Goal: Task Accomplishment & Management: Use online tool/utility

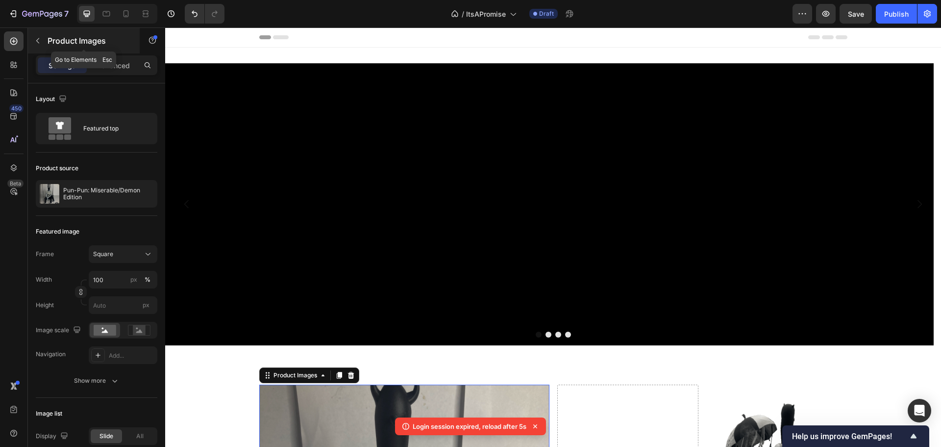
click at [60, 44] on p "Product Images" at bounding box center [89, 41] width 83 height 12
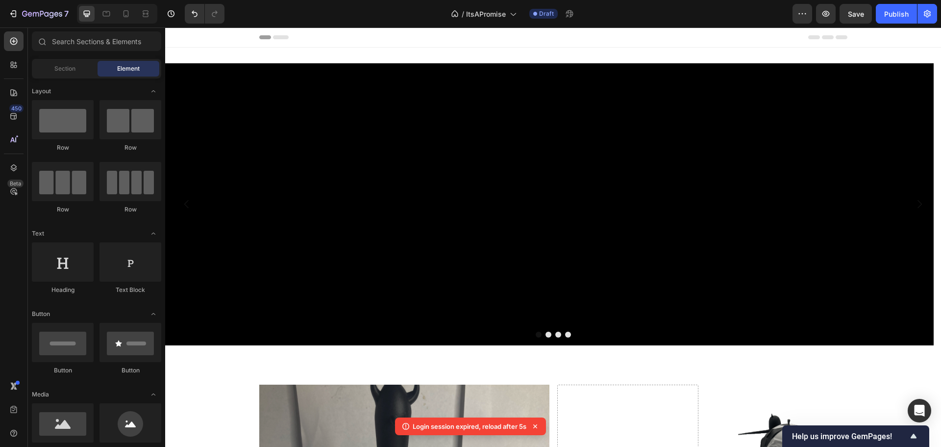
scroll to position [245, 0]
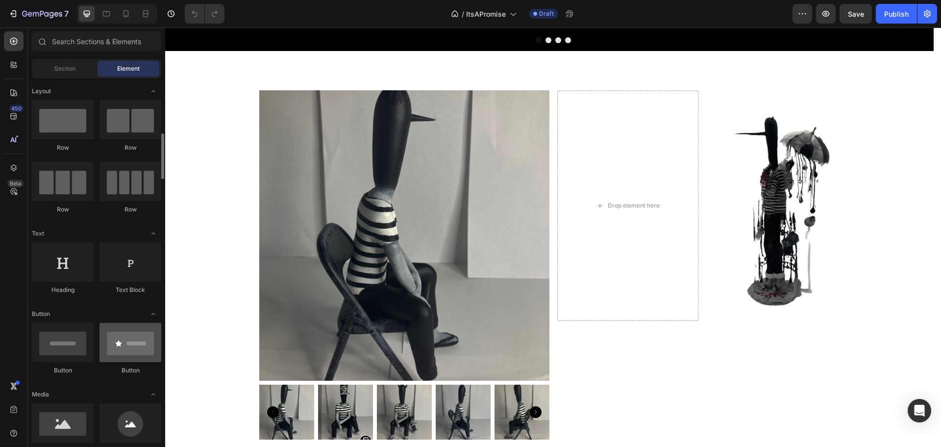
scroll to position [98, 0]
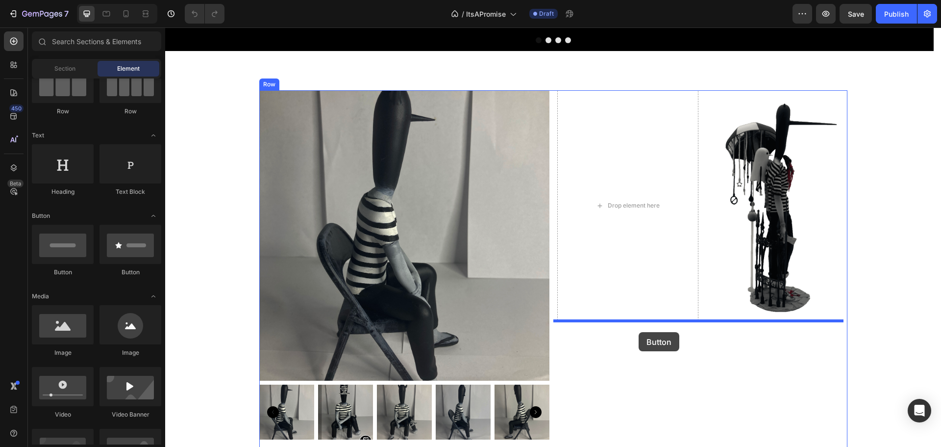
drag, startPoint x: 234, startPoint y: 272, endPoint x: 639, endPoint y: 332, distance: 409.3
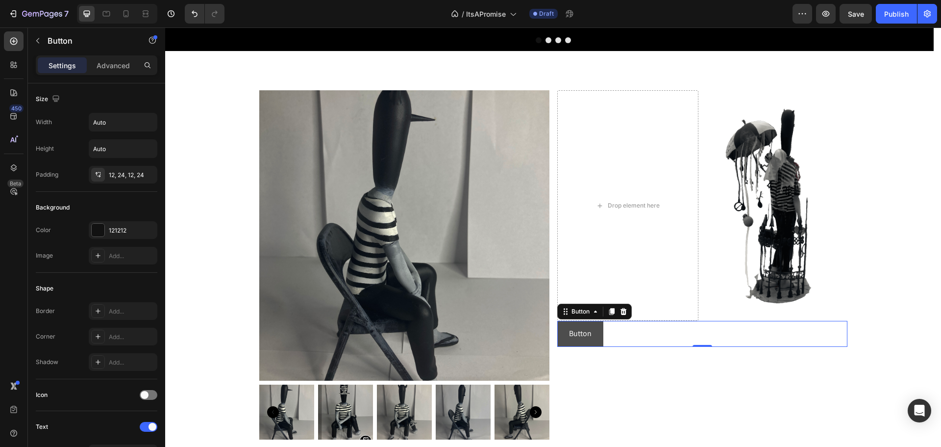
click at [591, 329] on button "Button" at bounding box center [580, 334] width 46 height 26
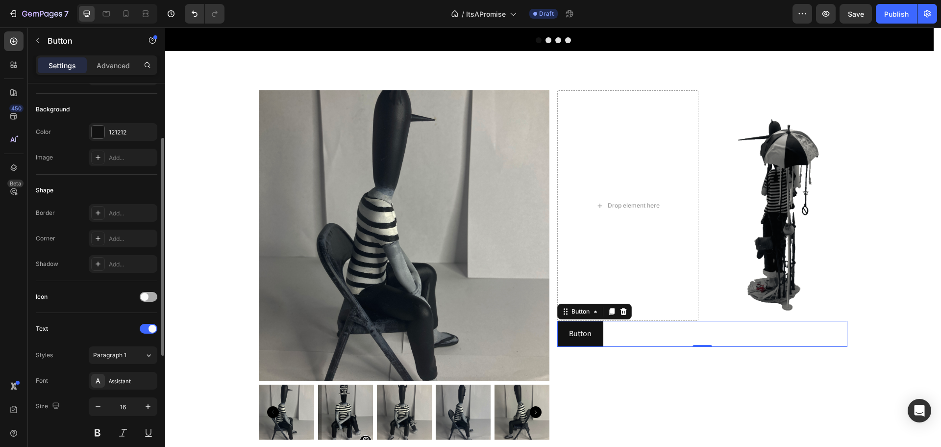
click at [146, 297] on span at bounding box center [145, 297] width 8 height 8
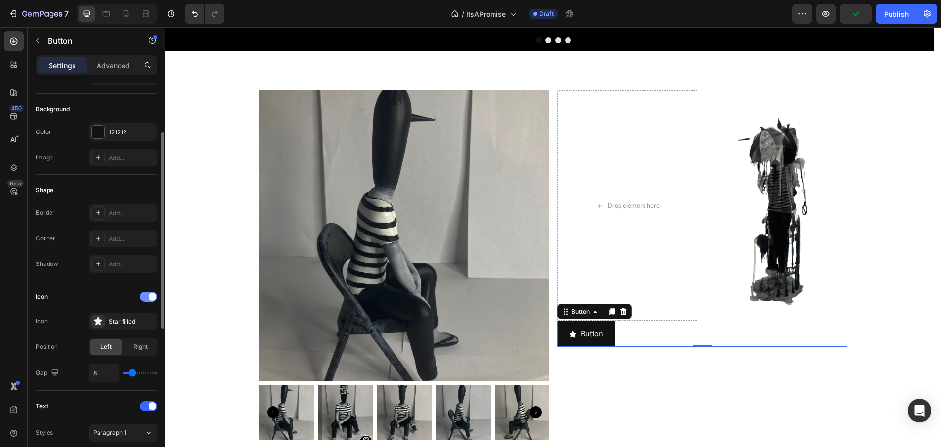
click at [146, 297] on div at bounding box center [149, 297] width 18 height 10
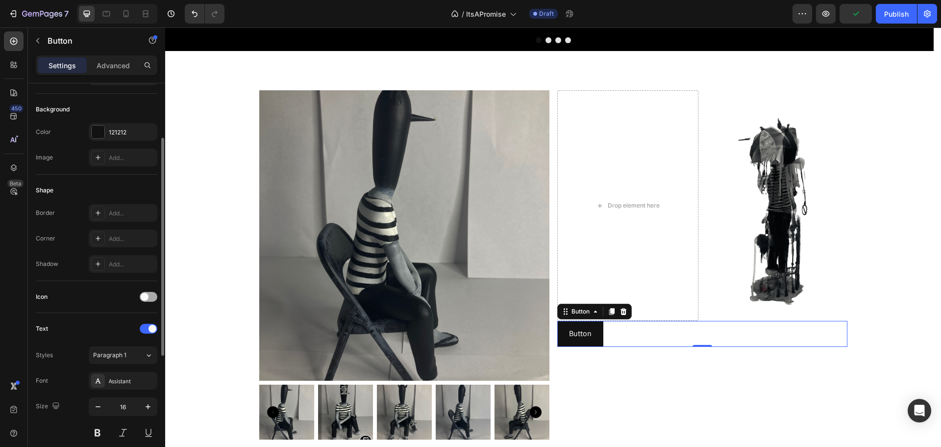
click at [146, 297] on span at bounding box center [145, 297] width 8 height 8
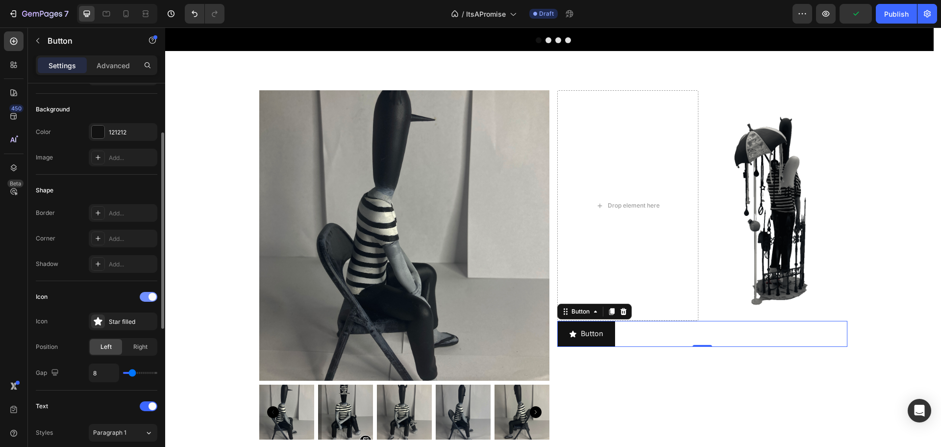
click at [146, 297] on div at bounding box center [149, 297] width 18 height 10
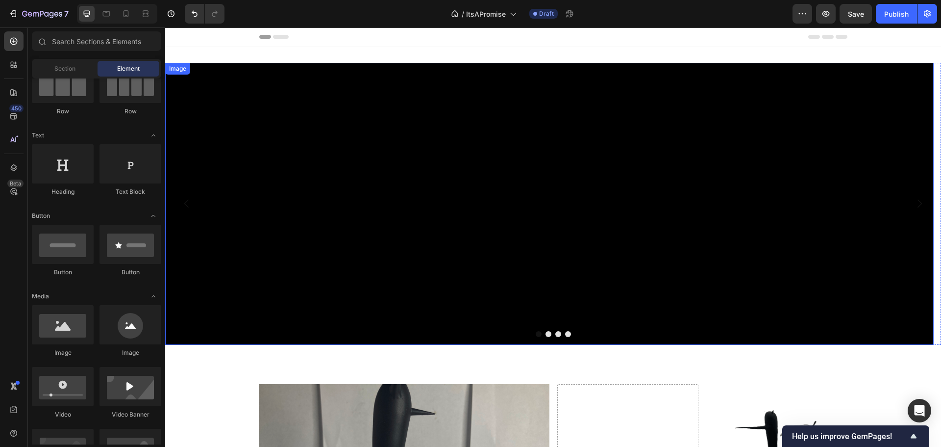
scroll to position [0, 0]
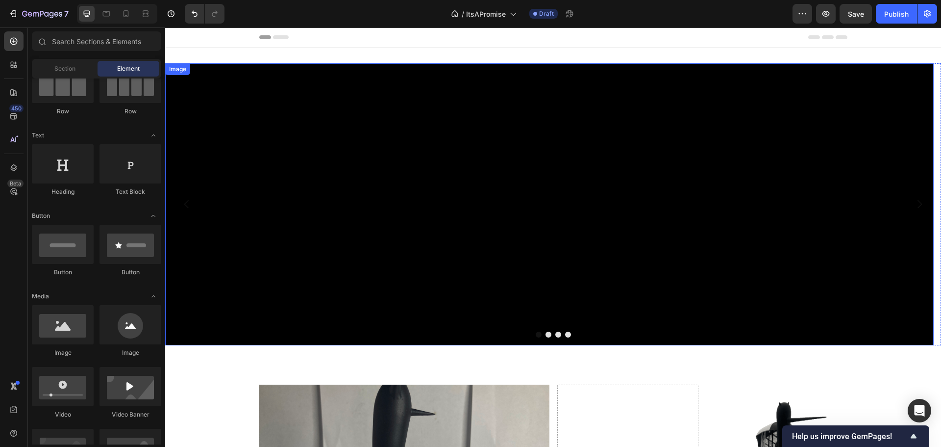
click at [453, 212] on img at bounding box center [549, 204] width 769 height 282
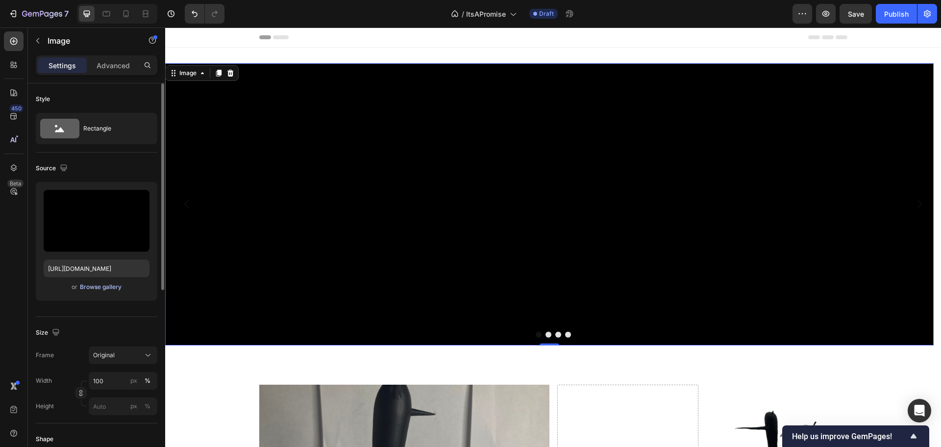
click at [99, 289] on div "Browse gallery" at bounding box center [101, 286] width 42 height 9
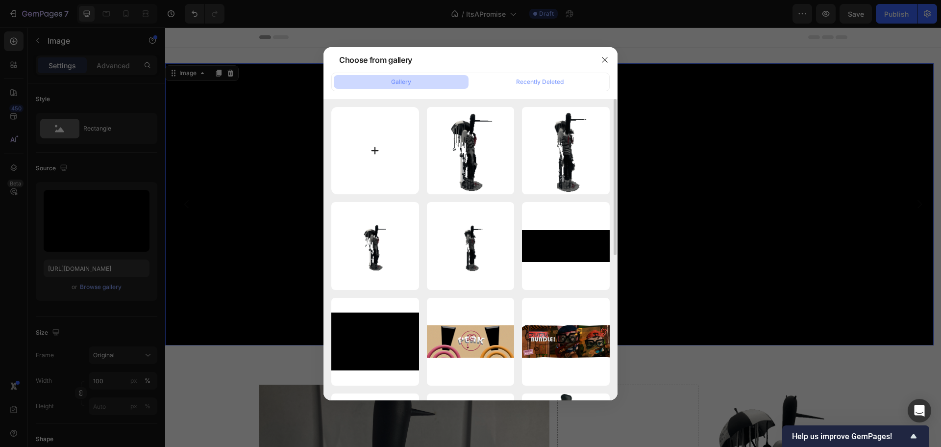
click at [388, 160] on input "file" at bounding box center [375, 151] width 88 height 88
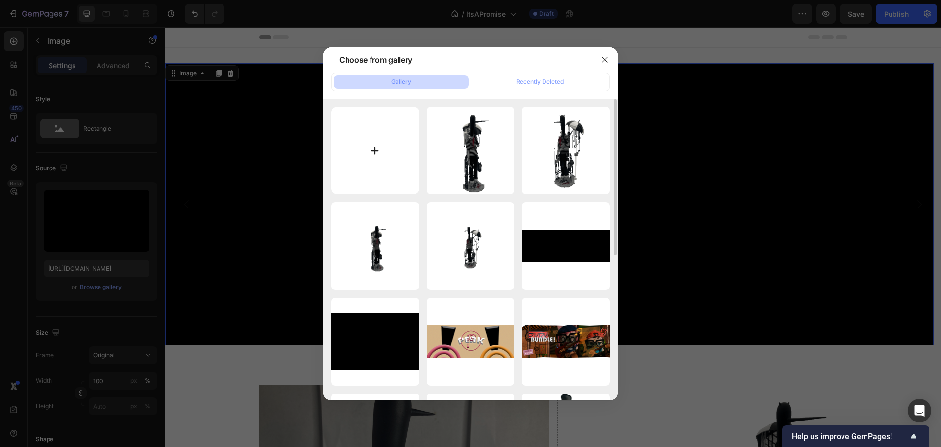
type input "C:\fakepath\PunBanner1.png"
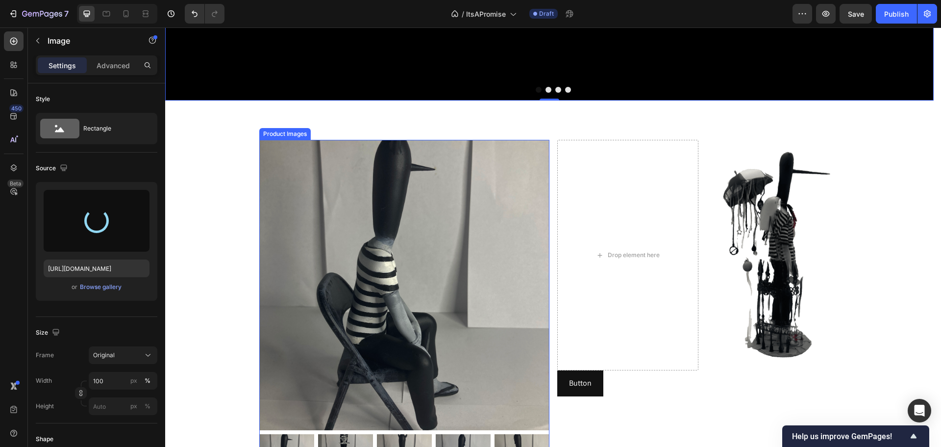
type input "[URL][DOMAIN_NAME]"
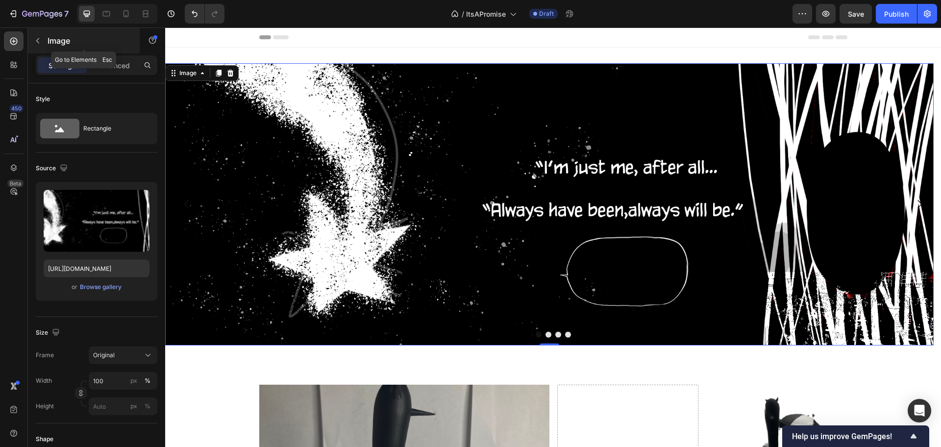
click at [42, 42] on button "button" at bounding box center [38, 41] width 16 height 16
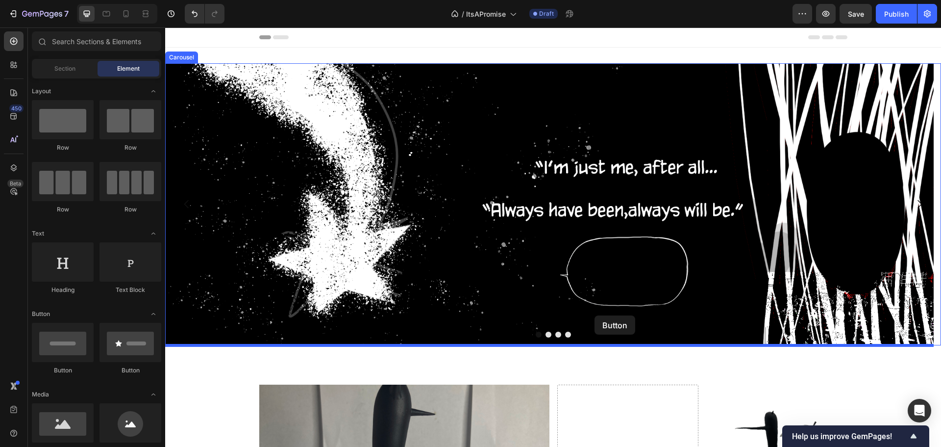
drag, startPoint x: 230, startPoint y: 367, endPoint x: 595, endPoint y: 316, distance: 368.2
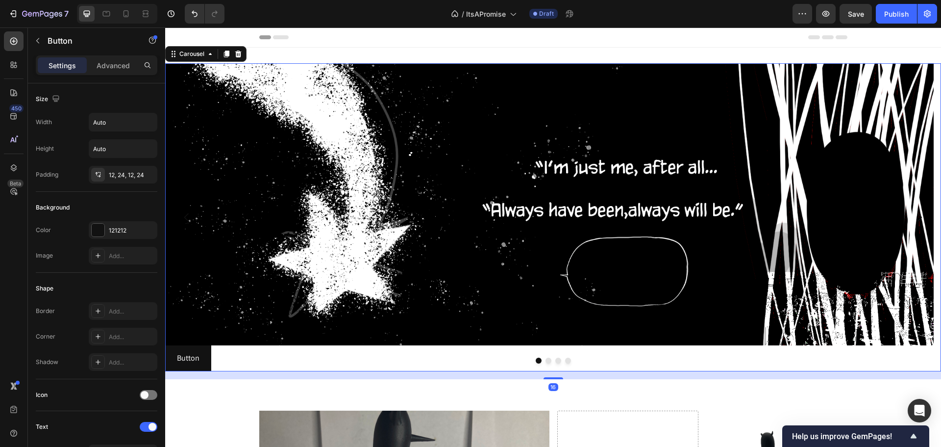
click at [914, 220] on icon "Carousel Next Arrow" at bounding box center [920, 217] width 12 height 12
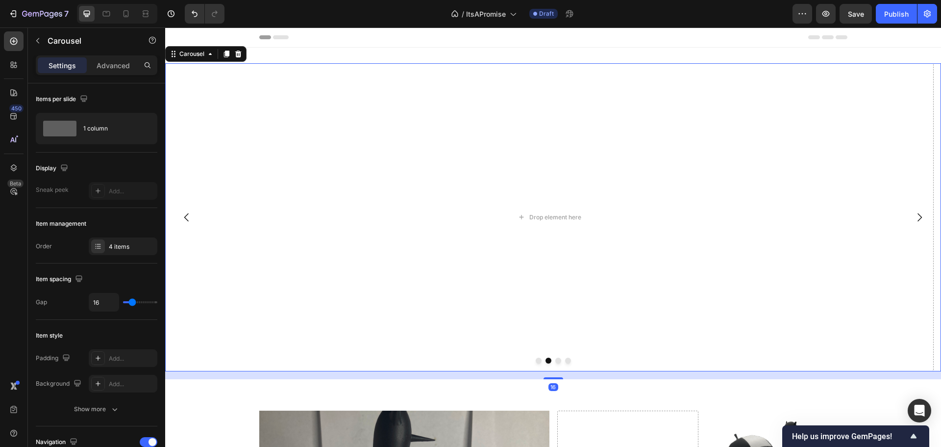
click at [183, 218] on icon "Carousel Back Arrow" at bounding box center [187, 217] width 12 height 12
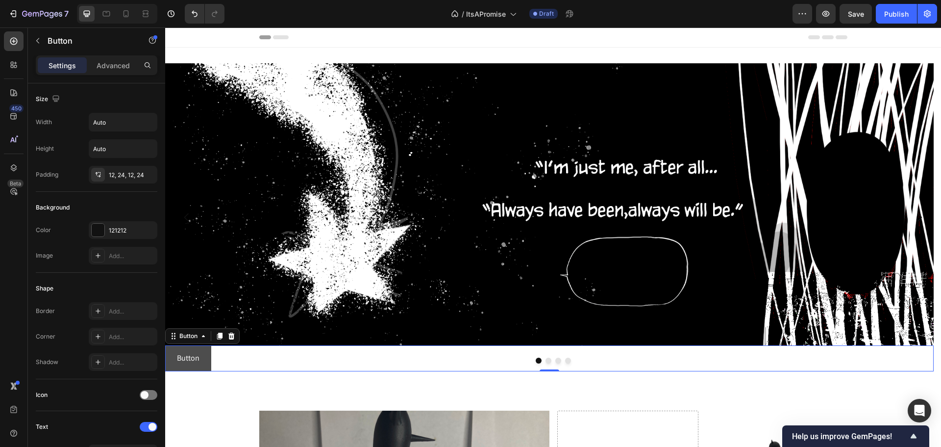
click at [205, 353] on button "Button" at bounding box center [188, 358] width 46 height 26
click at [99, 61] on p "Advanced" at bounding box center [113, 65] width 33 height 10
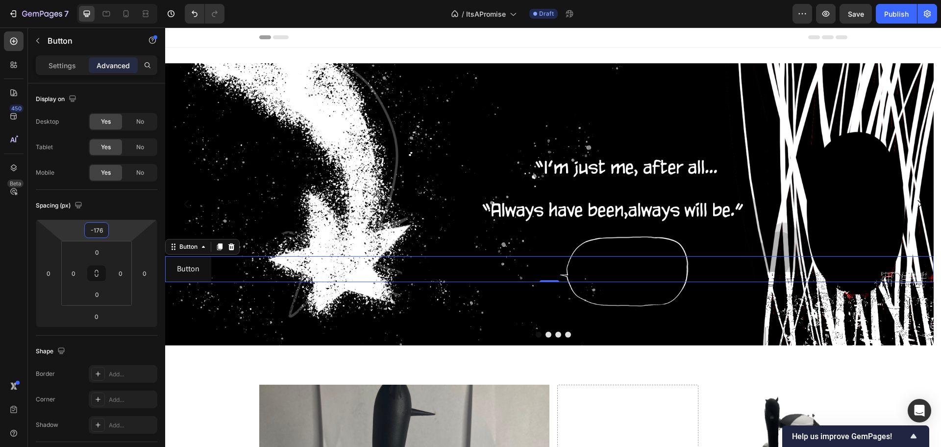
type input "-174"
drag, startPoint x: 115, startPoint y: 226, endPoint x: 125, endPoint y: 269, distance: 43.8
click at [125, 0] on html "7 Version history / ItsAPromise Draft Preview Save Publish 450 Beta Sections(18…" at bounding box center [470, 0] width 941 height 0
click at [184, 281] on button "Button" at bounding box center [188, 273] width 46 height 26
click at [56, 64] on p "Settings" at bounding box center [62, 65] width 27 height 10
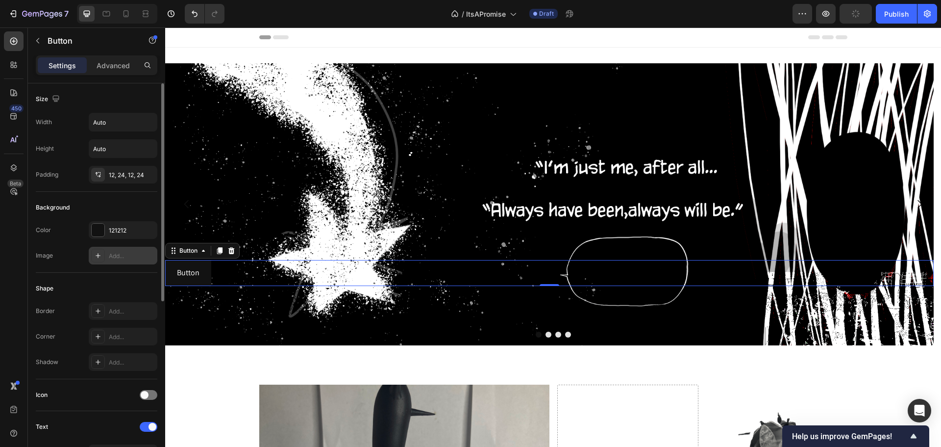
click at [90, 254] on div "Add..." at bounding box center [123, 256] width 69 height 18
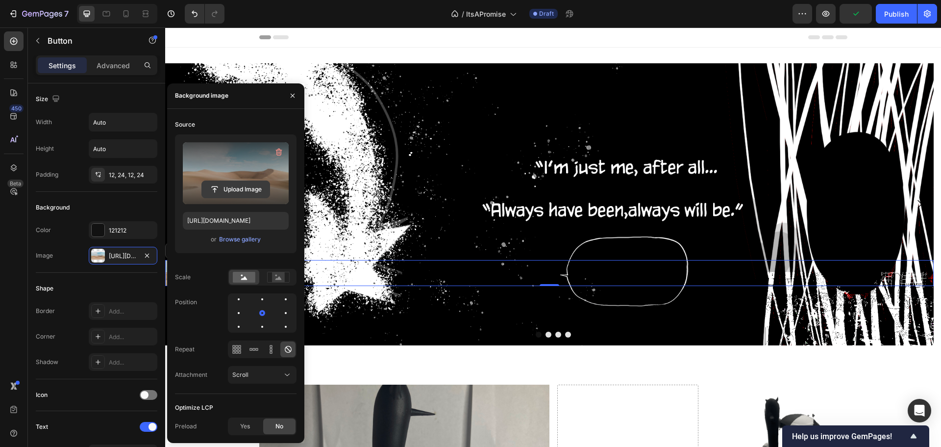
click at [233, 185] on input "file" at bounding box center [236, 189] width 68 height 17
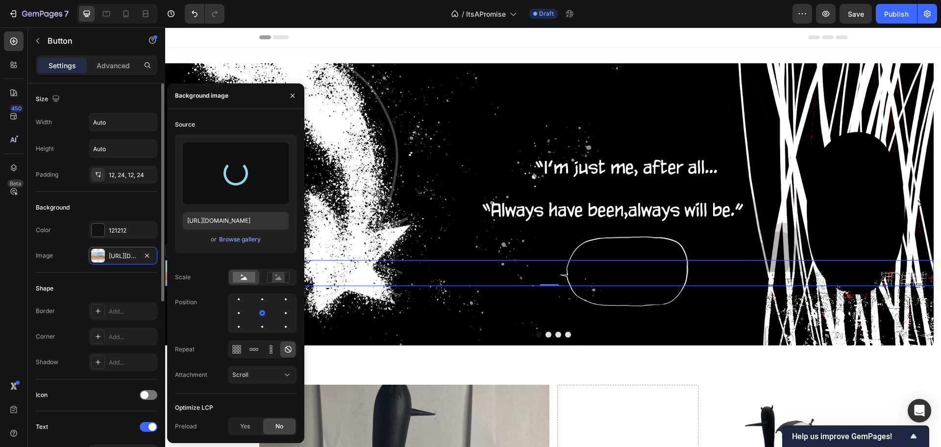
type input "[URL][DOMAIN_NAME]"
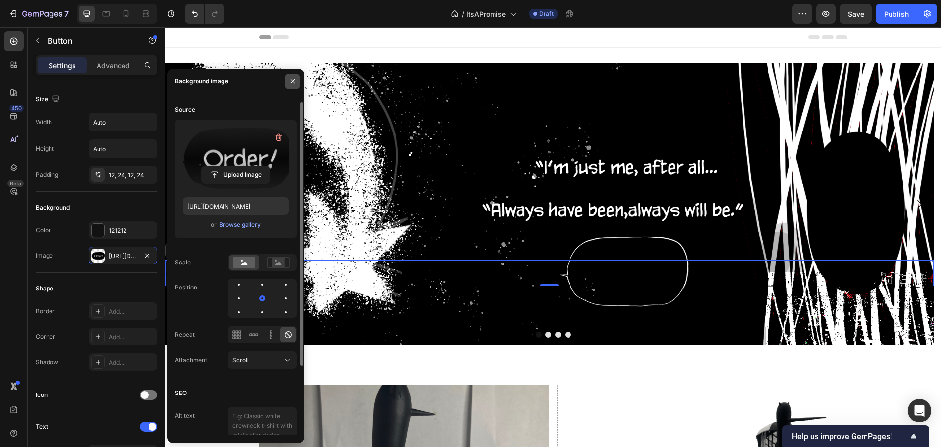
click at [296, 79] on icon "button" at bounding box center [293, 81] width 8 height 8
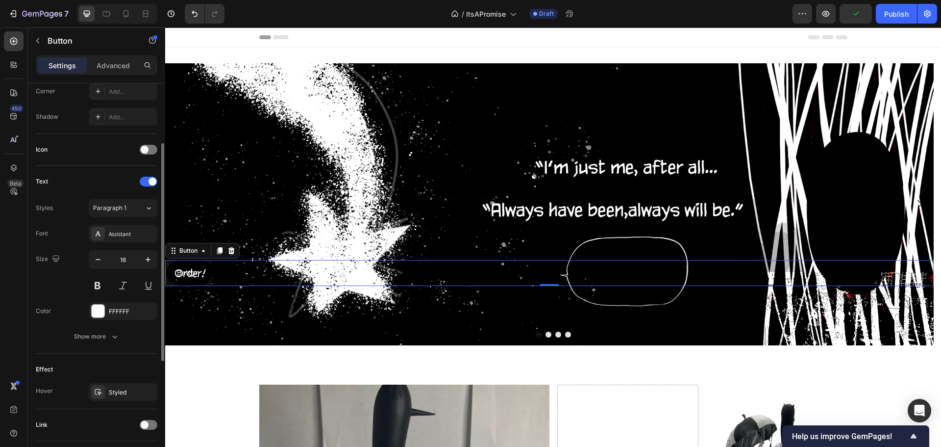
scroll to position [294, 0]
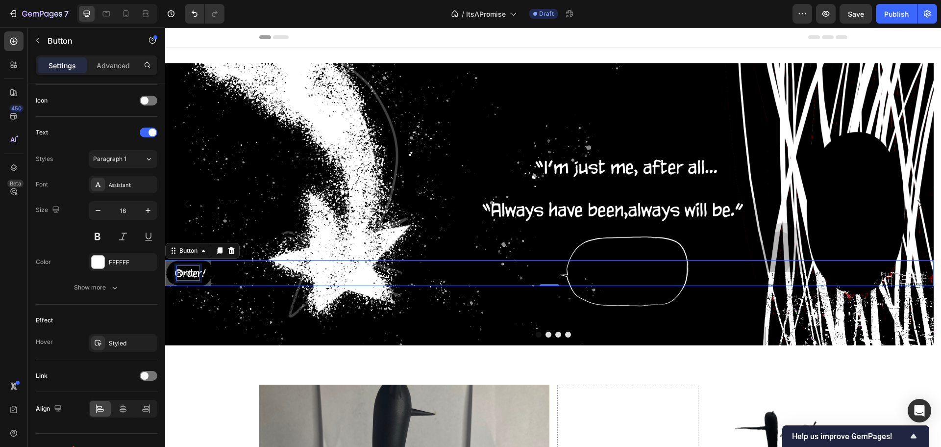
click at [197, 271] on p "Button" at bounding box center [188, 273] width 23 height 14
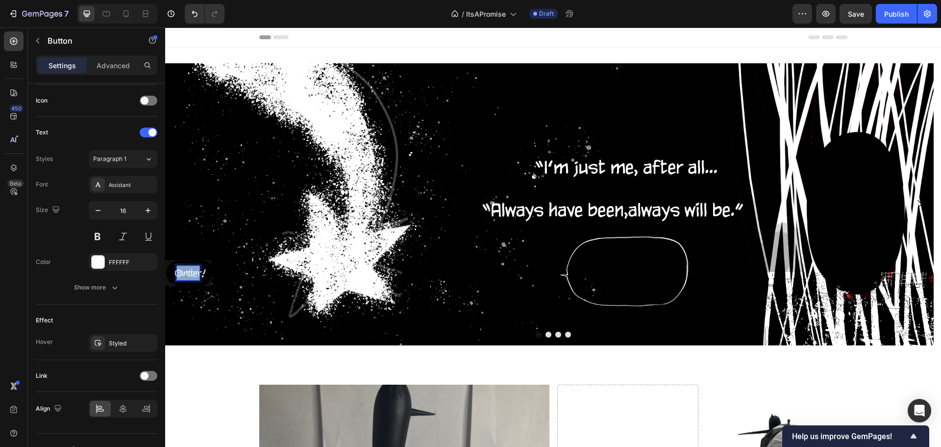
drag, startPoint x: 199, startPoint y: 272, endPoint x: 140, endPoint y: 257, distance: 61.2
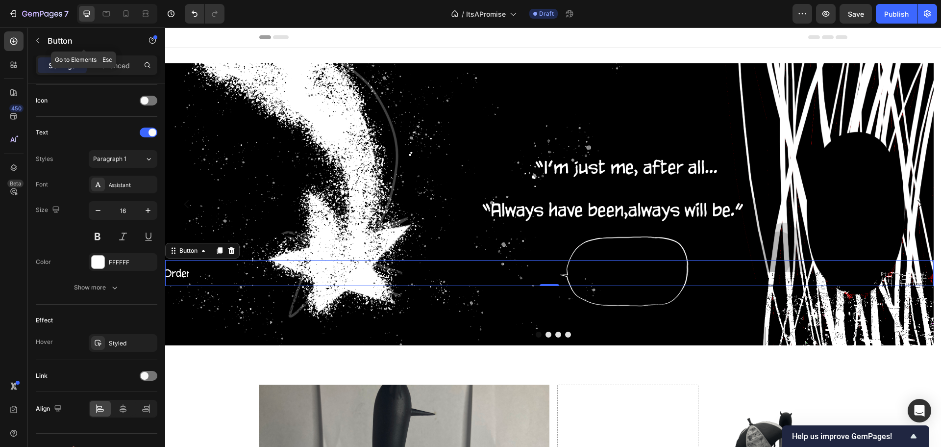
click at [38, 45] on button "button" at bounding box center [38, 41] width 16 height 16
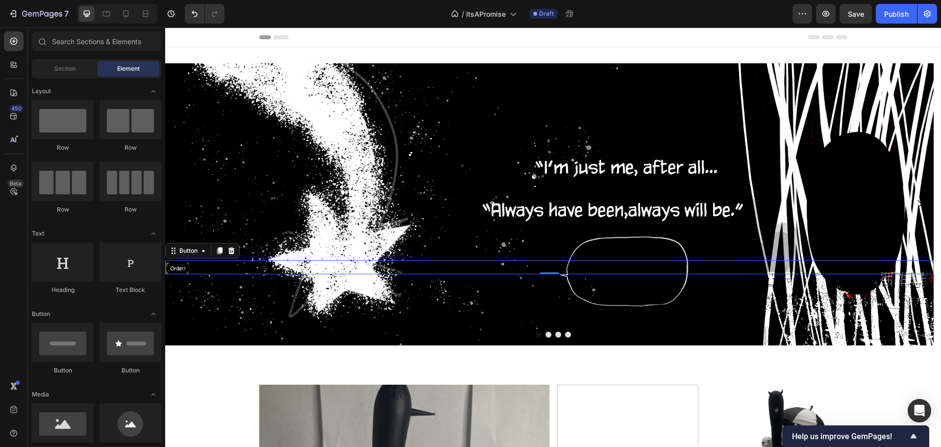
click at [183, 271] on button at bounding box center [177, 268] width 24 height 12
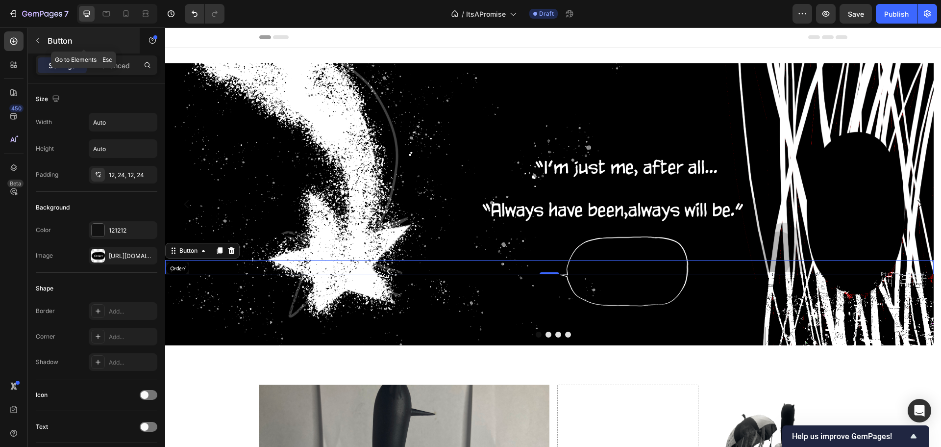
click at [91, 48] on div "Button" at bounding box center [84, 40] width 112 height 25
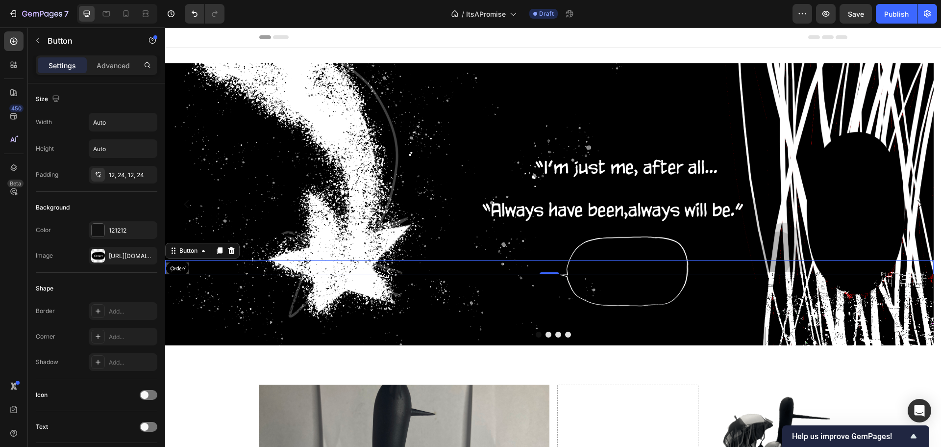
click at [171, 273] on button at bounding box center [177, 268] width 24 height 12
click at [122, 59] on div "Advanced" at bounding box center [113, 65] width 49 height 16
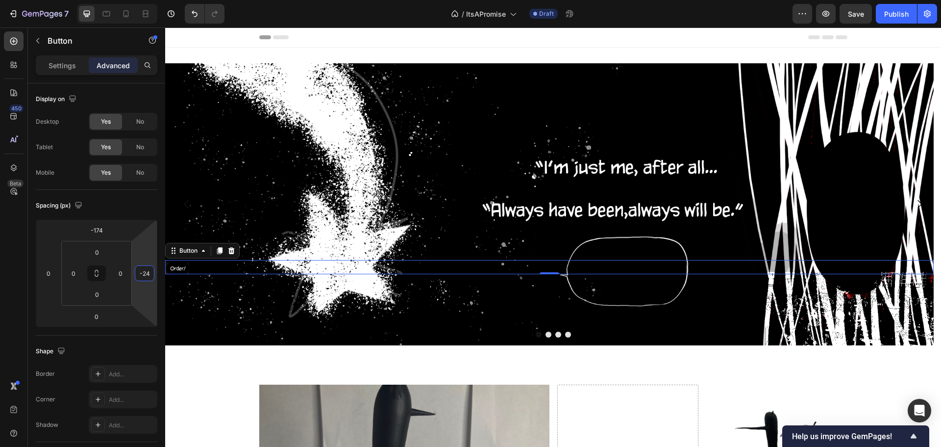
drag, startPoint x: 145, startPoint y: 256, endPoint x: 144, endPoint y: 263, distance: 6.4
click at [144, 0] on html "7 Version history / ItsAPromise Draft Preview Save Publish 450 Beta Sections(18…" at bounding box center [470, 0] width 941 height 0
click at [150, 274] on input "-24" at bounding box center [144, 273] width 15 height 15
type input "0"
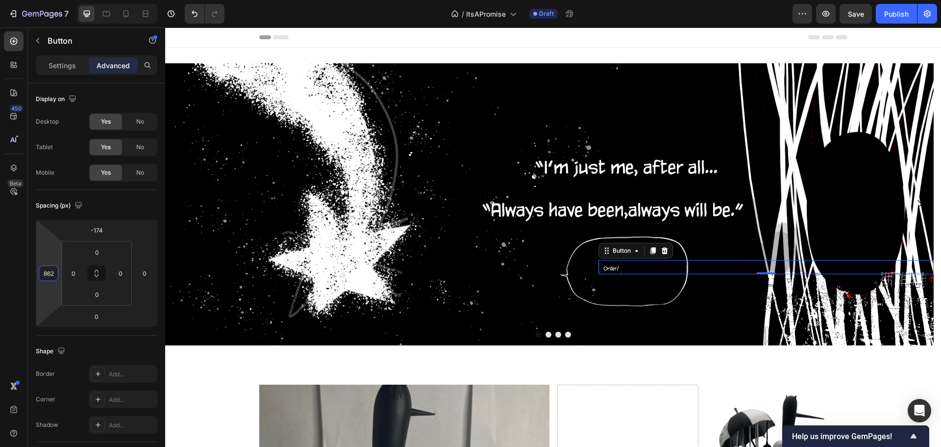
type input "860"
drag, startPoint x: 49, startPoint y: 262, endPoint x: 123, endPoint y: 51, distance: 223.4
click at [123, 0] on html "7 Version history / ItsAPromise Draft Preview Save Publish 450 Beta Sections(18…" at bounding box center [470, 0] width 941 height 0
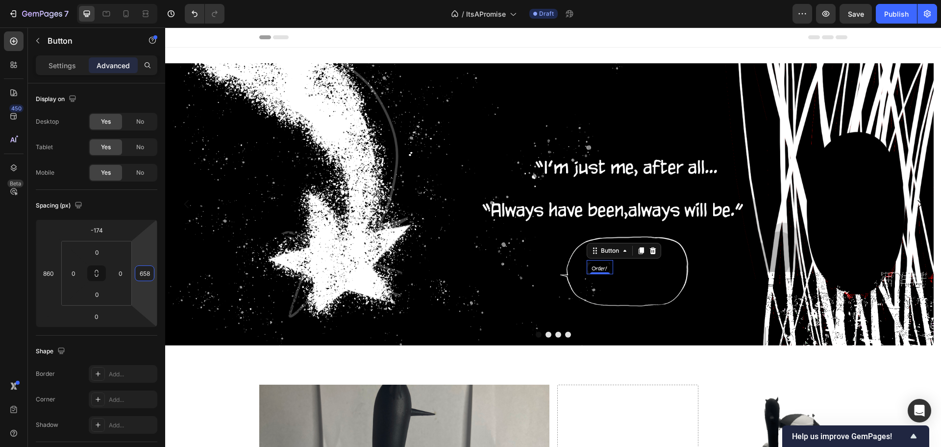
type input "660"
drag, startPoint x: 144, startPoint y: 250, endPoint x: 149, endPoint y: 88, distance: 161.8
click at [149, 0] on html "7 Version history / ItsAPromise Draft Preview Publish 450 Beta Sections(18) Ele…" at bounding box center [470, 0] width 941 height 0
click at [75, 68] on p "Settings" at bounding box center [62, 65] width 27 height 10
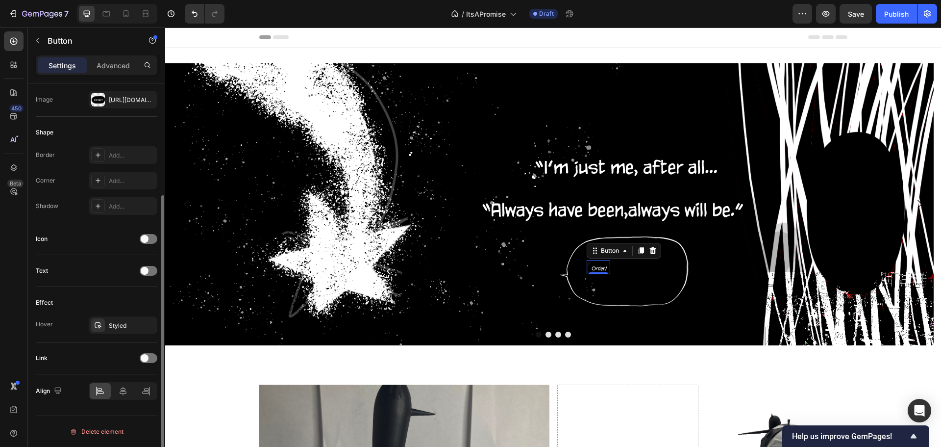
scroll to position [0, 0]
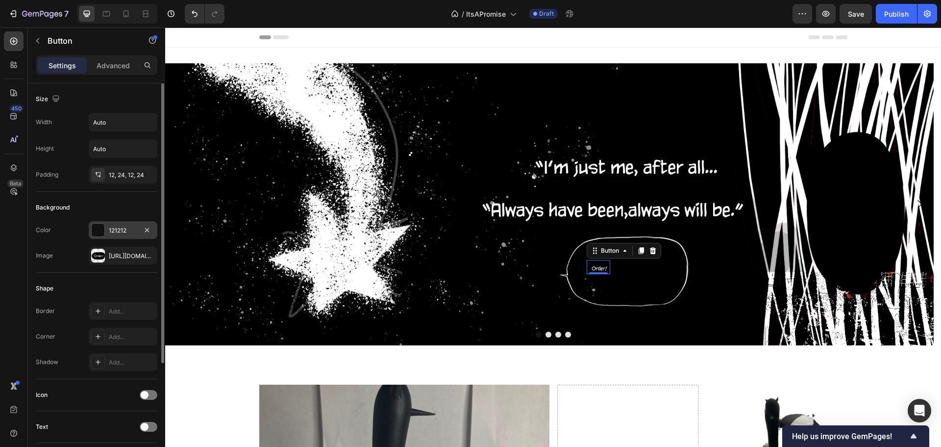
click at [99, 233] on div at bounding box center [98, 230] width 13 height 13
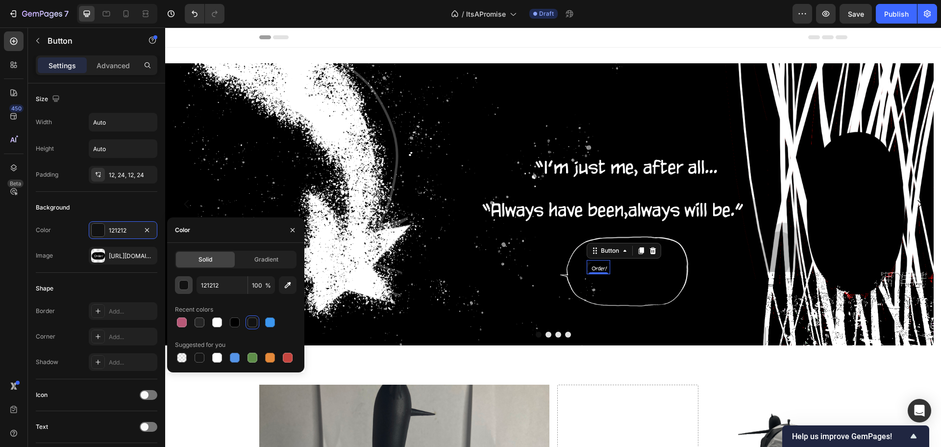
click at [183, 284] on div "button" at bounding box center [184, 285] width 10 height 10
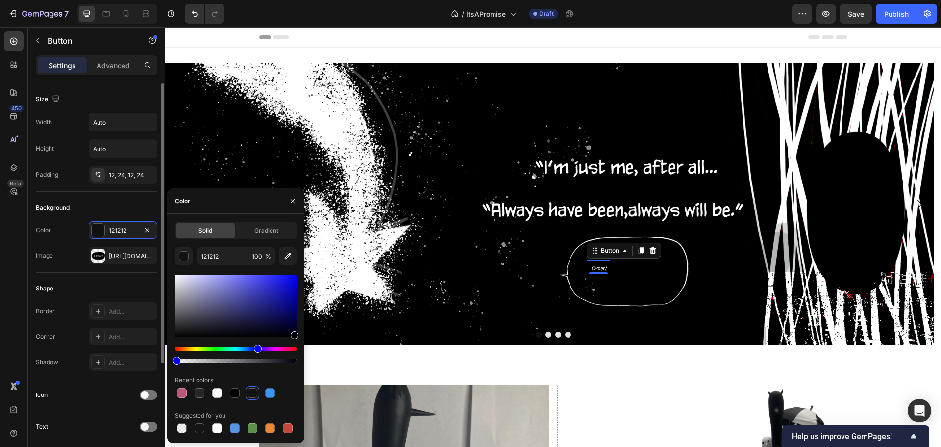
drag, startPoint x: 200, startPoint y: 359, endPoint x: 84, endPoint y: 335, distance: 118.7
click at [89, 337] on div "450 Beta Sections(18) Elements(83) Section Element Hero Section Product Detail …" at bounding box center [82, 236] width 165 height 419
type input "00000B"
type input "0"
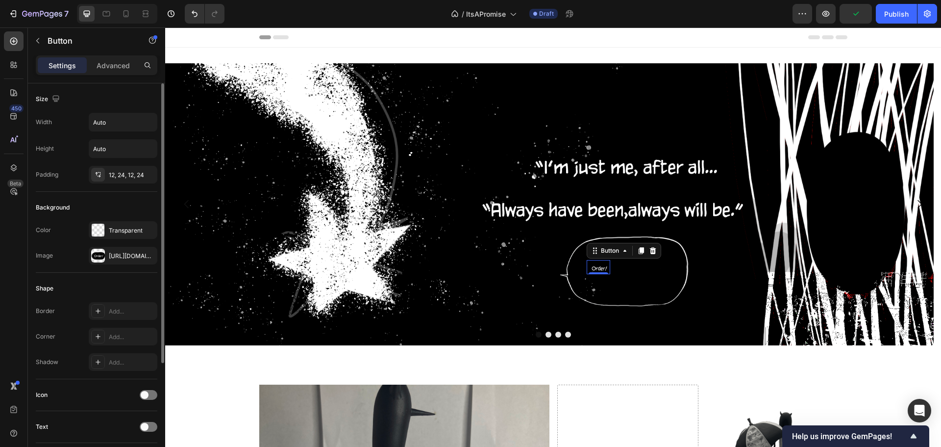
click at [59, 248] on div "Image [URL][DOMAIN_NAME]" at bounding box center [97, 256] width 122 height 18
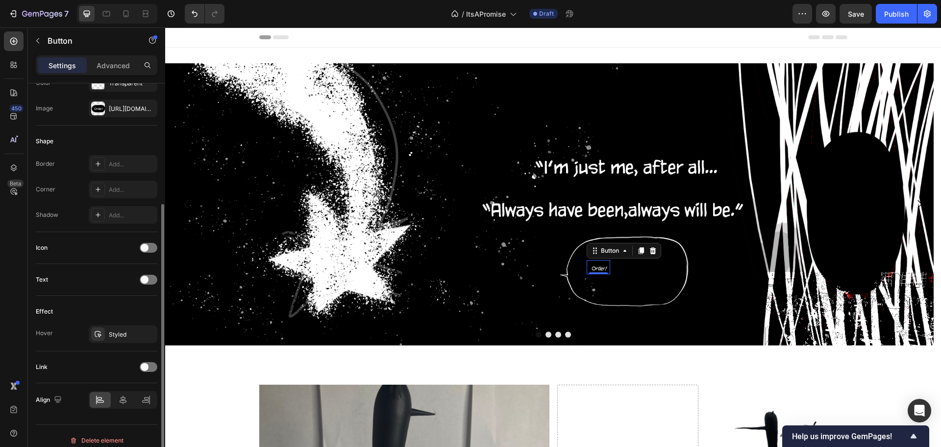
scroll to position [156, 0]
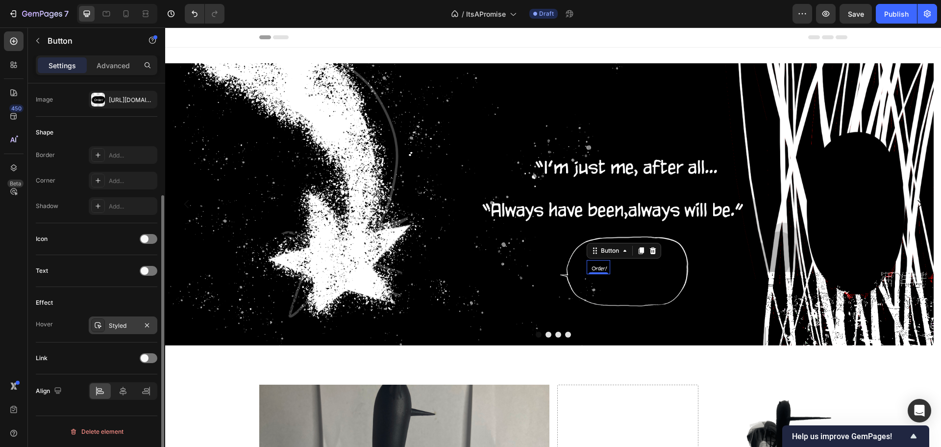
click at [133, 319] on div "Styled" at bounding box center [123, 325] width 69 height 18
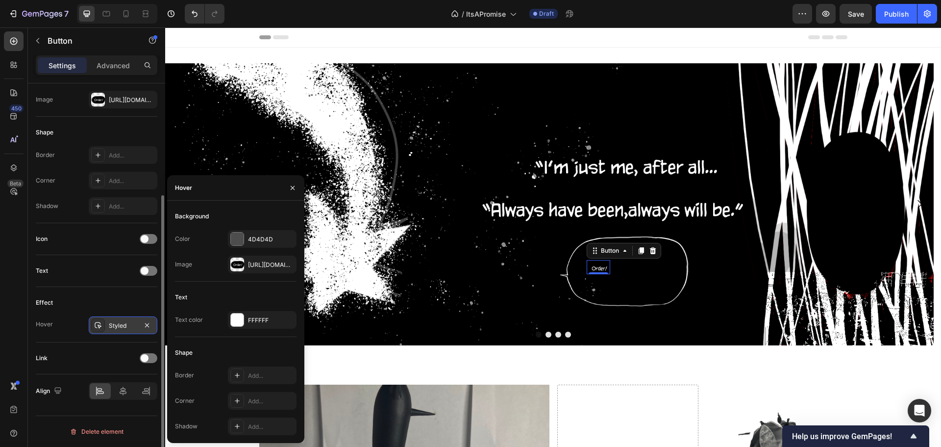
click at [99, 327] on icon at bounding box center [98, 325] width 7 height 6
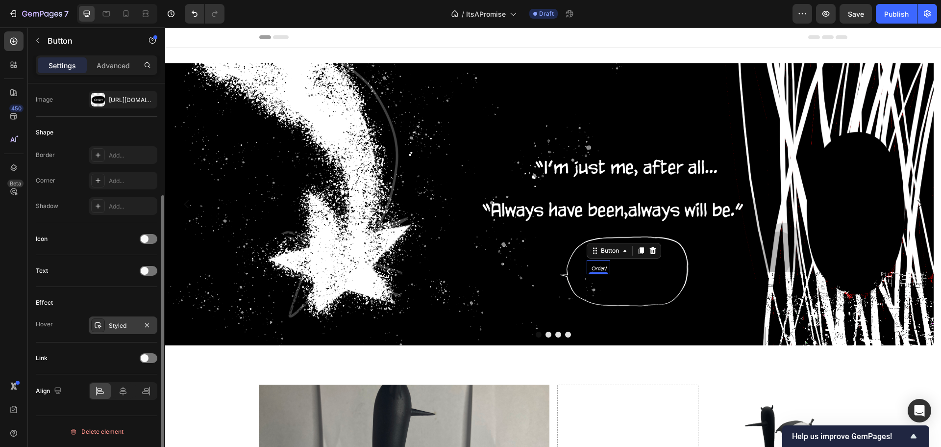
click at [99, 327] on icon at bounding box center [98, 325] width 7 height 6
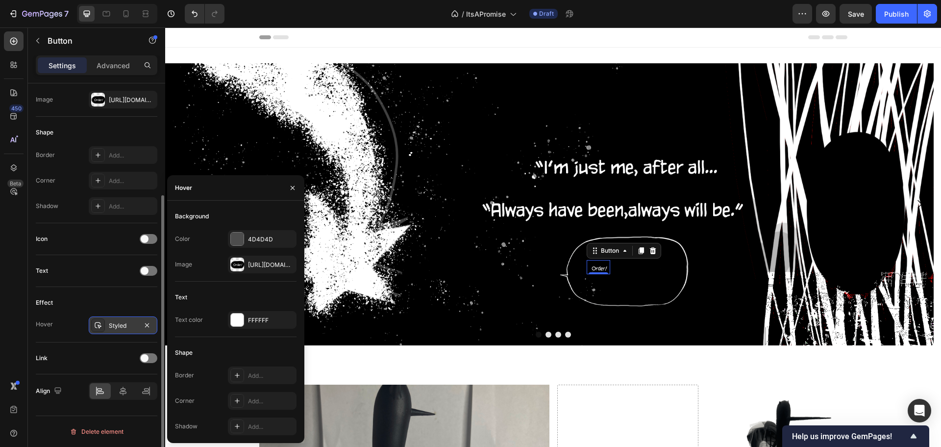
click at [98, 326] on icon at bounding box center [98, 325] width 8 height 8
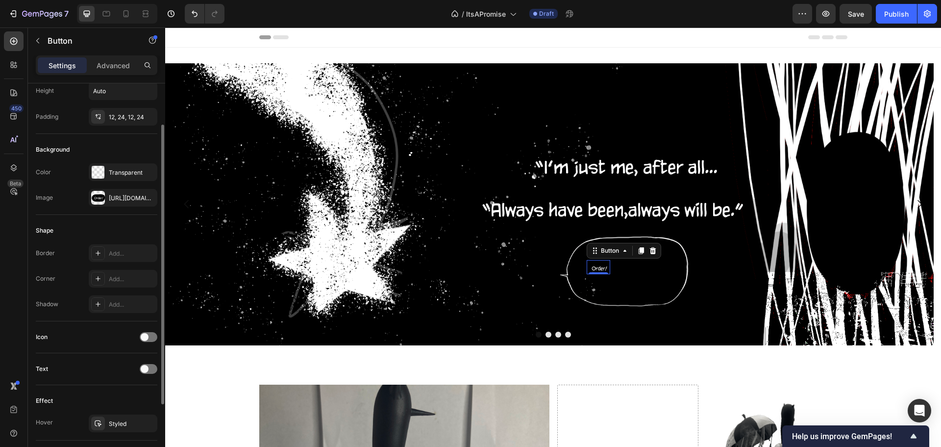
scroll to position [0, 0]
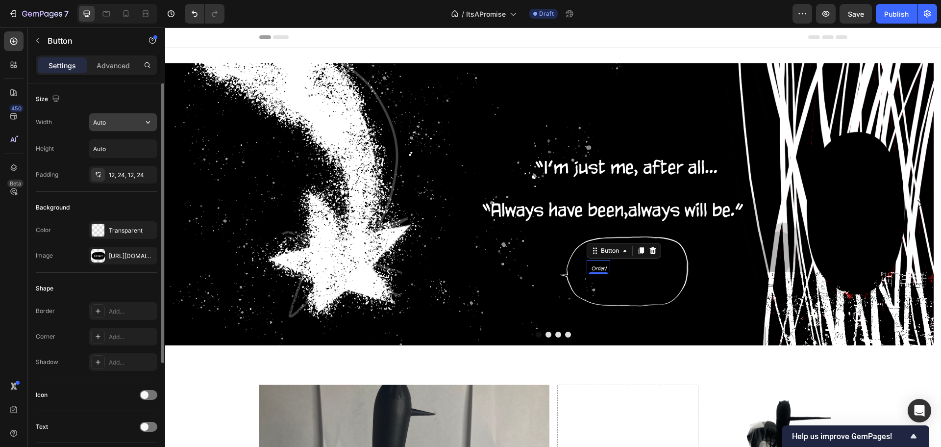
click at [143, 121] on icon "button" at bounding box center [148, 122] width 10 height 10
click at [144, 126] on icon "button" at bounding box center [148, 122] width 10 height 10
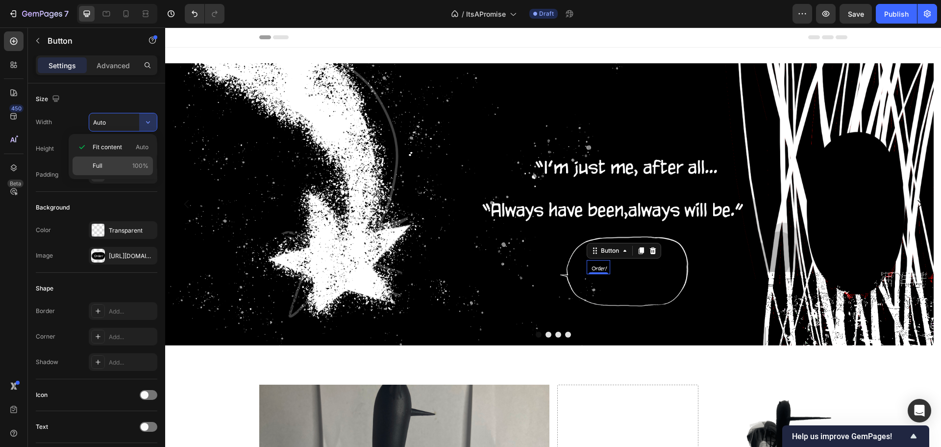
click at [130, 173] on div "Full 100%" at bounding box center [113, 165] width 80 height 19
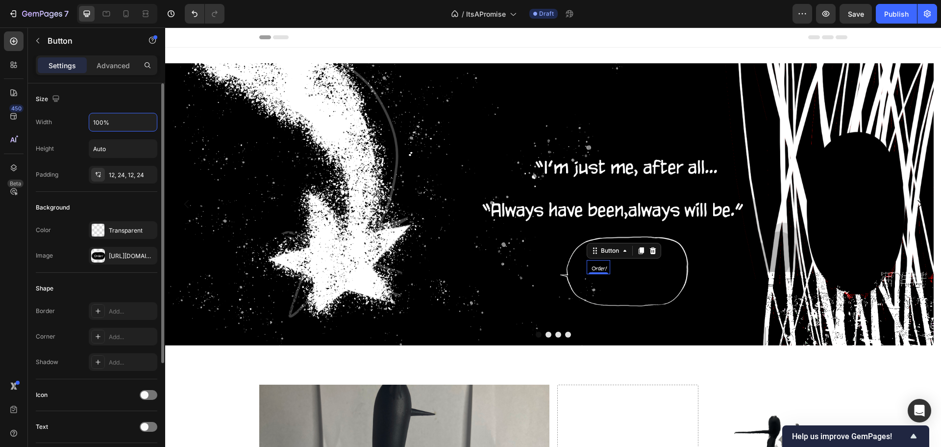
drag, startPoint x: 125, startPoint y: 124, endPoint x: 74, endPoint y: 117, distance: 51.9
click at [74, 117] on div "Width 100%" at bounding box center [97, 122] width 122 height 19
click at [129, 116] on input "100%" at bounding box center [123, 122] width 68 height 18
click at [124, 121] on input "100%" at bounding box center [123, 122] width 68 height 18
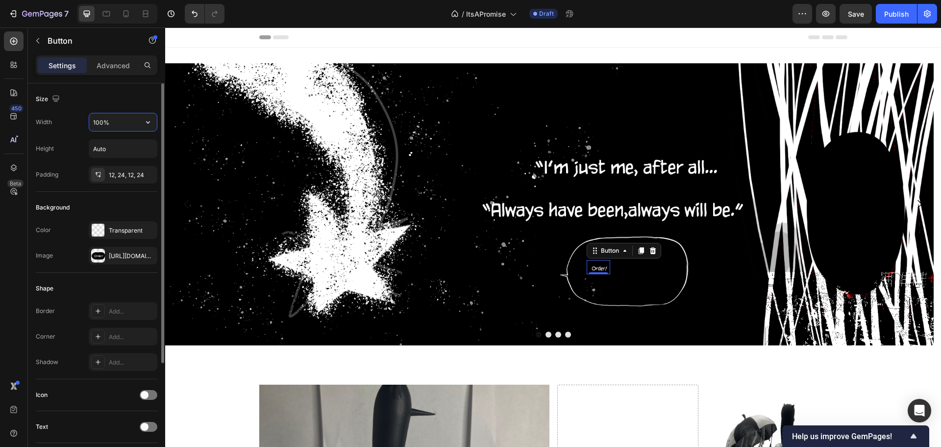
click at [124, 121] on input "100%" at bounding box center [123, 122] width 68 height 18
click at [93, 118] on input "100%" at bounding box center [123, 122] width 68 height 18
type input "400%"
click at [100, 155] on input "Auto" at bounding box center [123, 149] width 68 height 18
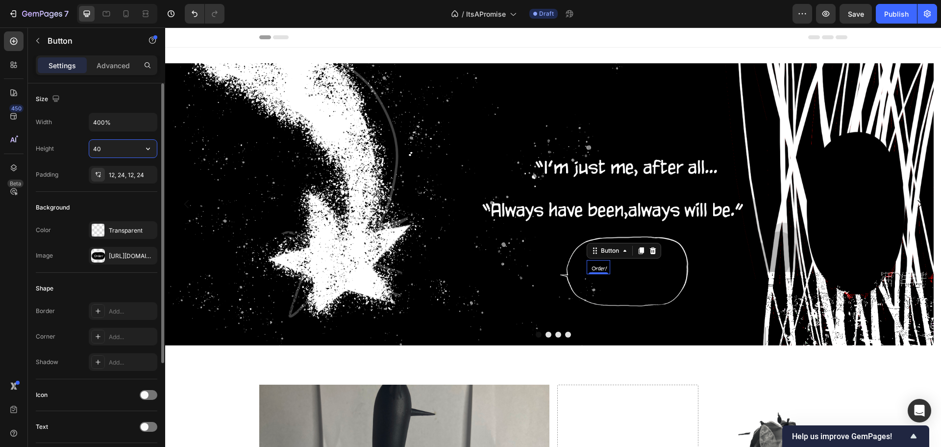
type input "400"
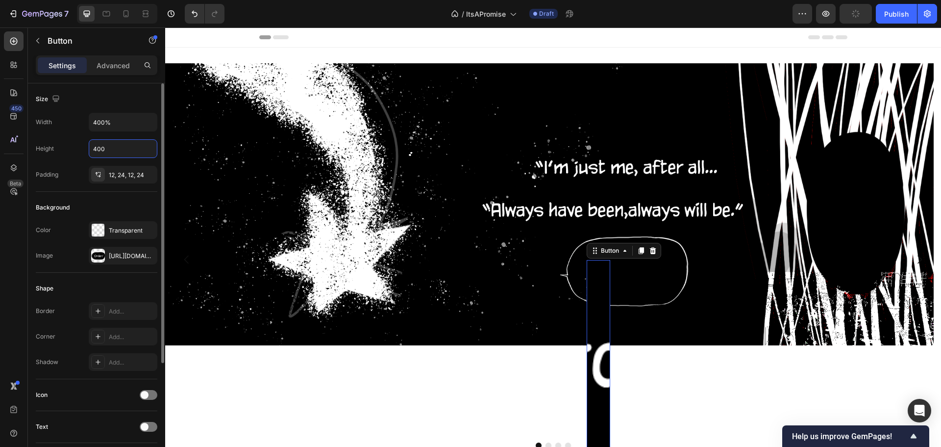
drag, startPoint x: 115, startPoint y: 150, endPoint x: 66, endPoint y: 144, distance: 48.9
click at [66, 144] on div "Height 400" at bounding box center [97, 148] width 122 height 19
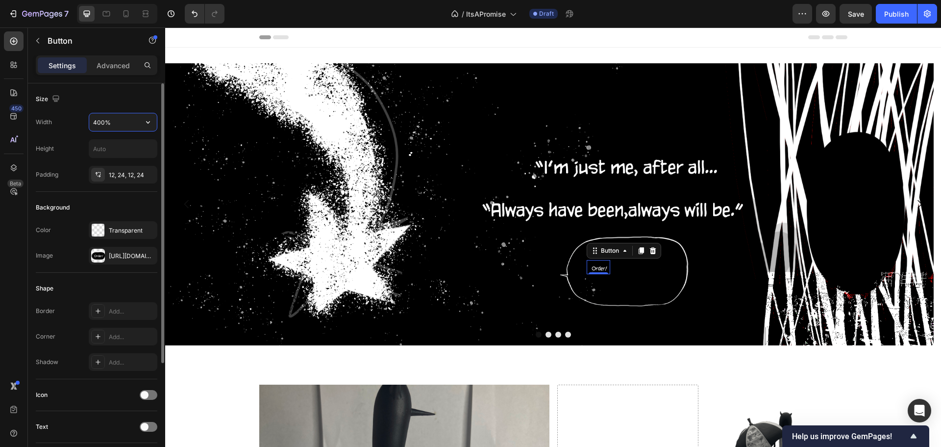
drag, startPoint x: 124, startPoint y: 124, endPoint x: 89, endPoint y: 118, distance: 34.7
click at [90, 118] on input "400%" at bounding box center [123, 122] width 68 height 18
click at [143, 127] on button "button" at bounding box center [148, 122] width 18 height 18
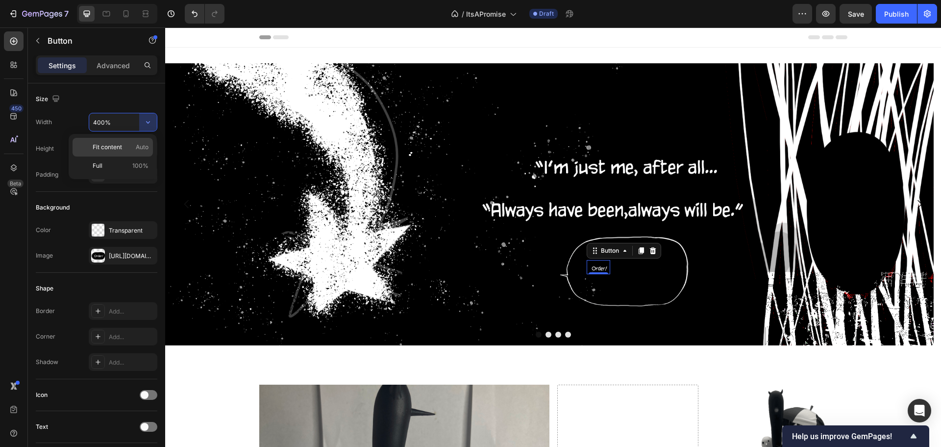
click at [108, 145] on span "Fit content" at bounding box center [107, 147] width 29 height 9
type input "Auto"
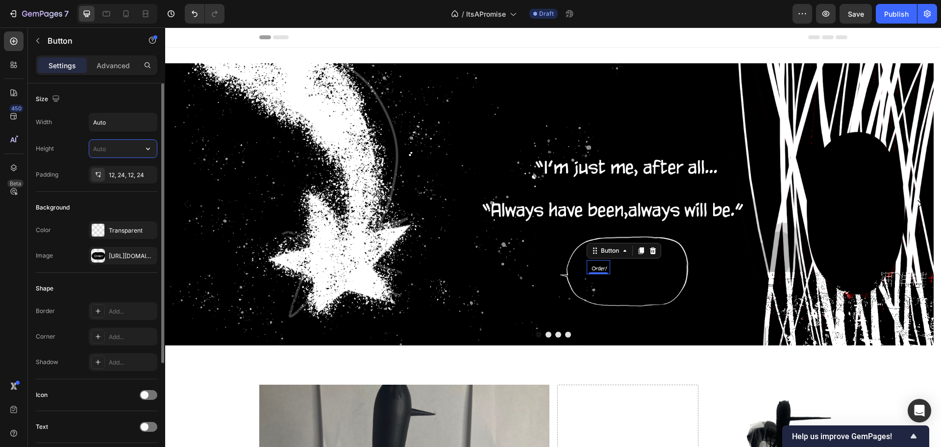
click at [125, 150] on input "text" at bounding box center [123, 149] width 68 height 18
type input "4"
type input "100"
click at [106, 123] on input "Auto" at bounding box center [123, 122] width 68 height 18
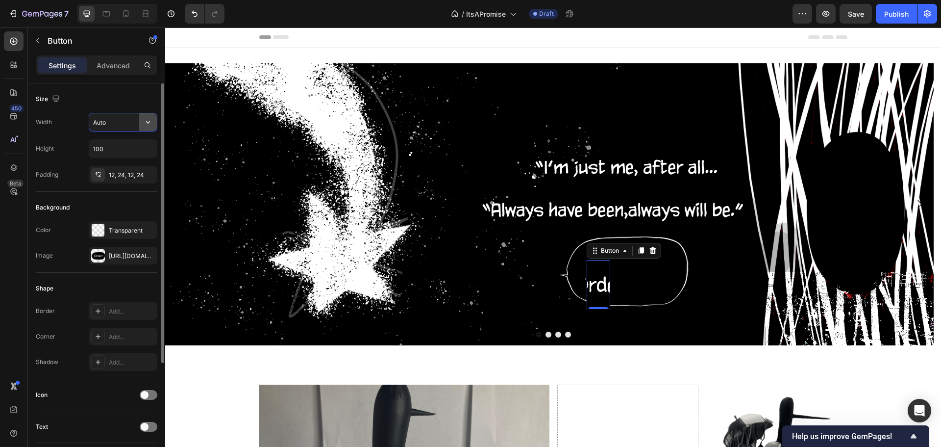
click at [146, 123] on icon "button" at bounding box center [148, 122] width 10 height 10
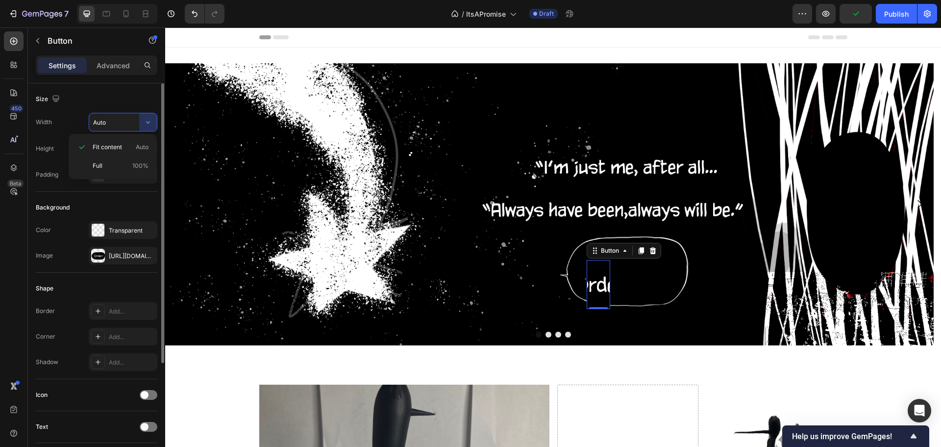
click at [123, 161] on div "Full 100%" at bounding box center [113, 165] width 80 height 19
click at [148, 126] on icon "button" at bounding box center [148, 122] width 10 height 10
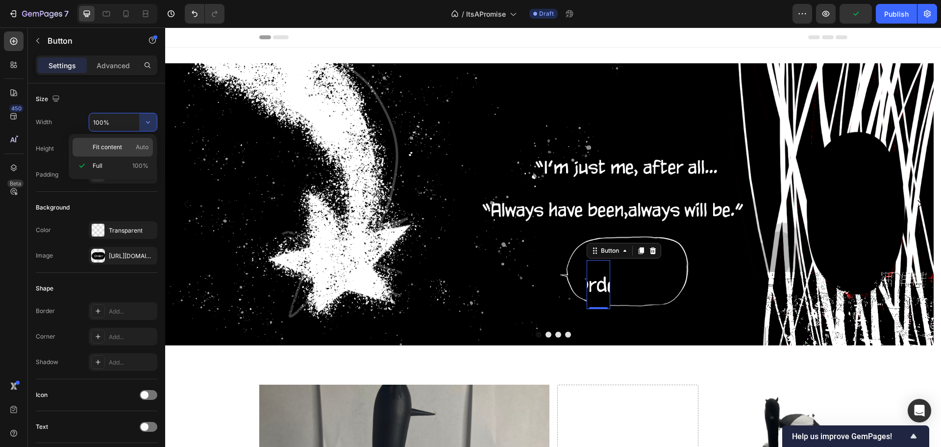
click at [137, 138] on div "Fit content Auto" at bounding box center [113, 147] width 80 height 19
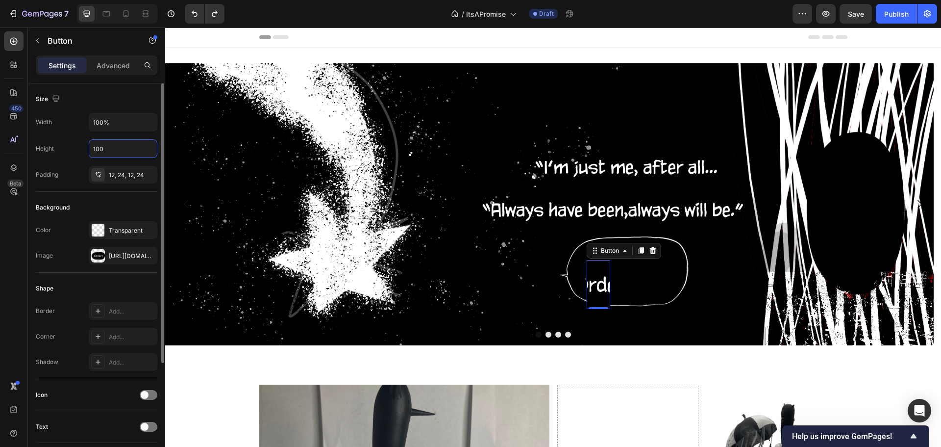
click at [61, 167] on div "Padding 12, 24, 12, 24" at bounding box center [97, 175] width 122 height 18
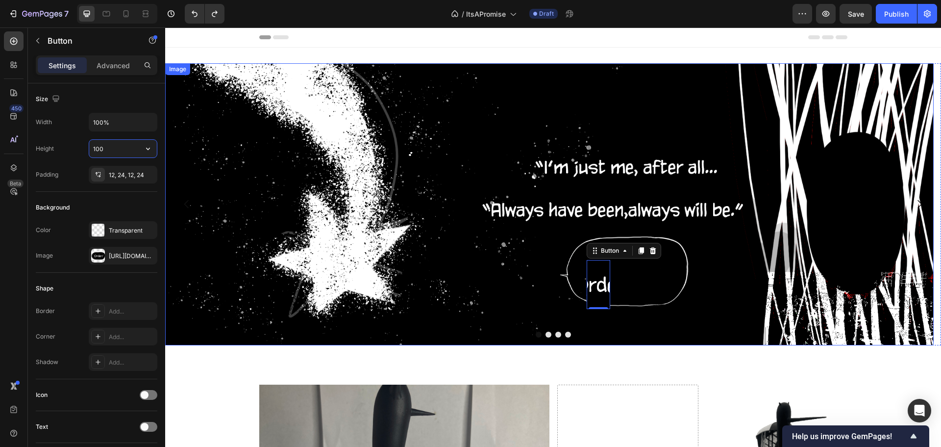
type input "Auto"
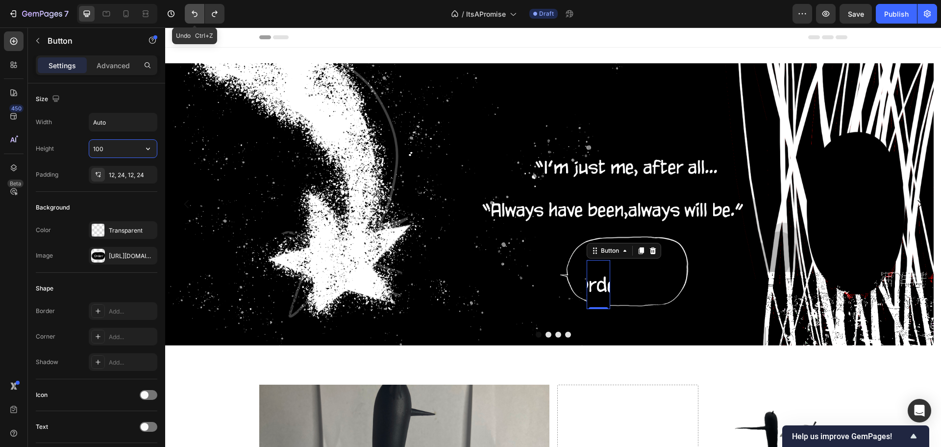
click at [200, 15] on icon "Undo/Redo" at bounding box center [195, 14] width 10 height 10
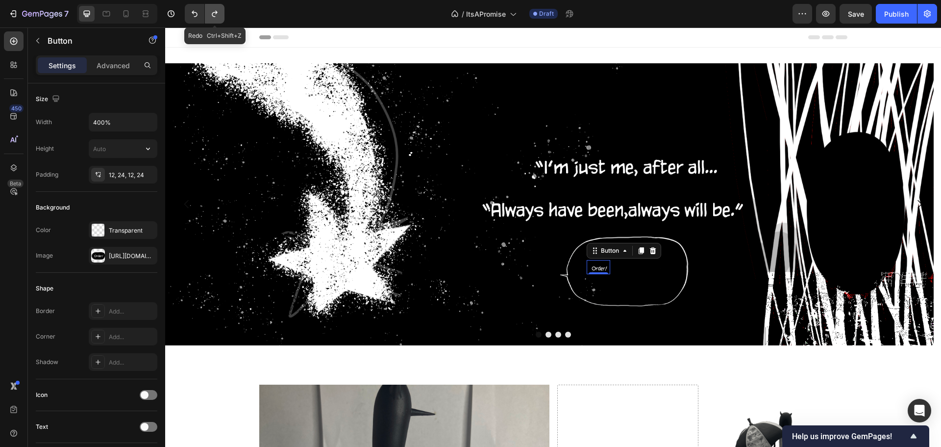
click at [211, 18] on icon "Undo/Redo" at bounding box center [215, 14] width 10 height 10
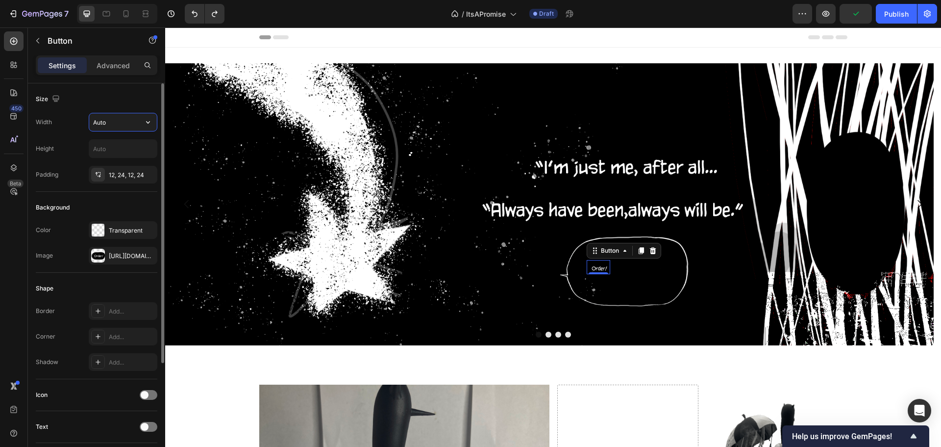
click at [104, 118] on input "Auto" at bounding box center [123, 122] width 68 height 18
type input "1"
click at [109, 68] on p "Advanced" at bounding box center [113, 65] width 33 height 10
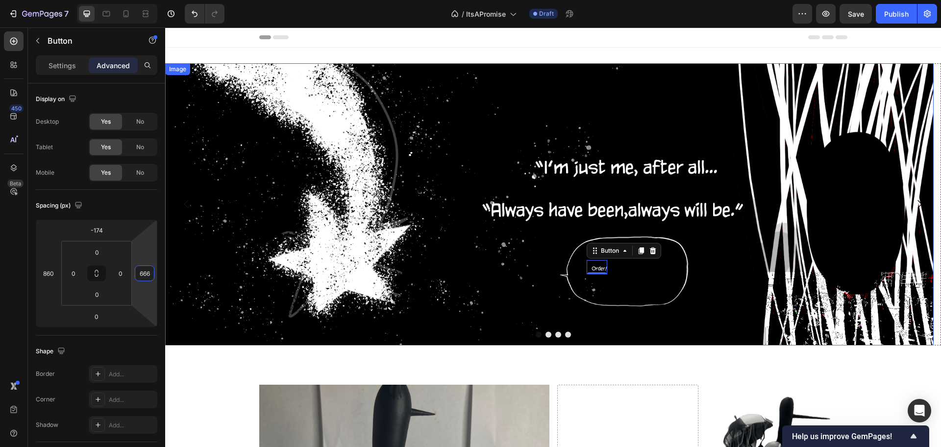
drag, startPoint x: 308, startPoint y: 284, endPoint x: 188, endPoint y: 307, distance: 122.9
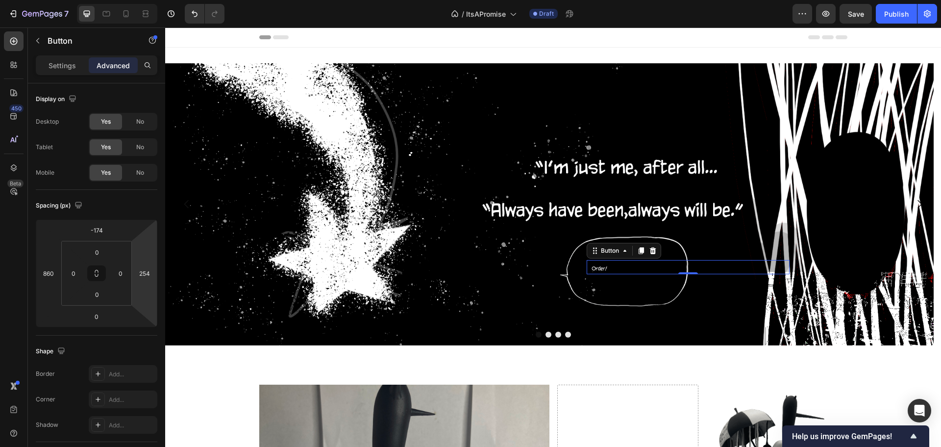
type input "252"
drag, startPoint x: 145, startPoint y: 252, endPoint x: 144, endPoint y: 368, distance: 115.7
click at [144, 0] on html "7 Version history / ItsAPromise Draft Preview Save Publish 450 Beta Sections(18…" at bounding box center [470, 0] width 941 height 0
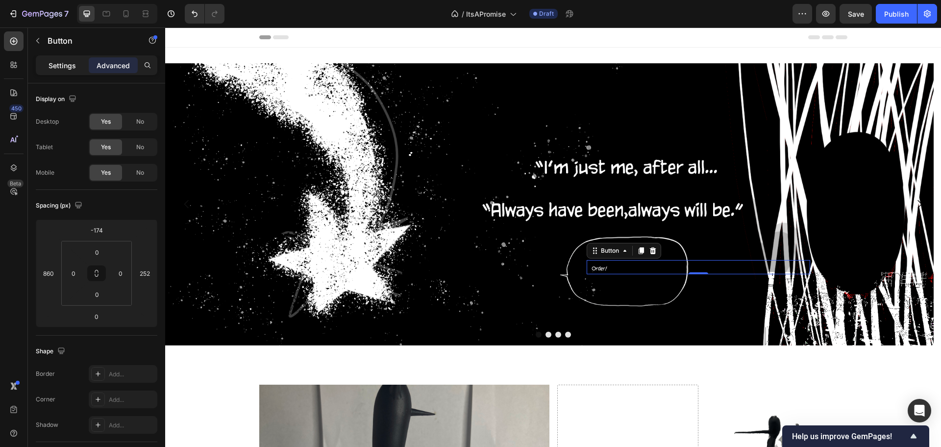
click at [56, 59] on div "Settings" at bounding box center [62, 65] width 49 height 16
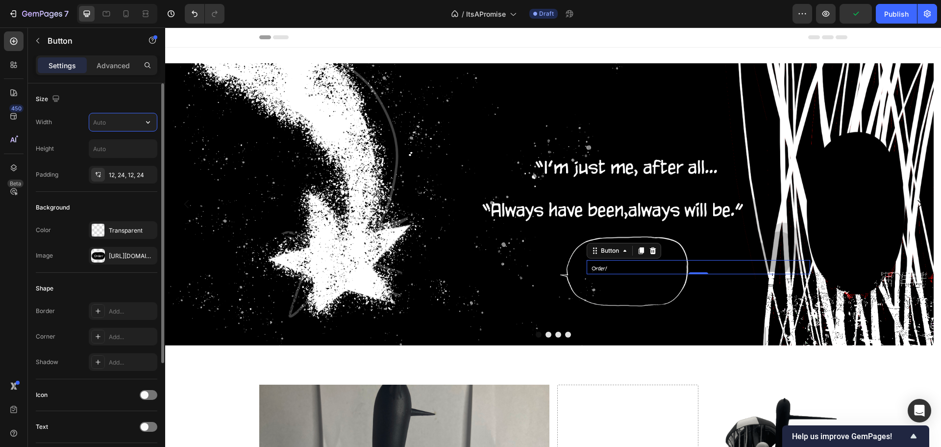
click at [107, 119] on input "text" at bounding box center [123, 122] width 68 height 18
click at [97, 155] on input "text" at bounding box center [123, 149] width 68 height 18
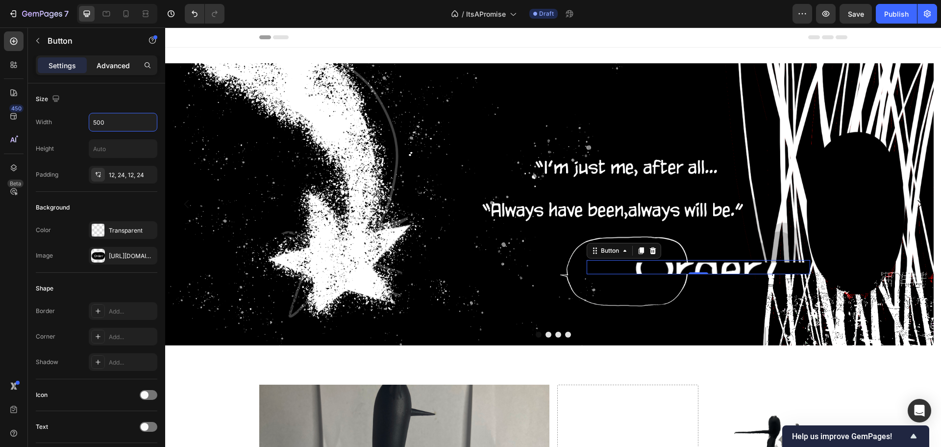
type input "500"
click at [116, 62] on p "Advanced" at bounding box center [113, 65] width 33 height 10
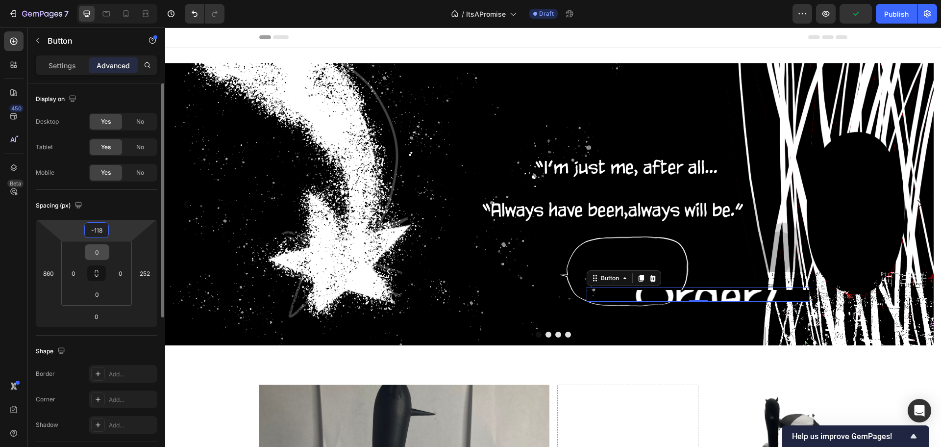
type input "-120"
drag, startPoint x: 83, startPoint y: 224, endPoint x: 87, endPoint y: 249, distance: 25.3
click at [71, 0] on html "7 Version history / ItsAPromise Draft Preview Publish 450 Beta Sections(18) Ele…" at bounding box center [470, 0] width 941 height 0
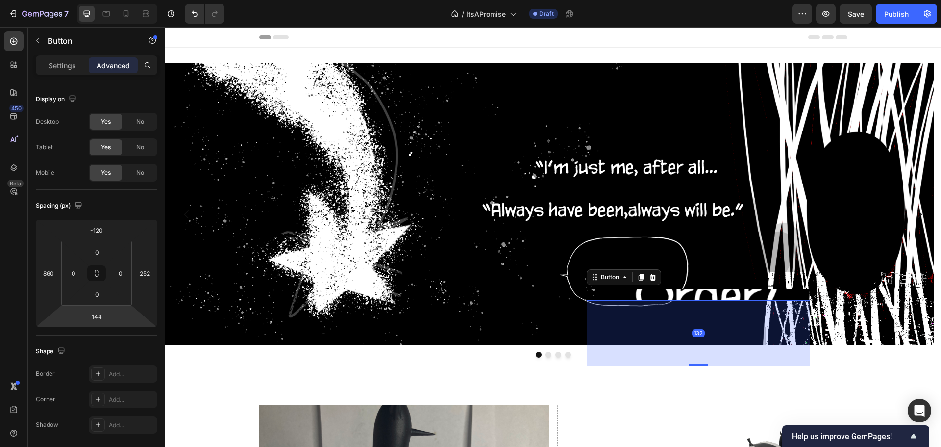
type input "146"
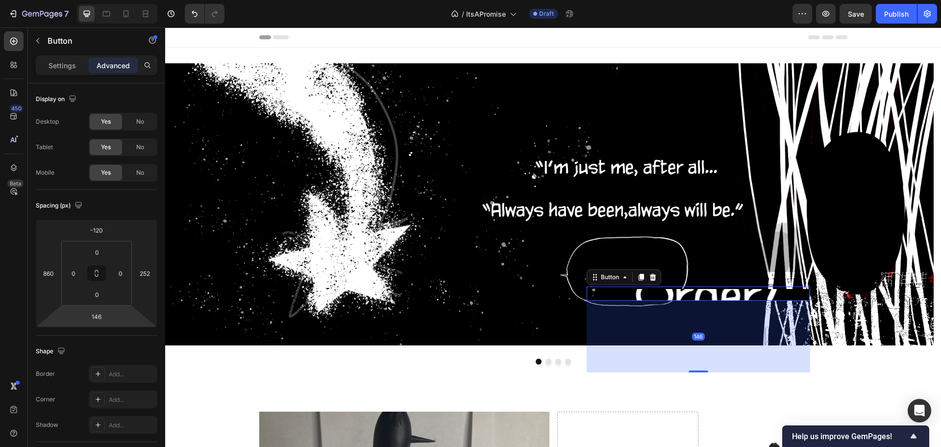
drag, startPoint x: 73, startPoint y: 308, endPoint x: 72, endPoint y: 272, distance: 35.8
click at [72, 0] on html "7 Version history / ItsAPromise Draft Preview Save Publish 450 Beta Sections(18…" at bounding box center [470, 0] width 941 height 0
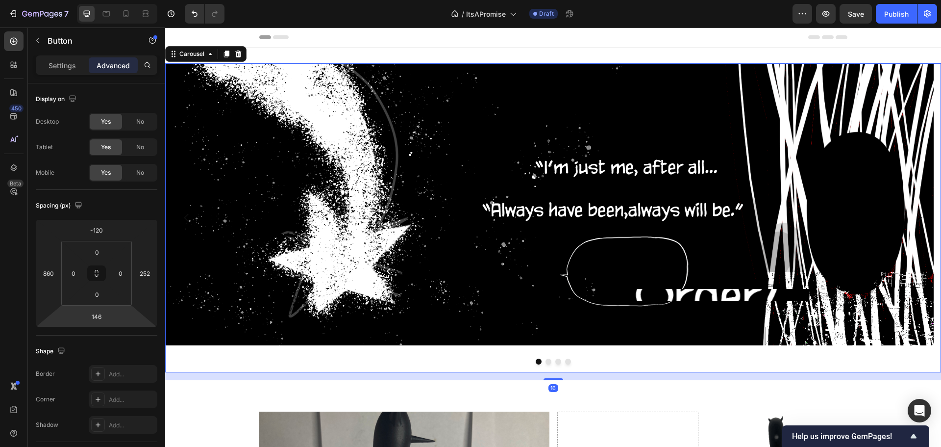
click at [481, 363] on div at bounding box center [553, 361] width 776 height 6
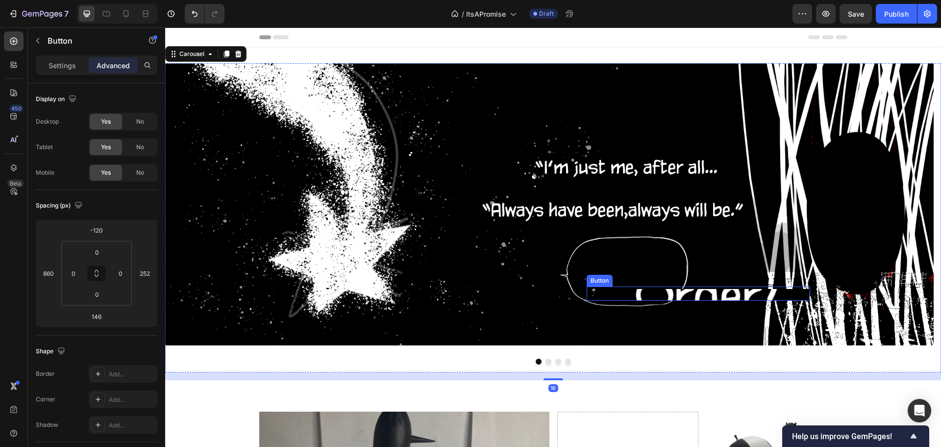
click at [684, 287] on div "Button" at bounding box center [699, 293] width 224 height 14
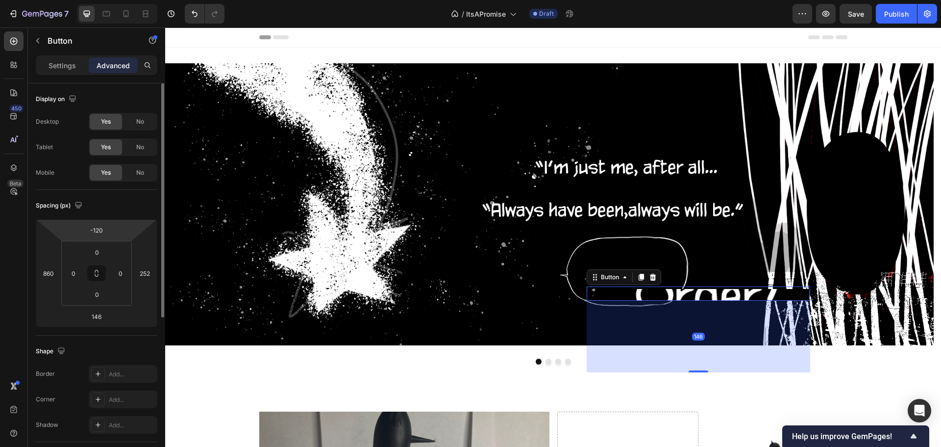
type input "0"
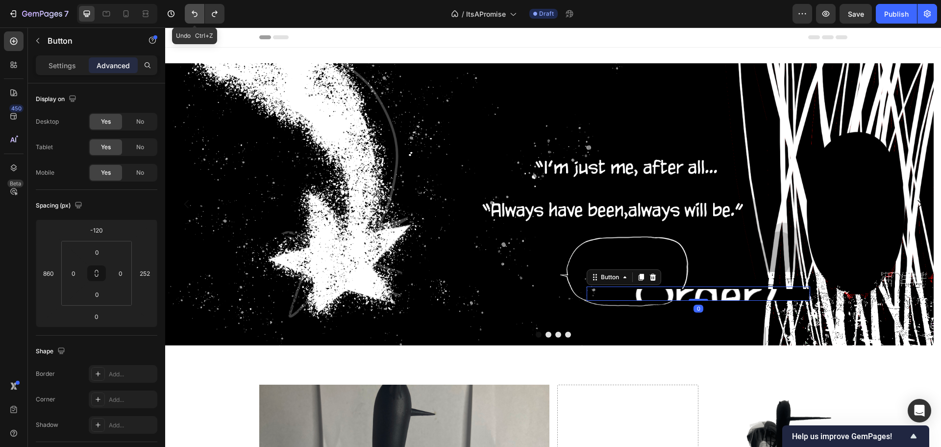
click at [188, 18] on button "Undo/Redo" at bounding box center [195, 14] width 20 height 20
type input "-174"
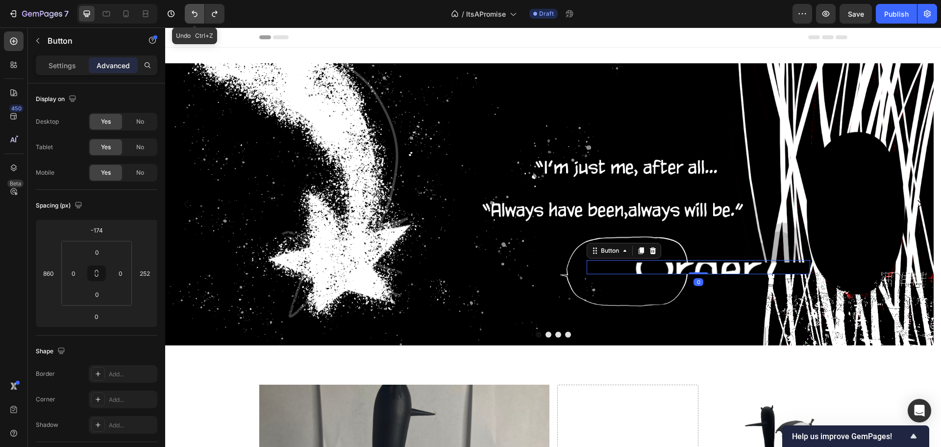
click at [188, 18] on button "Undo/Redo" at bounding box center [195, 14] width 20 height 20
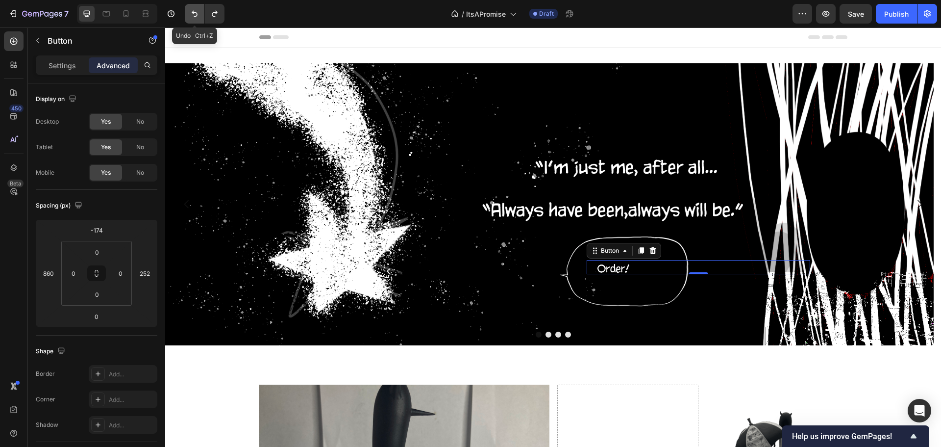
click at [188, 18] on button "Undo/Redo" at bounding box center [195, 14] width 20 height 20
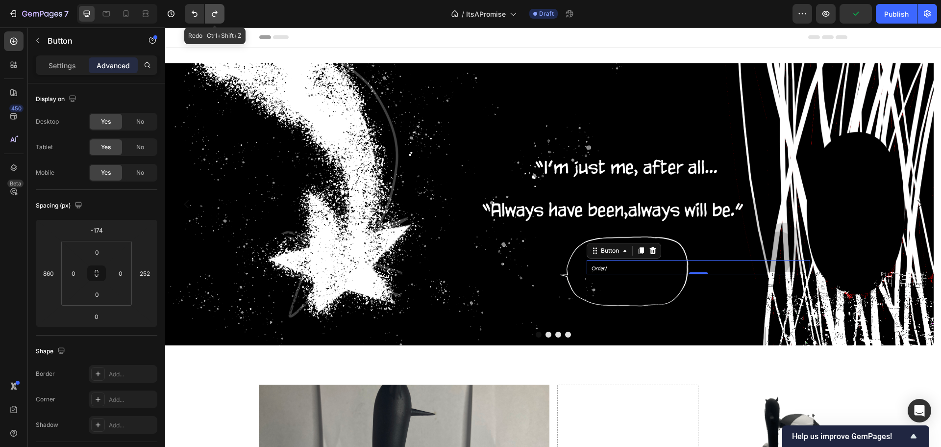
click at [220, 16] on button "Undo/Redo" at bounding box center [215, 14] width 20 height 20
click at [191, 20] on button "Undo/Redo" at bounding box center [195, 14] width 20 height 20
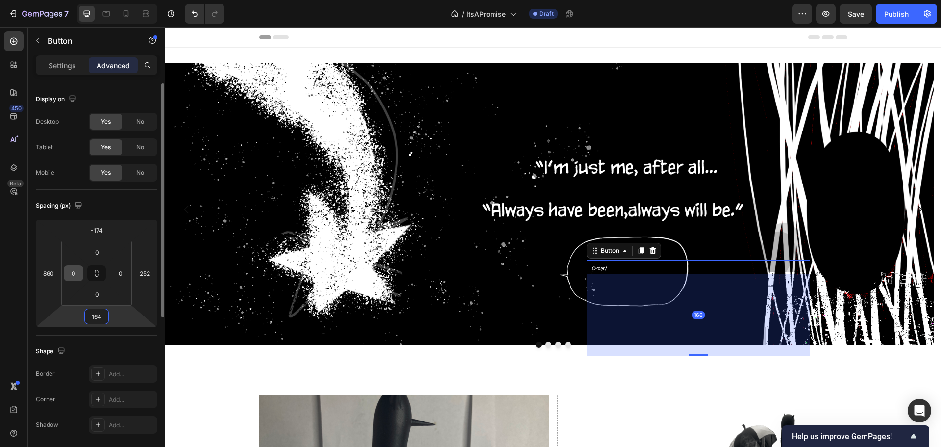
type input "160"
drag, startPoint x: 76, startPoint y: 318, endPoint x: 81, endPoint y: 279, distance: 39.5
click at [81, 0] on html "7 Version history / ItsAPromise Draft Preview Save Publish 450 Beta Sections(18…" at bounding box center [470, 0] width 941 height 0
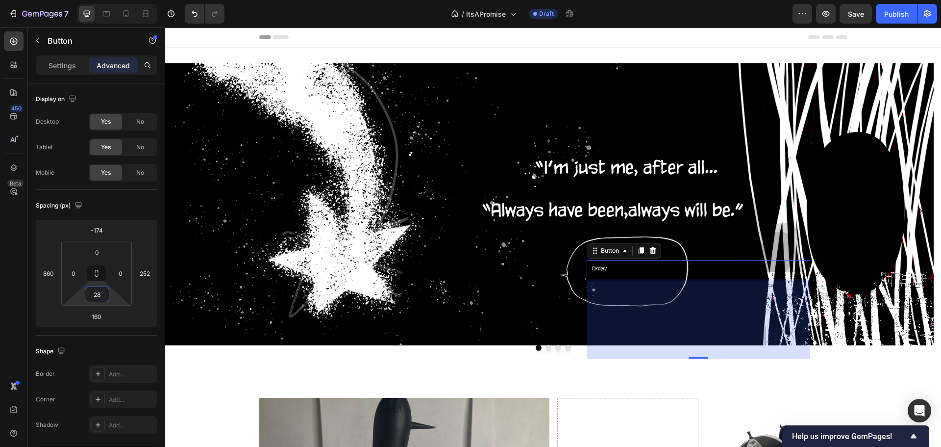
drag, startPoint x: 112, startPoint y: 295, endPoint x: 115, endPoint y: 287, distance: 7.9
click at [115, 0] on html "7 Version history / ItsAPromise Draft Preview Save Publish 450 Beta Sections(18…" at bounding box center [470, 0] width 941 height 0
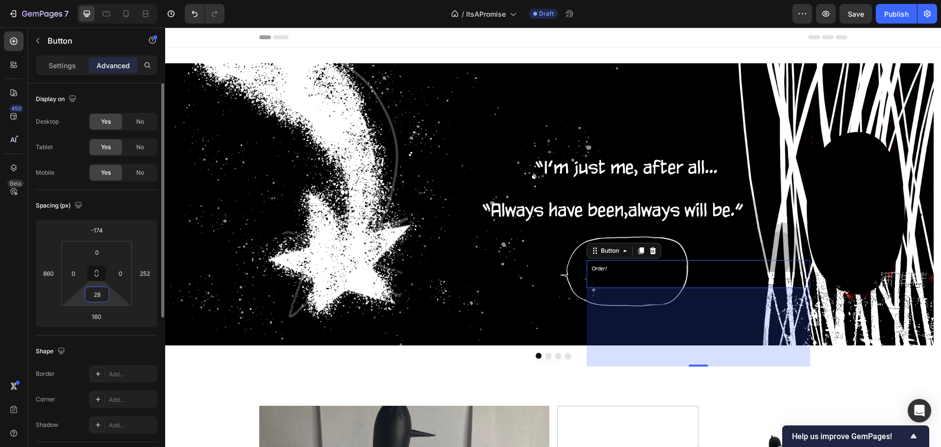
type input "0"
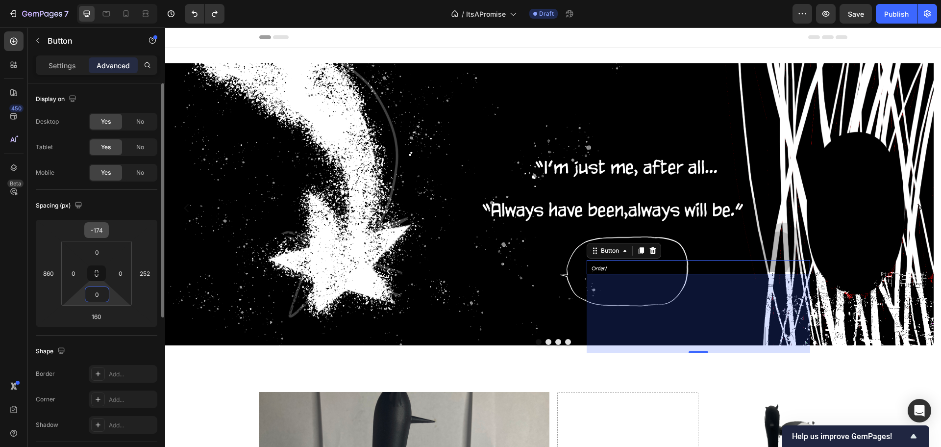
type input "0"
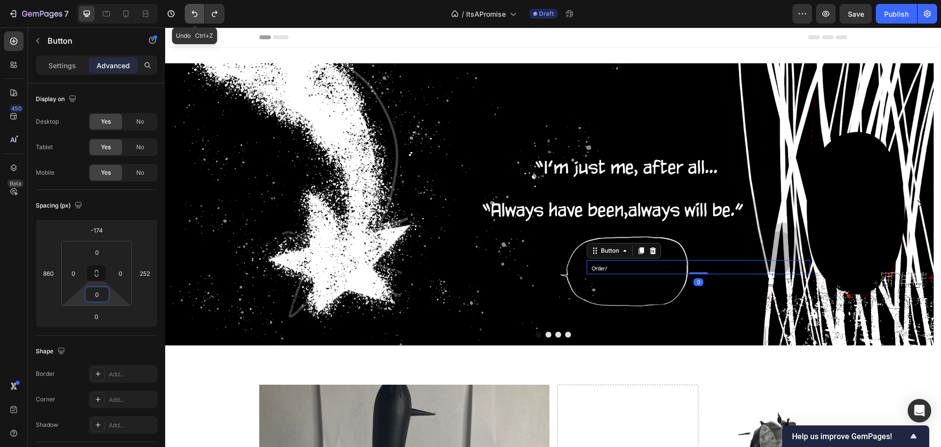
click at [191, 23] on button "Undo/Redo" at bounding box center [195, 14] width 20 height 20
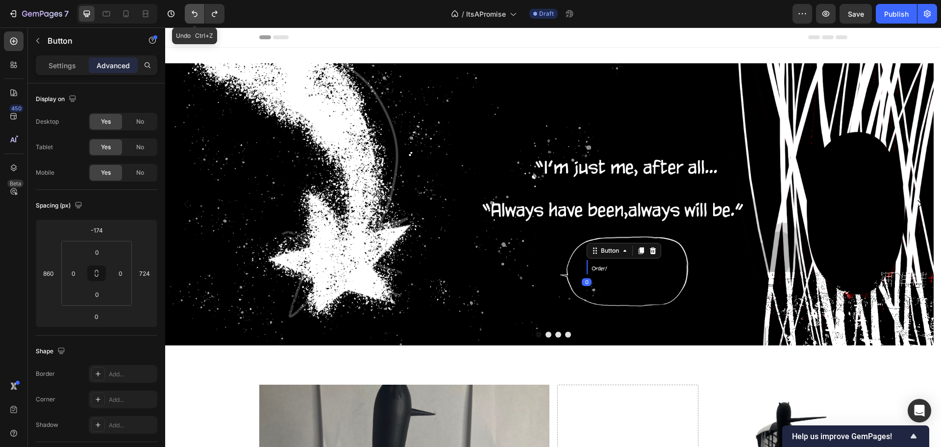
click at [191, 22] on button "Undo/Redo" at bounding box center [195, 14] width 20 height 20
click at [193, 21] on button "Undo/Redo" at bounding box center [195, 14] width 20 height 20
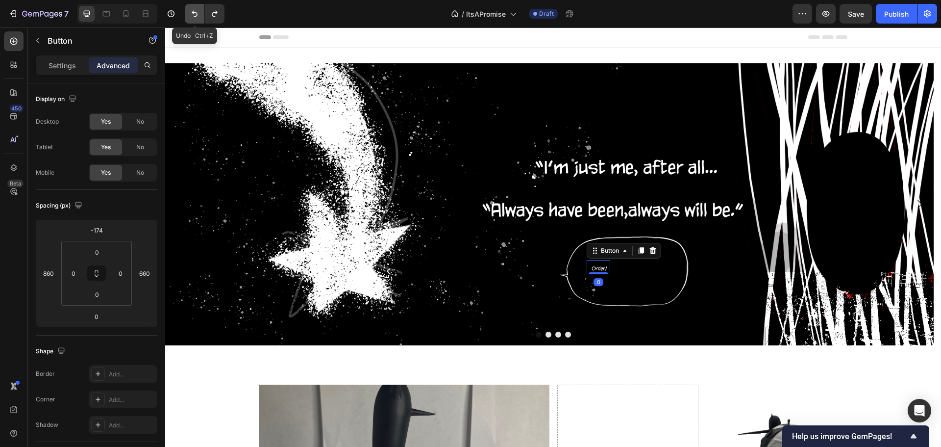
click at [193, 21] on button "Undo/Redo" at bounding box center [195, 14] width 20 height 20
click at [193, 22] on button "Undo/Redo" at bounding box center [195, 14] width 20 height 20
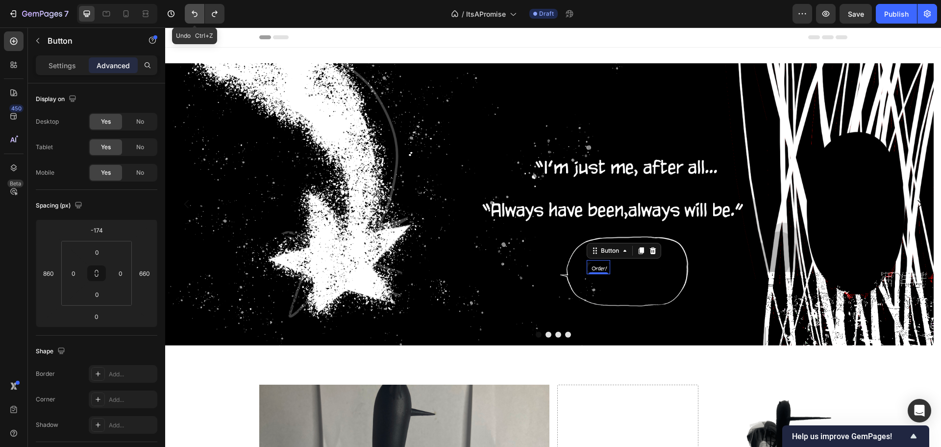
click at [193, 22] on button "Undo/Redo" at bounding box center [195, 14] width 20 height 20
type input "0"
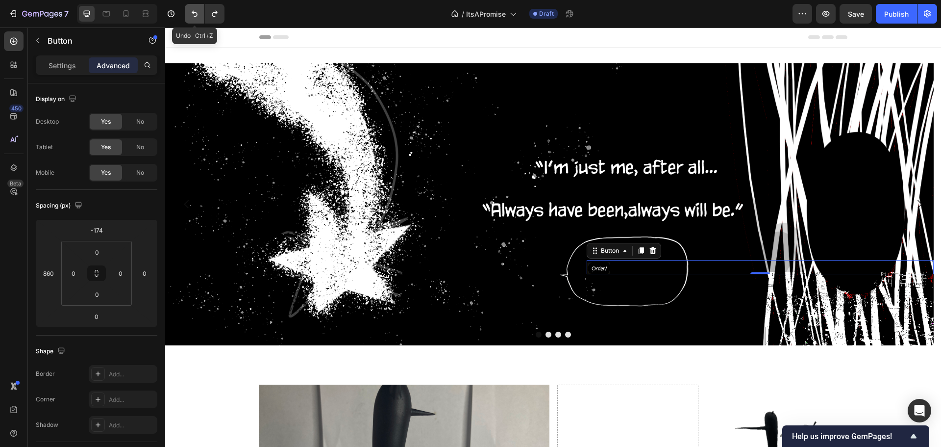
click at [194, 21] on button "Undo/Redo" at bounding box center [195, 14] width 20 height 20
click at [197, 19] on button "Undo/Redo" at bounding box center [195, 14] width 20 height 20
type input "0"
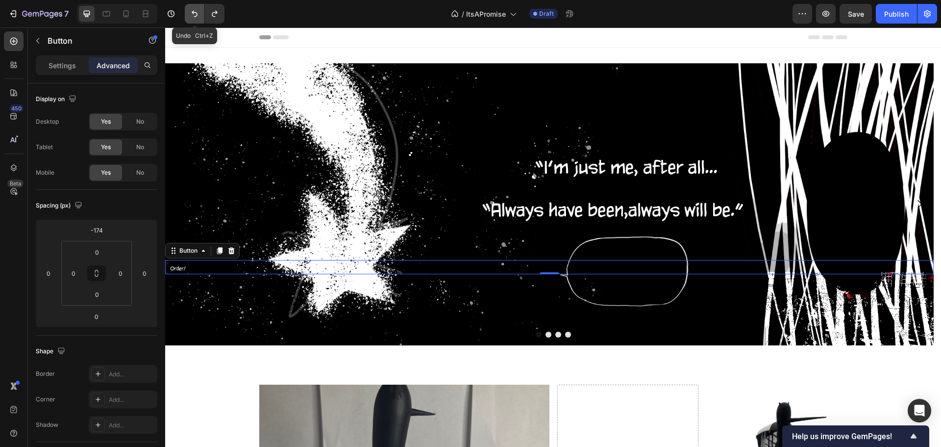
click at [197, 19] on button "Undo/Redo" at bounding box center [195, 14] width 20 height 20
type input "0"
drag, startPoint x: 197, startPoint y: 19, endPoint x: 190, endPoint y: 24, distance: 8.4
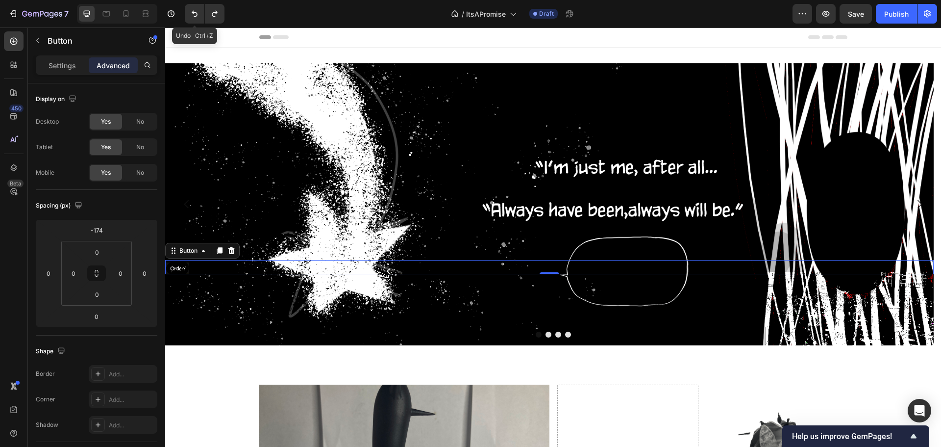
click at [195, 20] on button "Undo/Redo" at bounding box center [195, 14] width 20 height 20
click at [190, 25] on div "7 Version history / ItsAPromise Draft Preview Save Publish" at bounding box center [470, 14] width 941 height 28
click at [189, 25] on div "7 Version history / ItsAPromise Draft Preview Save Publish" at bounding box center [470, 14] width 941 height 28
click at [196, 19] on button "Undo/Redo" at bounding box center [195, 14] width 20 height 20
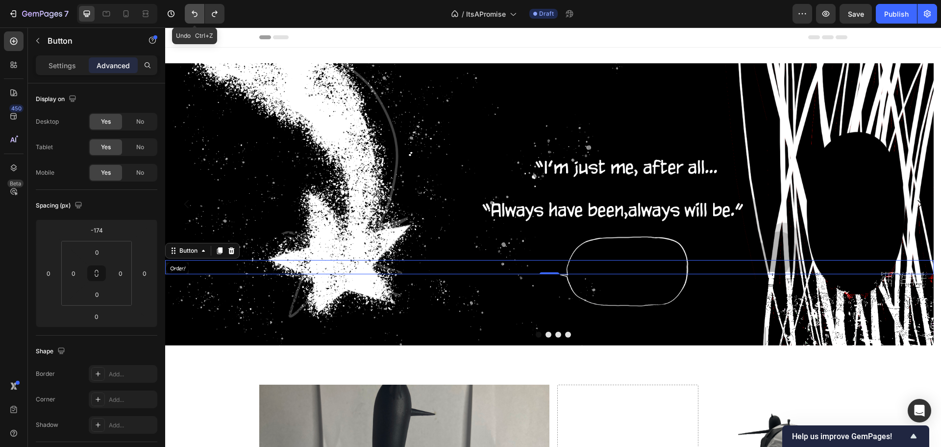
click at [196, 19] on button "Undo/Redo" at bounding box center [195, 14] width 20 height 20
click at [195, 19] on button "Undo/Redo" at bounding box center [195, 14] width 20 height 20
click at [193, 19] on button "Undo/Redo" at bounding box center [195, 14] width 20 height 20
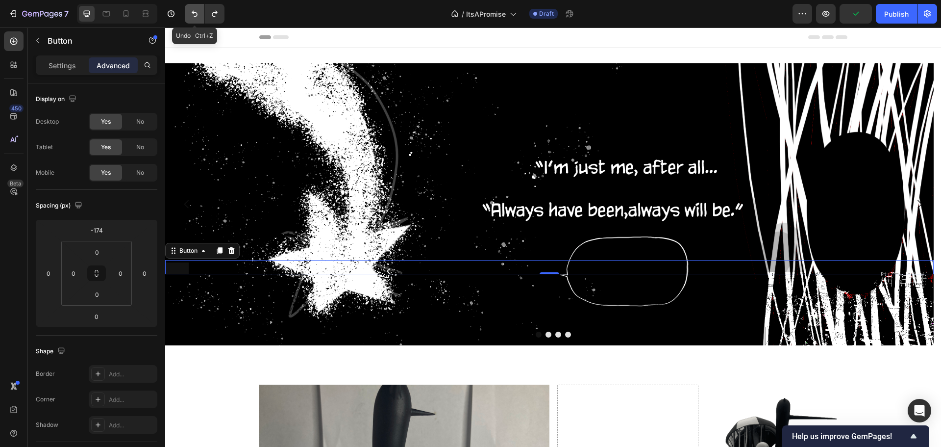
type input "0"
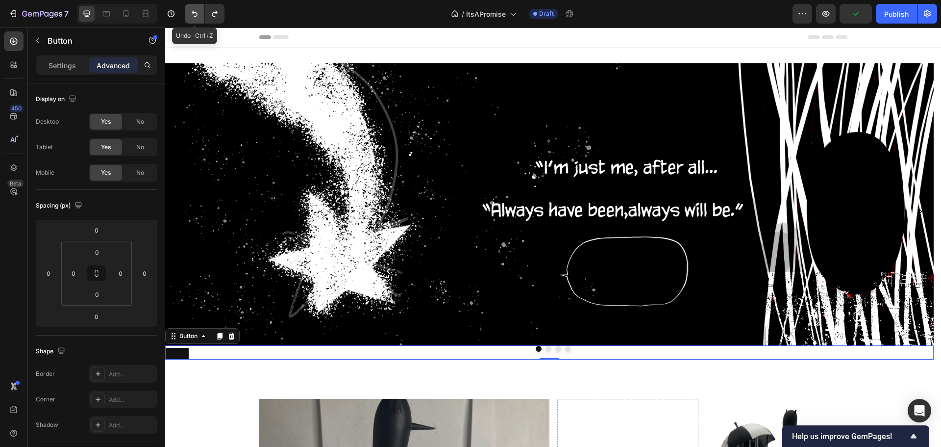
click at [193, 19] on button "Undo/Redo" at bounding box center [195, 14] width 20 height 20
click at [191, 16] on icon "Undo/Redo" at bounding box center [195, 14] width 10 height 10
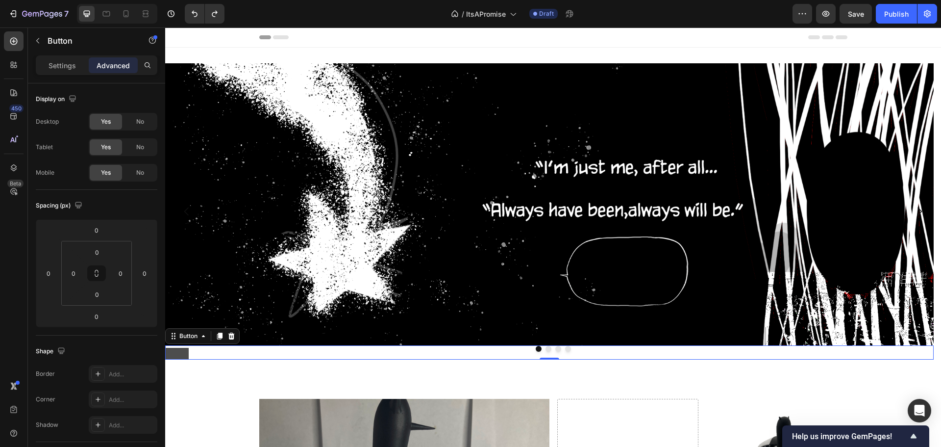
click at [175, 355] on button at bounding box center [177, 354] width 24 height 12
click at [69, 69] on p "Settings" at bounding box center [62, 65] width 27 height 10
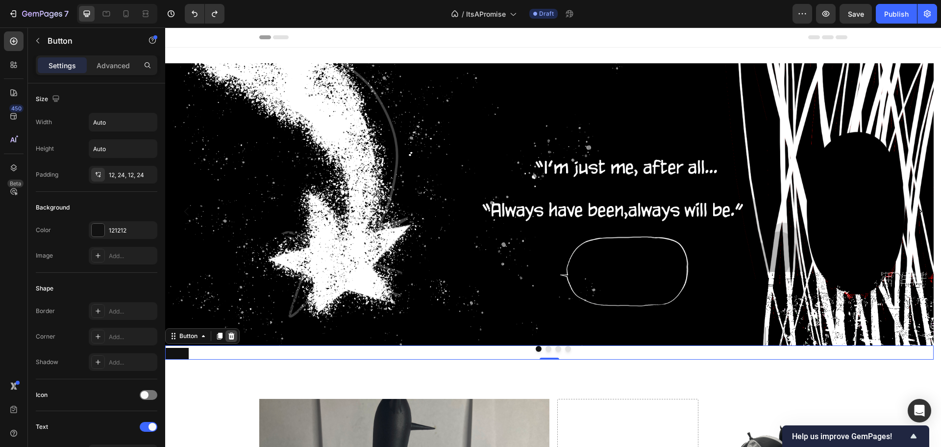
click at [234, 336] on icon at bounding box center [231, 335] width 6 height 7
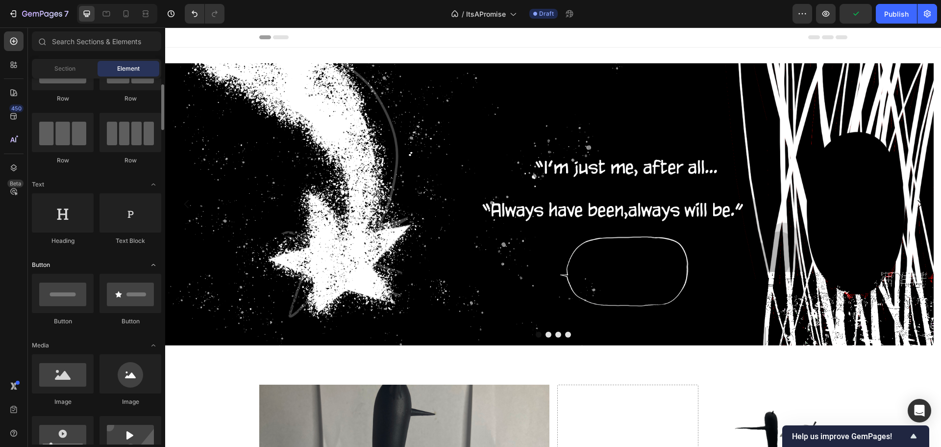
scroll to position [98, 0]
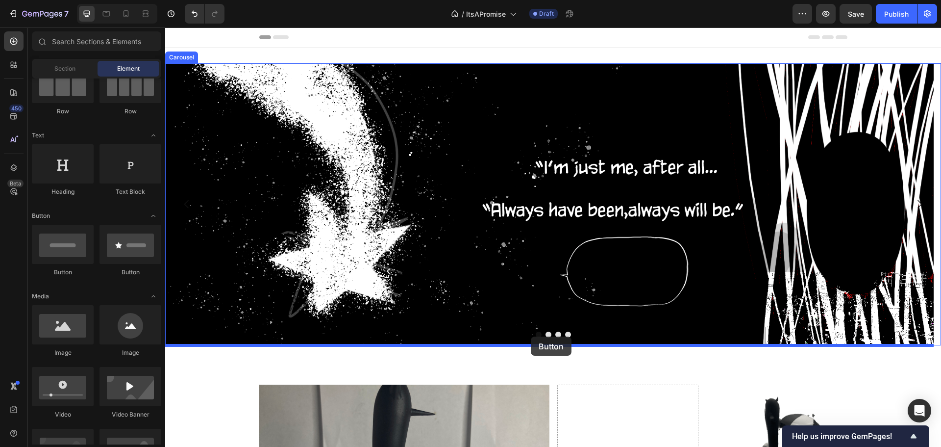
drag, startPoint x: 212, startPoint y: 270, endPoint x: 531, endPoint y: 336, distance: 325.5
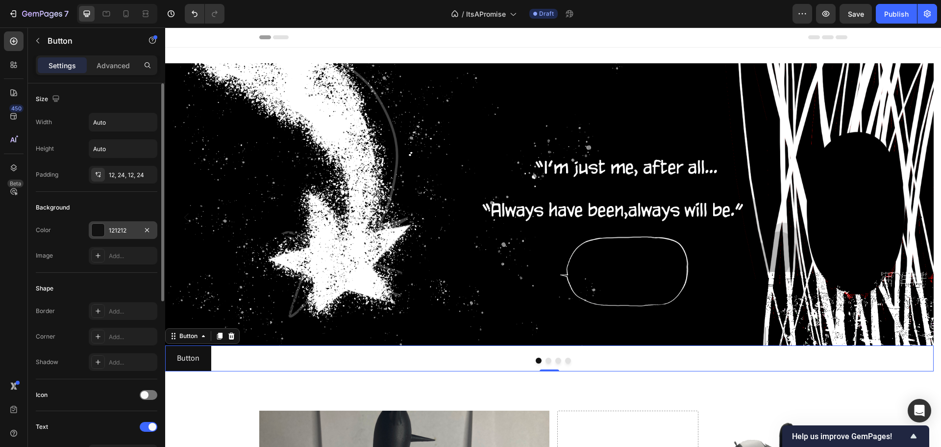
click at [91, 225] on div at bounding box center [98, 230] width 14 height 14
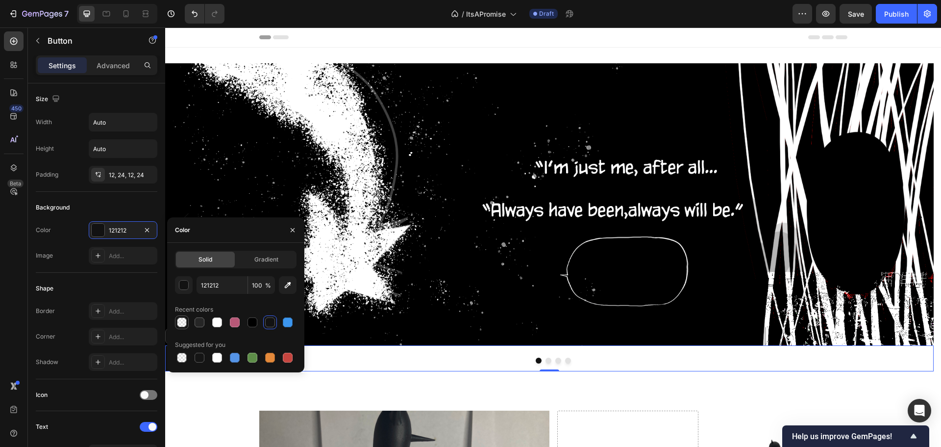
click at [184, 325] on div at bounding box center [182, 322] width 10 height 10
type input "00000B"
type input "0"
click at [103, 257] on div at bounding box center [98, 256] width 14 height 14
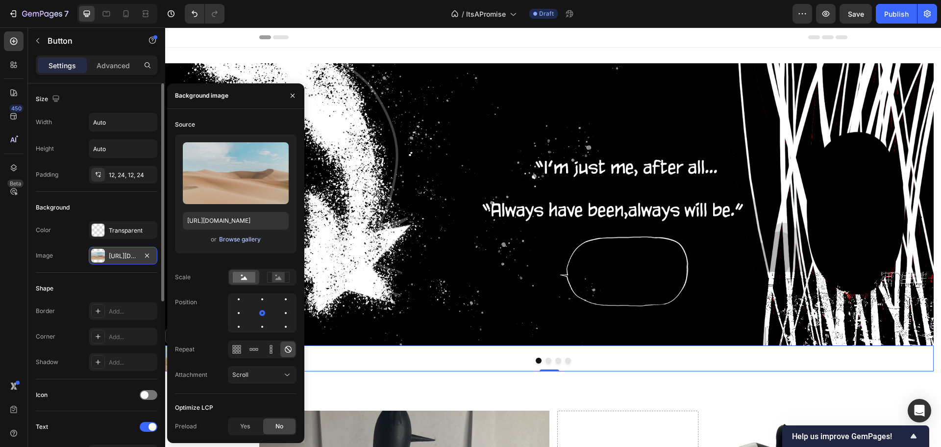
click at [237, 238] on div "Browse gallery" at bounding box center [240, 239] width 42 height 9
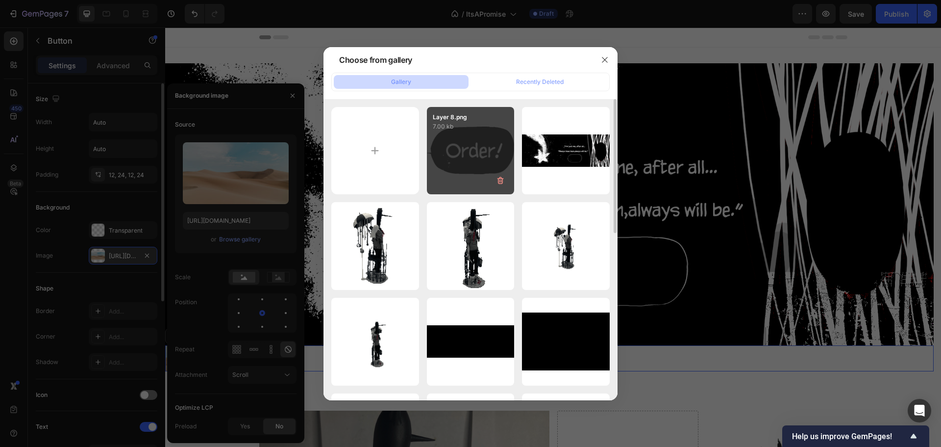
click at [450, 164] on div "Layer 8.png 7.00 kb" at bounding box center [471, 151] width 88 height 88
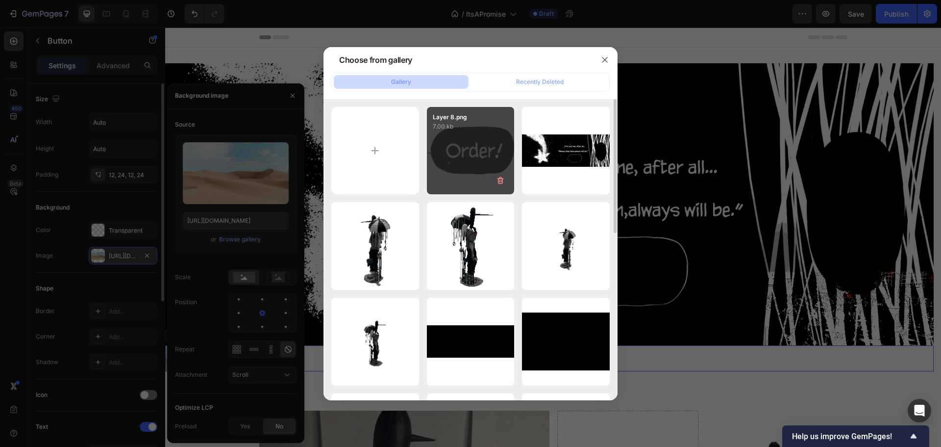
type input "[URL][DOMAIN_NAME]"
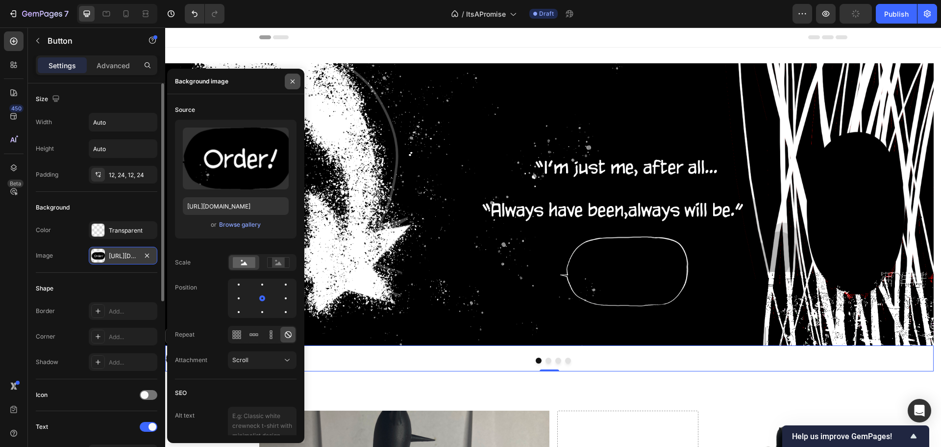
click at [296, 79] on icon "button" at bounding box center [293, 81] width 8 height 8
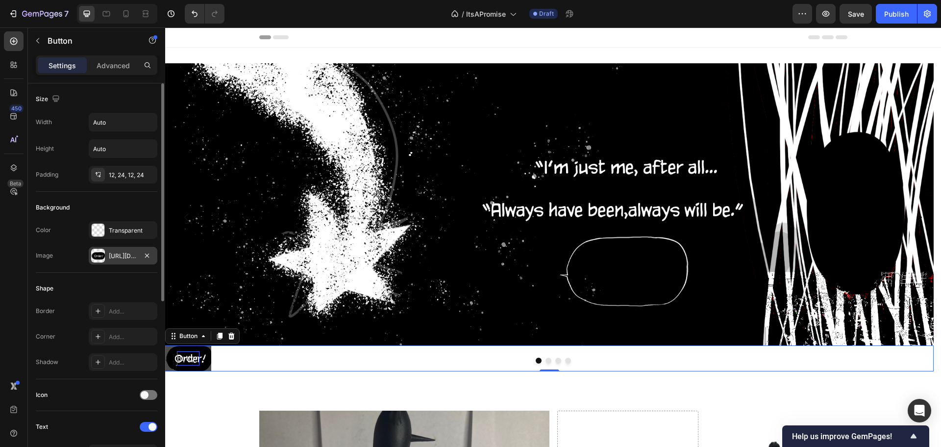
click at [182, 354] on p "Button" at bounding box center [188, 358] width 23 height 14
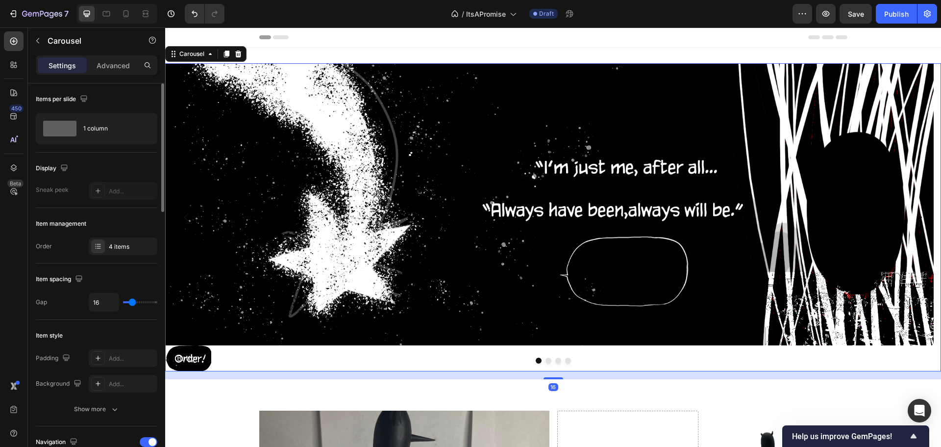
click at [182, 357] on div at bounding box center [553, 360] width 776 height 6
click at [185, 358] on div at bounding box center [553, 360] width 776 height 6
click at [67, 45] on p "Carousel" at bounding box center [89, 41] width 83 height 12
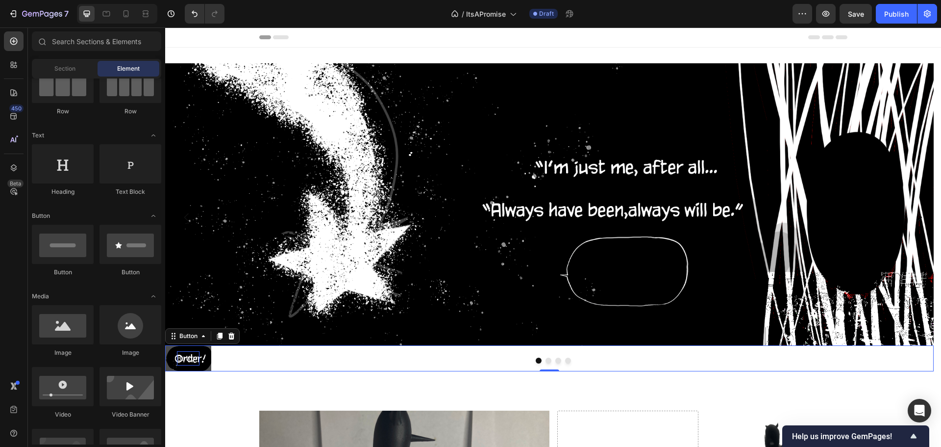
click at [187, 355] on p "Button" at bounding box center [188, 358] width 23 height 14
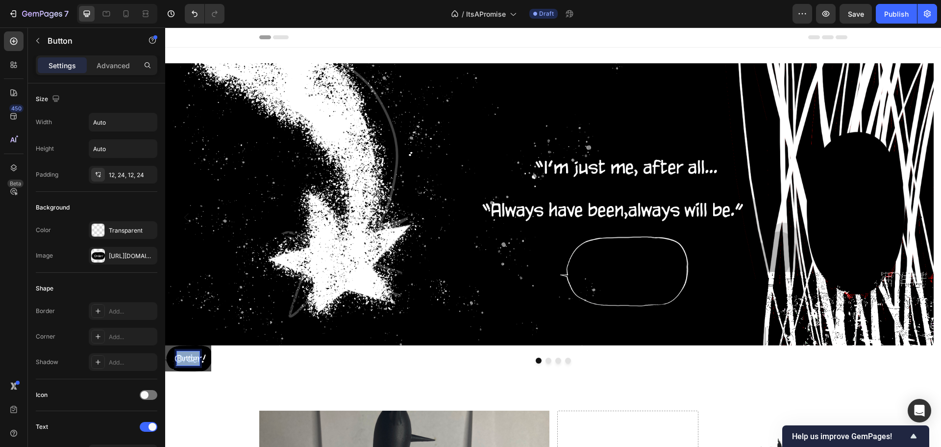
drag, startPoint x: 177, startPoint y: 353, endPoint x: 205, endPoint y: 356, distance: 28.6
click at [205, 356] on button "Button" at bounding box center [188, 358] width 46 height 26
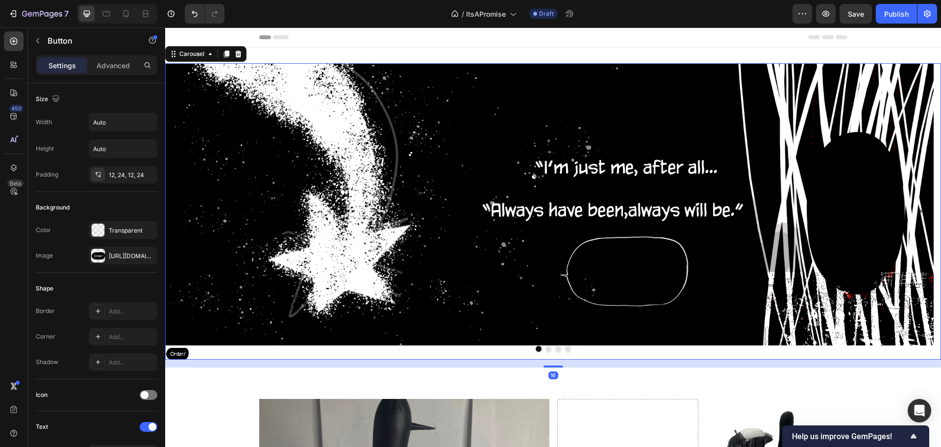
click at [198, 359] on div "Image Button Drop element here Drop element here Drop element here Carousel 16" at bounding box center [553, 211] width 776 height 296
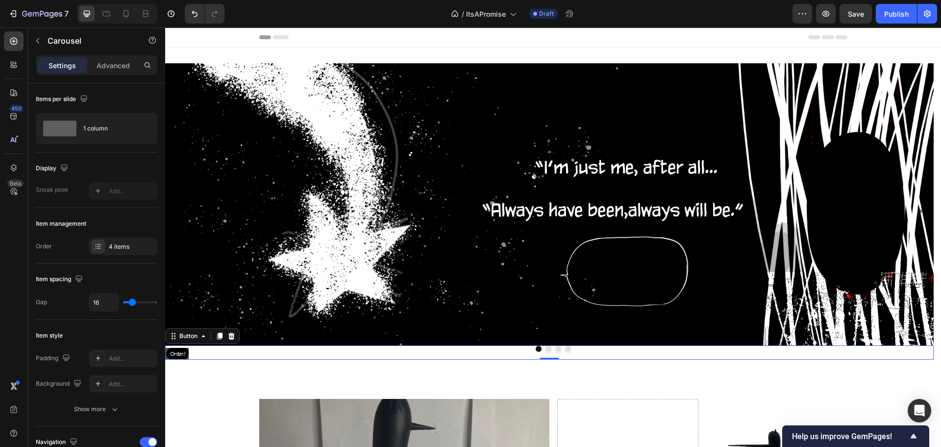
click at [176, 354] on button at bounding box center [177, 354] width 24 height 12
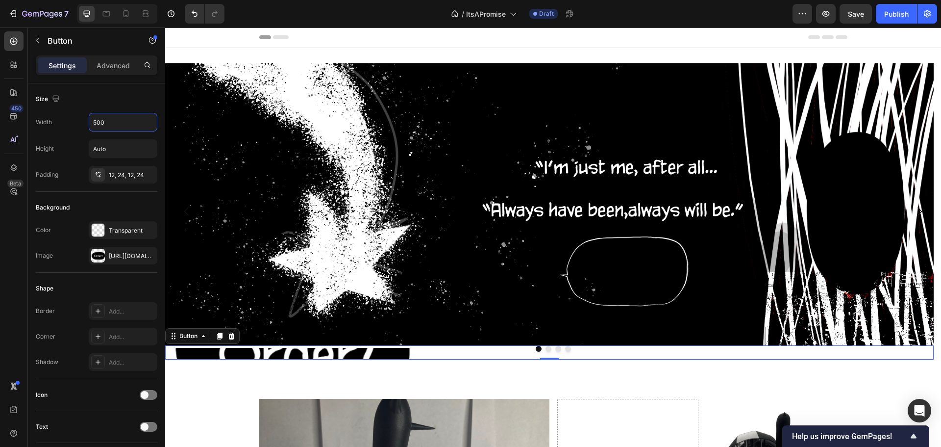
type input "Auto"
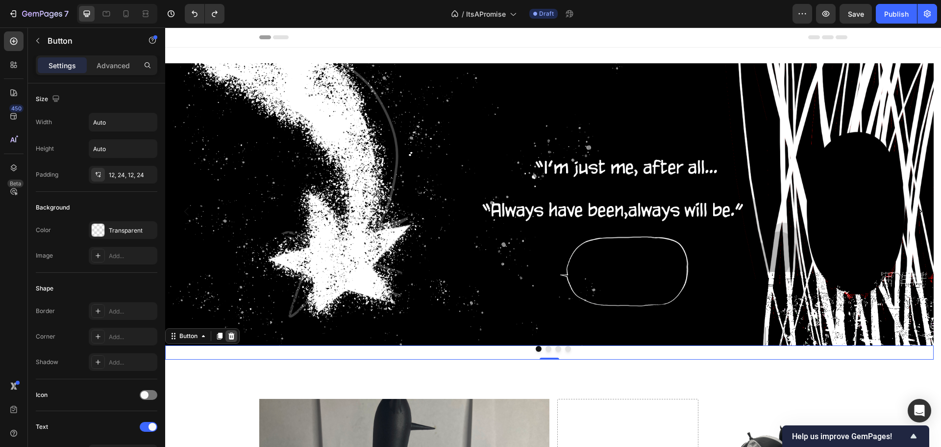
click at [226, 337] on div at bounding box center [231, 336] width 12 height 12
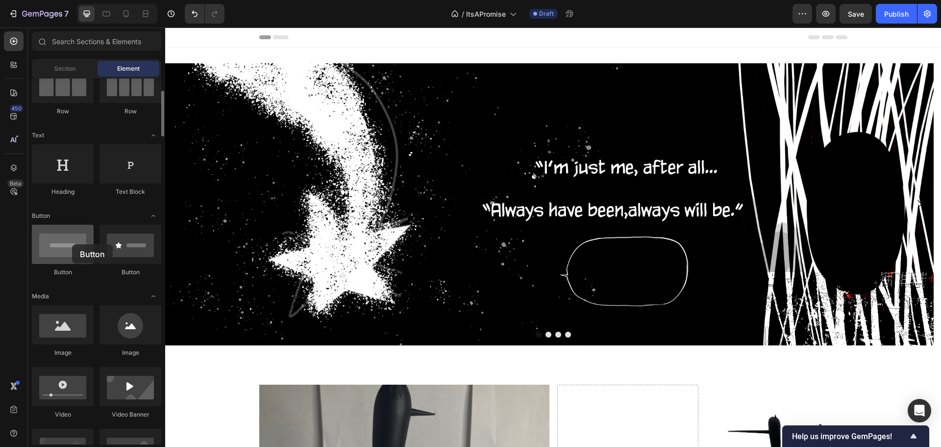
drag, startPoint x: 56, startPoint y: 238, endPoint x: 66, endPoint y: 244, distance: 11.4
click at [69, 244] on div at bounding box center [63, 244] width 62 height 39
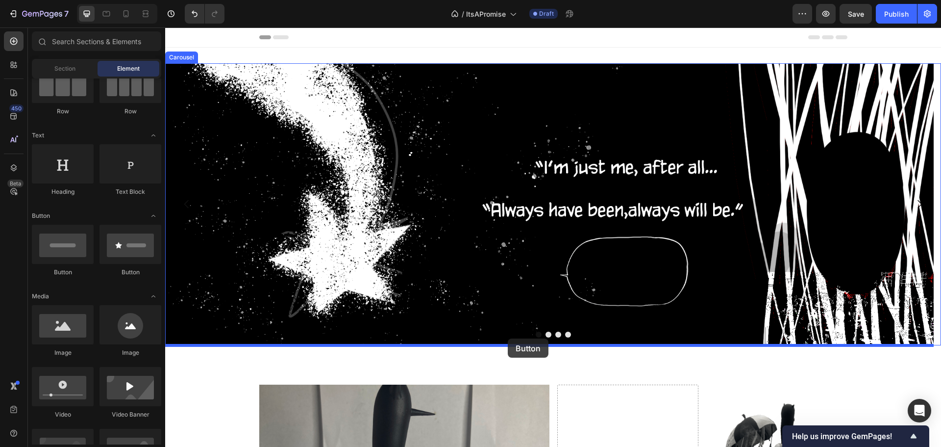
drag, startPoint x: 240, startPoint y: 276, endPoint x: 508, endPoint y: 338, distance: 274.8
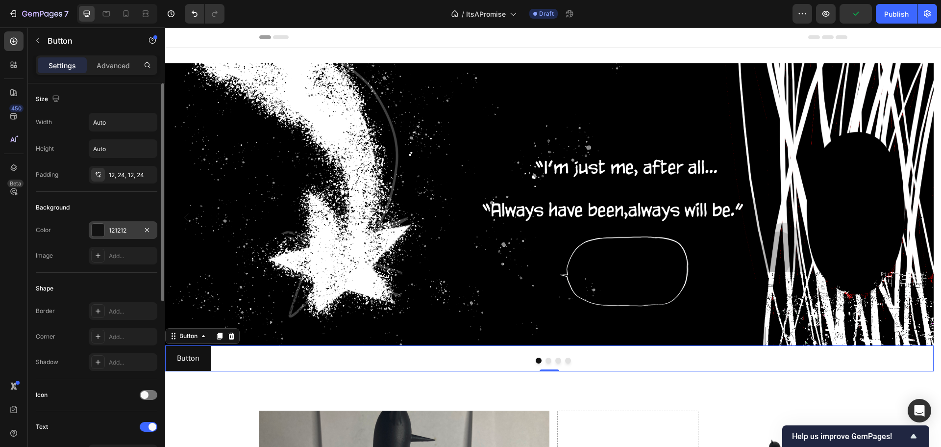
click at [109, 227] on div "121212" at bounding box center [123, 230] width 28 height 9
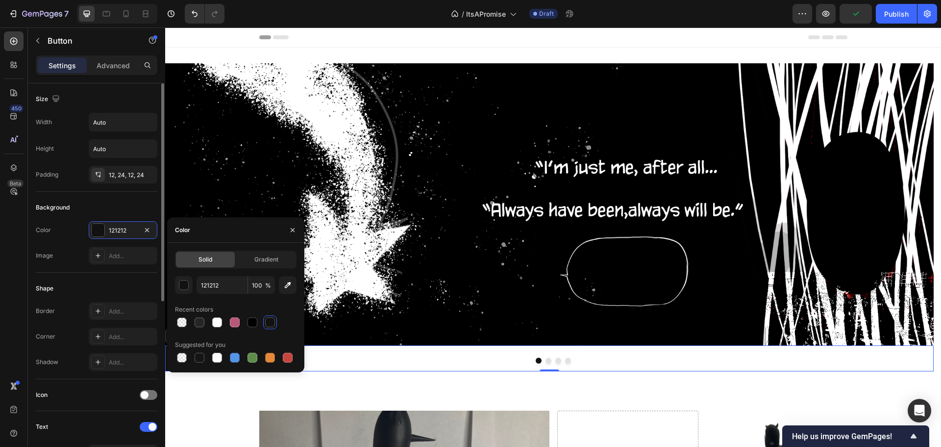
click at [68, 219] on div "Background Color 121212 Image Add..." at bounding box center [97, 232] width 122 height 81
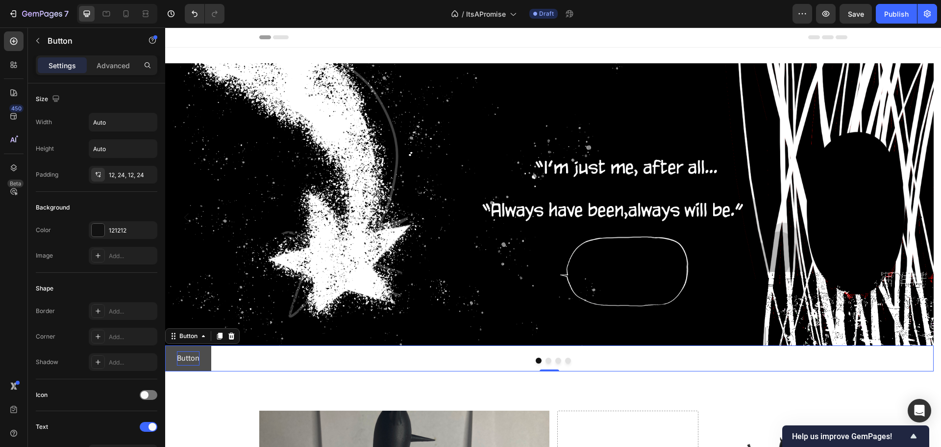
click at [185, 355] on p "Button" at bounding box center [188, 358] width 23 height 14
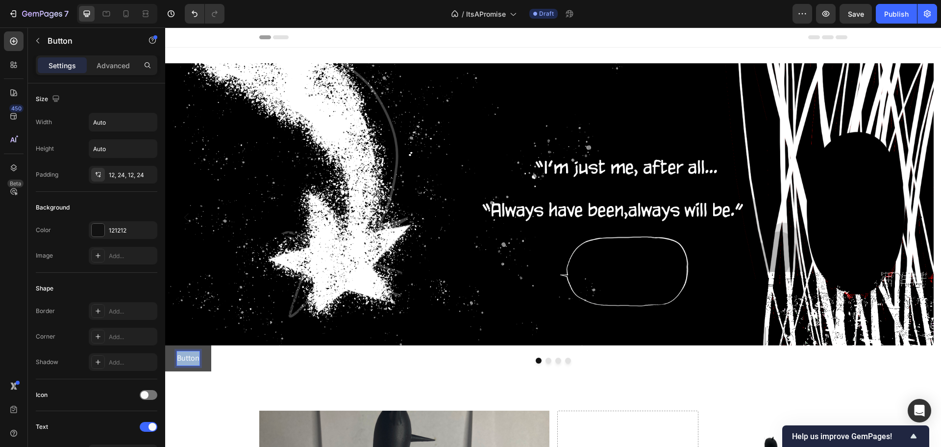
drag, startPoint x: 198, startPoint y: 356, endPoint x: 168, endPoint y: 352, distance: 30.2
click at [168, 352] on button "Button" at bounding box center [188, 358] width 46 height 26
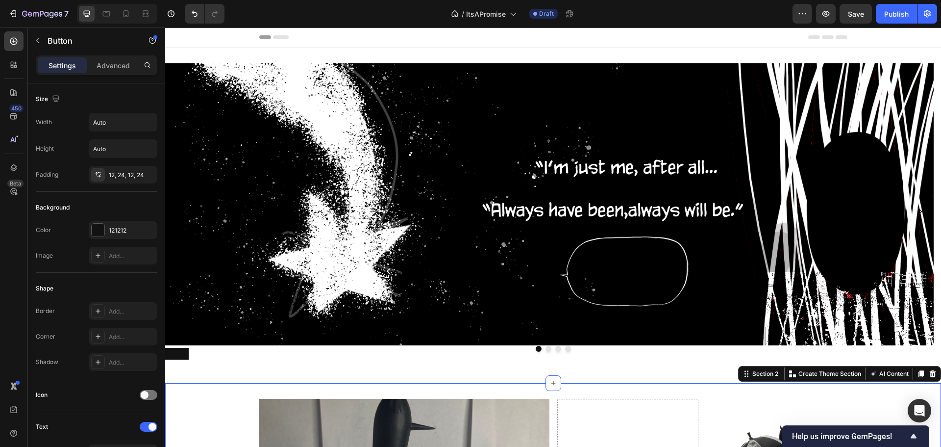
click at [172, 353] on button at bounding box center [177, 354] width 24 height 12
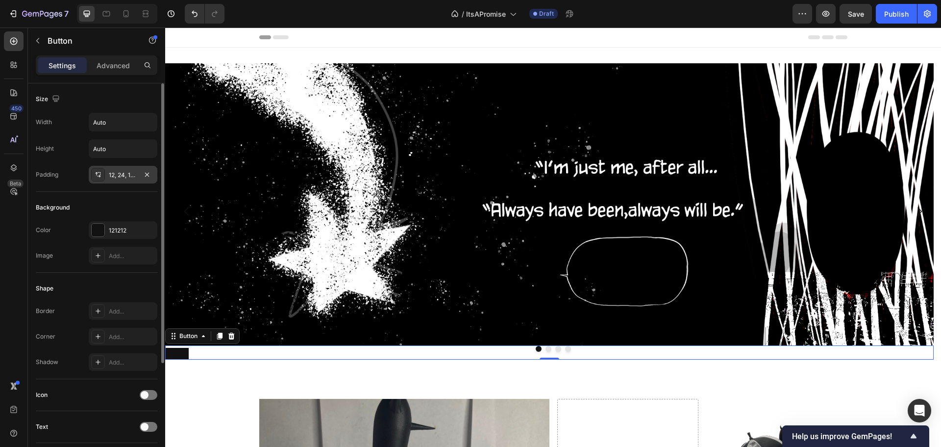
click at [93, 180] on div at bounding box center [98, 175] width 14 height 14
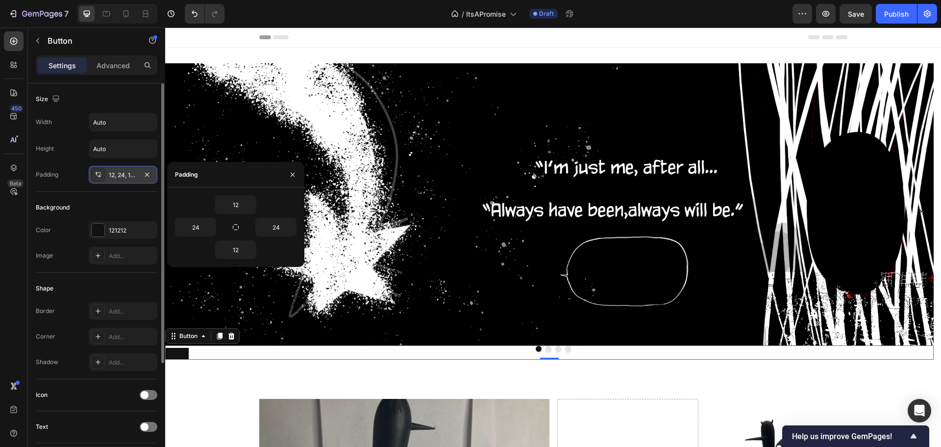
click at [100, 181] on div at bounding box center [98, 175] width 14 height 14
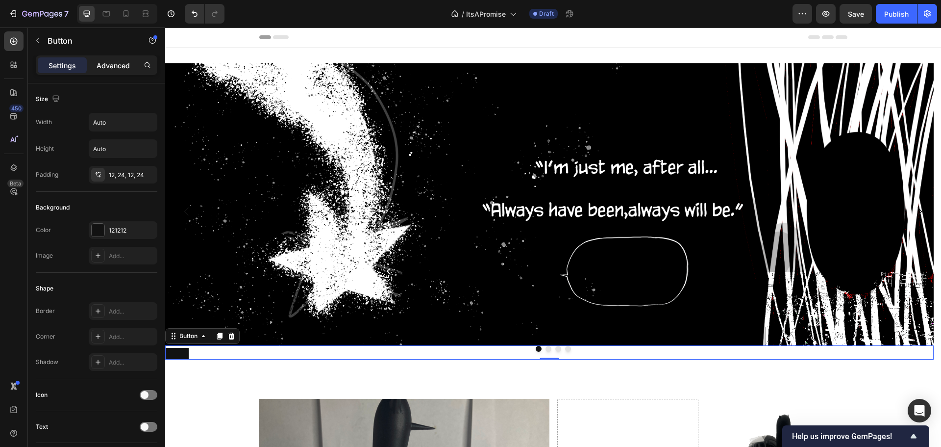
click at [121, 58] on div "Advanced" at bounding box center [113, 65] width 49 height 16
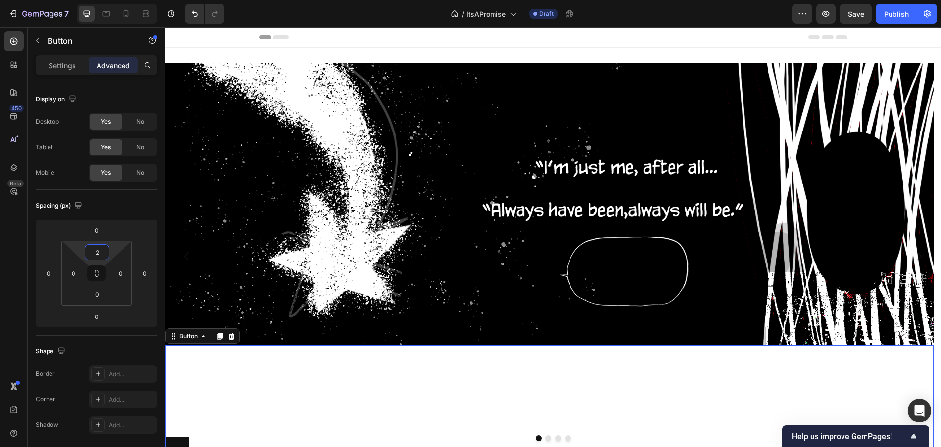
type input "0"
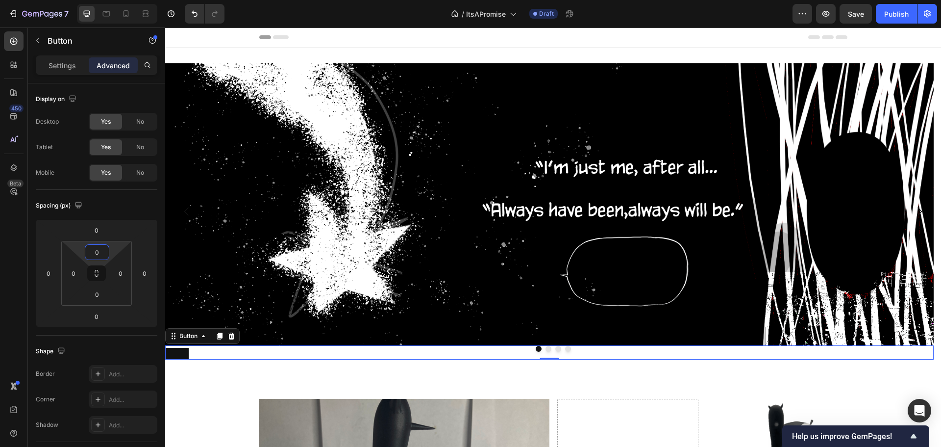
drag, startPoint x: 114, startPoint y: 249, endPoint x: 115, endPoint y: 325, distance: 76.5
click at [115, 0] on html "7 Version history / ItsAPromise Draft Preview Save Publish 450 Beta Sections(18…" at bounding box center [470, 0] width 941 height 0
click at [107, 301] on div "0" at bounding box center [97, 294] width 25 height 16
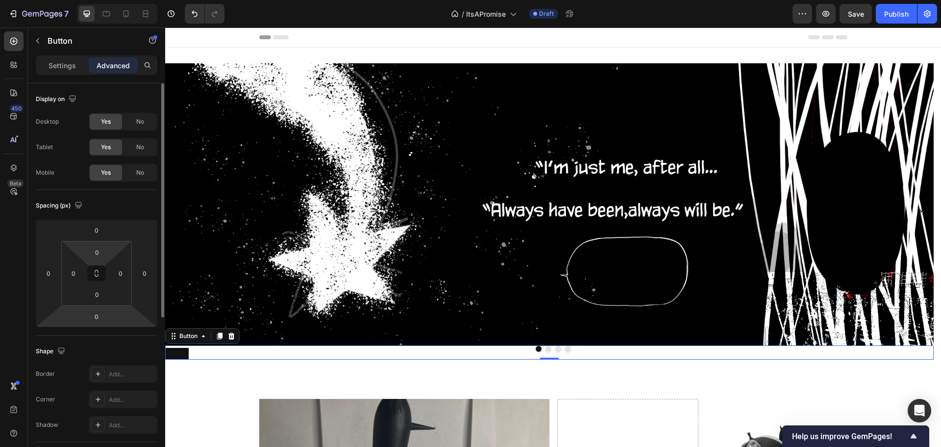
drag, startPoint x: 108, startPoint y: 301, endPoint x: 110, endPoint y: 329, distance: 27.5
click at [110, 329] on div "Spacing (px) 0 0 0 0 0 0 0 0" at bounding box center [97, 263] width 122 height 146
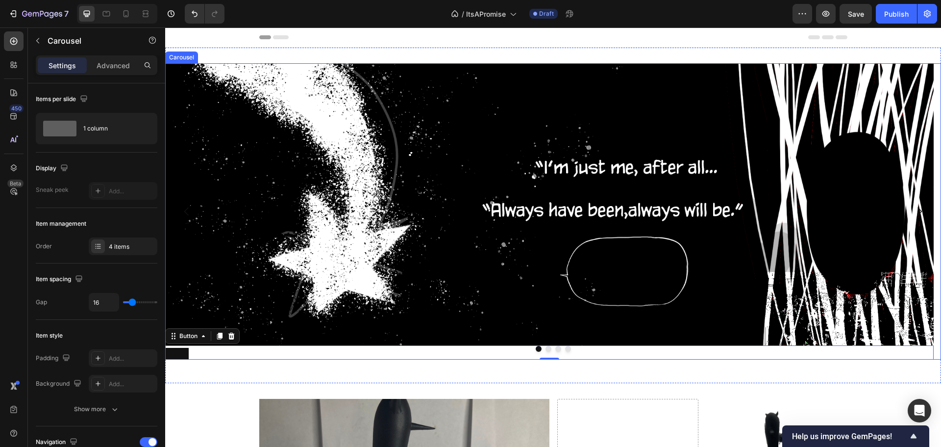
click at [183, 351] on div at bounding box center [553, 349] width 776 height 6
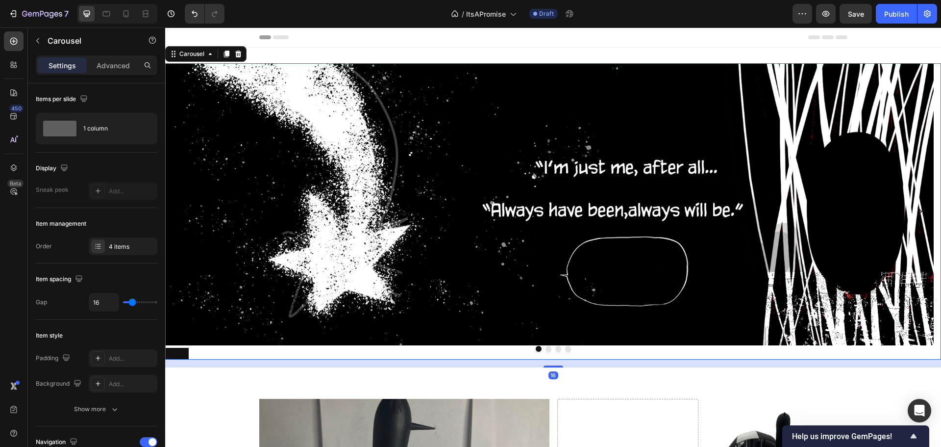
click at [179, 351] on div at bounding box center [553, 349] width 776 height 6
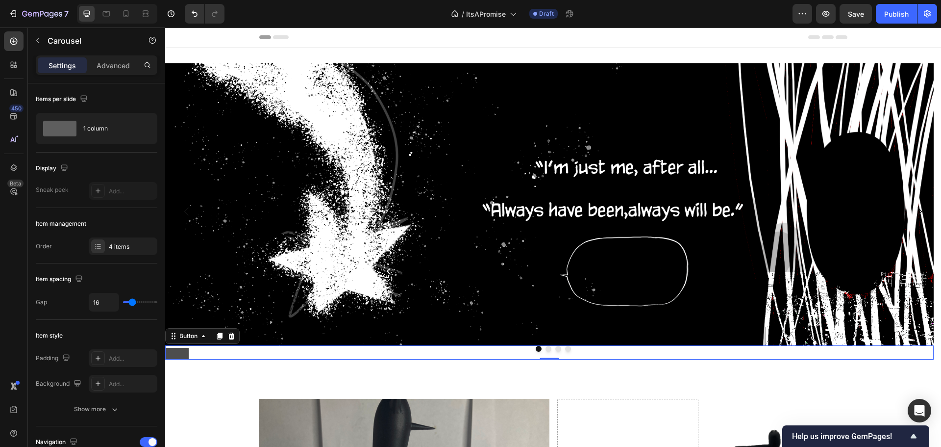
click at [180, 352] on button at bounding box center [177, 354] width 24 height 12
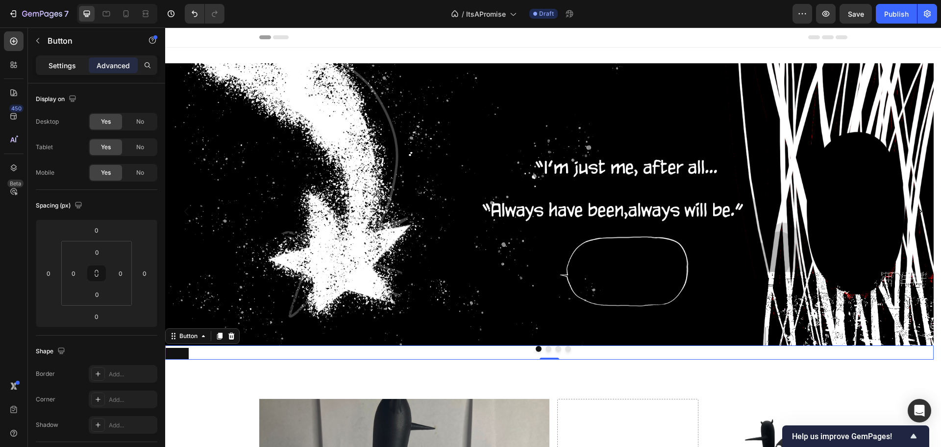
click at [75, 72] on div "Settings" at bounding box center [62, 65] width 49 height 16
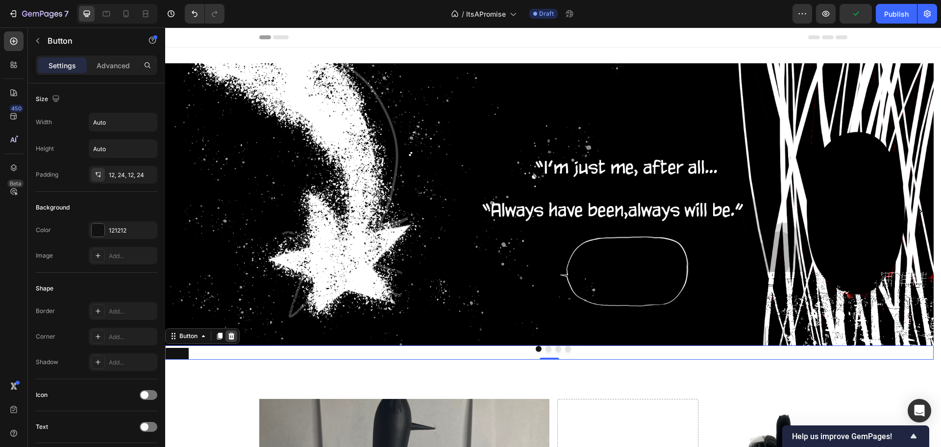
click at [234, 338] on icon at bounding box center [231, 335] width 6 height 7
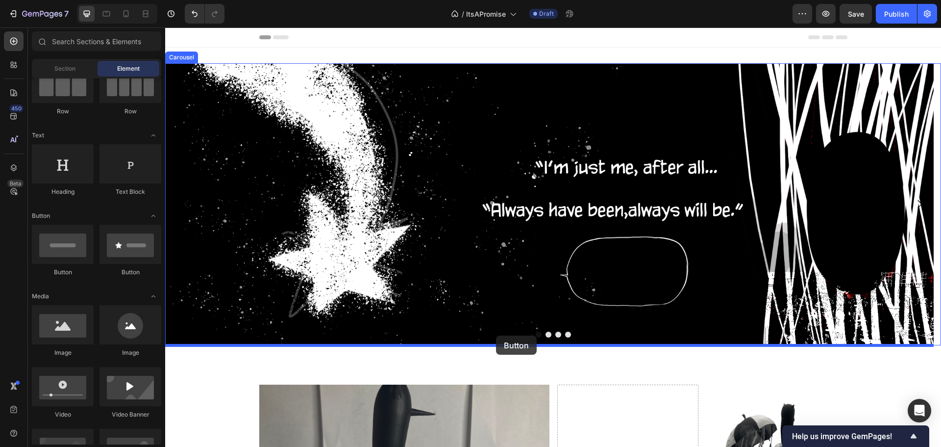
drag, startPoint x: 238, startPoint y: 287, endPoint x: 496, endPoint y: 335, distance: 262.3
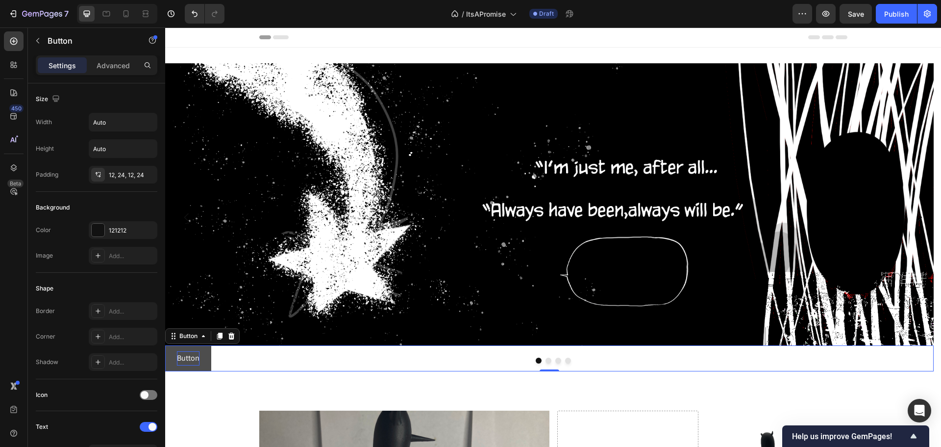
click at [187, 355] on p "Button" at bounding box center [188, 358] width 23 height 14
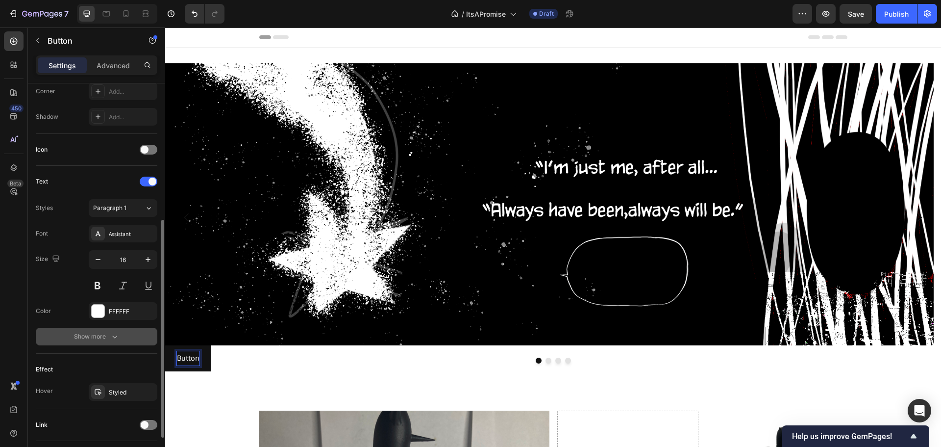
scroll to position [294, 0]
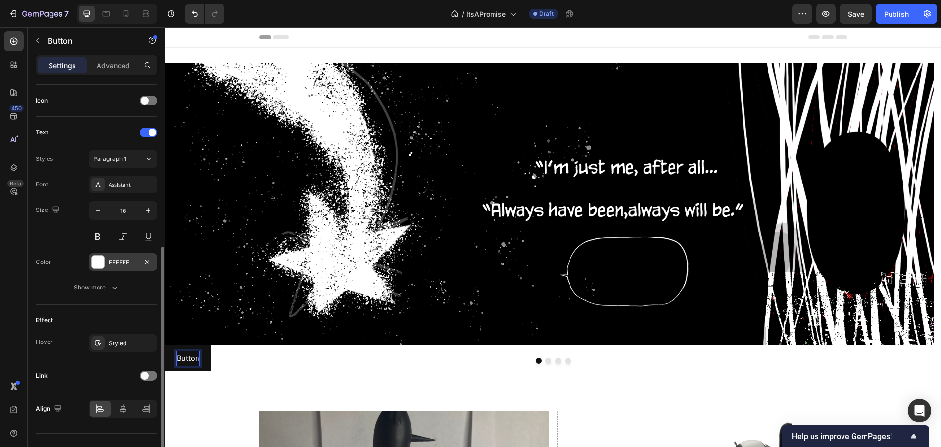
click at [100, 269] on div "FFFFFF" at bounding box center [123, 262] width 69 height 18
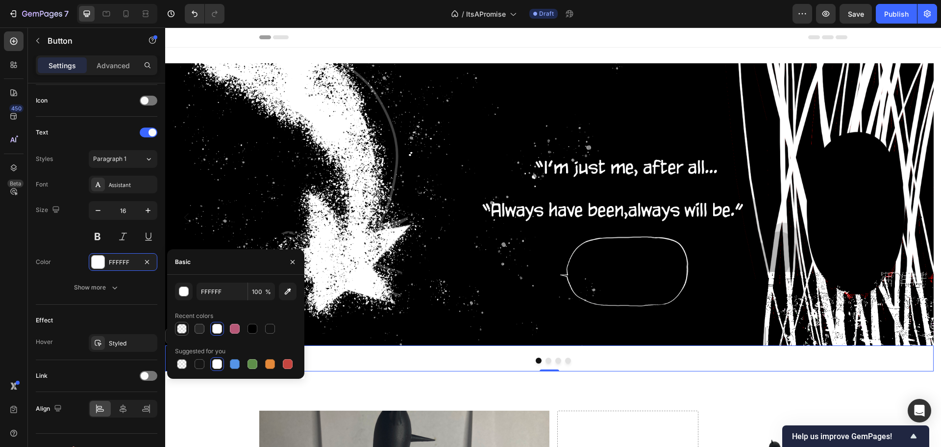
click at [184, 325] on div at bounding box center [182, 329] width 10 height 10
type input "00000B"
type input "0"
drag, startPoint x: 20, startPoint y: 287, endPoint x: 16, endPoint y: 293, distance: 7.4
click at [20, 287] on div "450 Beta" at bounding box center [14, 203] width 20 height 345
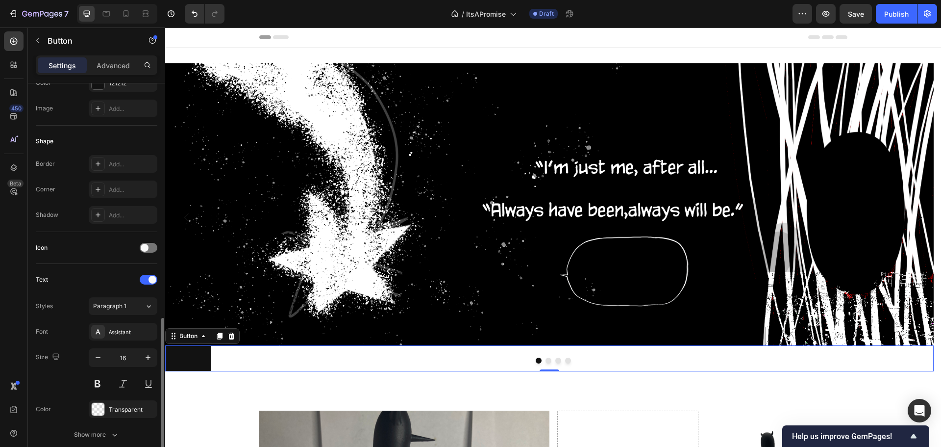
scroll to position [49, 0]
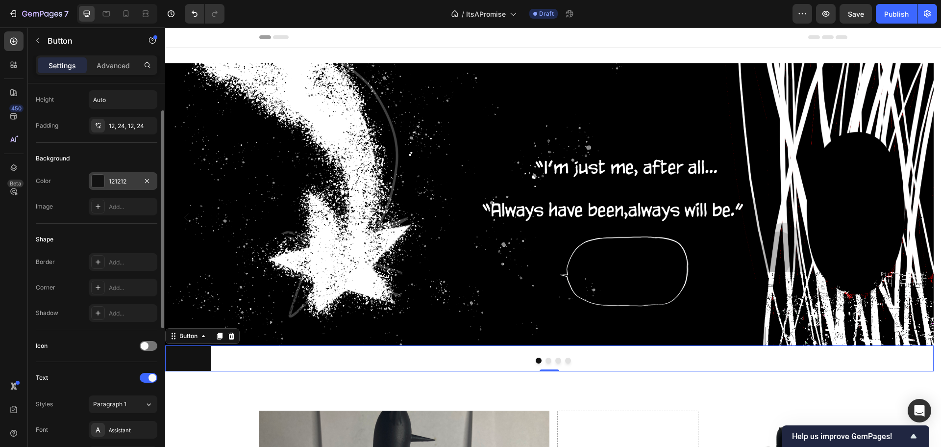
click at [92, 185] on div at bounding box center [98, 181] width 13 height 13
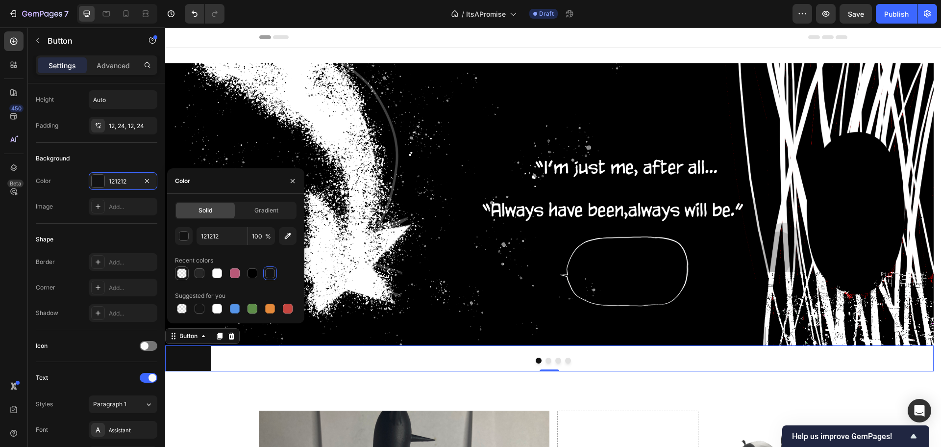
click at [186, 273] on div at bounding box center [182, 273] width 10 height 10
type input "00000B"
type input "0"
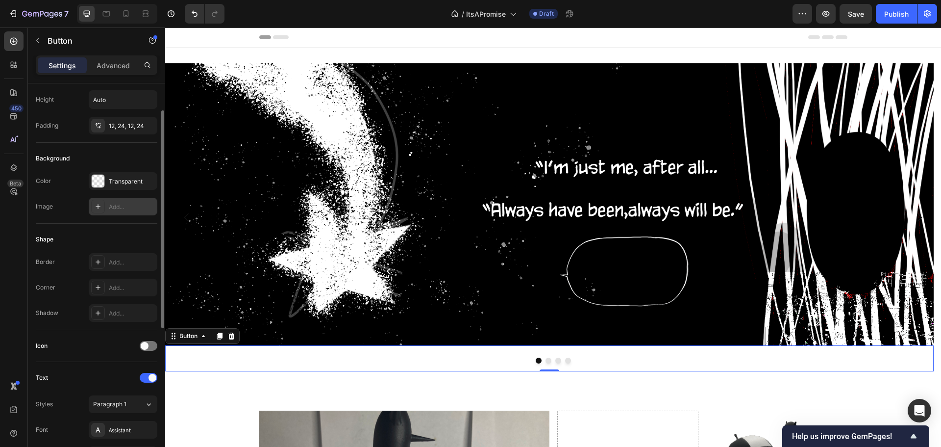
click at [96, 207] on icon at bounding box center [98, 206] width 8 height 8
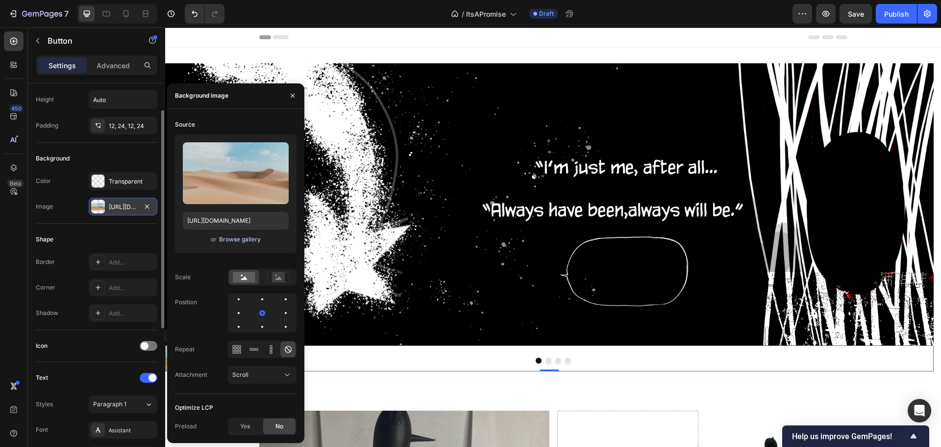
click at [223, 242] on div "Browse gallery" at bounding box center [240, 239] width 42 height 9
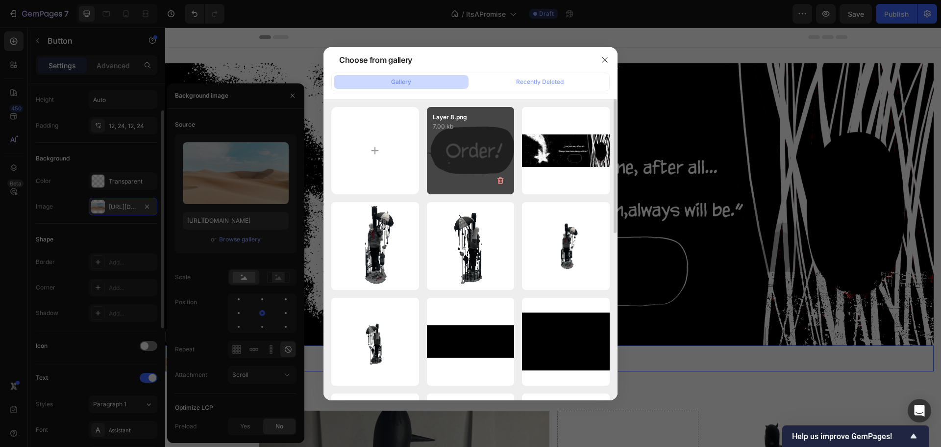
click at [440, 136] on div "Layer 8.png 7.00 kb" at bounding box center [471, 151] width 88 height 88
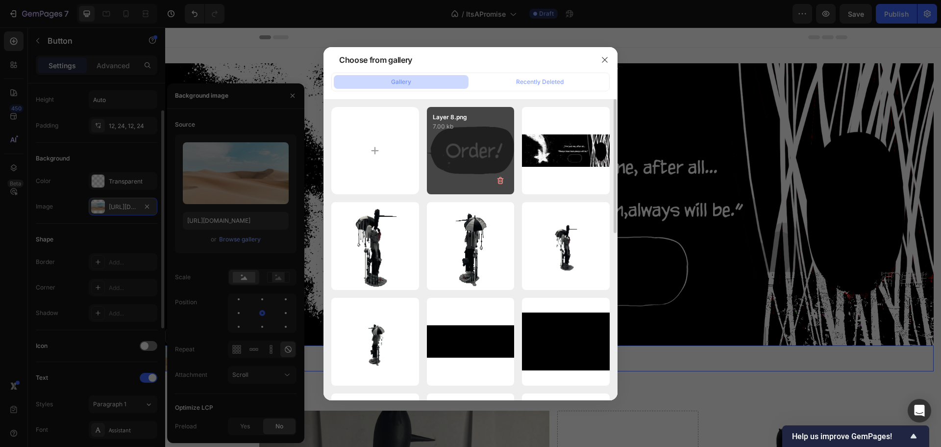
type input "[URL][DOMAIN_NAME]"
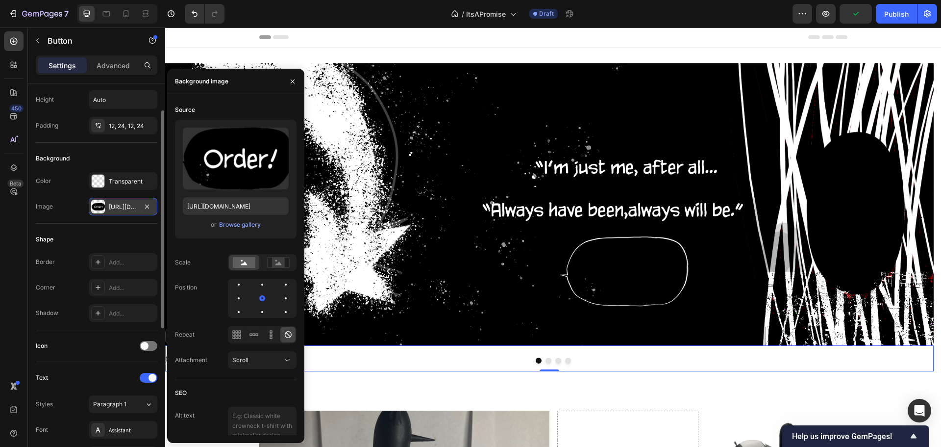
click at [0, 300] on div "450 Beta" at bounding box center [14, 236] width 28 height 419
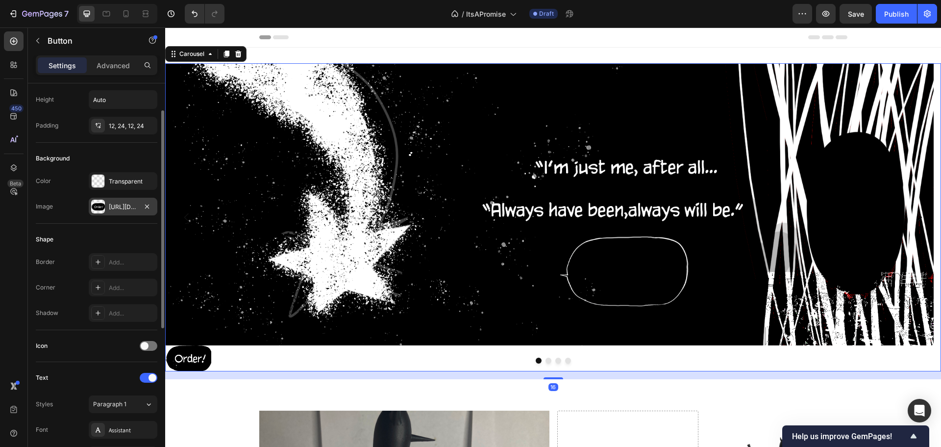
click at [191, 358] on div at bounding box center [553, 360] width 776 height 6
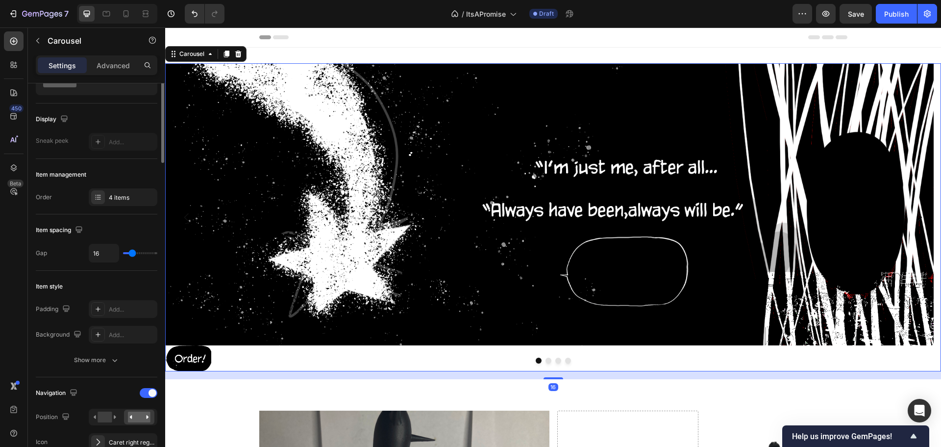
scroll to position [0, 0]
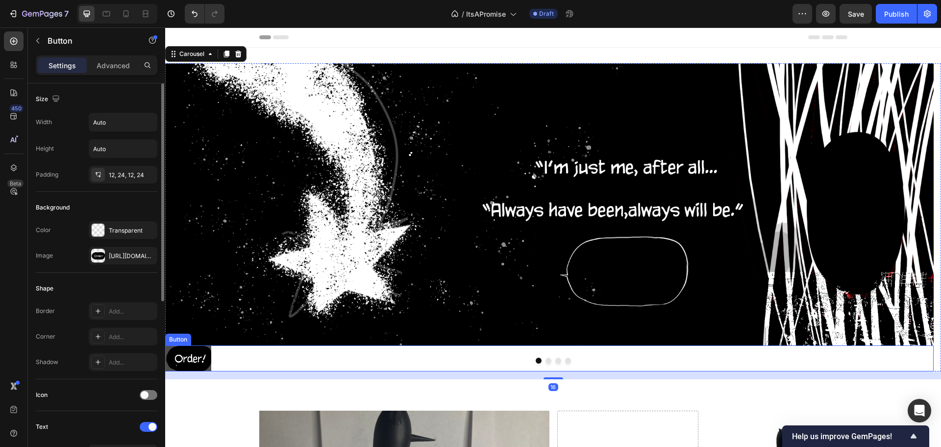
click at [190, 350] on button "Button" at bounding box center [188, 358] width 46 height 26
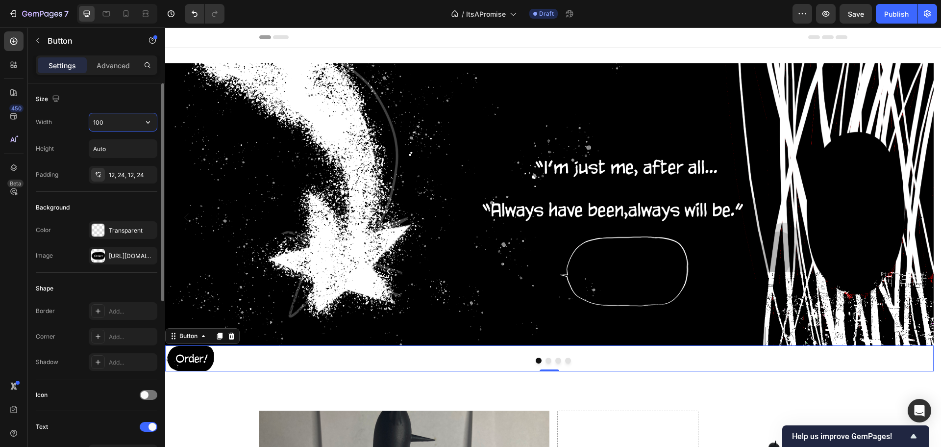
drag, startPoint x: 127, startPoint y: 121, endPoint x: 85, endPoint y: 121, distance: 41.7
click at [85, 121] on div "Width 100" at bounding box center [97, 122] width 122 height 19
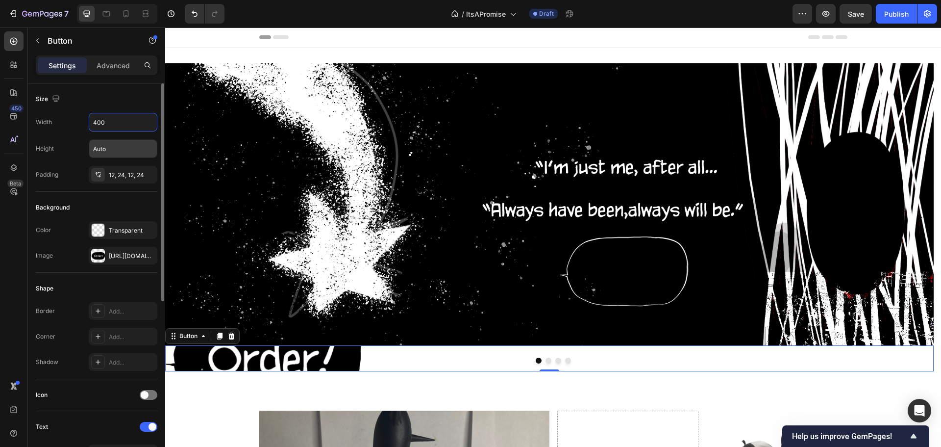
type input "400"
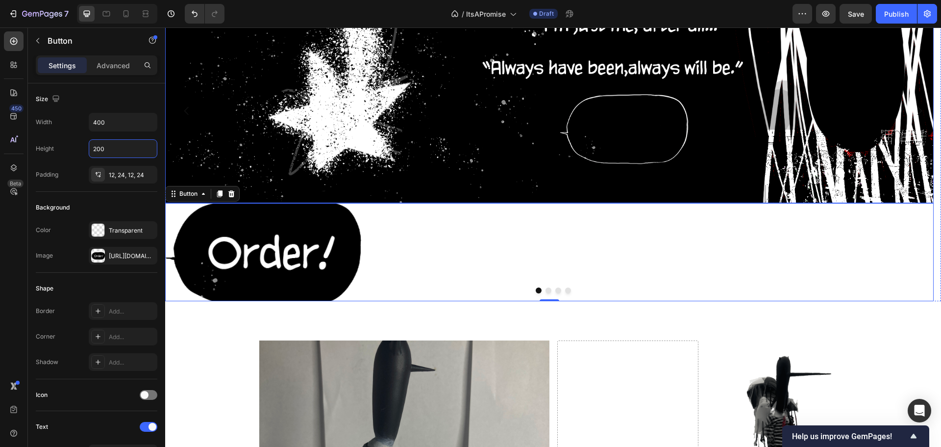
scroll to position [147, 0]
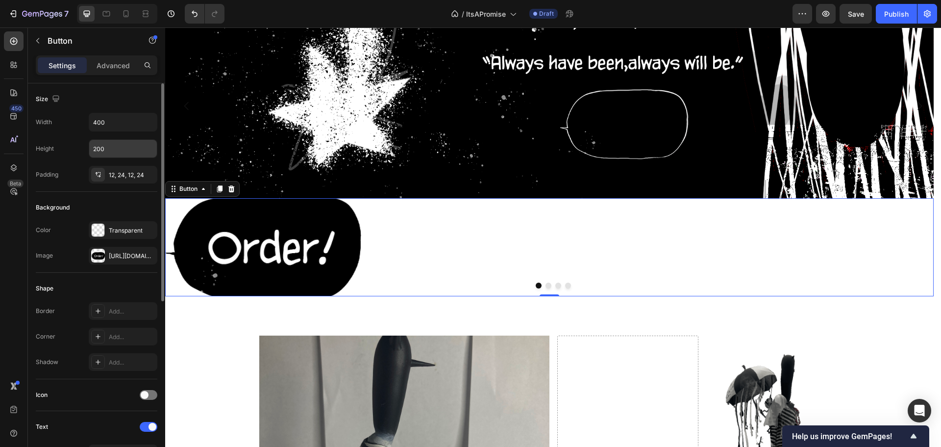
drag, startPoint x: 110, startPoint y: 139, endPoint x: 98, endPoint y: 147, distance: 14.5
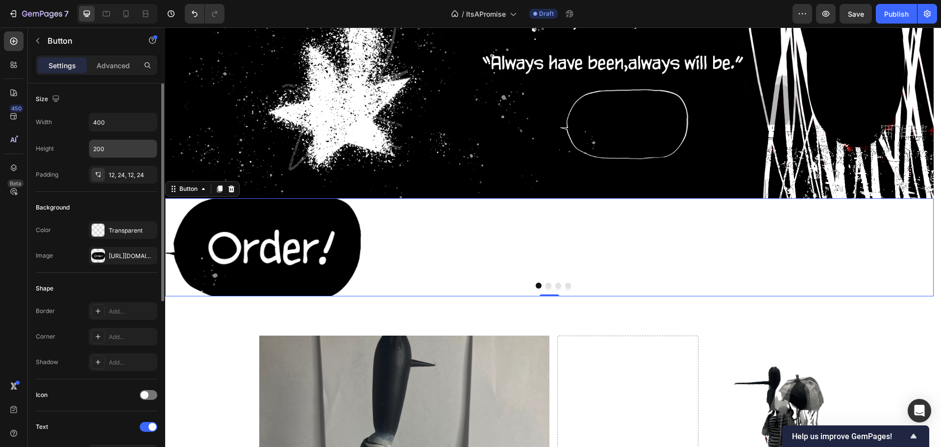
click at [88, 143] on div "Width 400 Height 200 Padding 12, 24, 12, 24" at bounding box center [97, 148] width 122 height 71
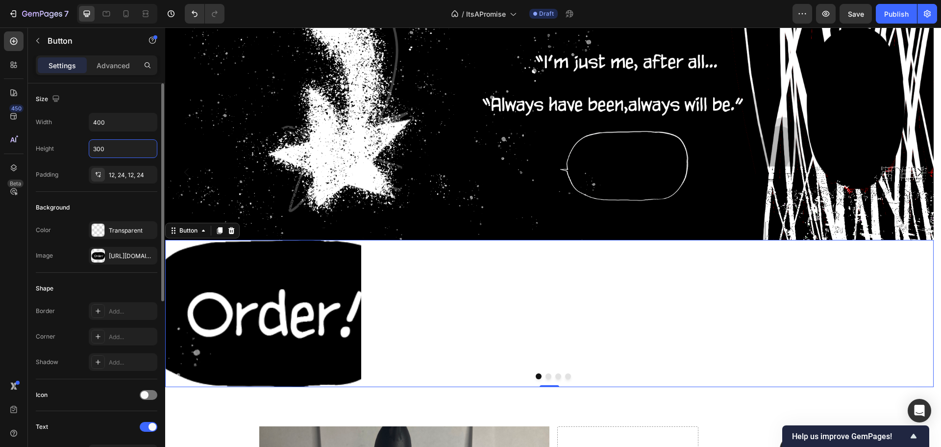
scroll to position [172, 0]
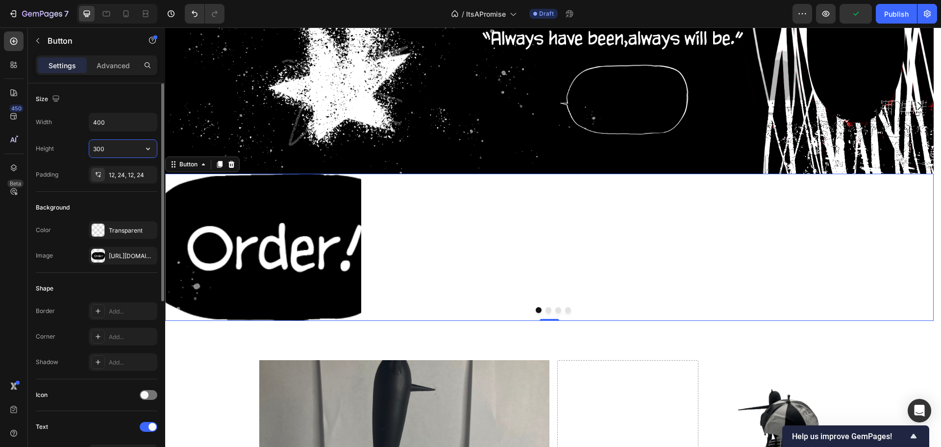
type input "Auto"
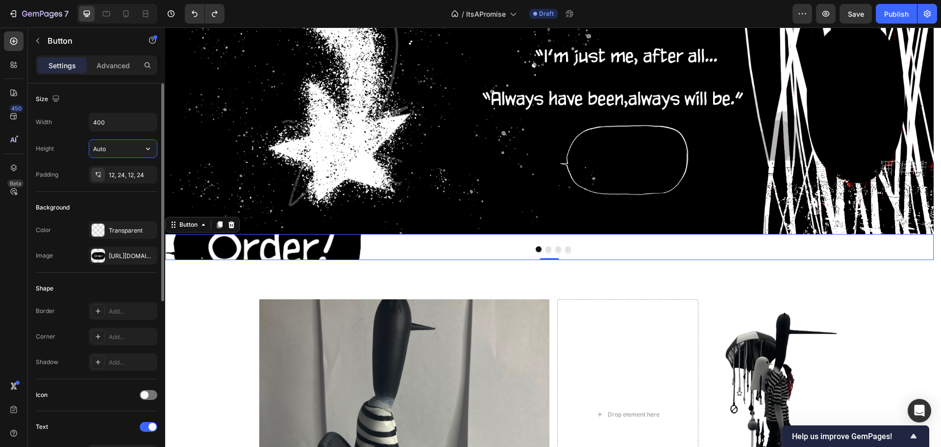
type input "Auto"
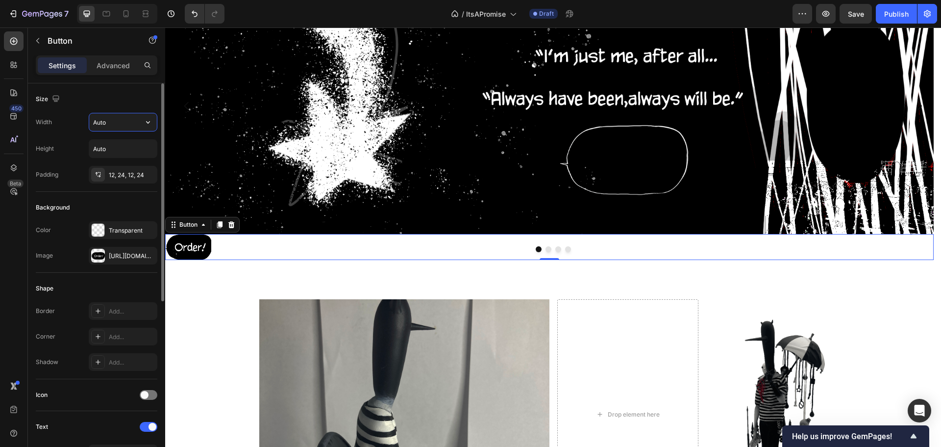
drag, startPoint x: 128, startPoint y: 124, endPoint x: 137, endPoint y: 132, distance: 11.8
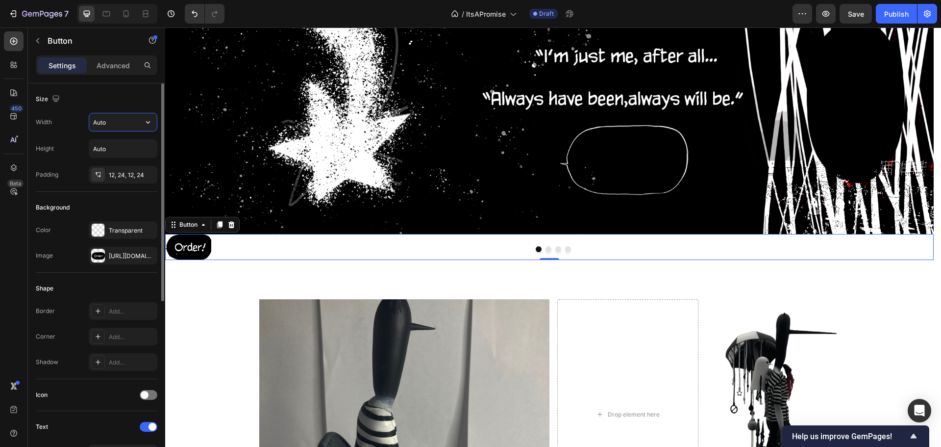
click at [127, 124] on input "Auto" at bounding box center [123, 122] width 68 height 18
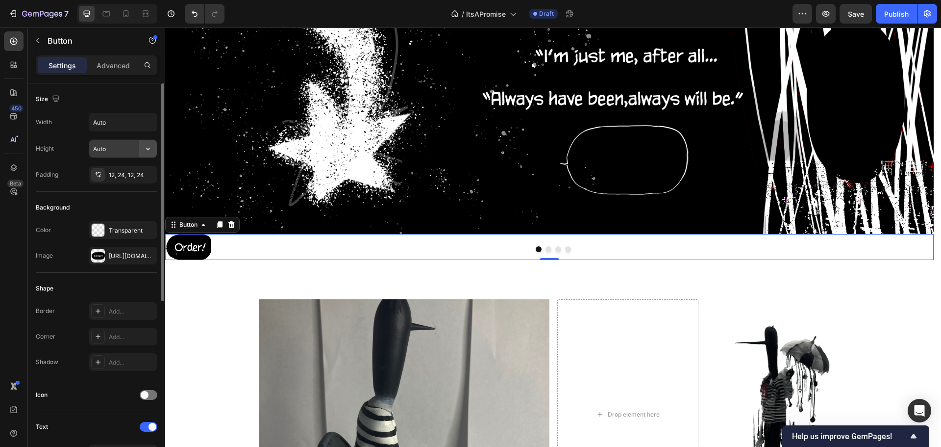
click at [152, 146] on icon "button" at bounding box center [148, 149] width 10 height 10
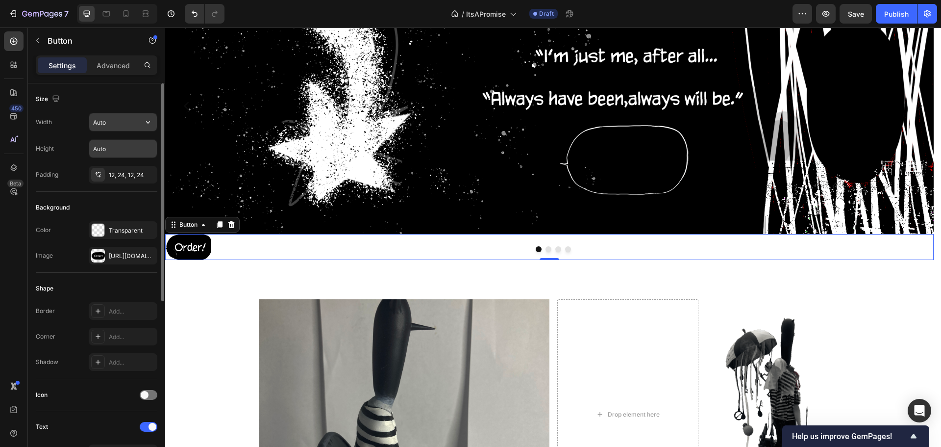
click at [136, 122] on input "Auto" at bounding box center [123, 122] width 68 height 18
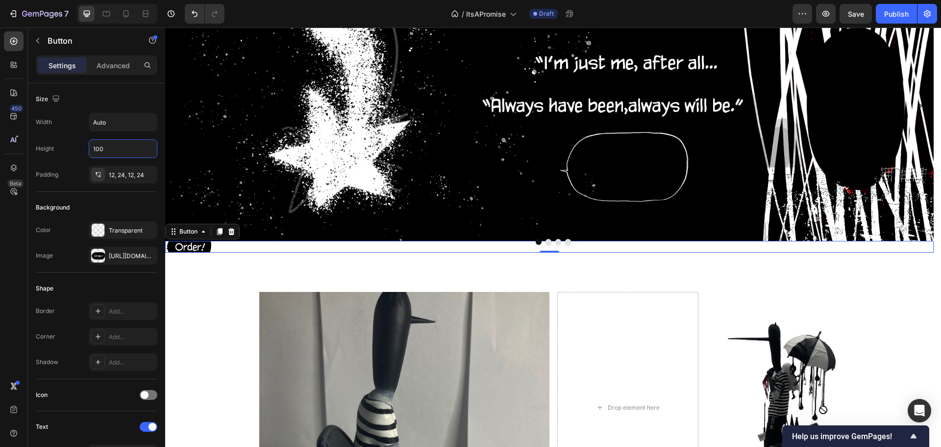
scroll to position [123, 0]
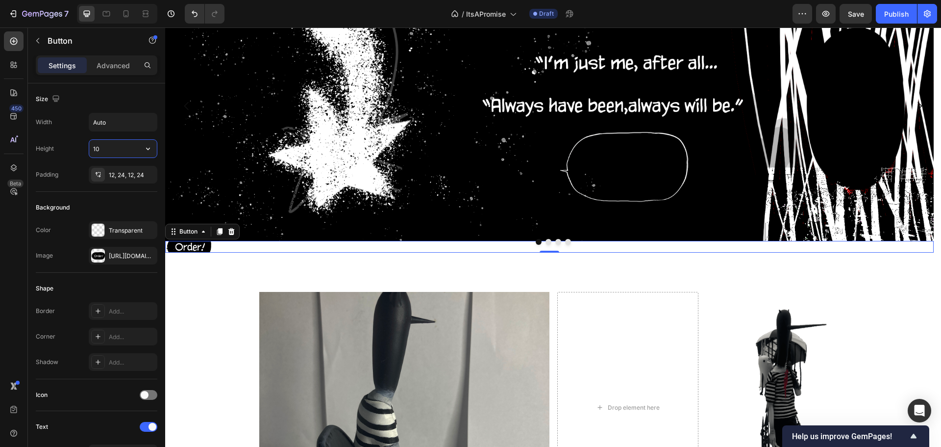
type input "1"
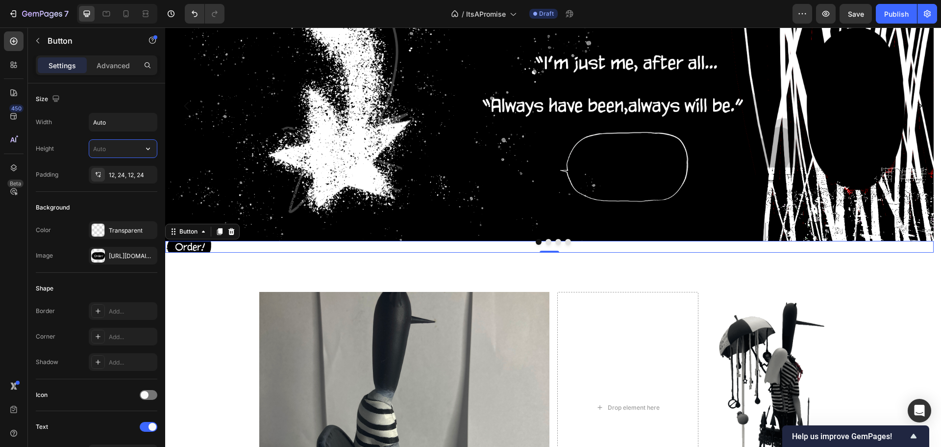
scroll to position [111, 0]
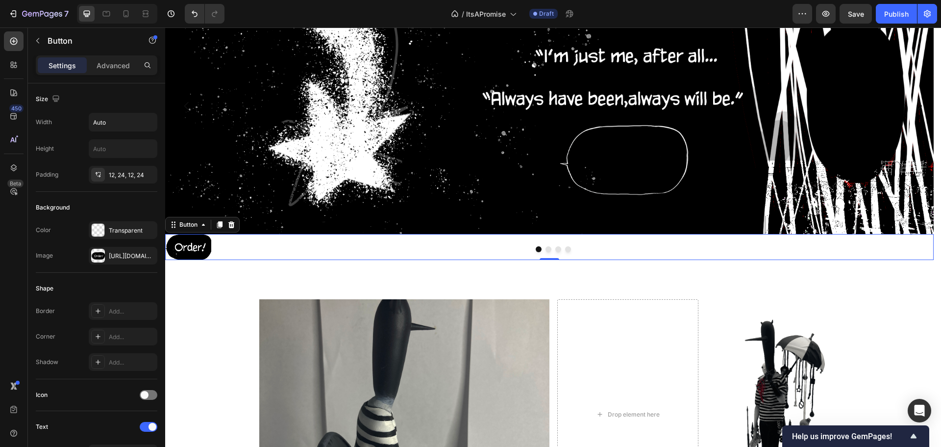
click at [18, 276] on div "450 Beta" at bounding box center [14, 203] width 20 height 345
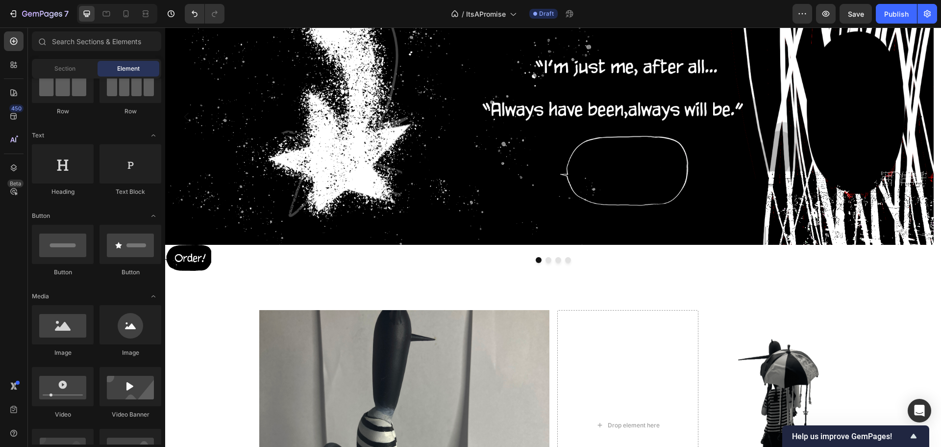
scroll to position [92, 0]
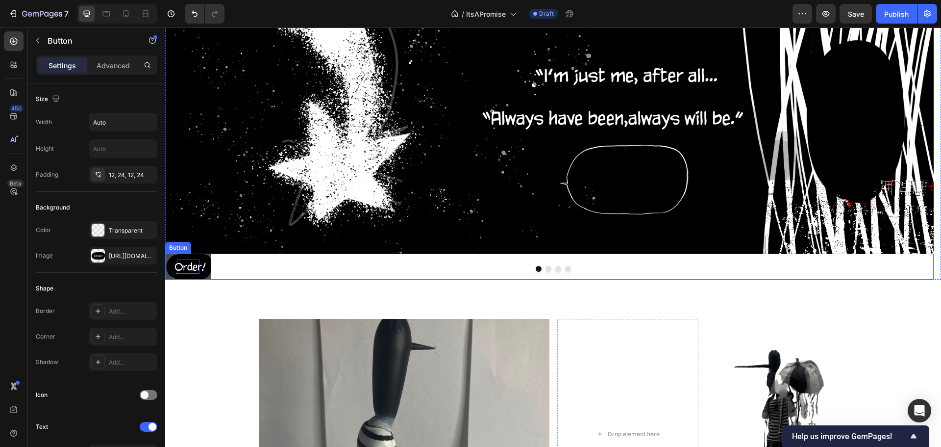
click at [189, 263] on p "Button" at bounding box center [188, 266] width 23 height 14
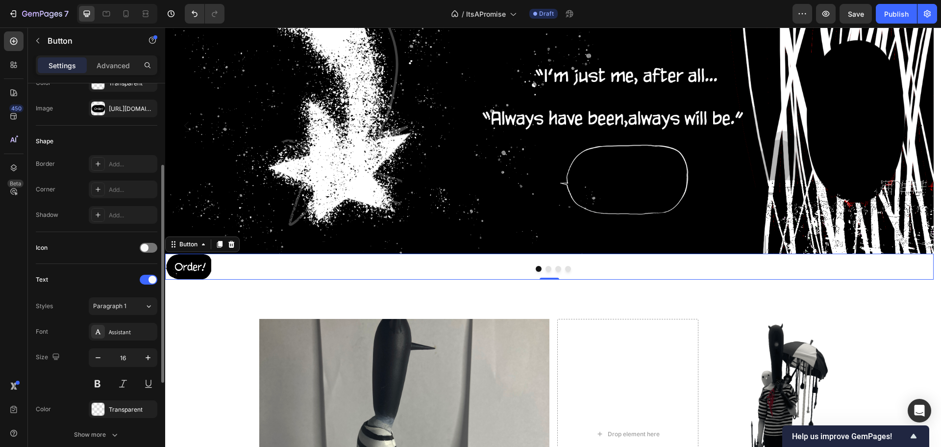
scroll to position [245, 0]
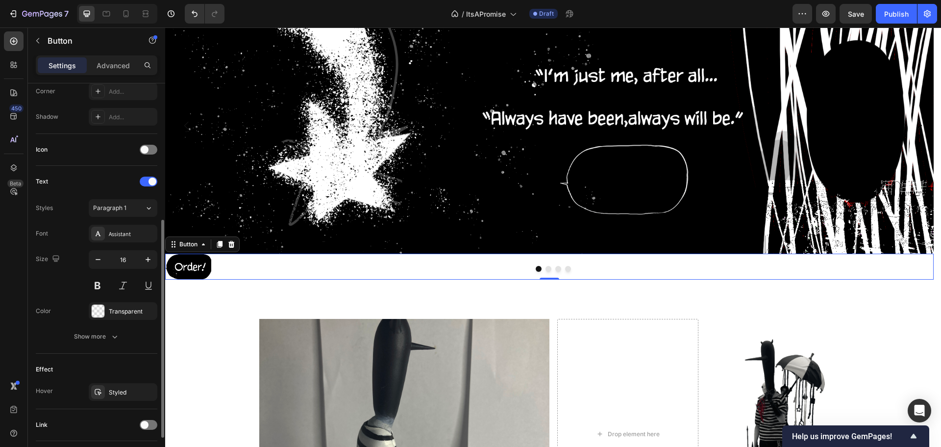
click at [148, 249] on div "Font Assistant Size 16 Color Transparent Show more" at bounding box center [97, 285] width 122 height 121
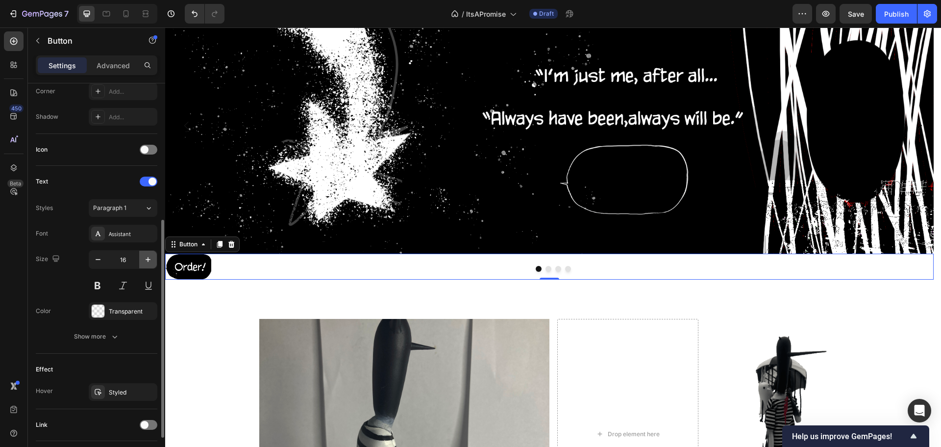
click at [153, 256] on button "button" at bounding box center [148, 259] width 18 height 18
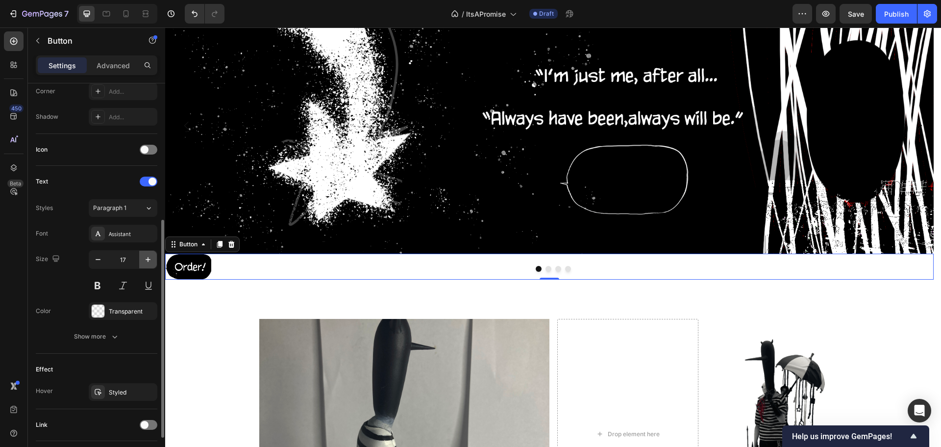
click at [153, 256] on button "button" at bounding box center [148, 259] width 18 height 18
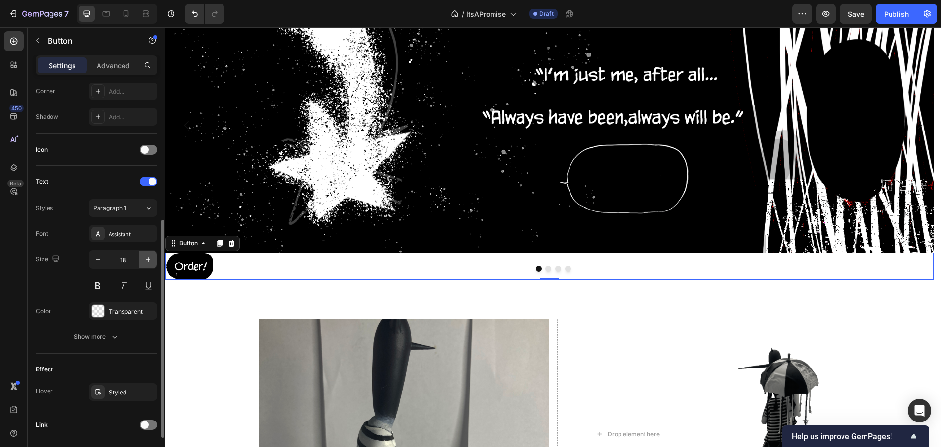
click at [153, 256] on button "button" at bounding box center [148, 259] width 18 height 18
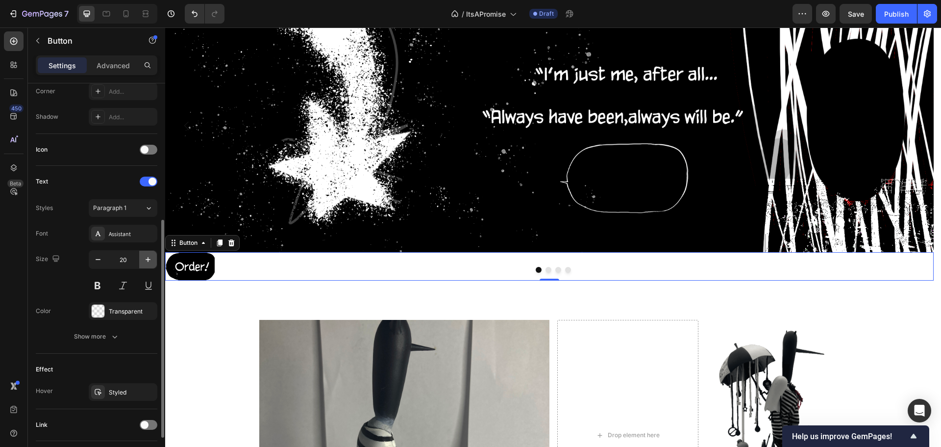
click at [153, 256] on button "button" at bounding box center [148, 259] width 18 height 18
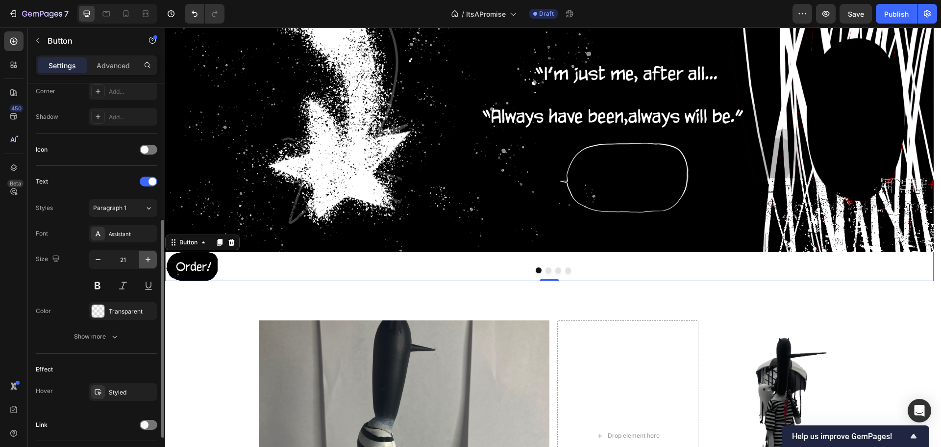
click at [153, 256] on button "button" at bounding box center [148, 259] width 18 height 18
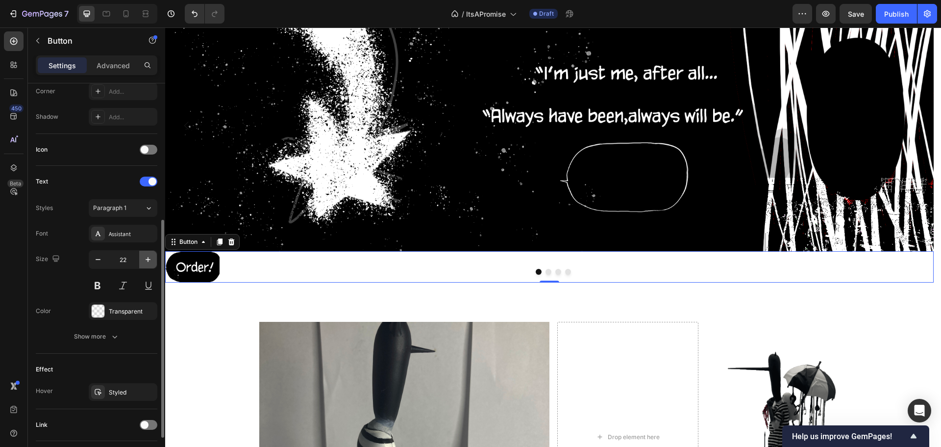
click at [153, 256] on button "button" at bounding box center [148, 259] width 18 height 18
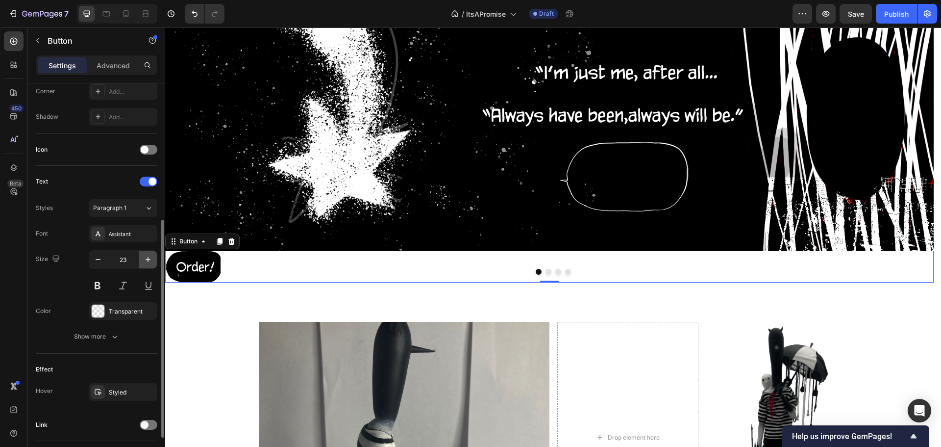
click at [153, 256] on button "button" at bounding box center [148, 259] width 18 height 18
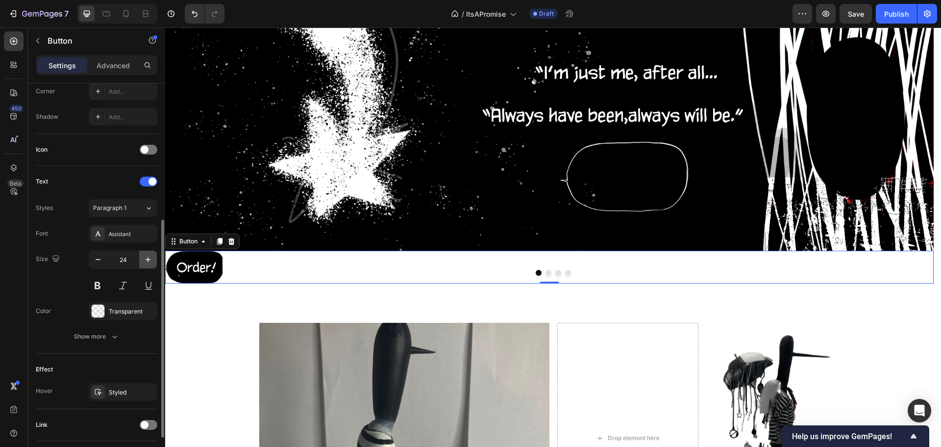
click at [153, 256] on button "button" at bounding box center [148, 259] width 18 height 18
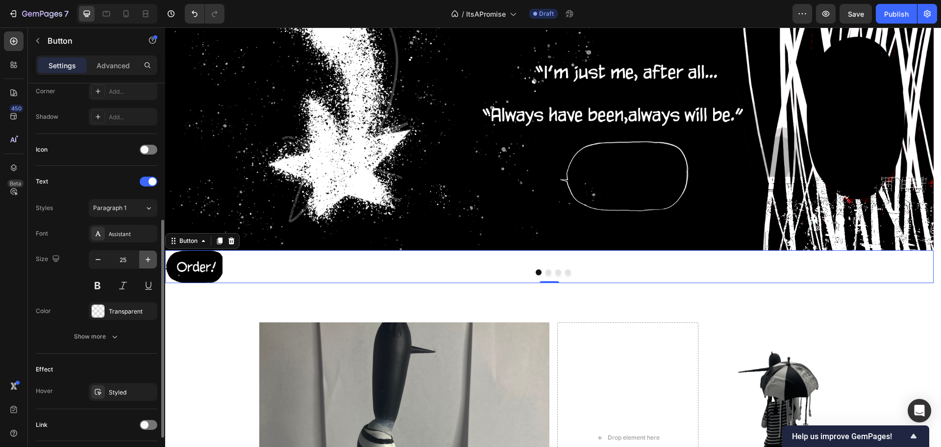
click at [153, 256] on button "button" at bounding box center [148, 259] width 18 height 18
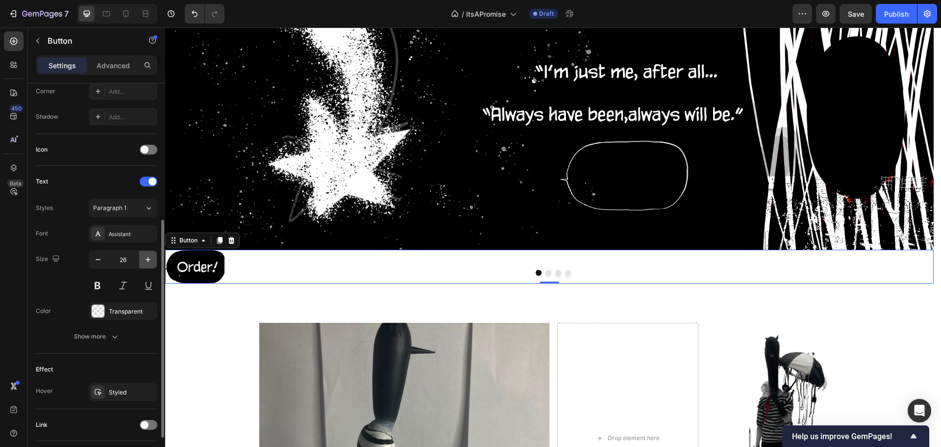
click at [153, 256] on button "button" at bounding box center [148, 259] width 18 height 18
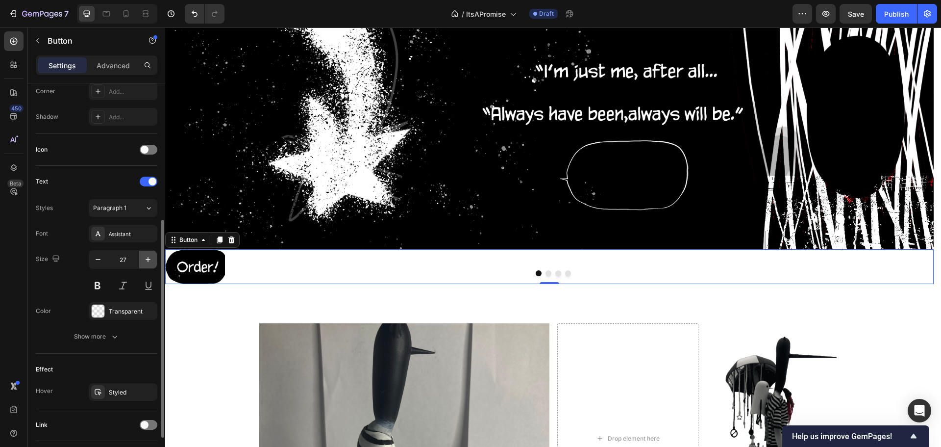
click at [153, 256] on button "button" at bounding box center [148, 259] width 18 height 18
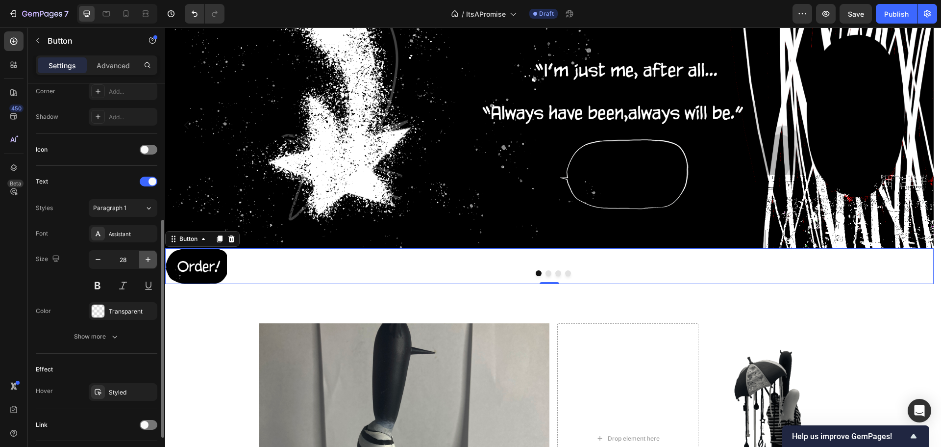
click at [153, 256] on button "button" at bounding box center [148, 259] width 18 height 18
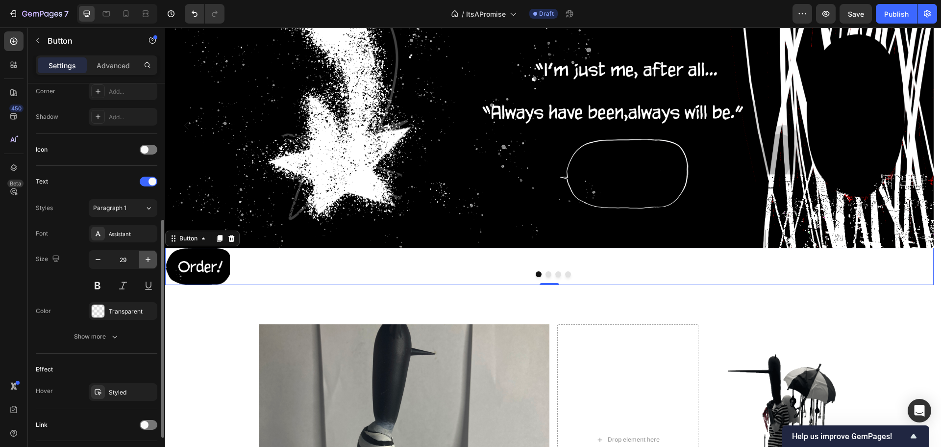
click at [153, 256] on button "button" at bounding box center [148, 259] width 18 height 18
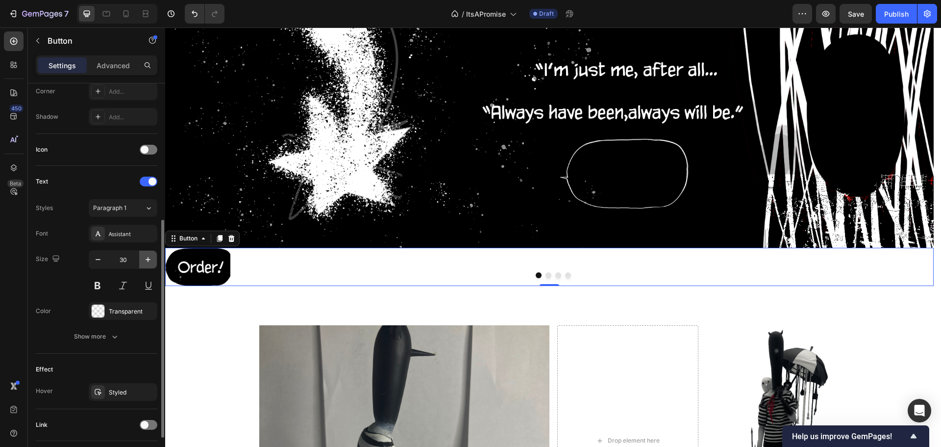
click at [153, 256] on button "button" at bounding box center [148, 259] width 18 height 18
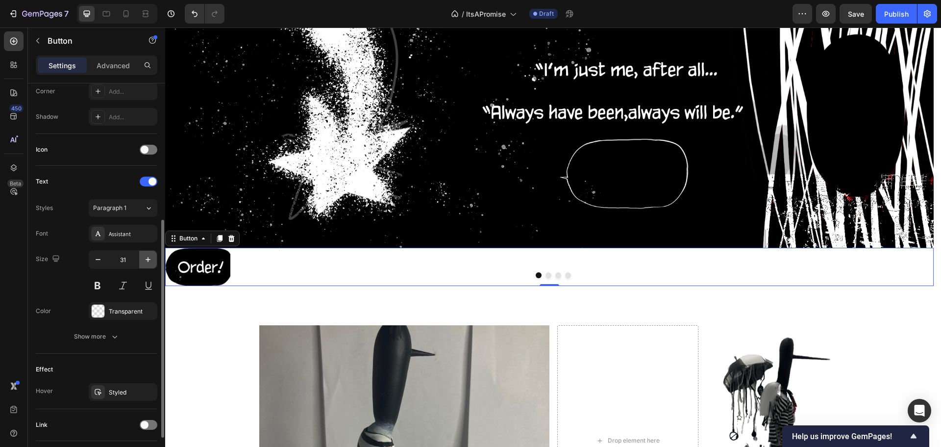
click at [153, 256] on button "button" at bounding box center [148, 259] width 18 height 18
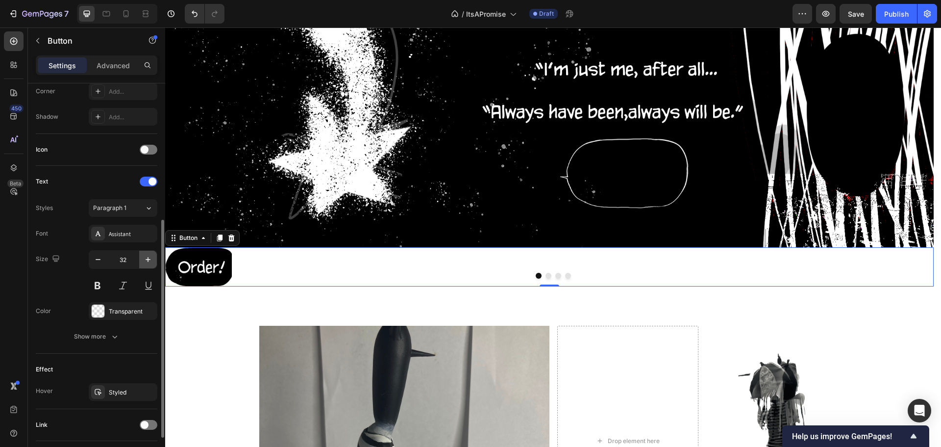
click at [153, 256] on button "button" at bounding box center [148, 259] width 18 height 18
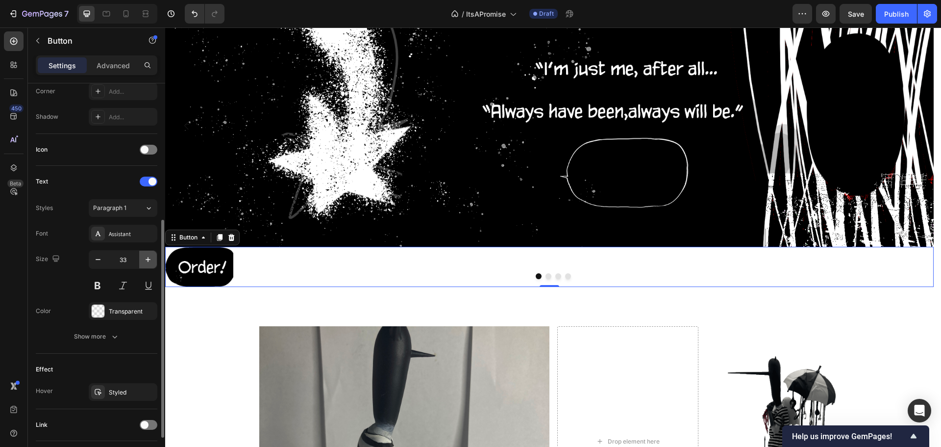
click at [153, 256] on button "button" at bounding box center [148, 259] width 18 height 18
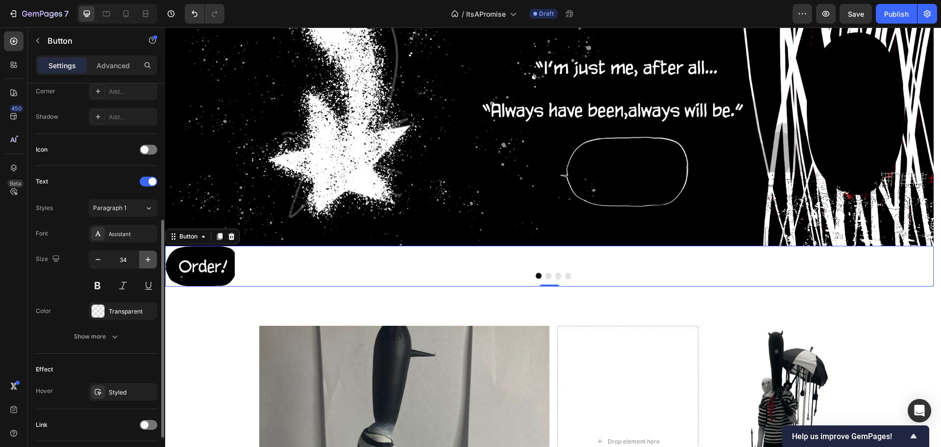
click at [153, 256] on button "button" at bounding box center [148, 259] width 18 height 18
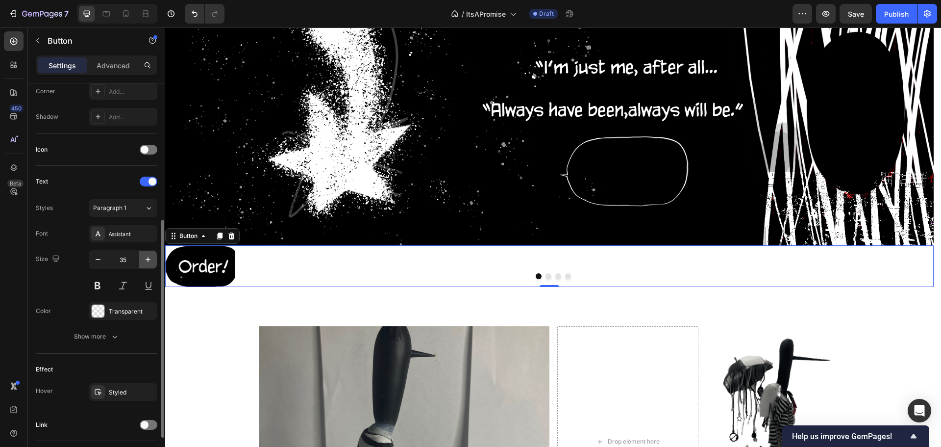
click at [153, 256] on button "button" at bounding box center [148, 259] width 18 height 18
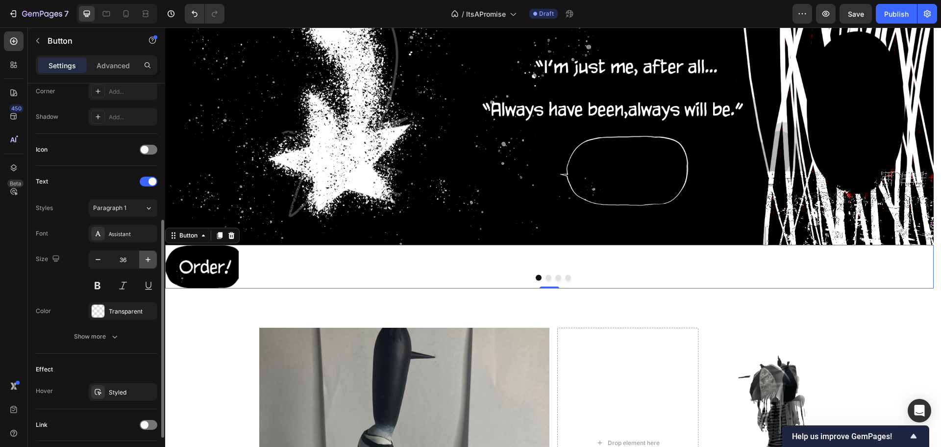
click at [153, 256] on button "button" at bounding box center [148, 259] width 18 height 18
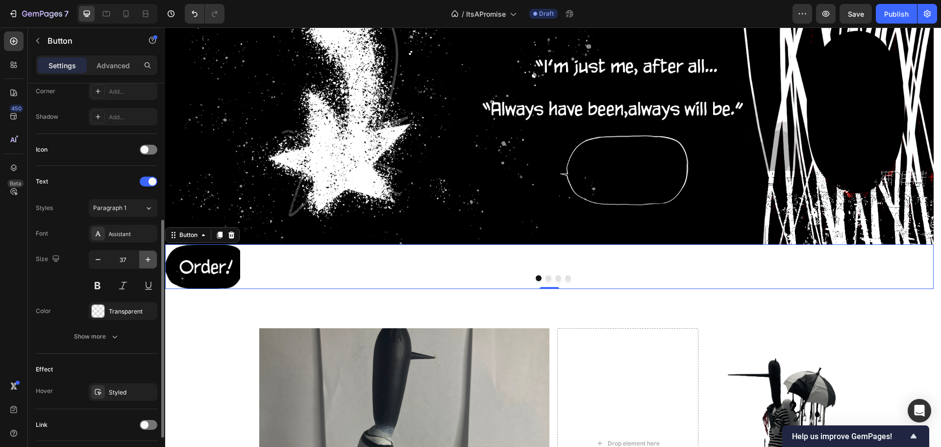
click at [153, 256] on button "button" at bounding box center [148, 259] width 18 height 18
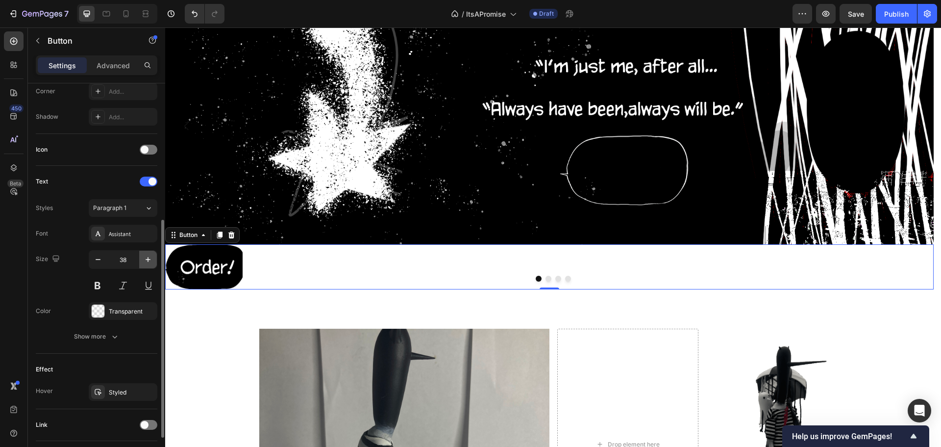
click at [153, 256] on button "button" at bounding box center [148, 259] width 18 height 18
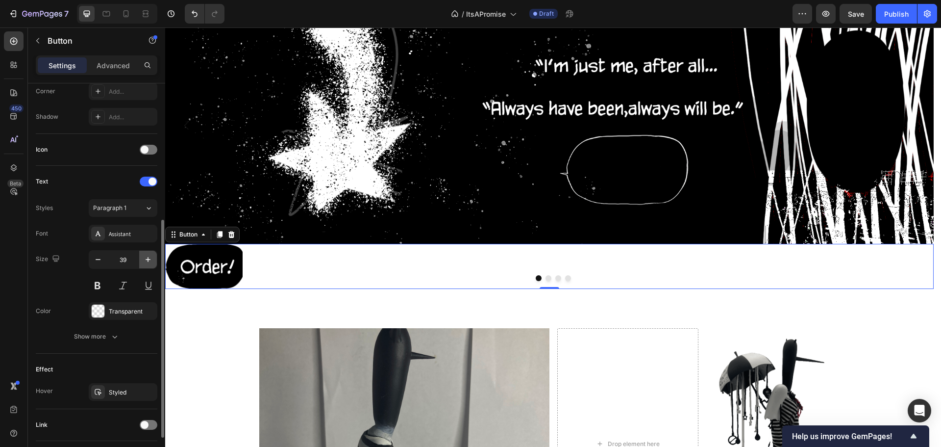
click at [153, 256] on button "button" at bounding box center [148, 259] width 18 height 18
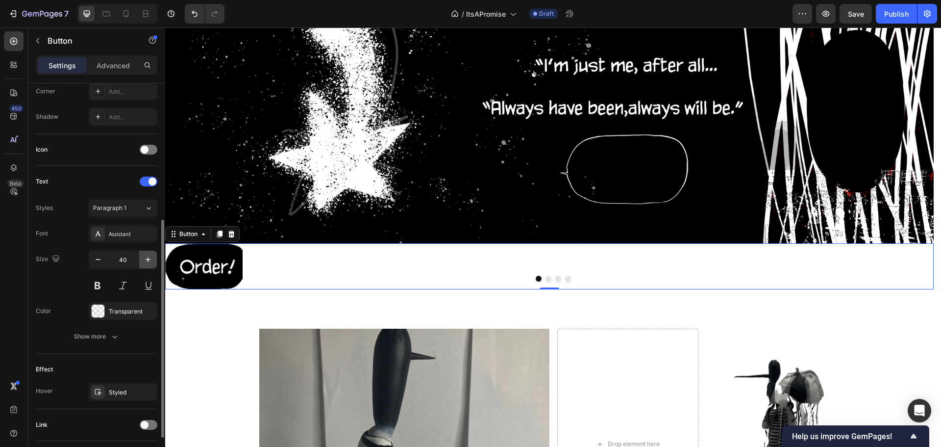
click at [153, 256] on button "button" at bounding box center [148, 259] width 18 height 18
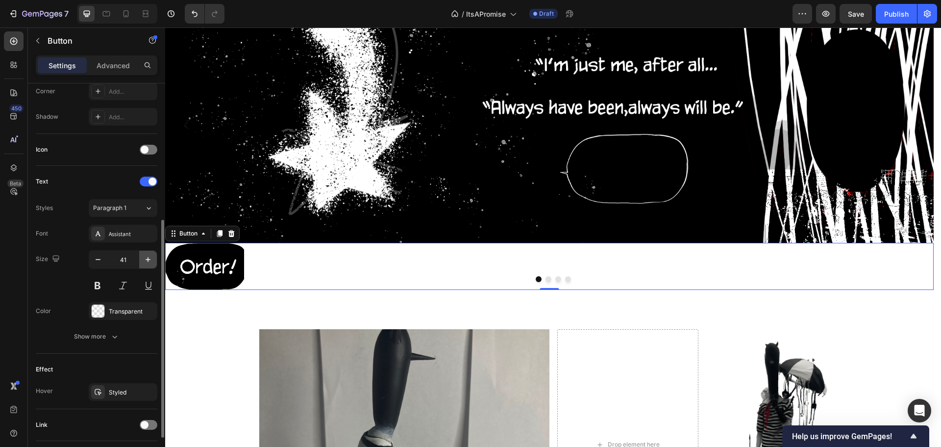
click at [153, 256] on button "button" at bounding box center [148, 259] width 18 height 18
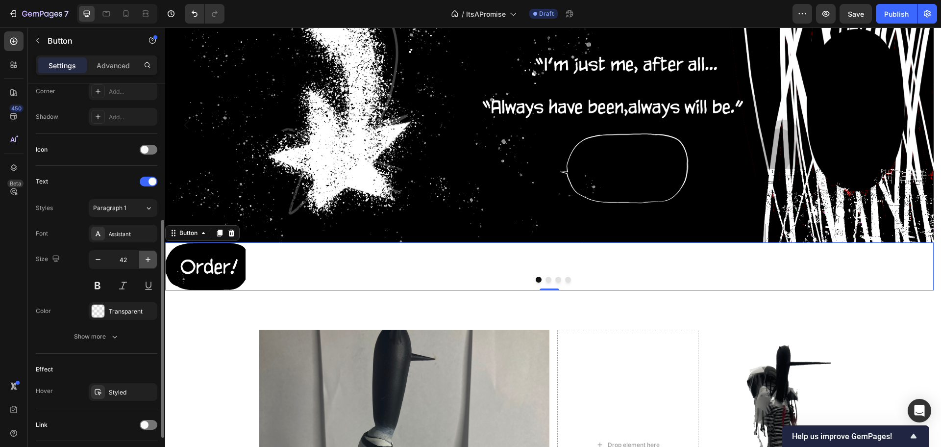
click at [154, 257] on button "button" at bounding box center [148, 259] width 18 height 18
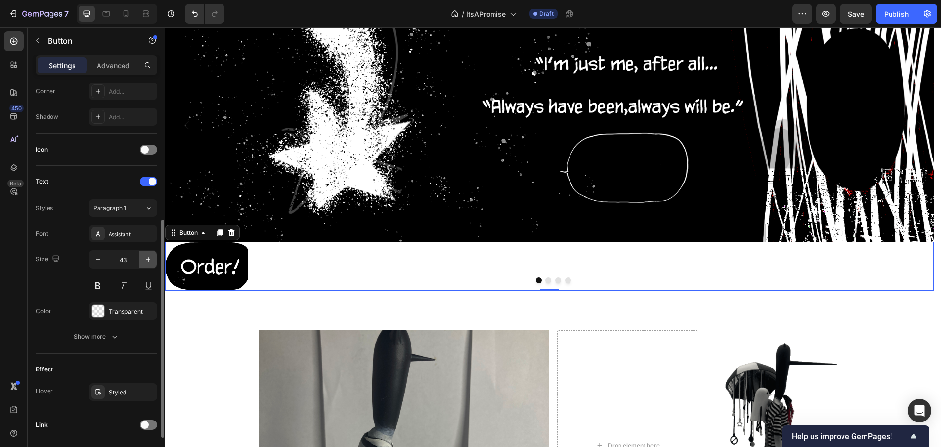
click at [154, 257] on button "button" at bounding box center [148, 259] width 18 height 18
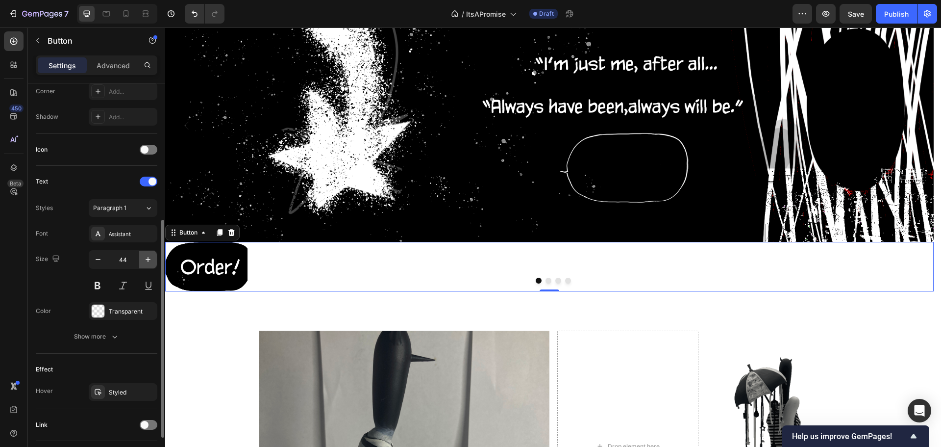
click at [154, 257] on button "button" at bounding box center [148, 259] width 18 height 18
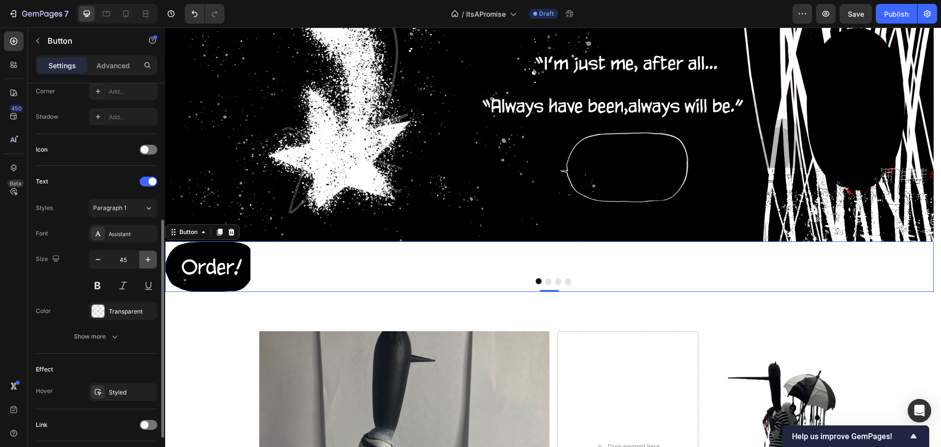
click at [154, 257] on button "button" at bounding box center [148, 259] width 18 height 18
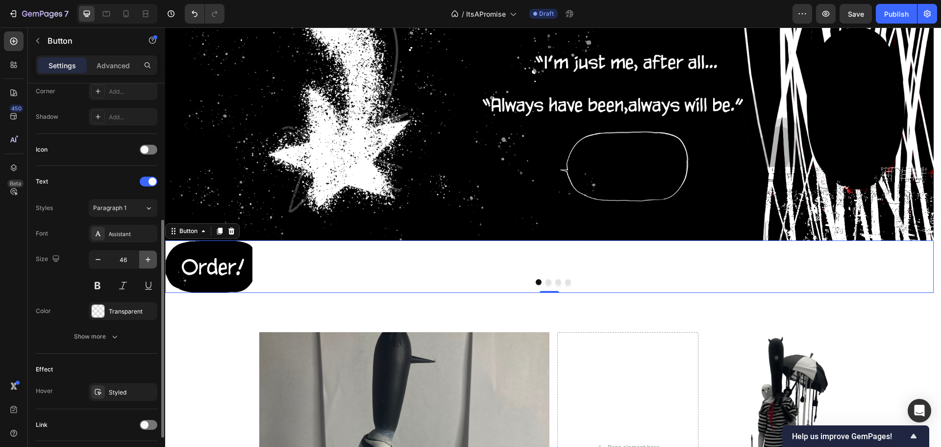
click at [154, 257] on button "button" at bounding box center [148, 259] width 18 height 18
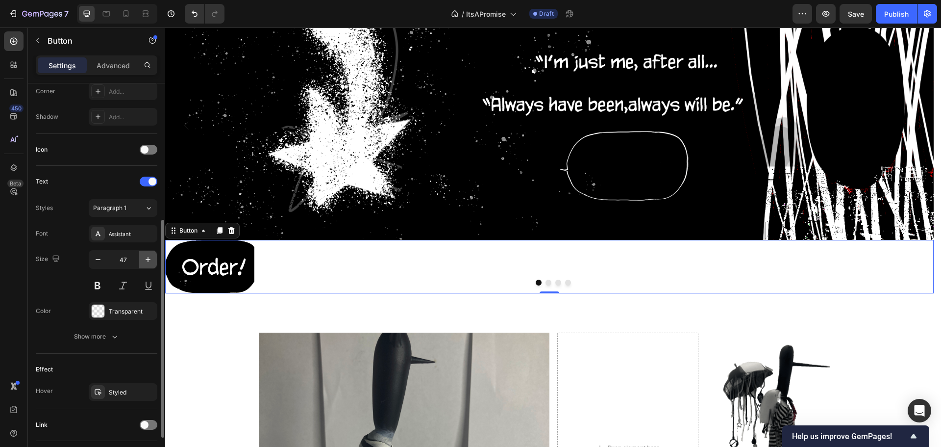
click at [154, 257] on button "button" at bounding box center [148, 259] width 18 height 18
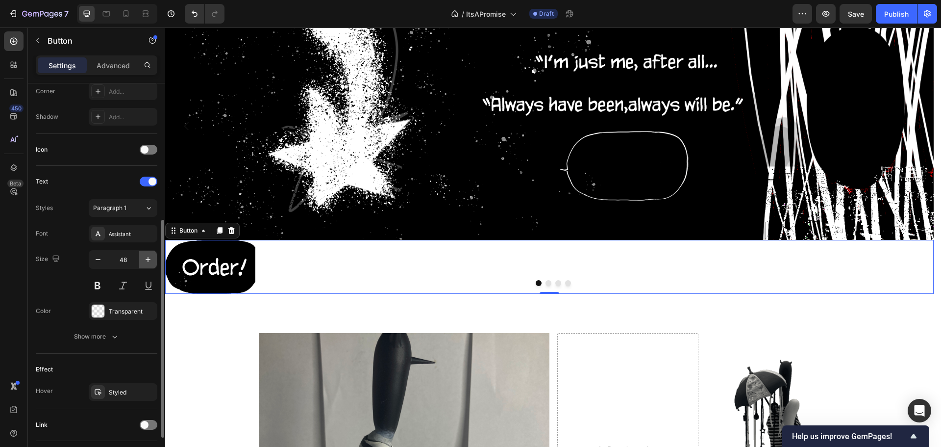
click at [154, 257] on button "button" at bounding box center [148, 259] width 18 height 18
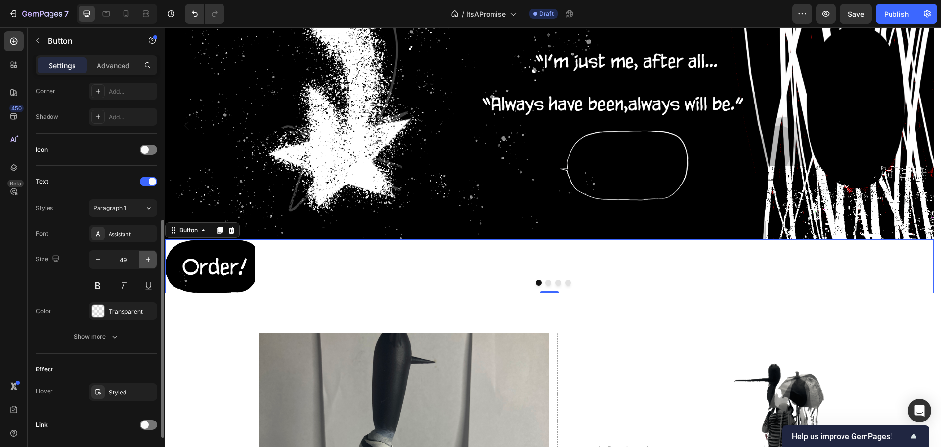
click at [154, 257] on button "button" at bounding box center [148, 259] width 18 height 18
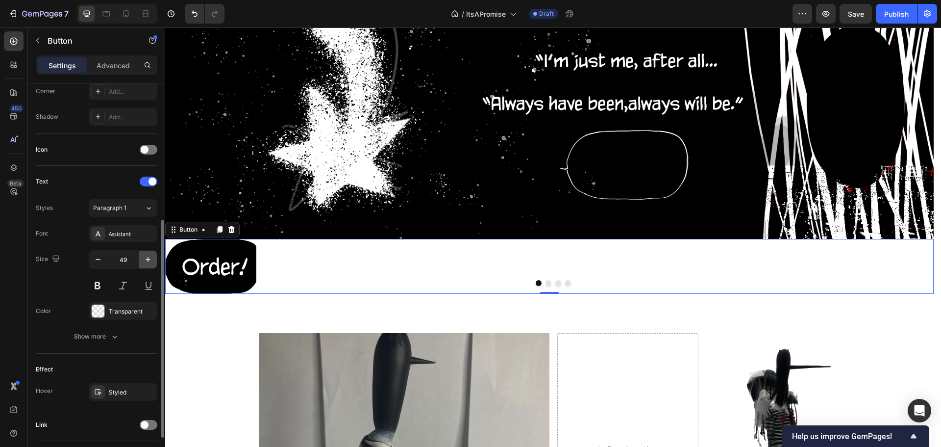
type input "50"
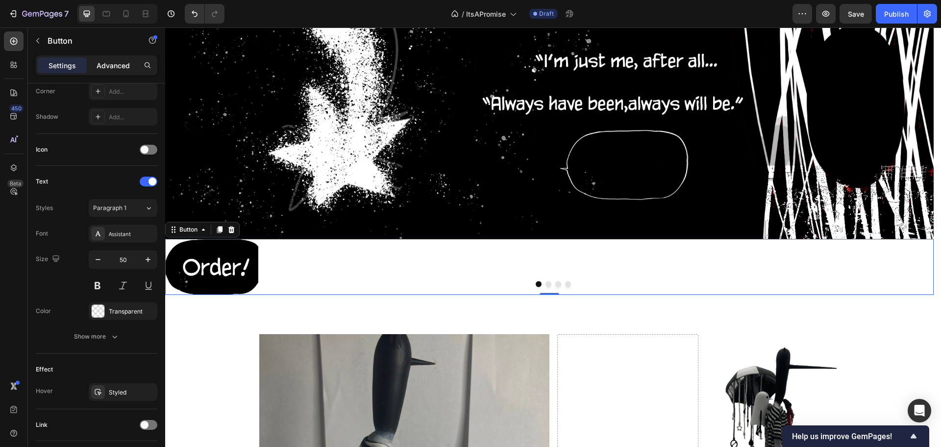
click at [112, 65] on p "Advanced" at bounding box center [113, 65] width 33 height 10
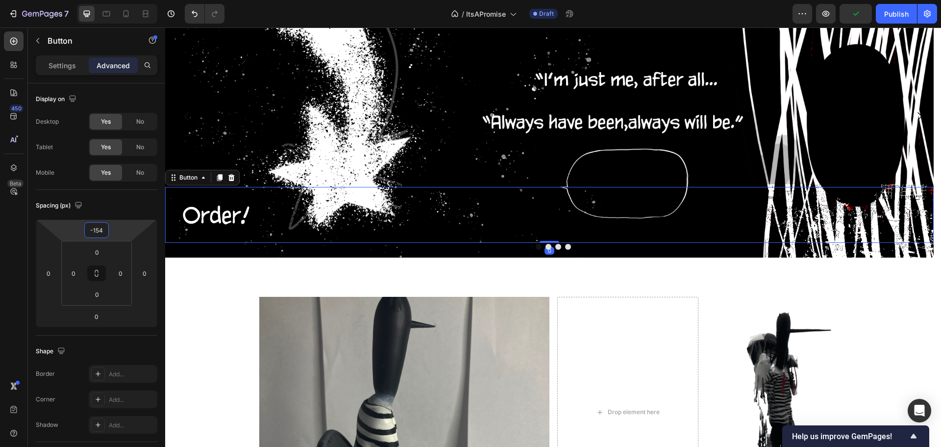
scroll to position [78, 0]
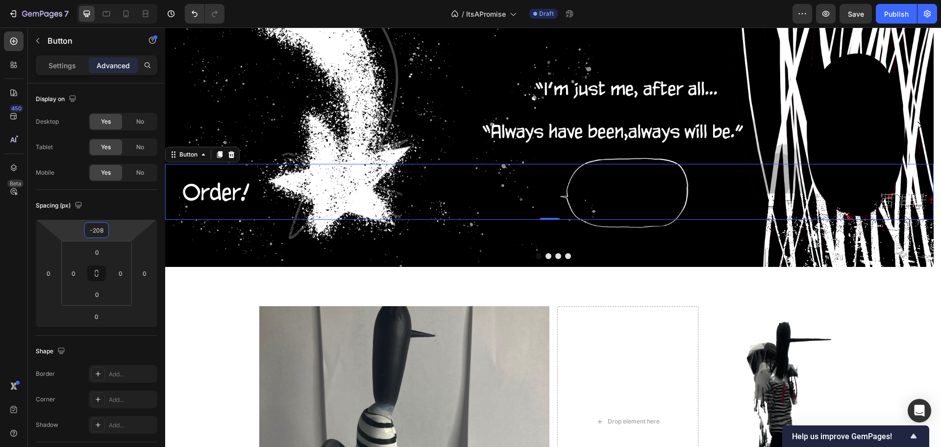
type input "-206"
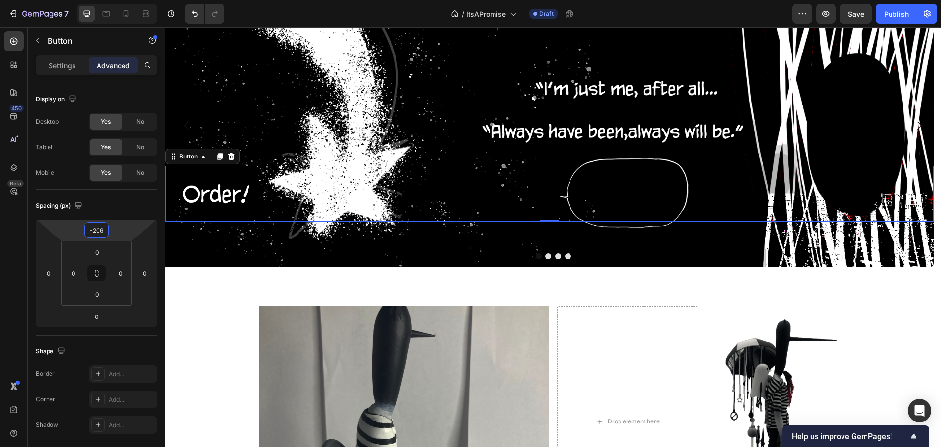
drag, startPoint x: 116, startPoint y: 231, endPoint x: 132, endPoint y: 282, distance: 53.0
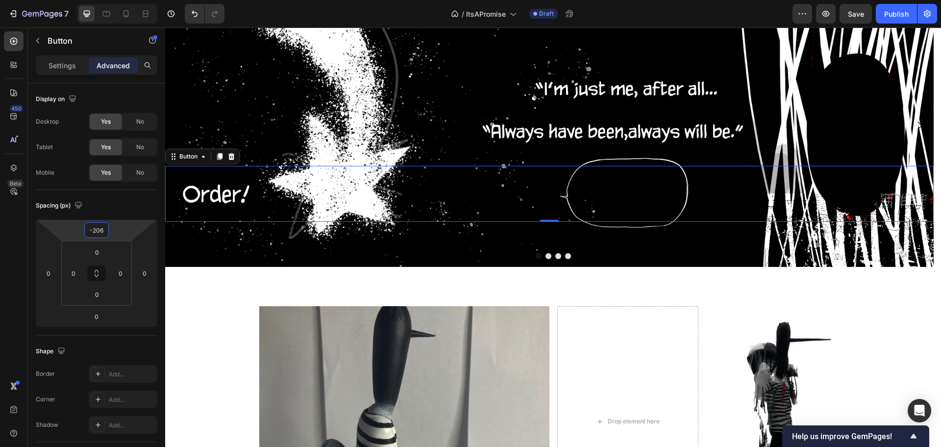
click at [132, 0] on html "7 Version history / ItsAPromise Draft Preview Save Publish 450 Beta Sections(18…" at bounding box center [470, 0] width 941 height 0
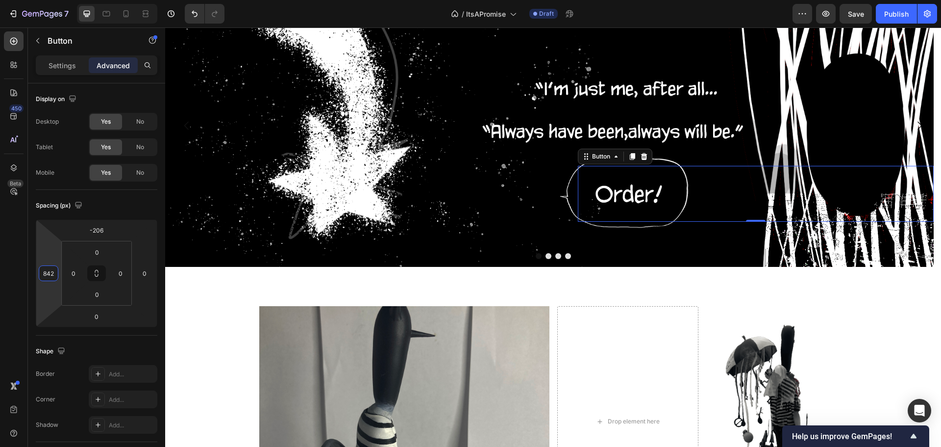
type input "840"
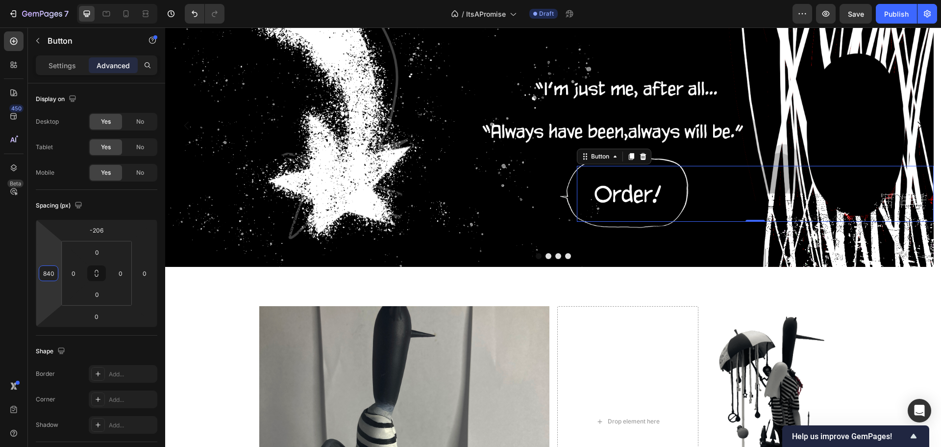
drag, startPoint x: 45, startPoint y: 258, endPoint x: 150, endPoint y: 52, distance: 230.8
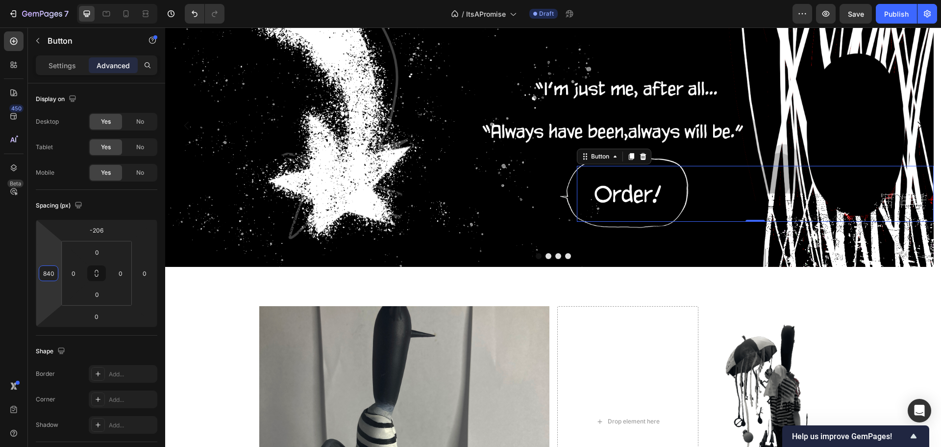
click at [150, 0] on html "7 Version history / ItsAPromise Draft Preview Save Publish 450 Beta Sections(18…" at bounding box center [470, 0] width 941 height 0
click at [72, 67] on p "Settings" at bounding box center [62, 65] width 27 height 10
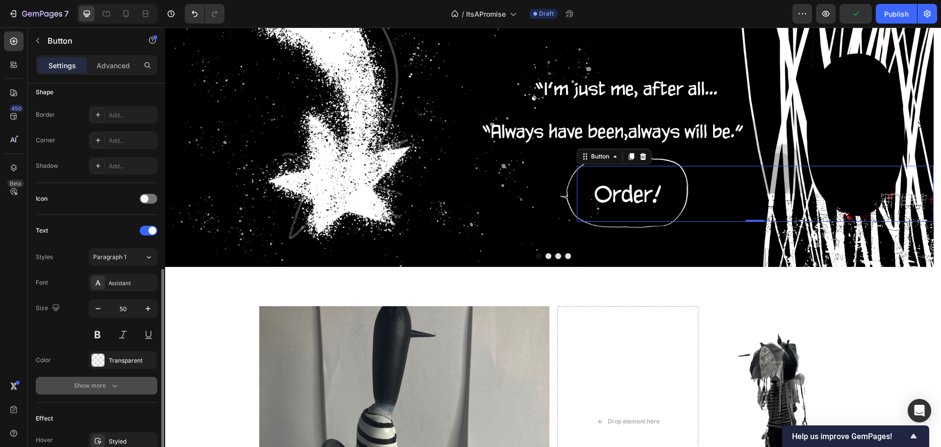
scroll to position [245, 0]
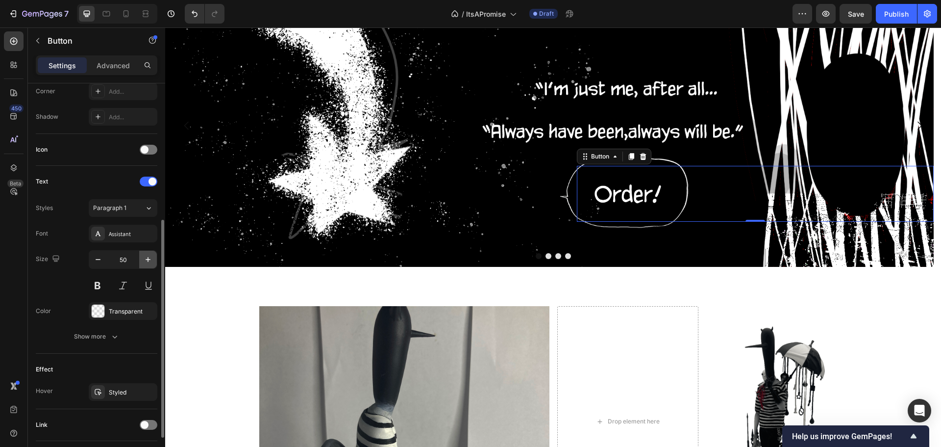
click at [142, 260] on button "button" at bounding box center [148, 259] width 18 height 18
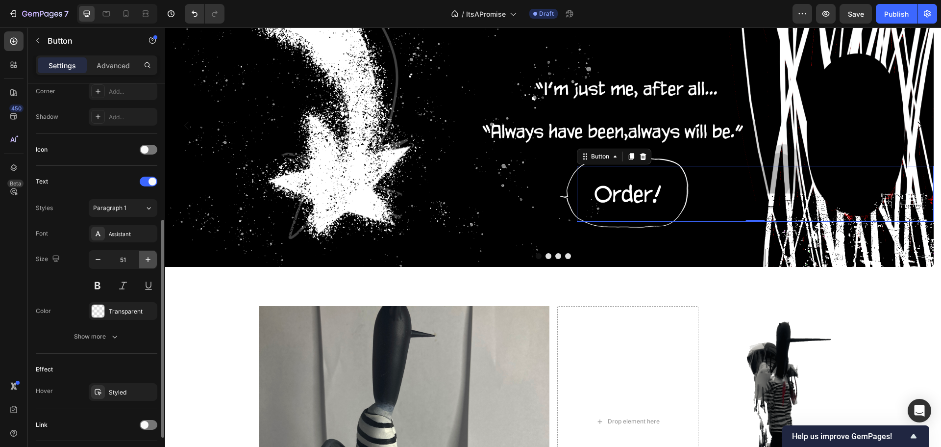
click at [142, 260] on button "button" at bounding box center [148, 259] width 18 height 18
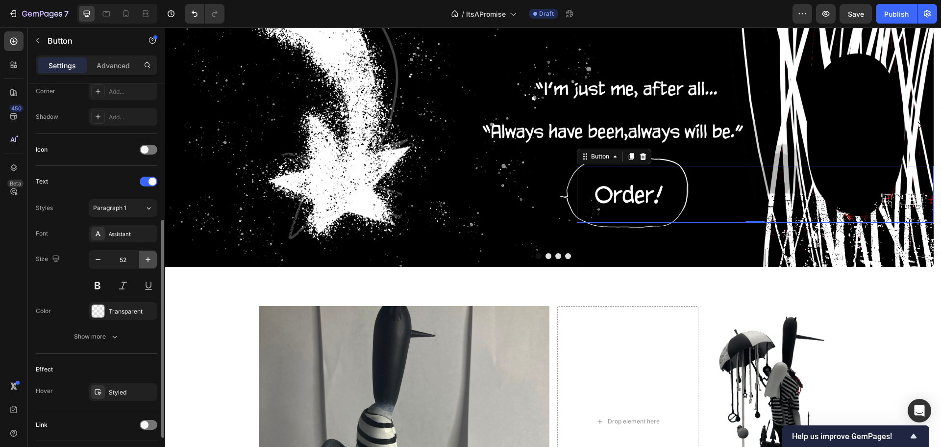
click at [142, 260] on button "button" at bounding box center [148, 259] width 18 height 18
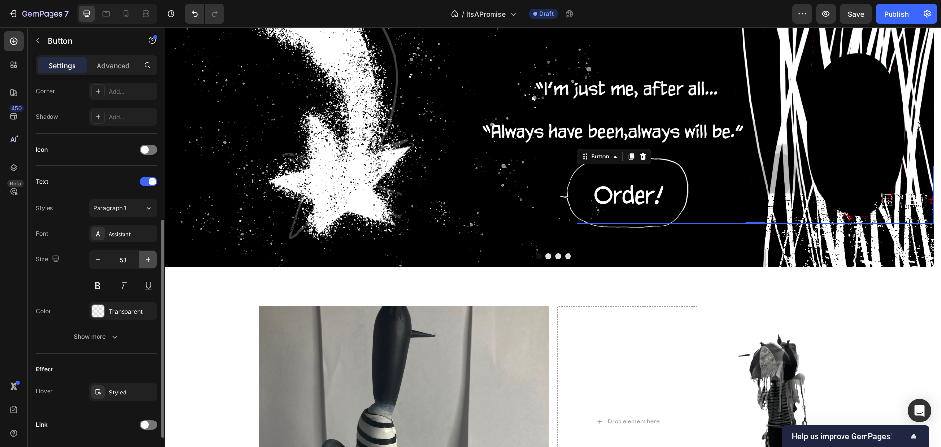
click at [142, 260] on button "button" at bounding box center [148, 259] width 18 height 18
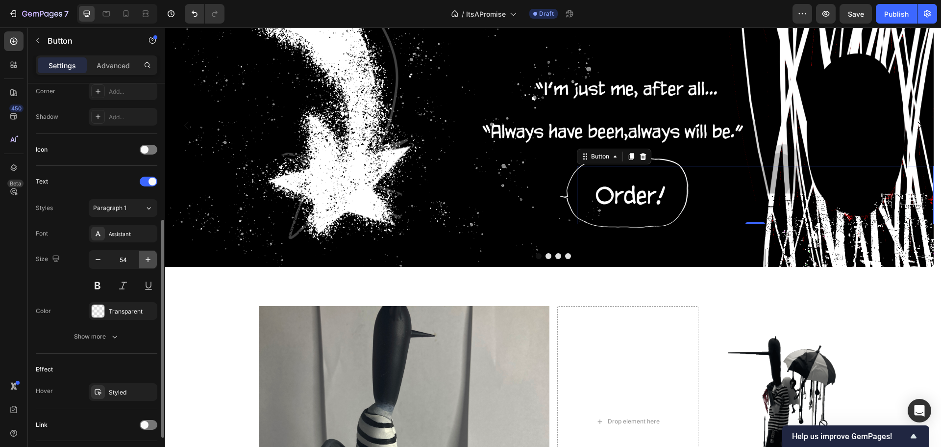
click at [142, 260] on button "button" at bounding box center [148, 259] width 18 height 18
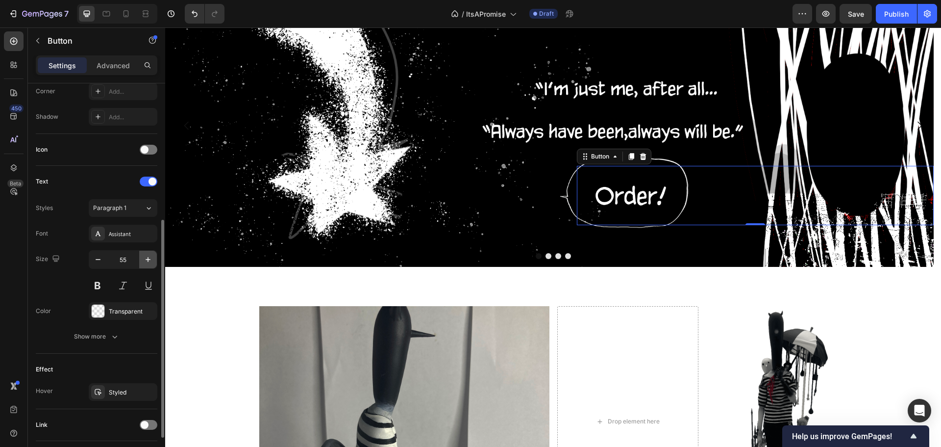
click at [142, 260] on button "button" at bounding box center [148, 259] width 18 height 18
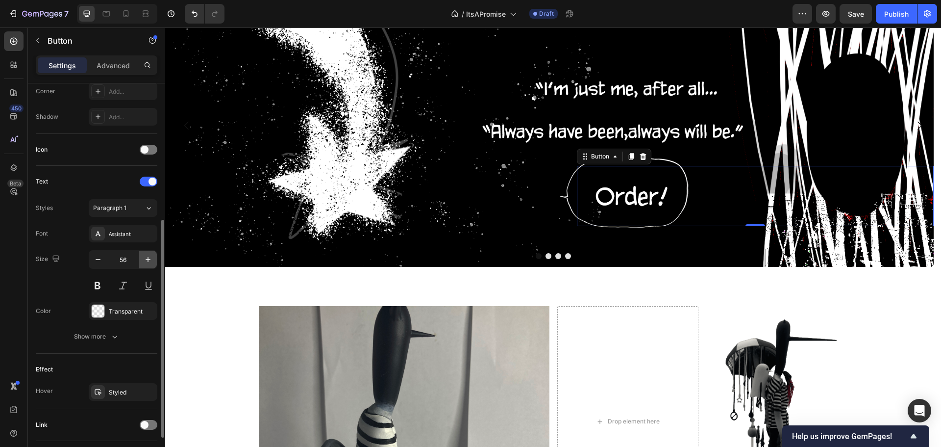
click at [142, 260] on button "button" at bounding box center [148, 259] width 18 height 18
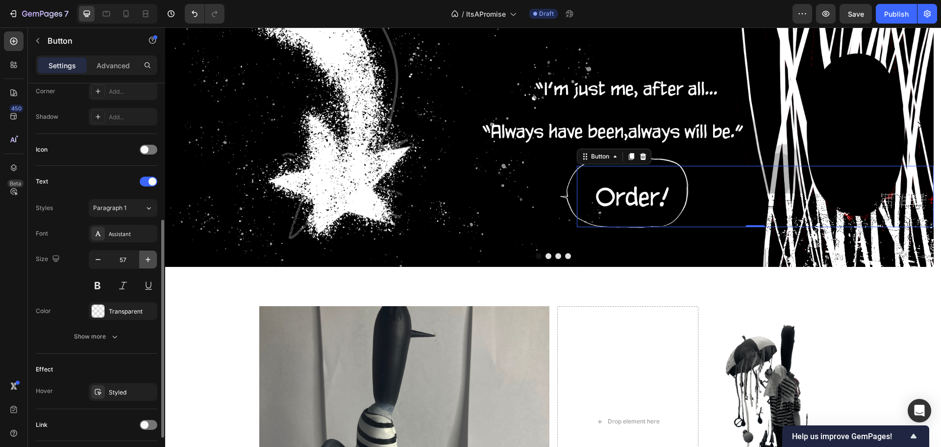
click at [142, 260] on button "button" at bounding box center [148, 259] width 18 height 18
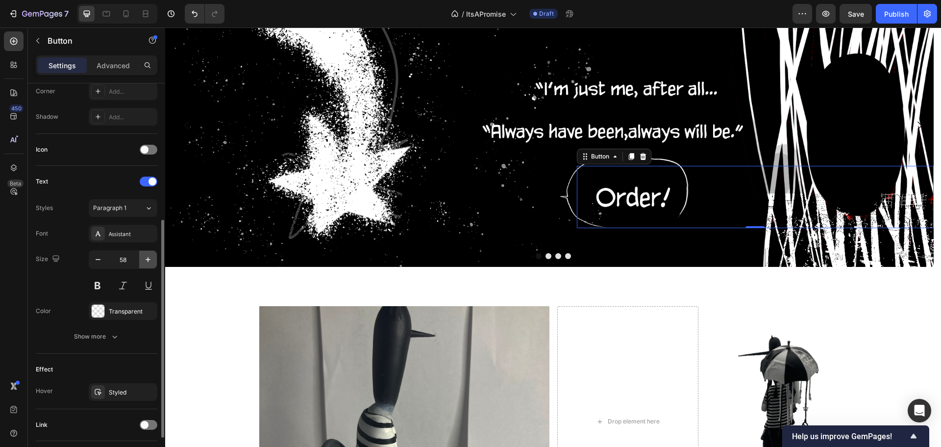
click at [142, 260] on button "button" at bounding box center [148, 259] width 18 height 18
click at [151, 266] on button "button" at bounding box center [148, 259] width 18 height 18
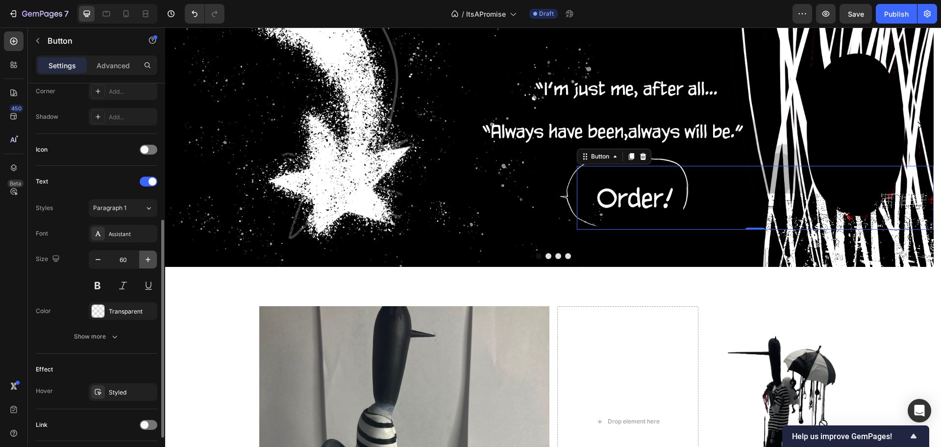
click at [151, 266] on button "button" at bounding box center [148, 259] width 18 height 18
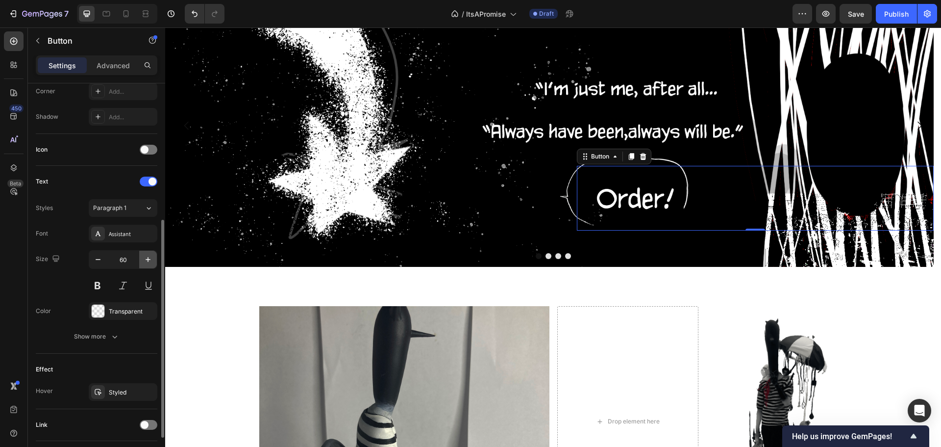
type input "61"
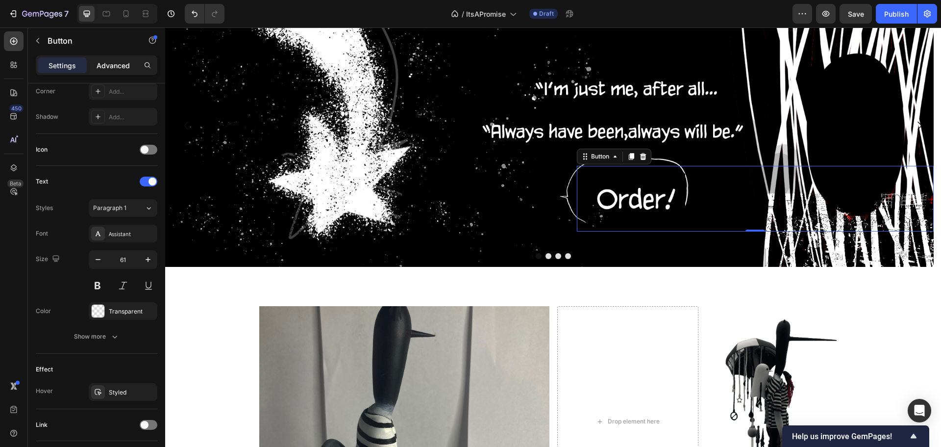
click at [112, 65] on p "Advanced" at bounding box center [113, 65] width 33 height 10
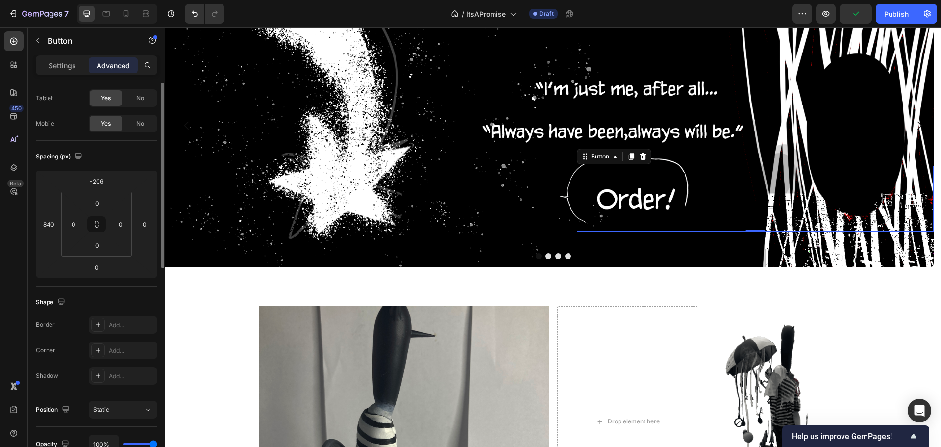
scroll to position [0, 0]
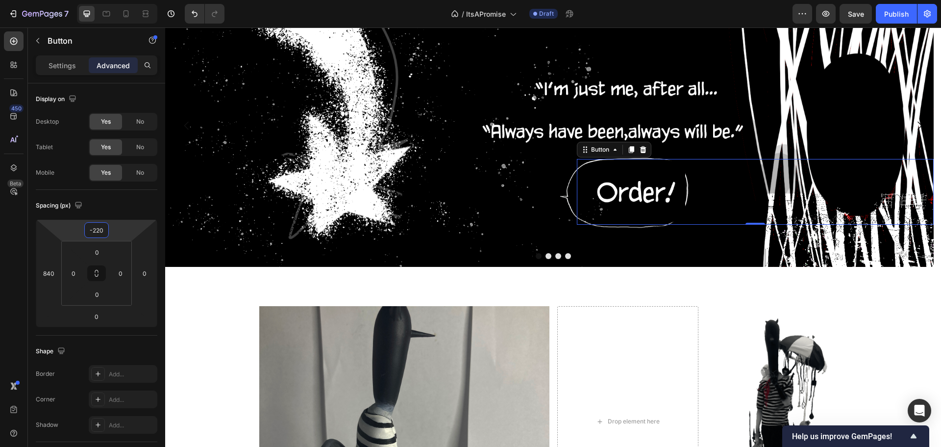
type input "-216"
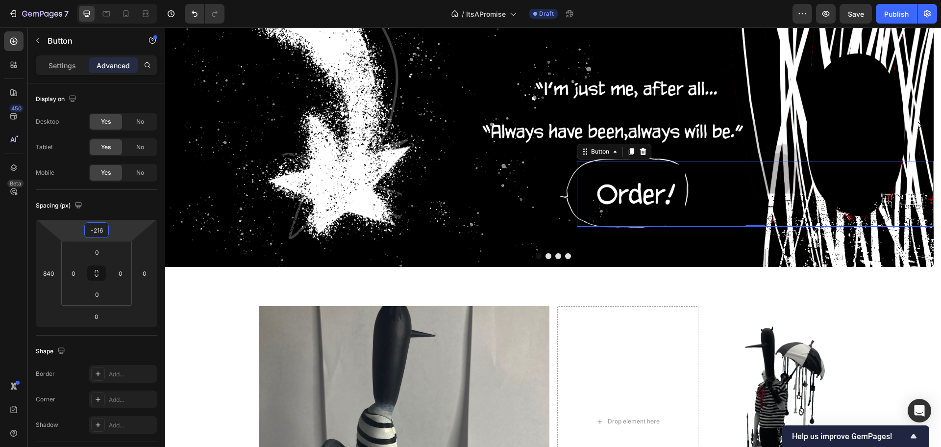
drag, startPoint x: 71, startPoint y: 221, endPoint x: 55, endPoint y: 224, distance: 15.9
click at [55, 0] on html "7 Version history / ItsAPromise Draft Preview Save Publish 450 Beta Sections(18…" at bounding box center [470, 0] width 941 height 0
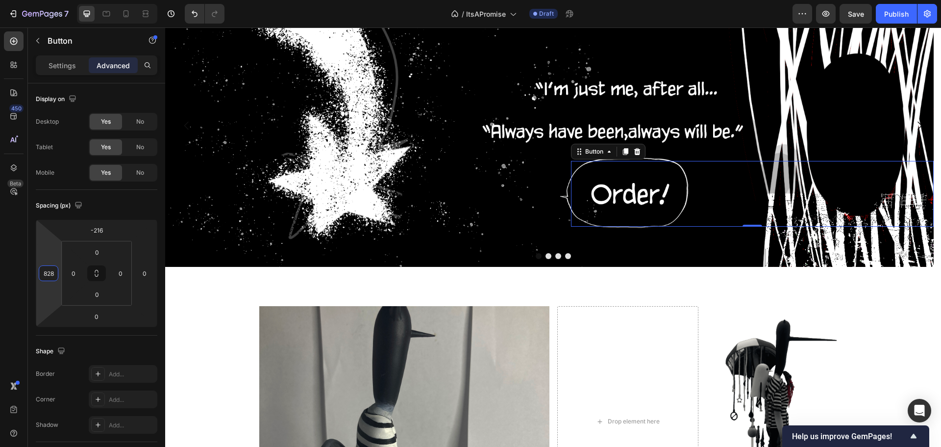
type input "826"
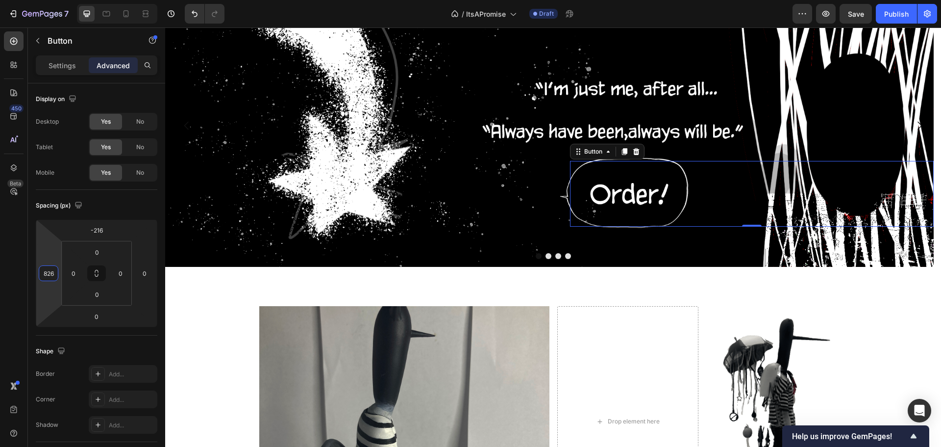
drag, startPoint x: 49, startPoint y: 254, endPoint x: 44, endPoint y: 258, distance: 5.6
click at [44, 0] on html "7 Version history / ItsAPromise Draft Preview Save Publish 450 Beta Sections(18…" at bounding box center [470, 0] width 941 height 0
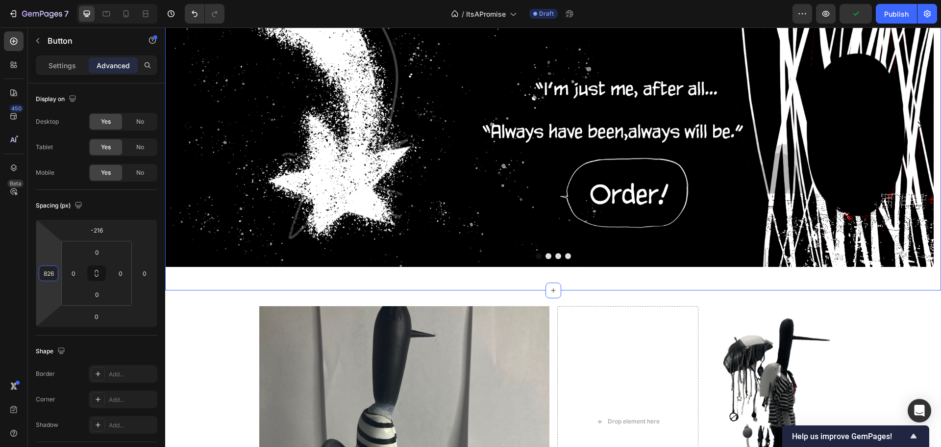
click at [193, 280] on div "Image Button Button Drop element here Drop element here Drop element here Carou…" at bounding box center [553, 129] width 776 height 321
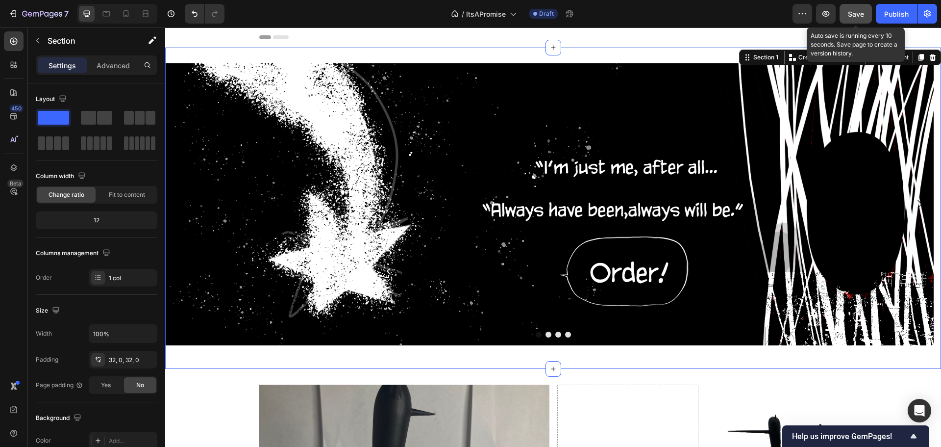
click at [868, 16] on button "Save" at bounding box center [856, 14] width 32 height 20
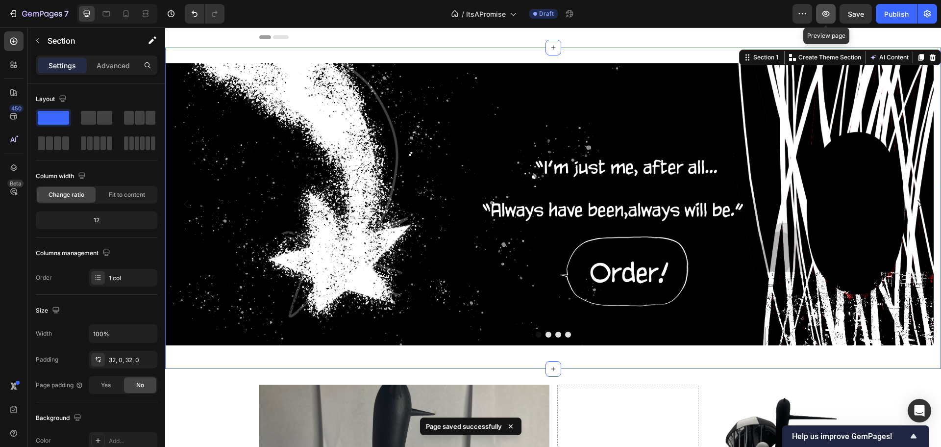
click at [824, 13] on icon "button" at bounding box center [826, 14] width 7 height 6
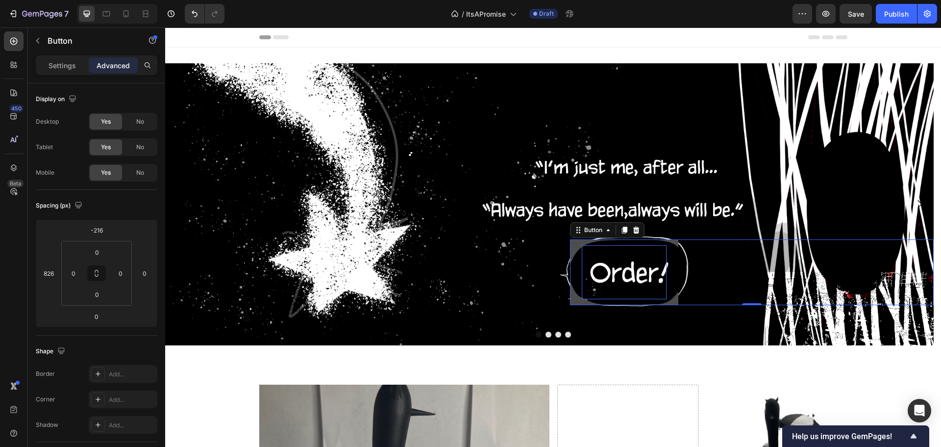
click at [635, 270] on p "Button" at bounding box center [624, 272] width 85 height 54
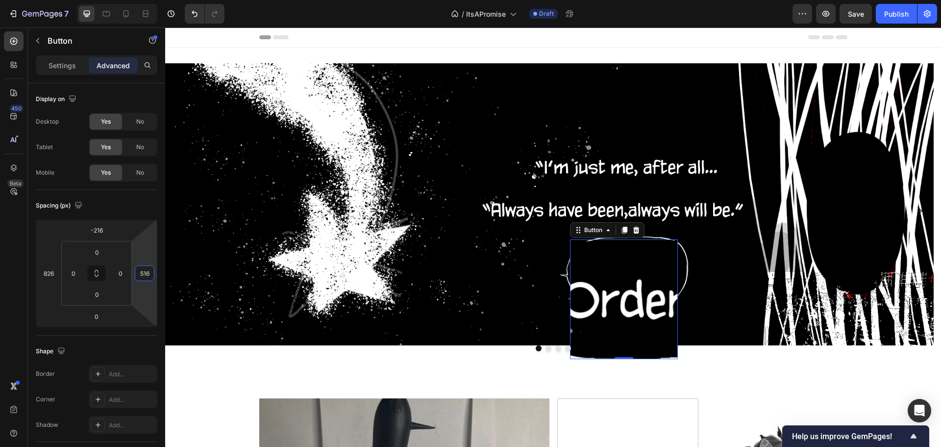
type input "514"
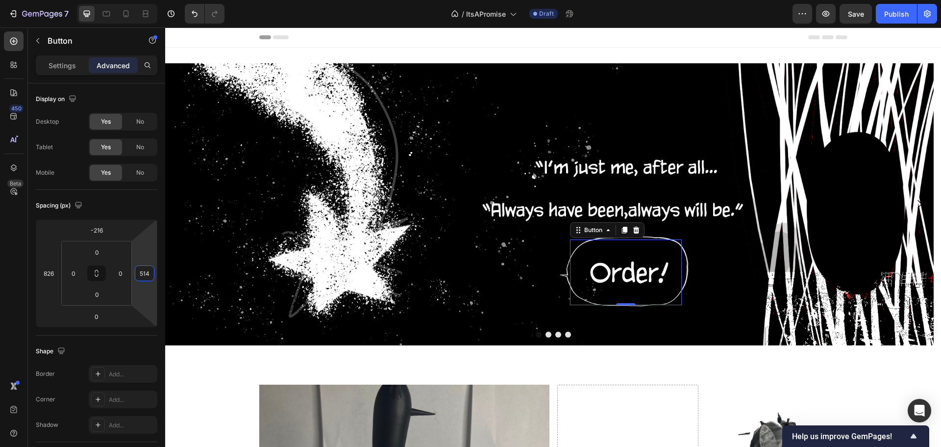
drag, startPoint x: 143, startPoint y: 251, endPoint x: 146, endPoint y: 274, distance: 22.2
click at [146, 0] on html "7 Version history / ItsAPromise Draft Preview Save Publish 450 Beta Sections(18…" at bounding box center [470, 0] width 941 height 0
click at [823, 13] on icon "button" at bounding box center [826, 14] width 10 height 10
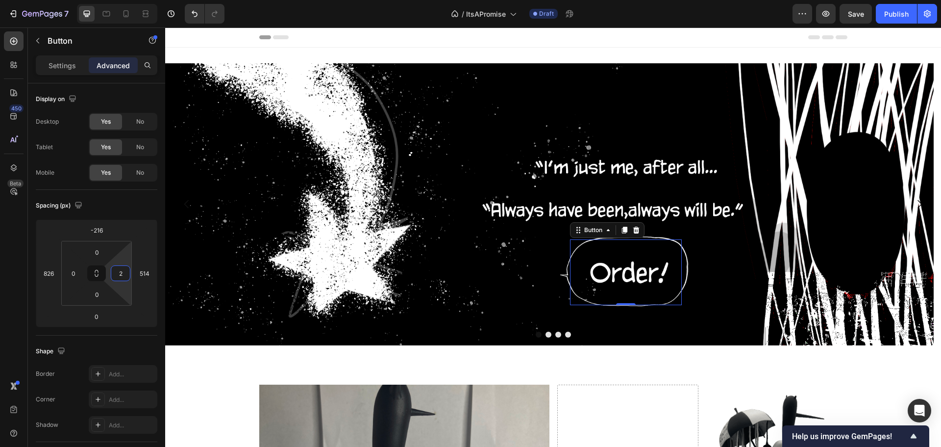
type input "0"
drag, startPoint x: 113, startPoint y: 262, endPoint x: 133, endPoint y: 274, distance: 23.3
click at [133, 0] on html "7 Version history / ItsAPromise Draft Preview Save Publish 450 Beta Sections(18…" at bounding box center [470, 0] width 941 height 0
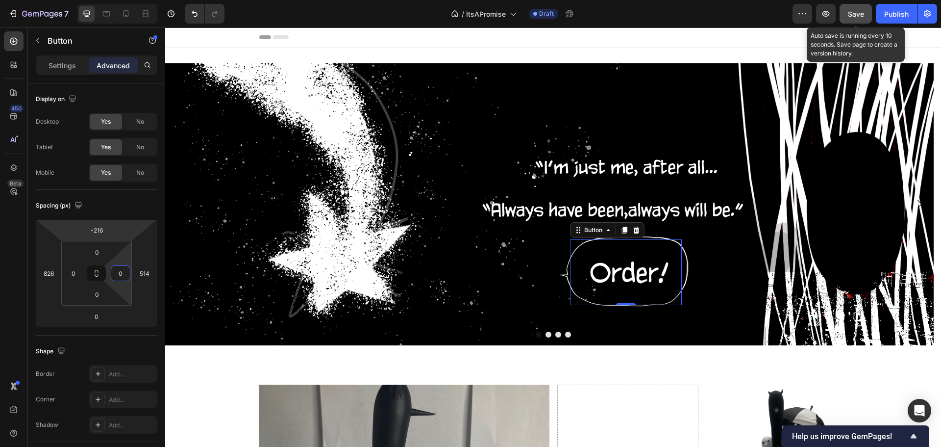
click at [852, 8] on button "Save" at bounding box center [856, 14] width 32 height 20
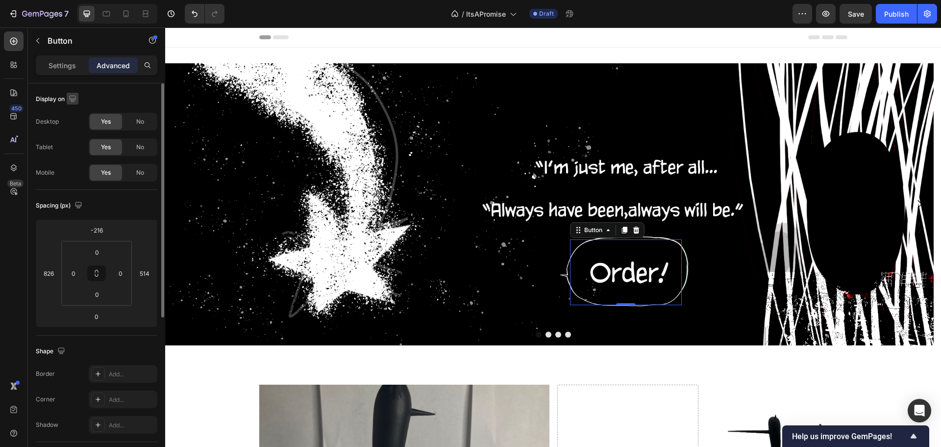
click at [74, 97] on icon "button" at bounding box center [73, 99] width 10 height 10
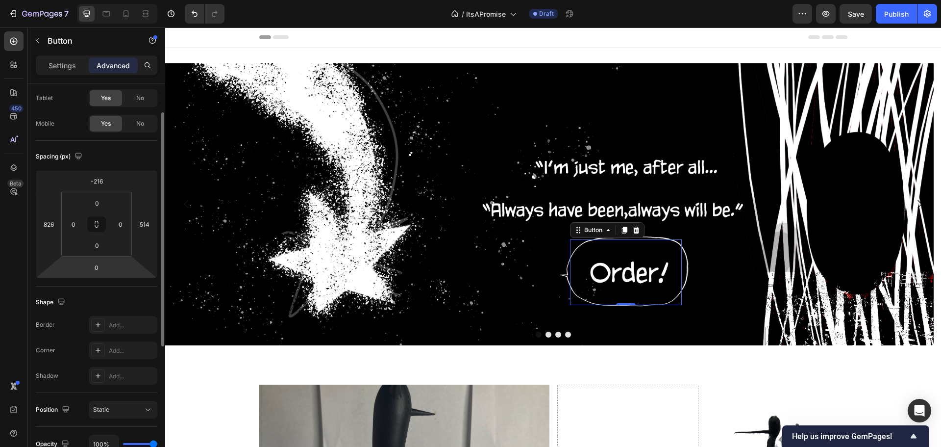
scroll to position [98, 0]
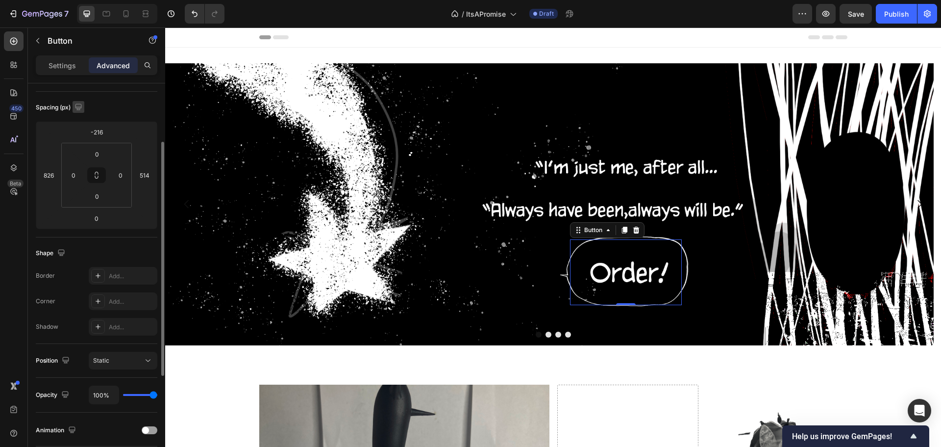
click at [83, 106] on icon "button" at bounding box center [79, 107] width 10 height 10
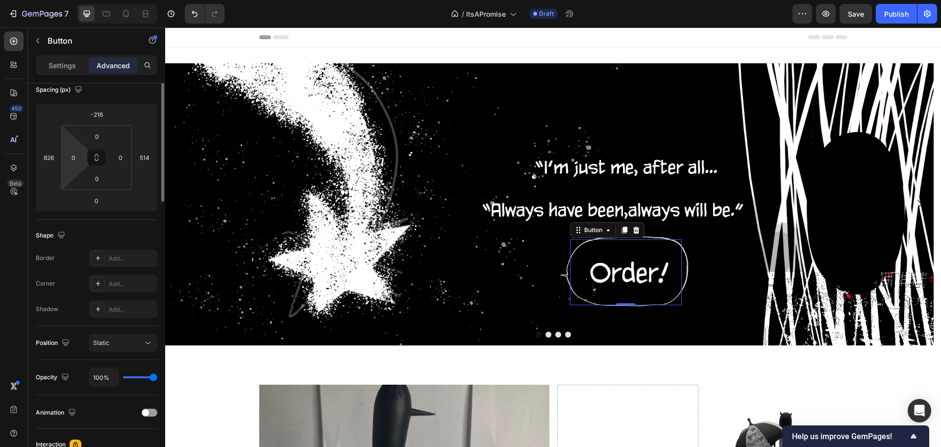
scroll to position [0, 0]
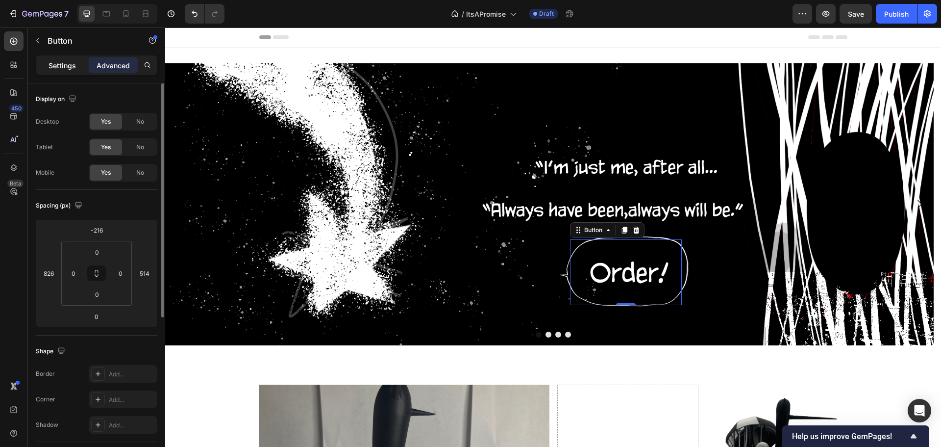
click at [45, 73] on div "Settings" at bounding box center [62, 65] width 49 height 16
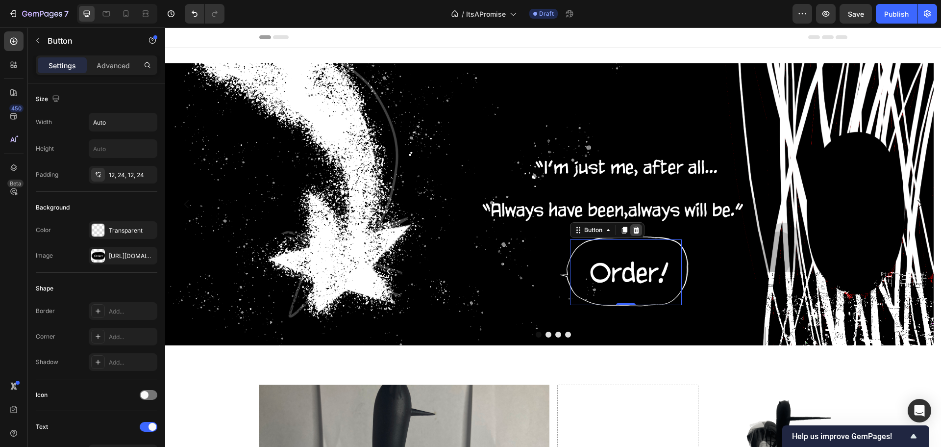
click at [633, 231] on icon at bounding box center [636, 230] width 8 height 8
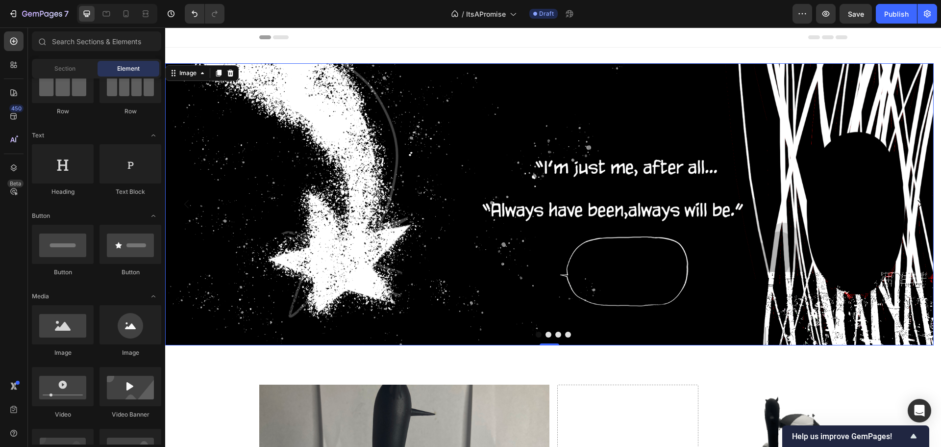
click at [389, 216] on img at bounding box center [549, 204] width 769 height 282
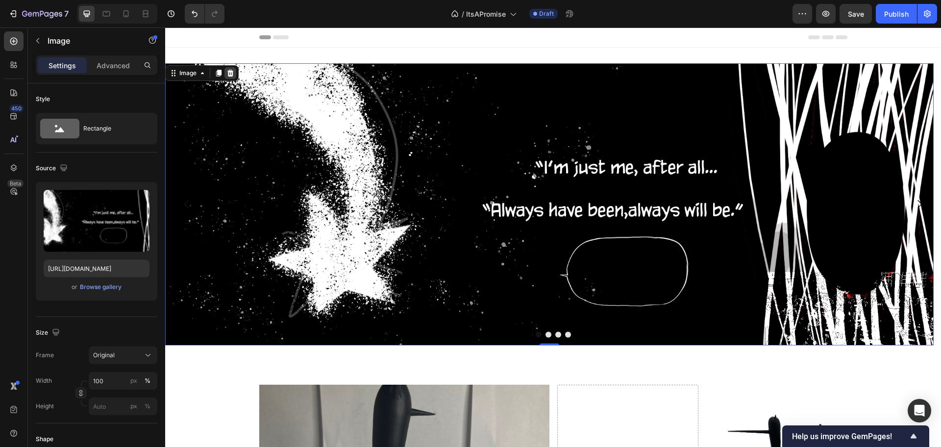
click at [235, 70] on div at bounding box center [231, 73] width 12 height 12
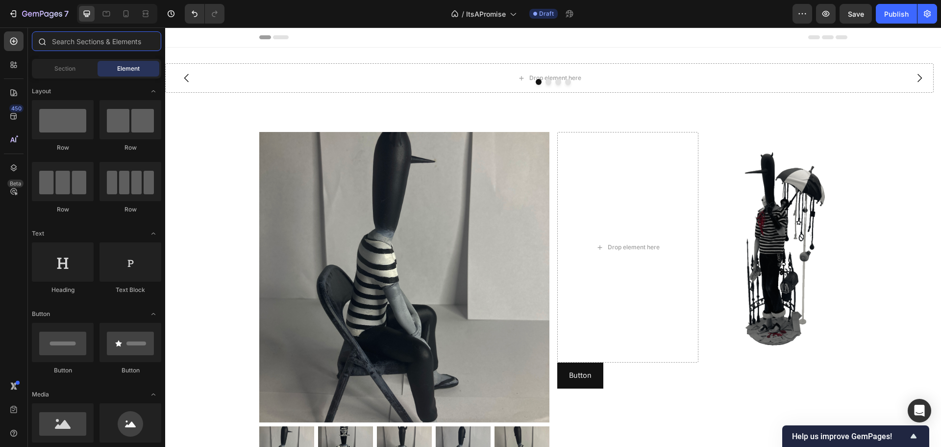
click at [92, 38] on input "text" at bounding box center [96, 41] width 129 height 20
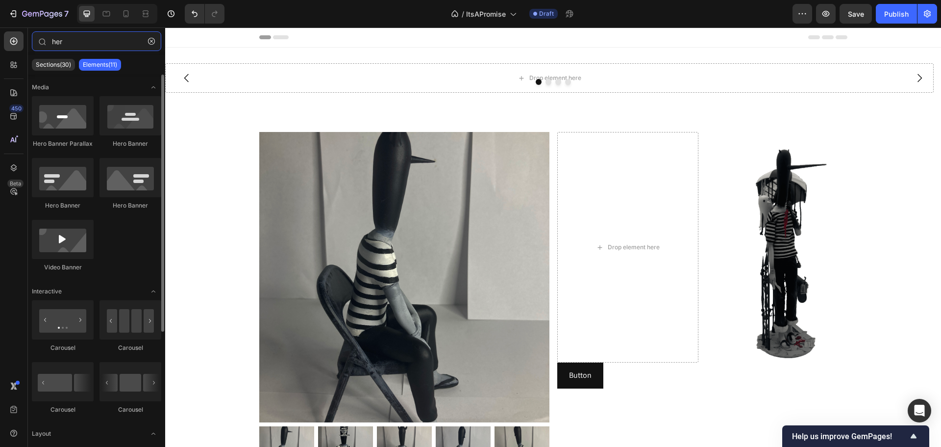
scroll to position [155, 0]
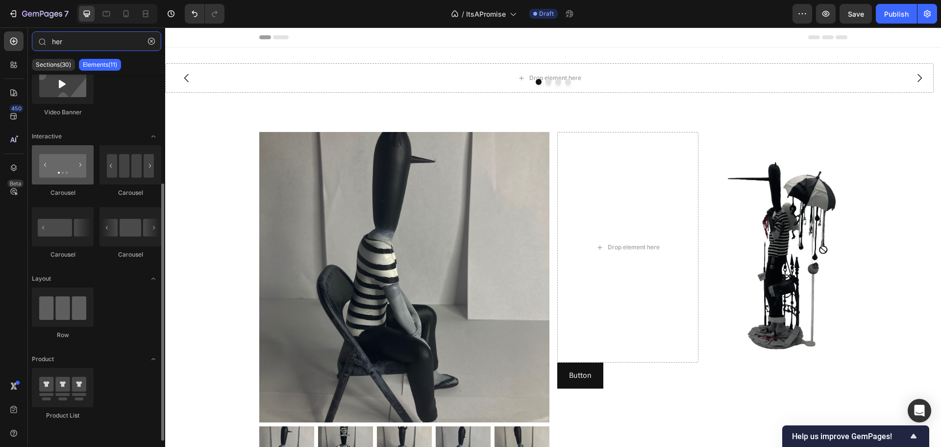
type input "her"
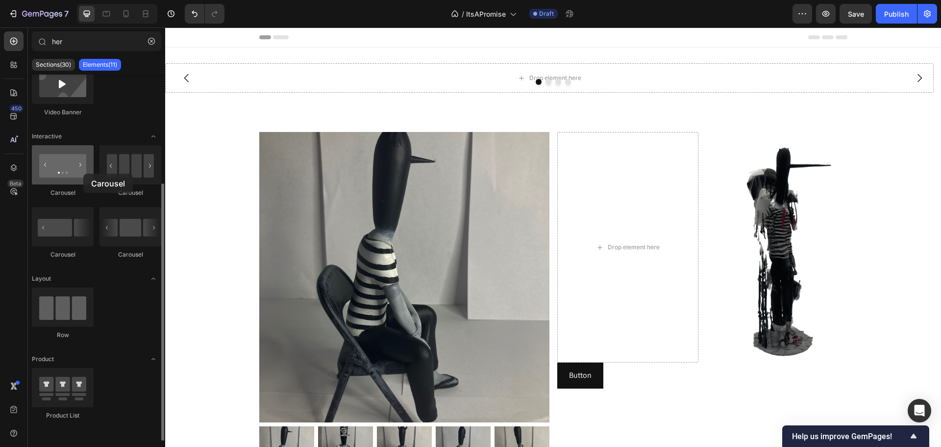
drag, startPoint x: 69, startPoint y: 167, endPoint x: 83, endPoint y: 175, distance: 16.4
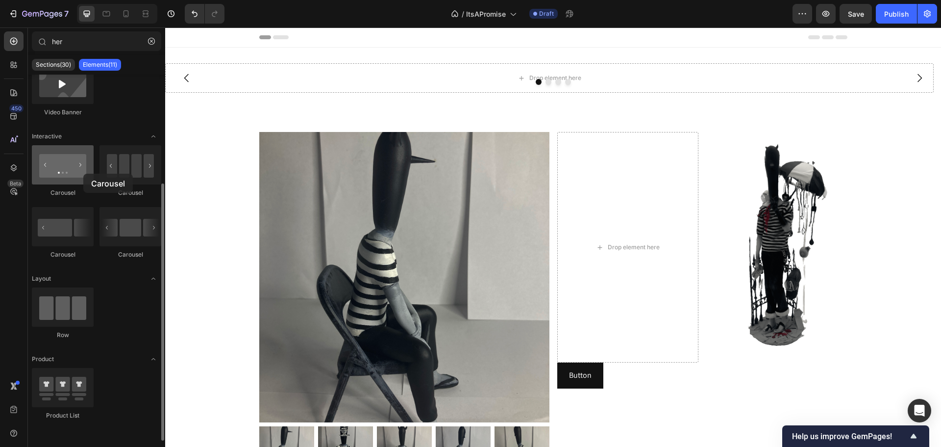
click at [83, 174] on div at bounding box center [63, 164] width 62 height 39
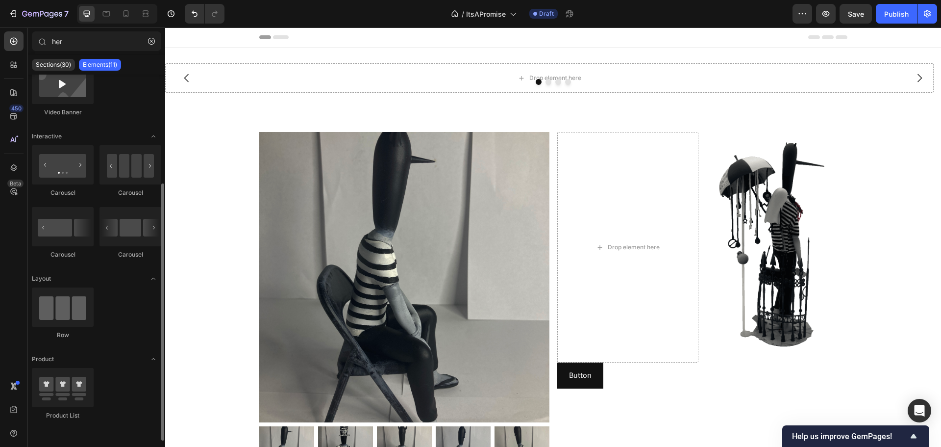
scroll to position [0, 0]
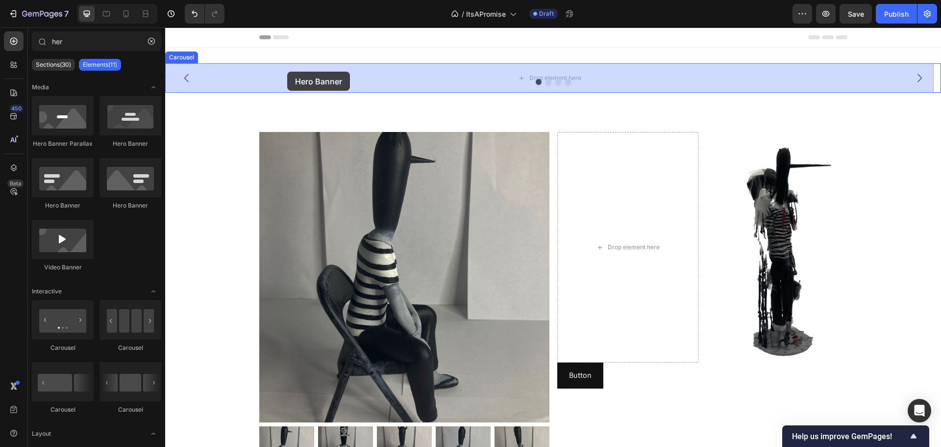
drag, startPoint x: 297, startPoint y: 141, endPoint x: 287, endPoint y: 72, distance: 69.8
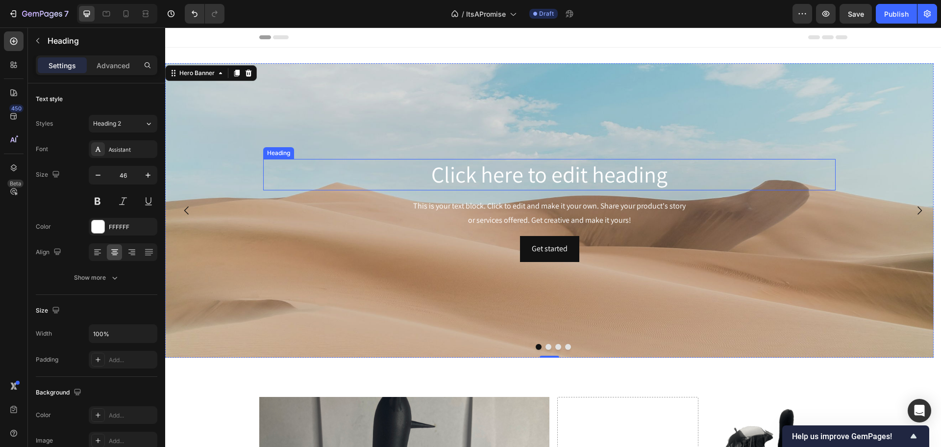
click at [486, 170] on h2 "Click here to edit heading" at bounding box center [549, 174] width 573 height 31
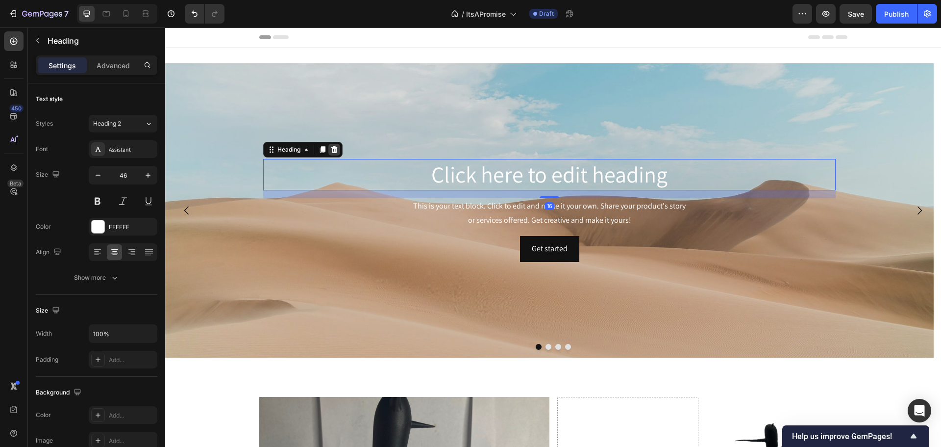
click at [334, 146] on icon at bounding box center [334, 150] width 8 height 8
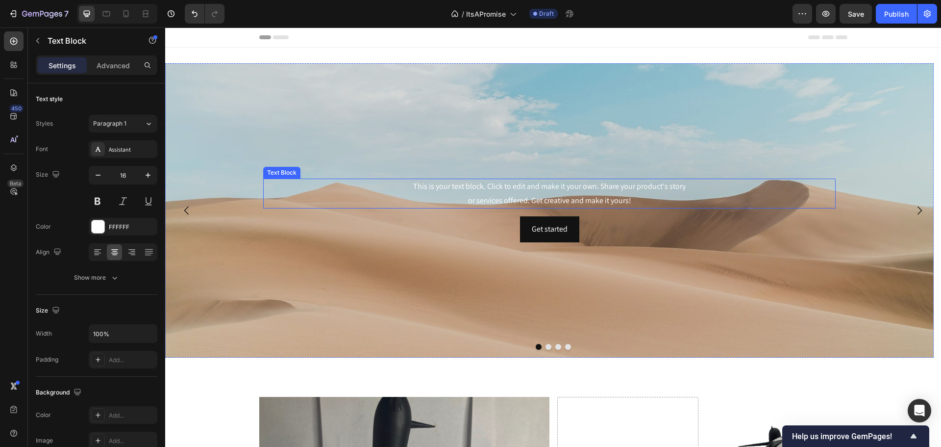
click at [541, 188] on div "This is your text block. Click to edit and make it your own. Share your product…" at bounding box center [549, 193] width 573 height 30
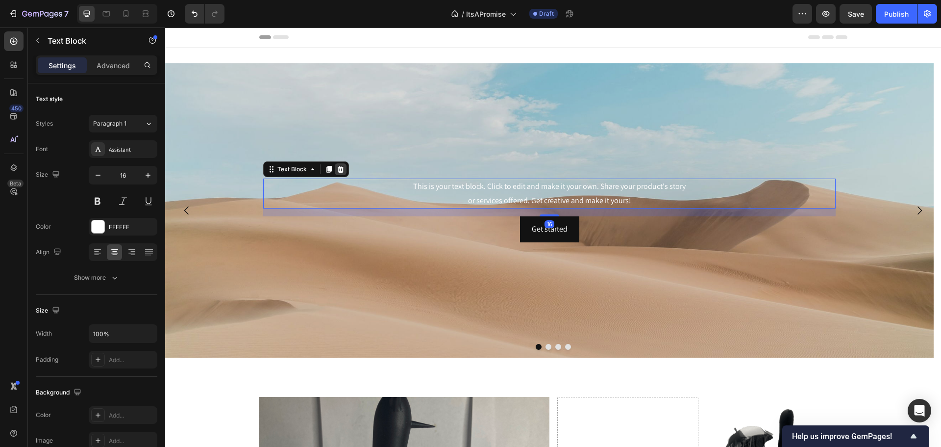
click at [342, 170] on icon at bounding box center [341, 169] width 6 height 7
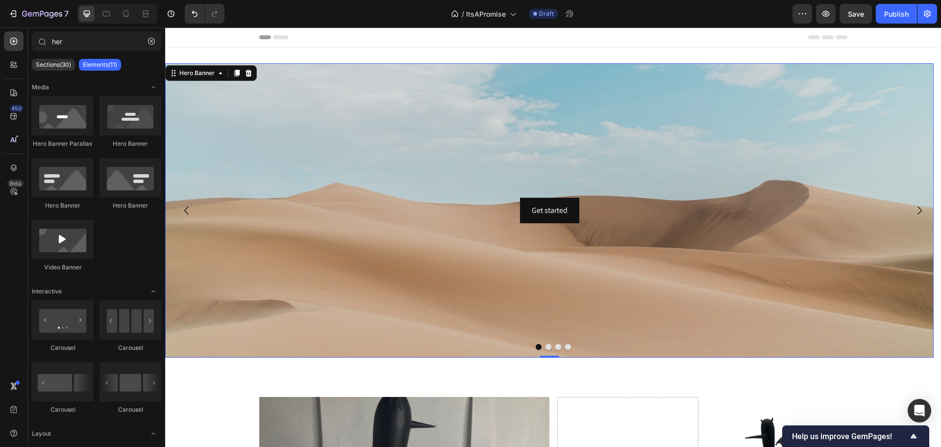
click at [414, 136] on div "Background Image" at bounding box center [549, 210] width 769 height 294
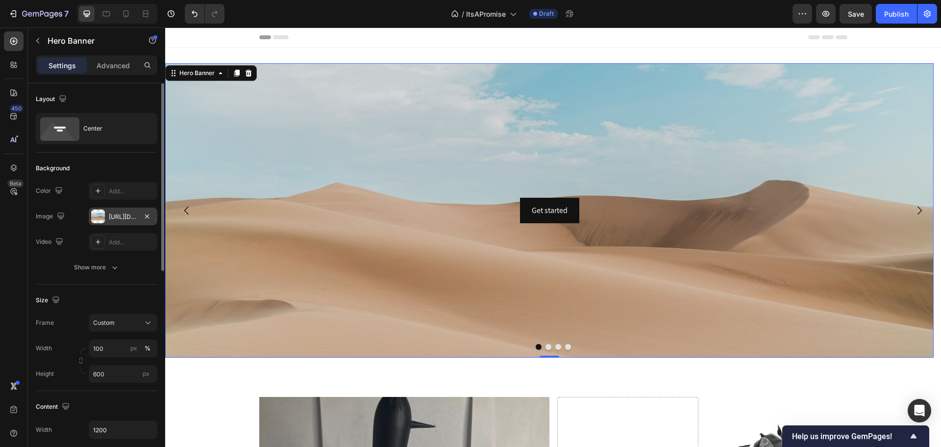
click at [99, 213] on div at bounding box center [98, 216] width 14 height 14
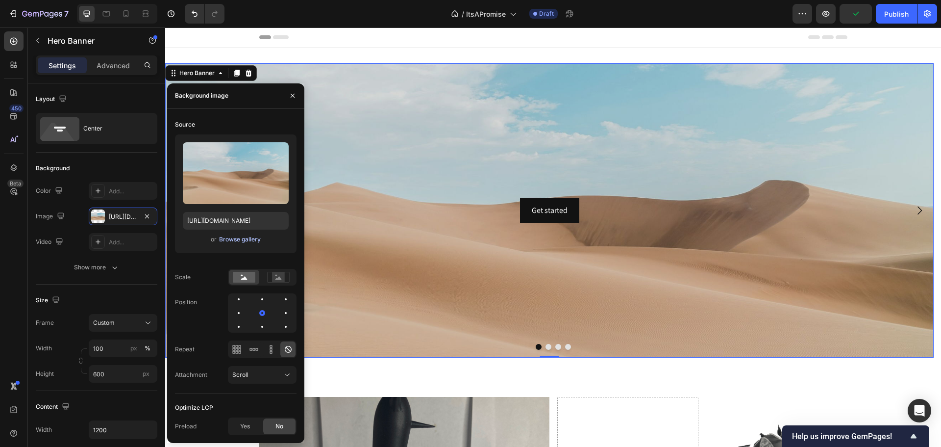
click at [252, 236] on div "Browse gallery" at bounding box center [240, 239] width 42 height 9
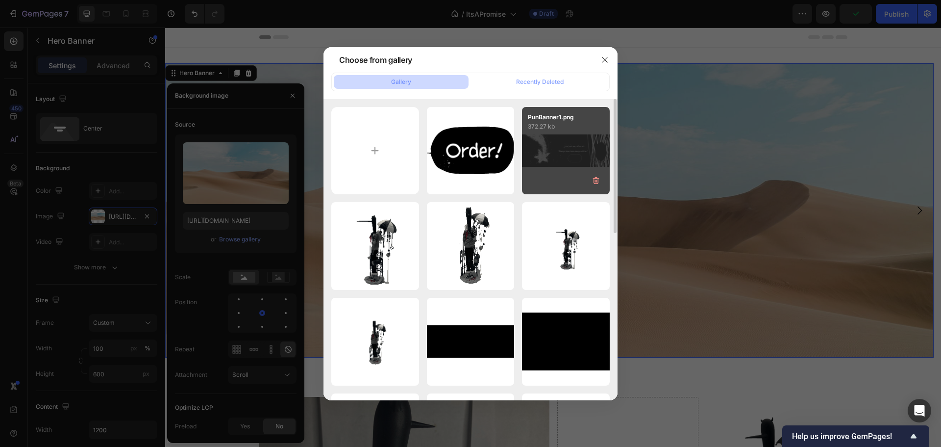
click at [572, 149] on div "PunBanner1.png 372.27 kb" at bounding box center [566, 151] width 88 height 88
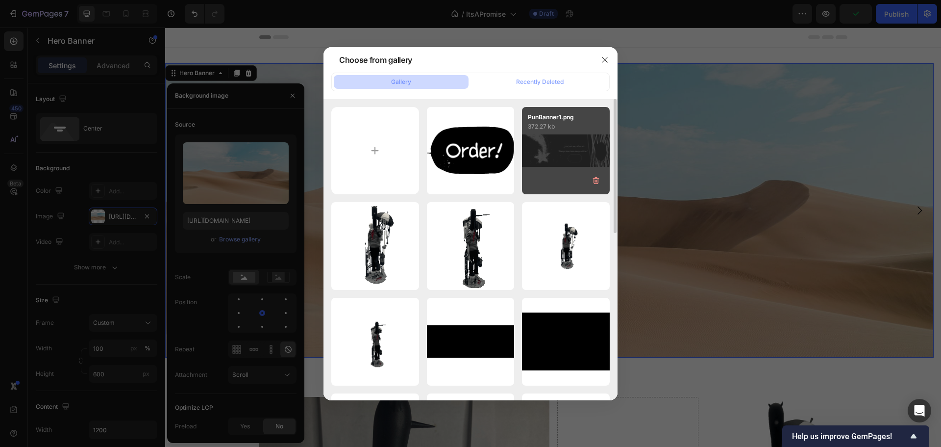
type input "[URL][DOMAIN_NAME]"
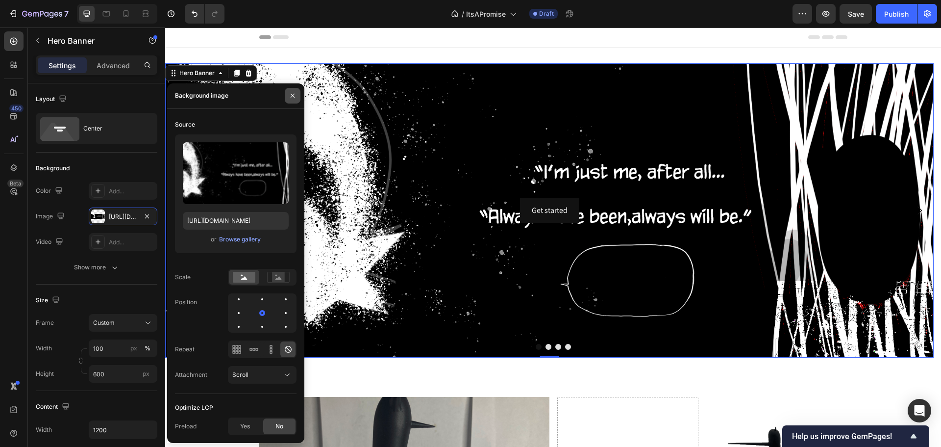
click at [285, 91] on button "button" at bounding box center [293, 96] width 16 height 16
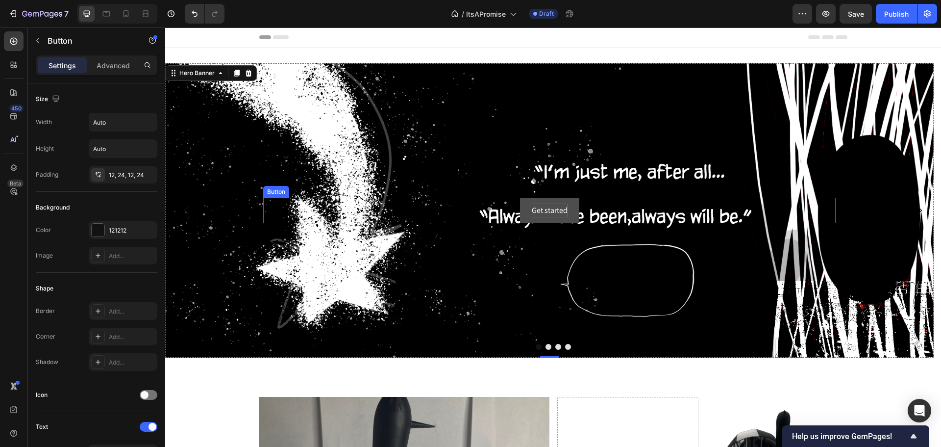
click at [553, 203] on div "Get started" at bounding box center [550, 210] width 36 height 14
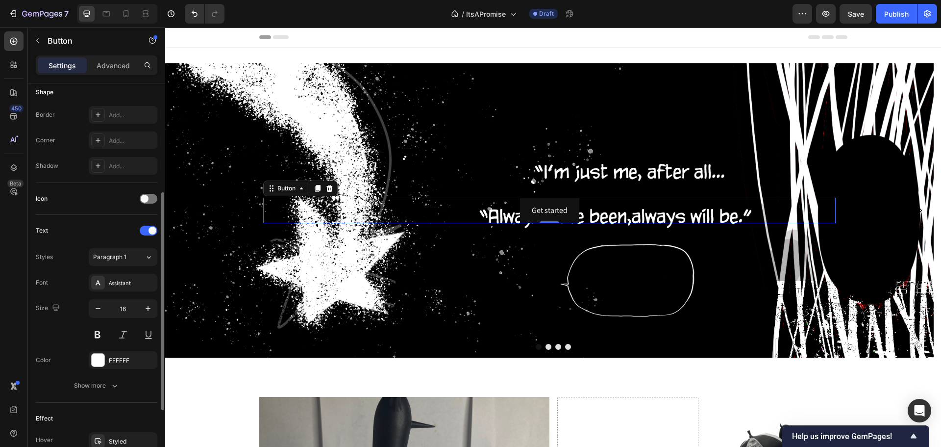
scroll to position [98, 0]
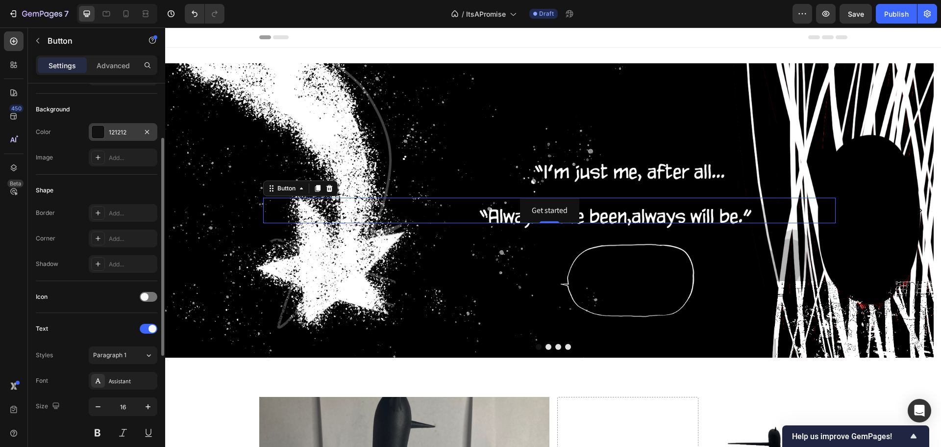
click at [100, 133] on div at bounding box center [98, 131] width 13 height 13
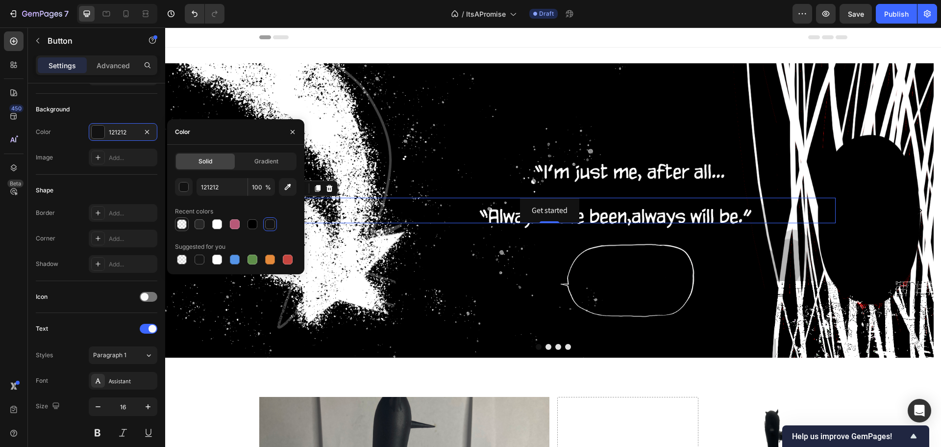
click at [182, 223] on div at bounding box center [182, 224] width 10 height 10
type input "00000B"
type input "0"
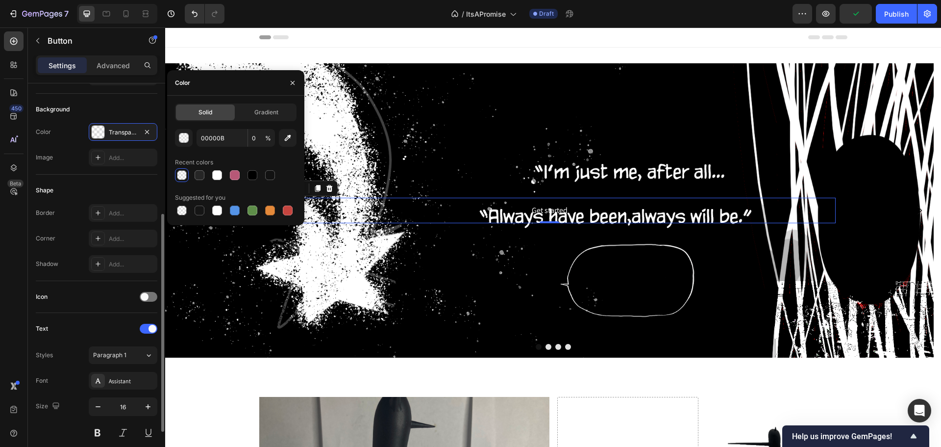
scroll to position [196, 0]
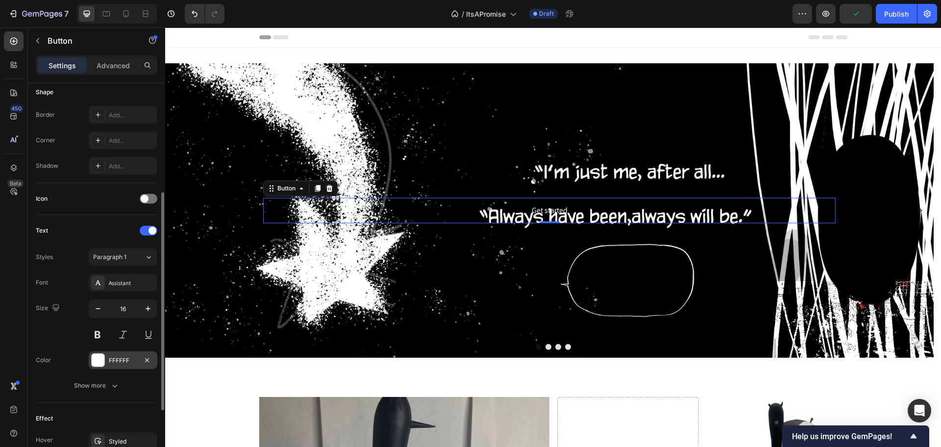
click at [101, 357] on div at bounding box center [98, 359] width 13 height 13
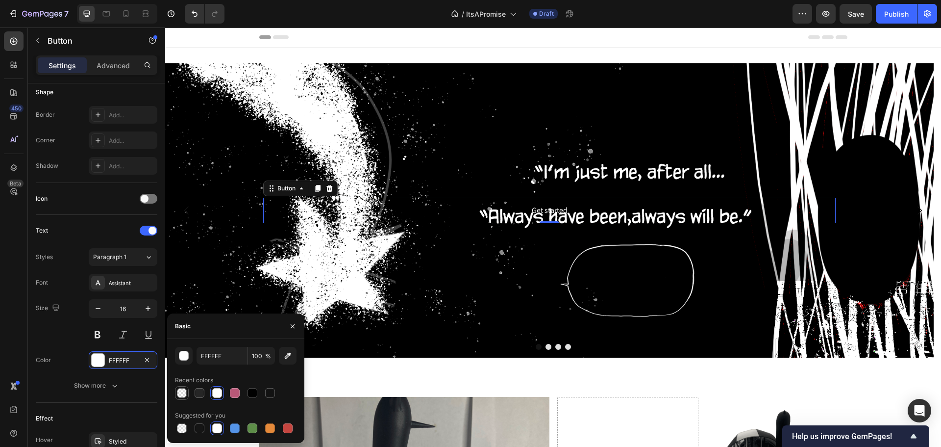
click at [183, 398] on div at bounding box center [182, 393] width 12 height 12
type input "00000B"
type input "0"
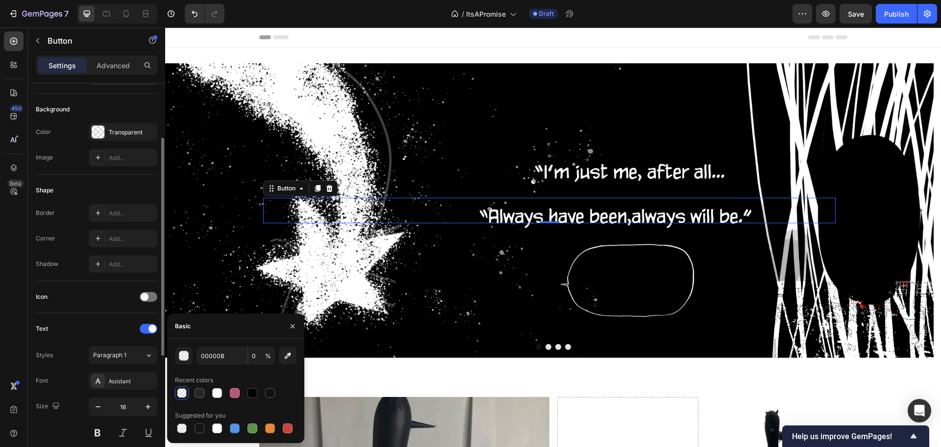
scroll to position [49, 0]
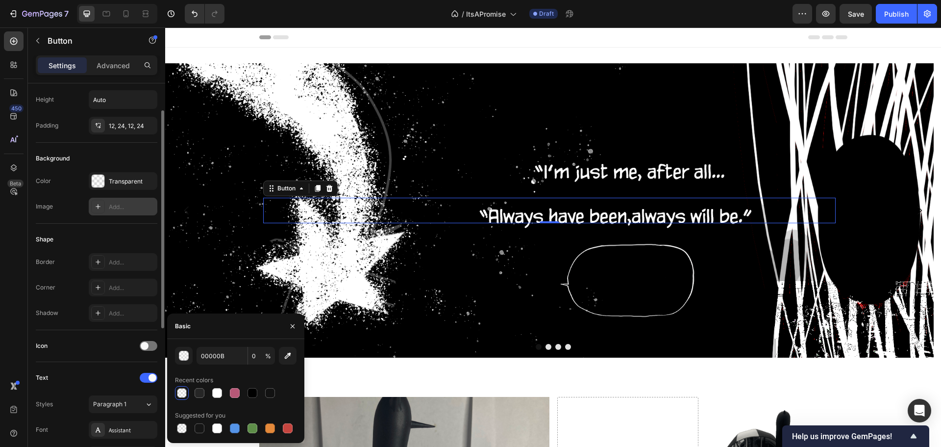
click at [90, 210] on div "Add..." at bounding box center [123, 207] width 69 height 18
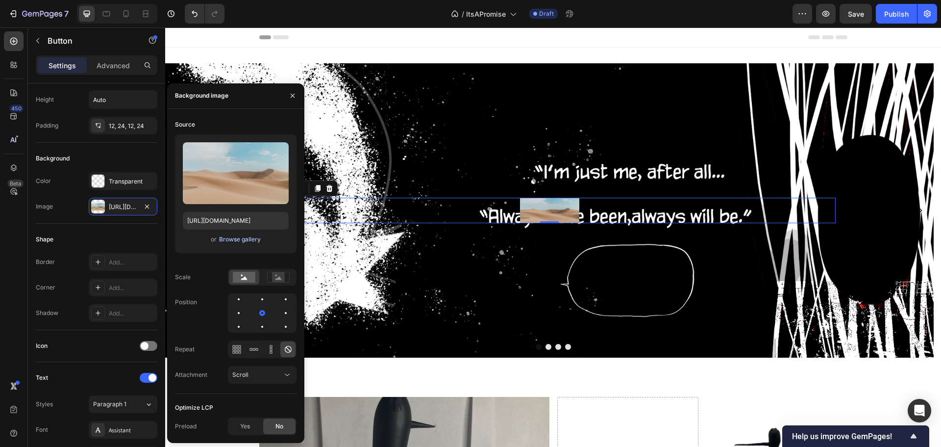
click at [246, 239] on div "Browse gallery" at bounding box center [240, 239] width 42 height 9
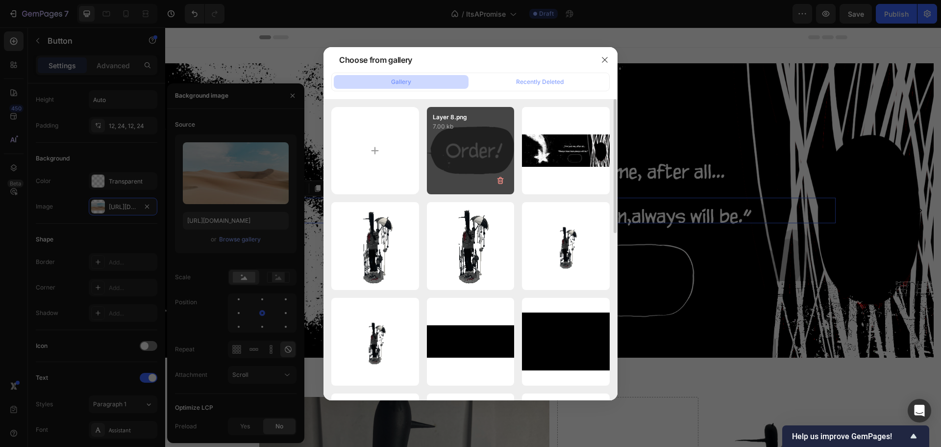
click at [465, 144] on div "Layer 8.png 7.00 kb" at bounding box center [471, 151] width 88 height 88
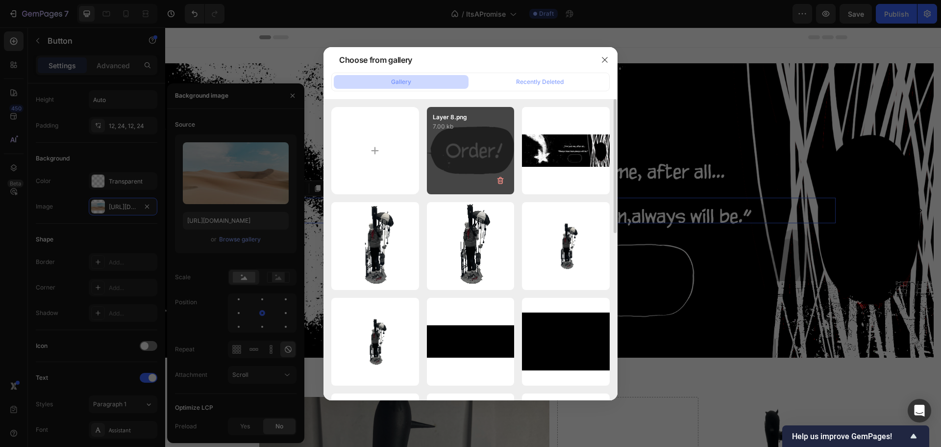
type input "[URL][DOMAIN_NAME]"
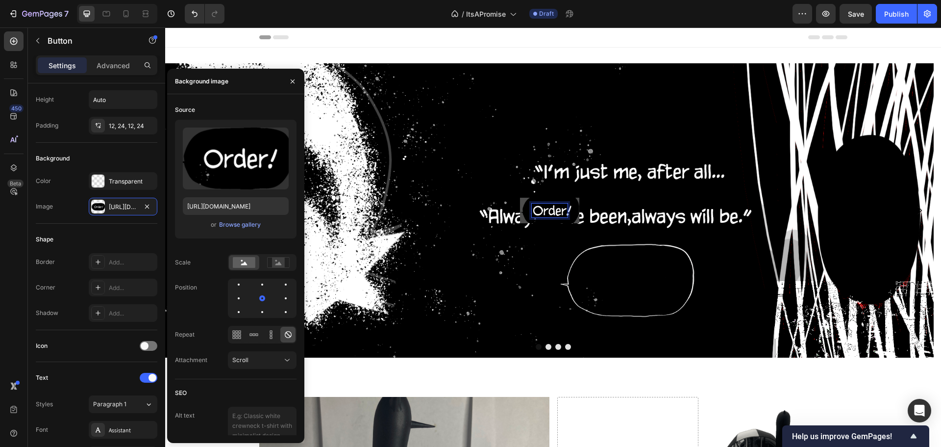
click at [553, 208] on div "Get started" at bounding box center [550, 210] width 36 height 14
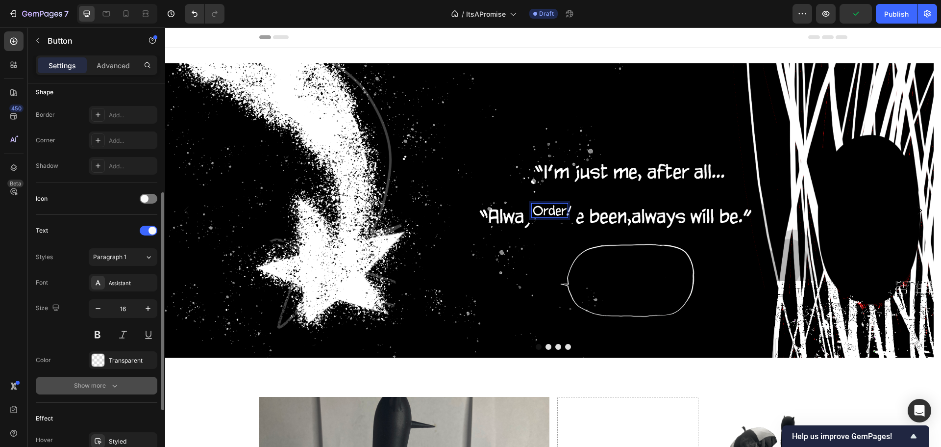
scroll to position [312, 0]
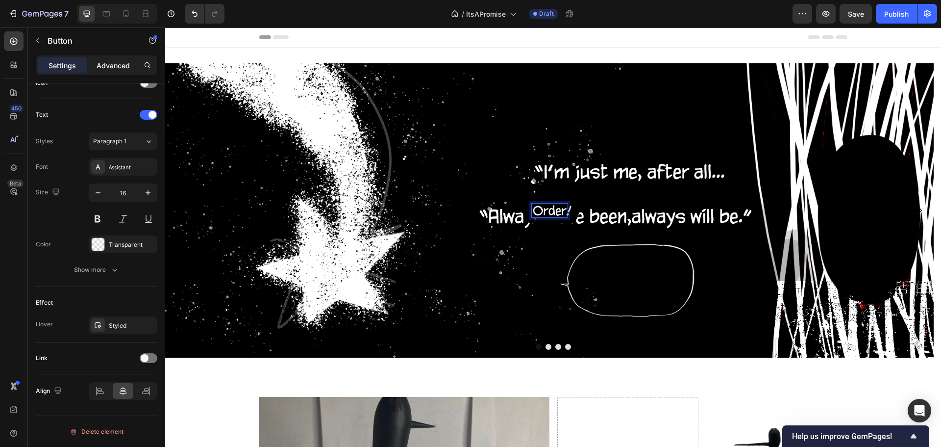
click at [116, 71] on div "Advanced" at bounding box center [113, 65] width 49 height 16
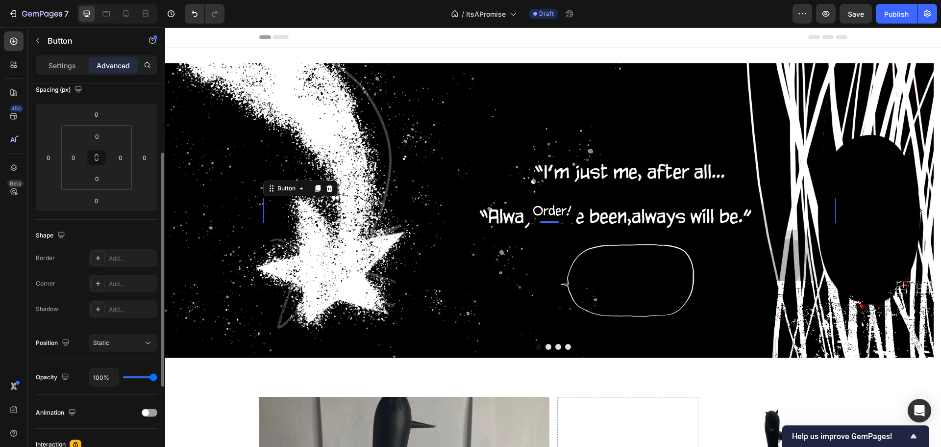
scroll to position [67, 0]
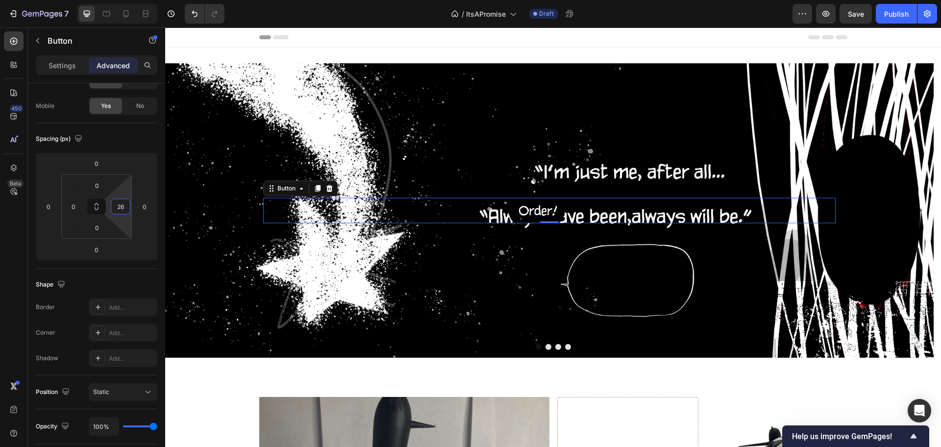
type input "0"
drag, startPoint x: 129, startPoint y: 194, endPoint x: 121, endPoint y: 237, distance: 43.8
click at [121, 0] on html "7 Version history / ItsAPromise Draft Preview Save Publish 450 Beta her Section…" at bounding box center [470, 0] width 941 height 0
type input "278"
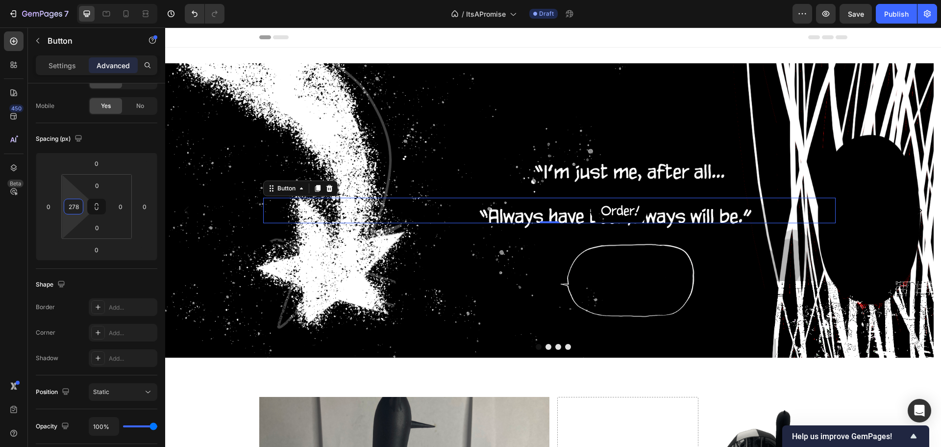
drag, startPoint x: 79, startPoint y: 197, endPoint x: 87, endPoint y: 128, distance: 68.6
click at [87, 0] on html "7 Version history / ItsAPromise Draft Preview Save Publish 450 Beta her Section…" at bounding box center [470, 0] width 941 height 0
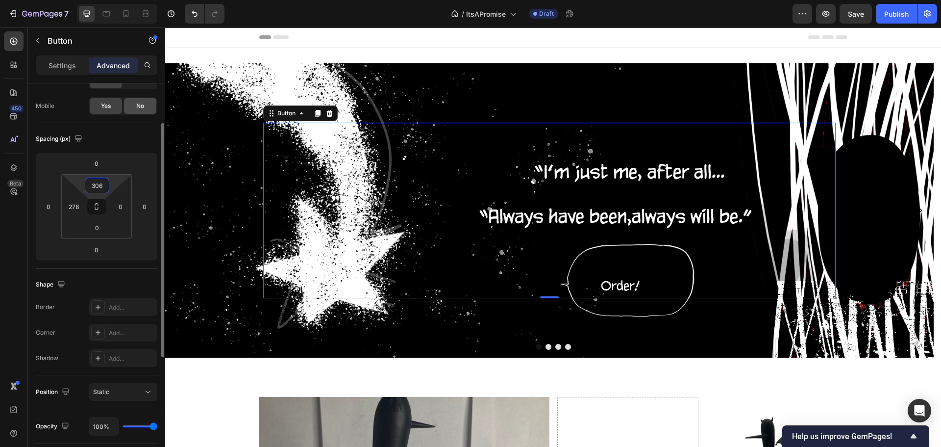
drag, startPoint x: 111, startPoint y: 185, endPoint x: 125, endPoint y: 111, distance: 74.9
click at [125, 0] on html "7 Version history / ItsAPromise Draft Preview Save Publish 450 Beta her Section…" at bounding box center [470, 0] width 941 height 0
type input "0"
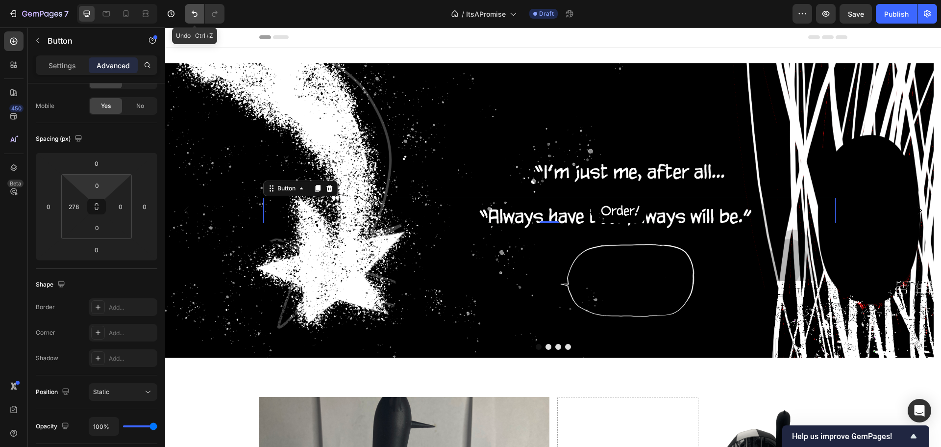
click at [197, 16] on icon "Undo/Redo" at bounding box center [195, 14] width 10 height 10
click at [197, 16] on icon "Undo/Redo" at bounding box center [195, 14] width 6 height 6
type input "0"
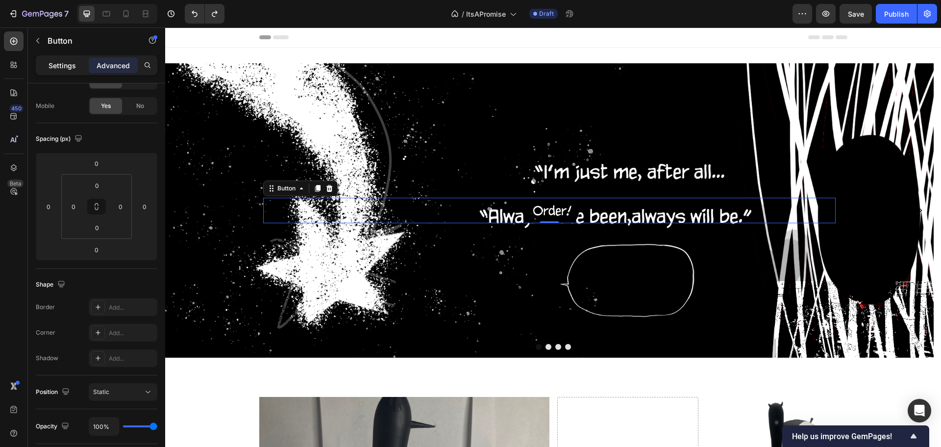
click at [70, 61] on p "Settings" at bounding box center [62, 65] width 27 height 10
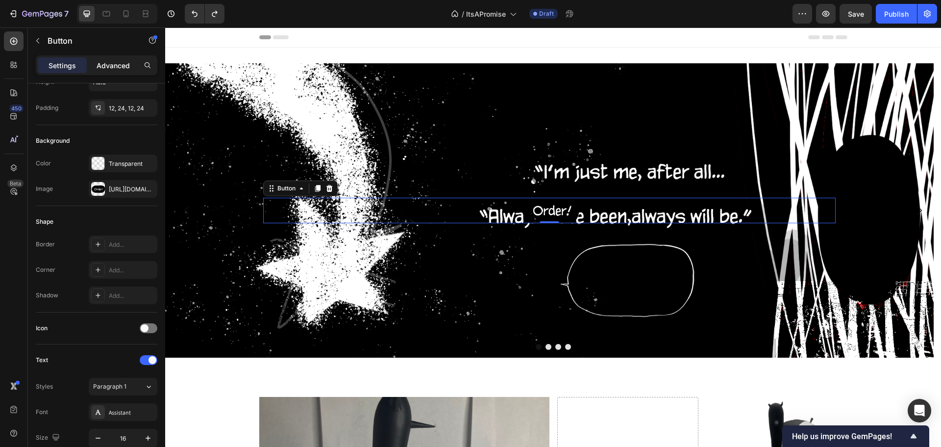
click at [103, 65] on p "Advanced" at bounding box center [113, 65] width 33 height 10
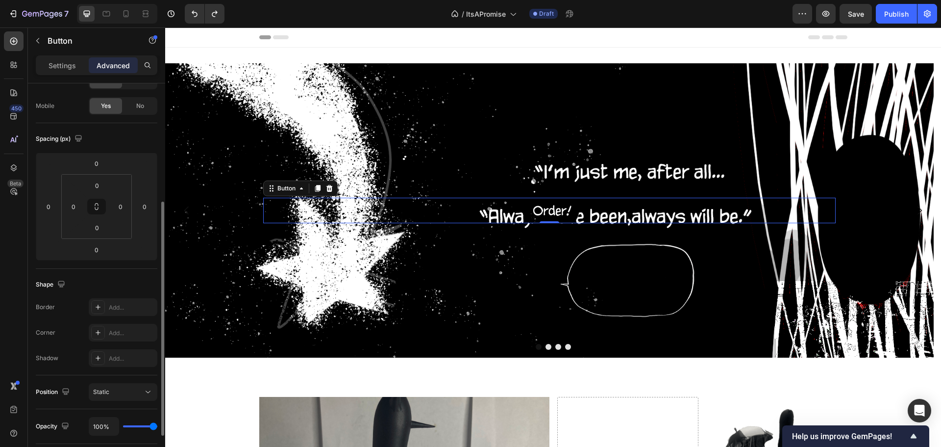
scroll to position [165, 0]
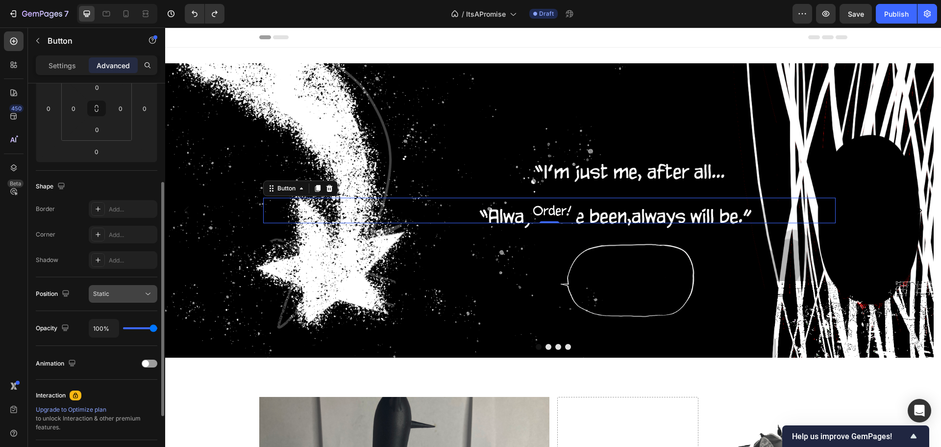
click at [115, 288] on button "Static" at bounding box center [123, 294] width 69 height 18
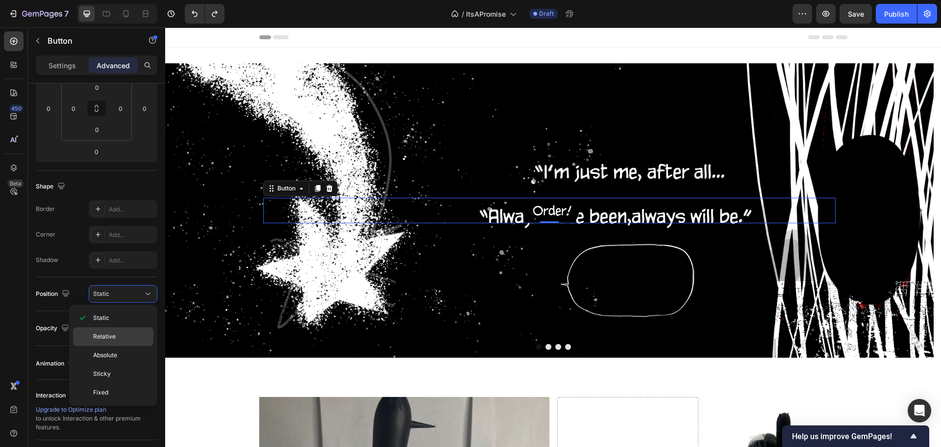
click at [111, 338] on span "Relative" at bounding box center [104, 336] width 23 height 9
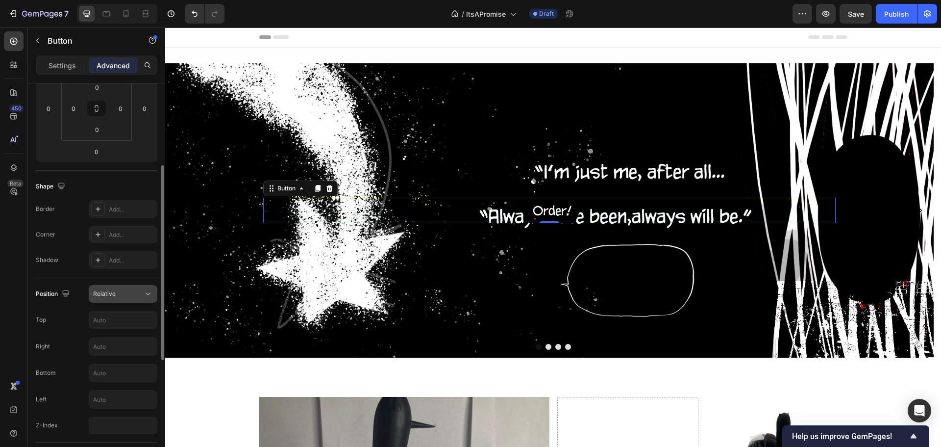
click at [102, 289] on span "Relative" at bounding box center [104, 293] width 23 height 9
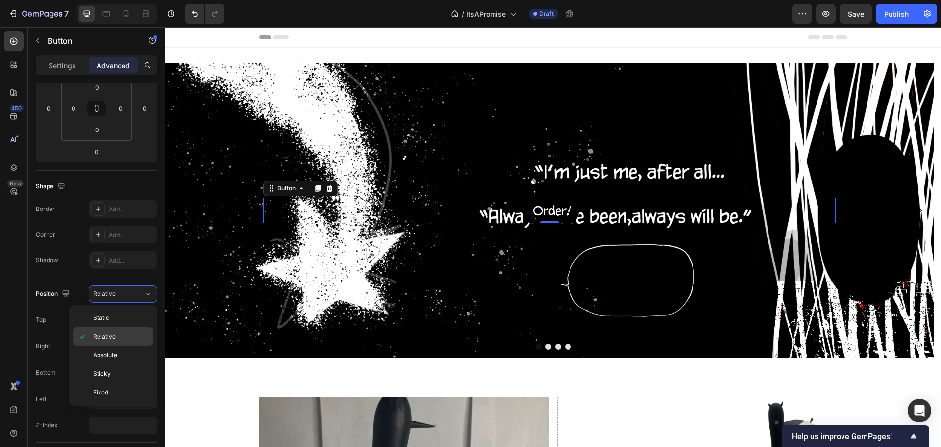
click at [114, 331] on div "Relative" at bounding box center [113, 336] width 80 height 19
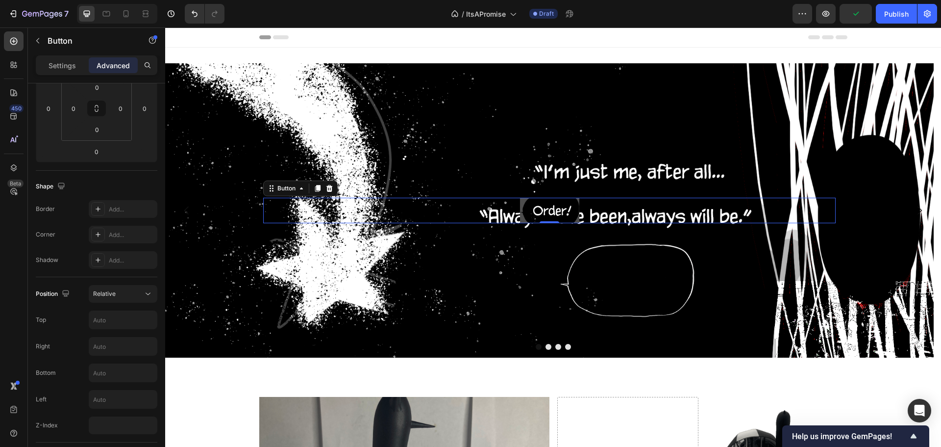
click at [547, 202] on button "Get started" at bounding box center [549, 211] width 59 height 26
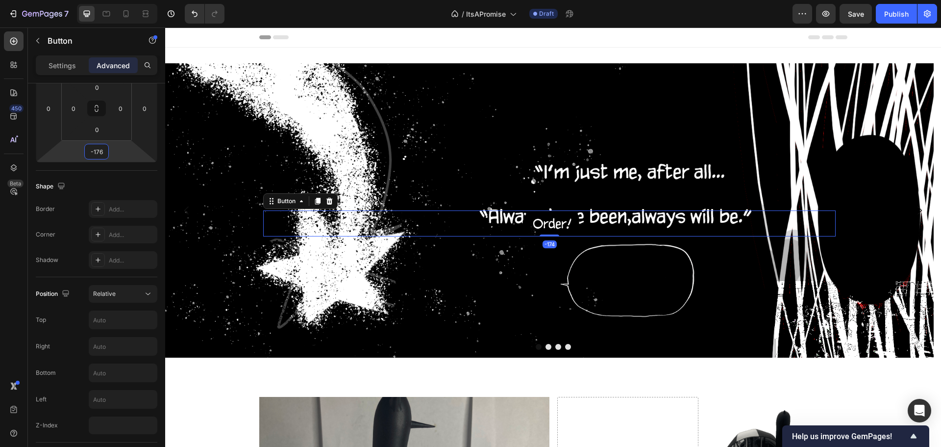
drag, startPoint x: 126, startPoint y: 150, endPoint x: 128, endPoint y: 193, distance: 43.2
click at [128, 0] on html "7 Version history / ItsAPromise Draft Preview Save Publish 450 Beta her Section…" at bounding box center [470, 0] width 941 height 0
click at [100, 153] on input "-176" at bounding box center [97, 151] width 20 height 15
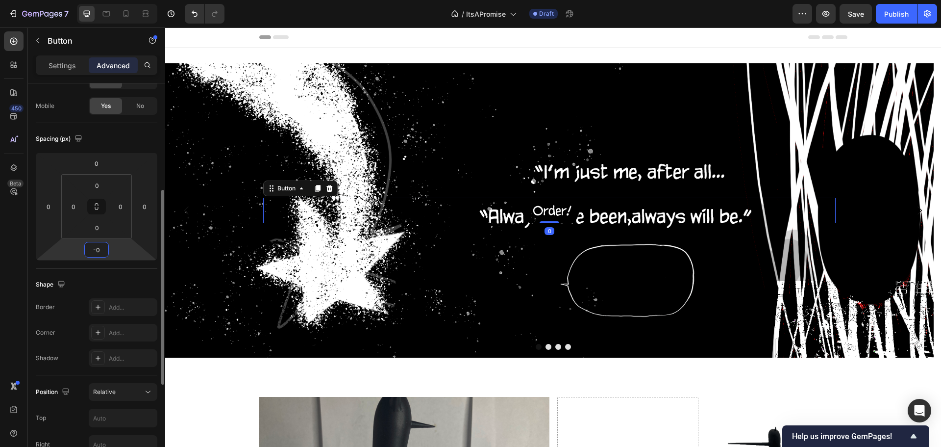
scroll to position [18, 0]
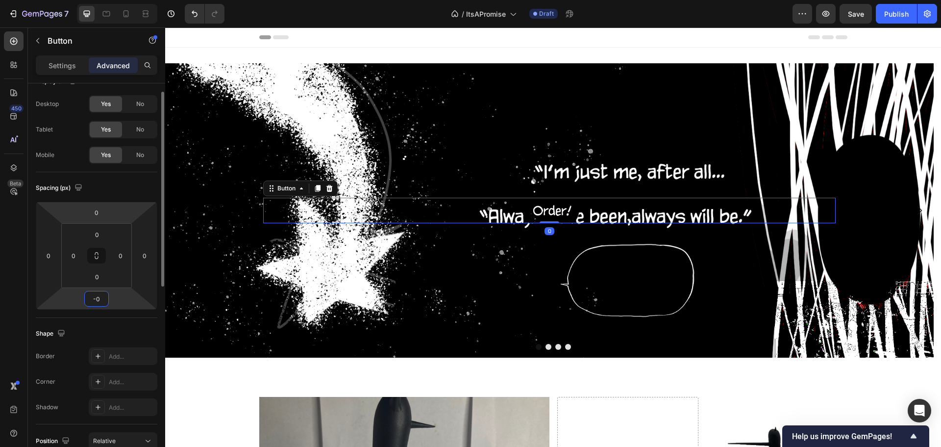
type input "0"
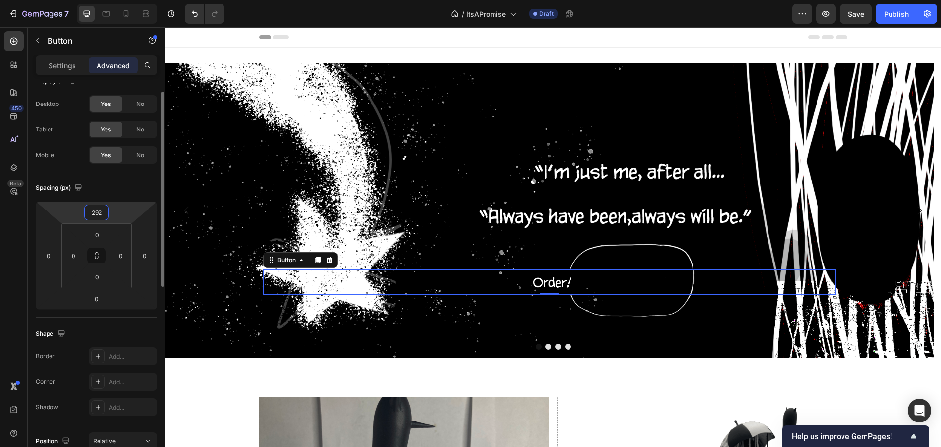
type input "290"
drag, startPoint x: 112, startPoint y: 212, endPoint x: 122, endPoint y: 141, distance: 71.8
click at [122, 0] on html "7 Version history / ItsAPromise Draft Preview Save Publish 450 Beta her Section…" at bounding box center [470, 0] width 941 height 0
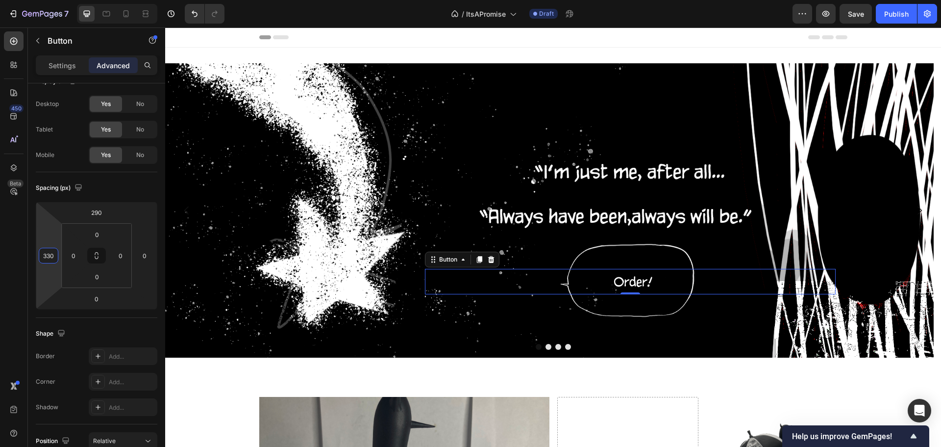
type input "328"
drag, startPoint x: 42, startPoint y: 242, endPoint x: 66, endPoint y: 162, distance: 83.9
click at [66, 0] on html "7 Version history / ItsAPromise Draft Preview Save Publish 450 Beta her Section…" at bounding box center [470, 0] width 941 height 0
click at [48, 62] on div "Settings" at bounding box center [62, 65] width 49 height 16
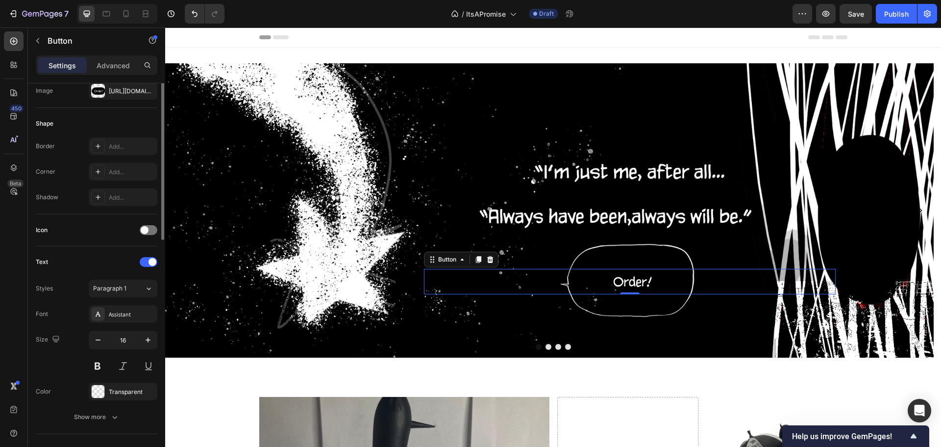
scroll to position [312, 0]
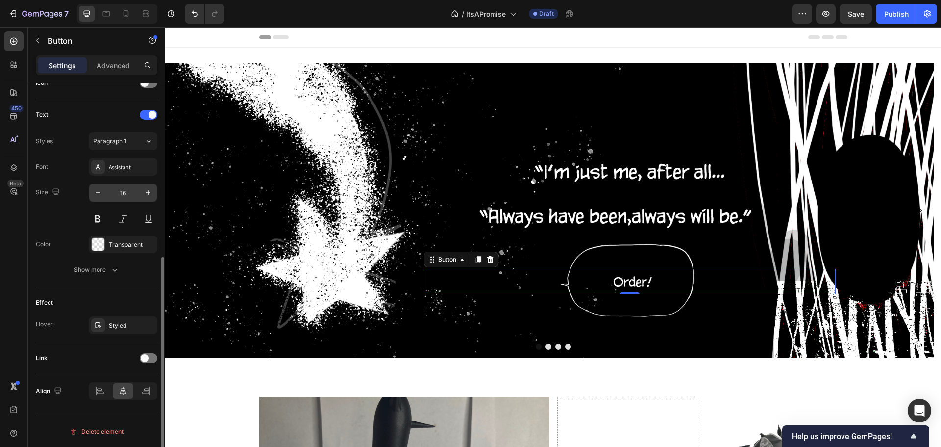
click at [125, 198] on input "16" at bounding box center [123, 193] width 32 height 18
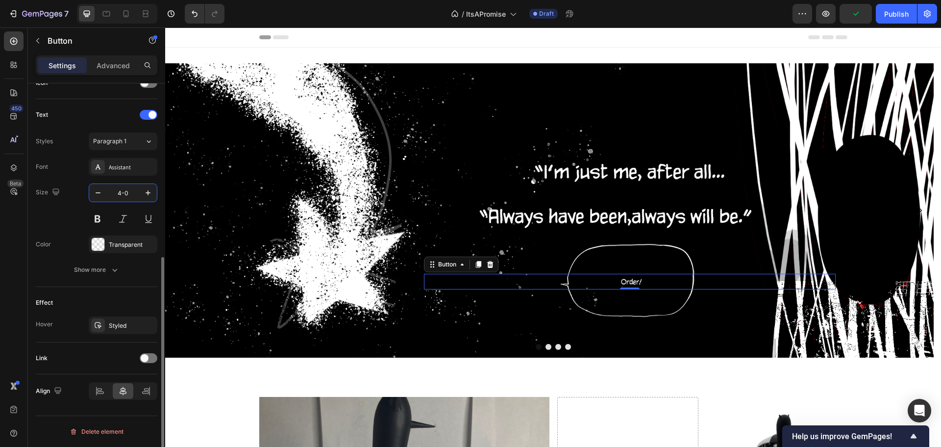
drag, startPoint x: 132, startPoint y: 196, endPoint x: 122, endPoint y: 198, distance: 10.4
click at [122, 198] on input "4-0" at bounding box center [123, 193] width 32 height 18
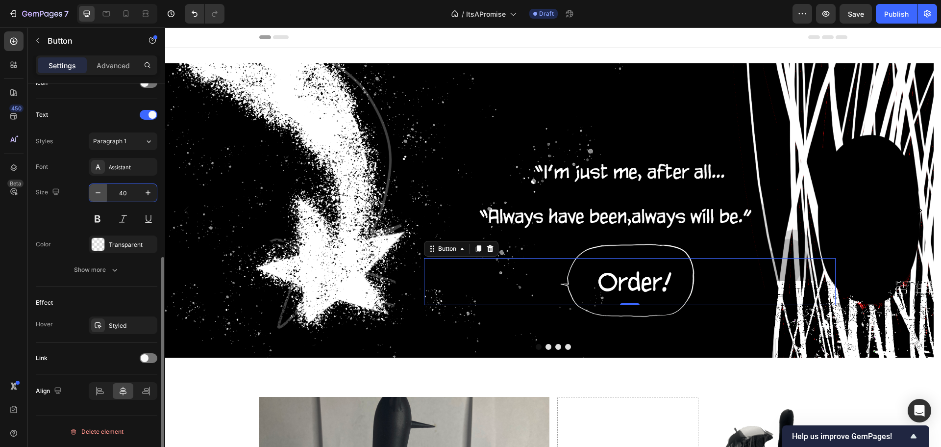
drag, startPoint x: 134, startPoint y: 186, endPoint x: 100, endPoint y: 190, distance: 34.5
click at [100, 190] on div "40" at bounding box center [123, 193] width 68 height 18
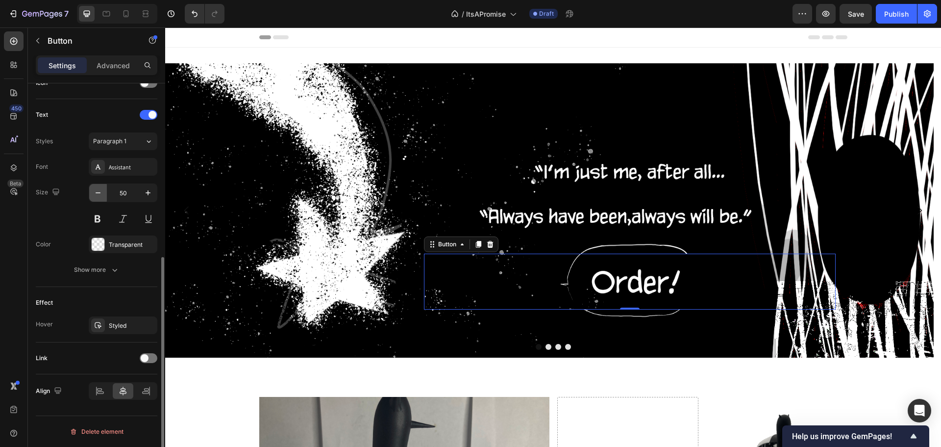
click at [97, 191] on icon "button" at bounding box center [98, 193] width 10 height 10
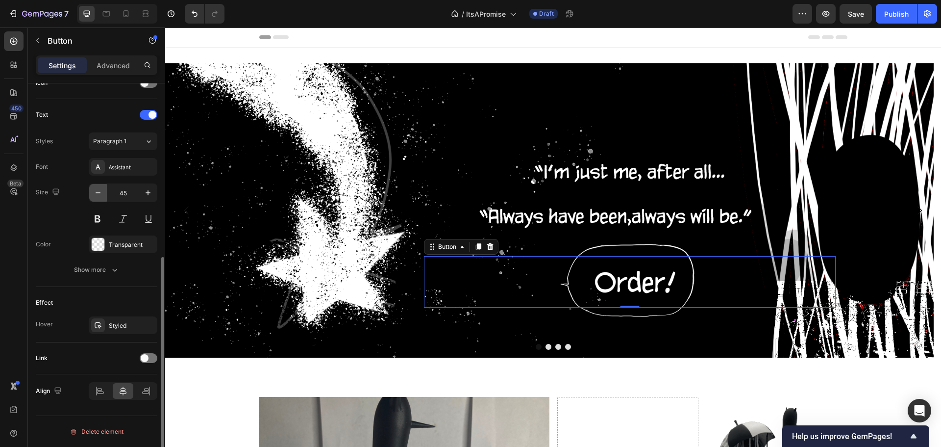
click at [97, 191] on icon "button" at bounding box center [98, 193] width 10 height 10
click at [150, 191] on icon "button" at bounding box center [148, 193] width 10 height 10
click at [101, 197] on icon "button" at bounding box center [98, 193] width 10 height 10
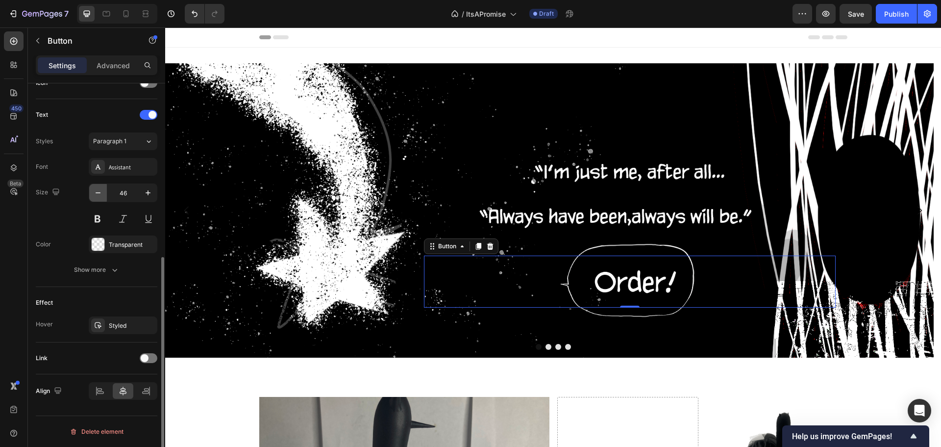
click at [101, 196] on icon "button" at bounding box center [98, 193] width 10 height 10
type input "45"
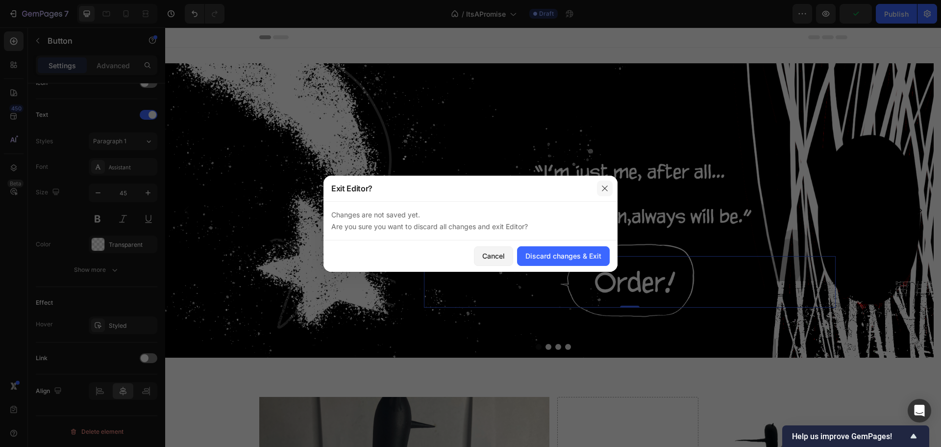
click at [607, 184] on icon "button" at bounding box center [605, 188] width 8 height 8
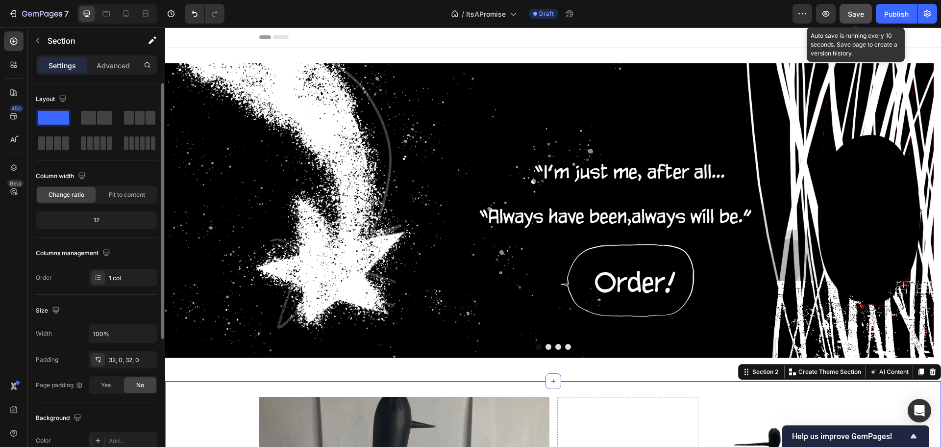
click at [849, 17] on span "Save" at bounding box center [856, 14] width 16 height 8
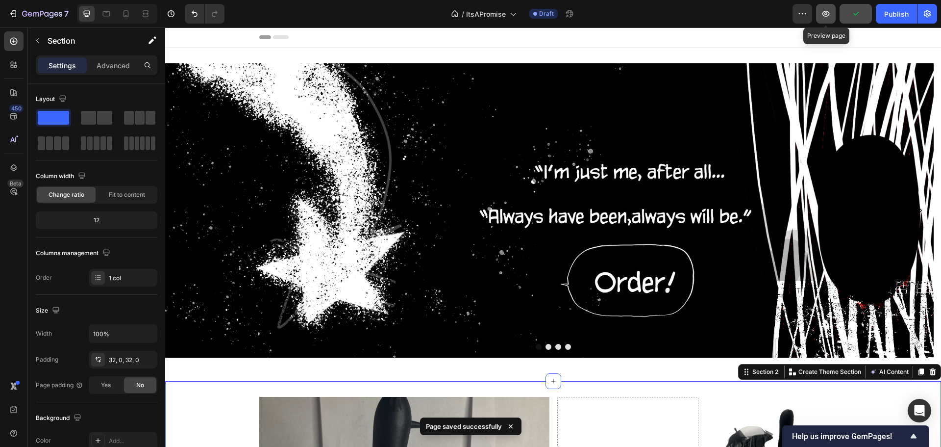
click at [826, 17] on icon "button" at bounding box center [826, 14] width 10 height 10
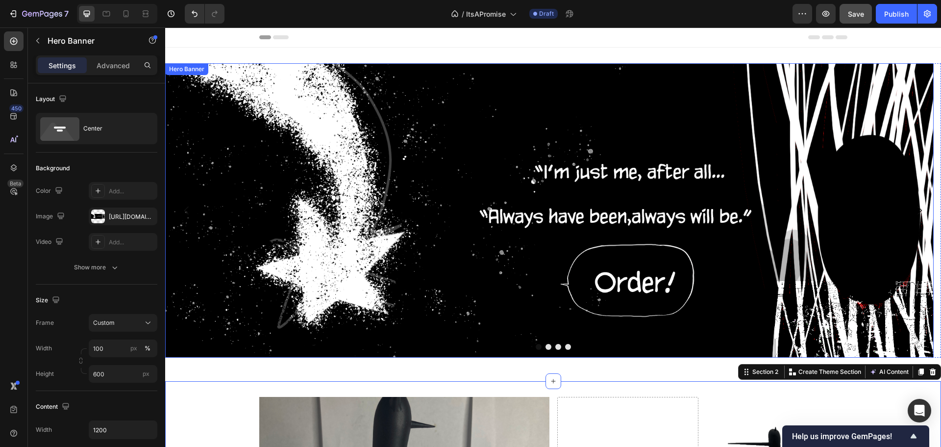
click at [323, 225] on div "Get started Button" at bounding box center [549, 211] width 573 height 194
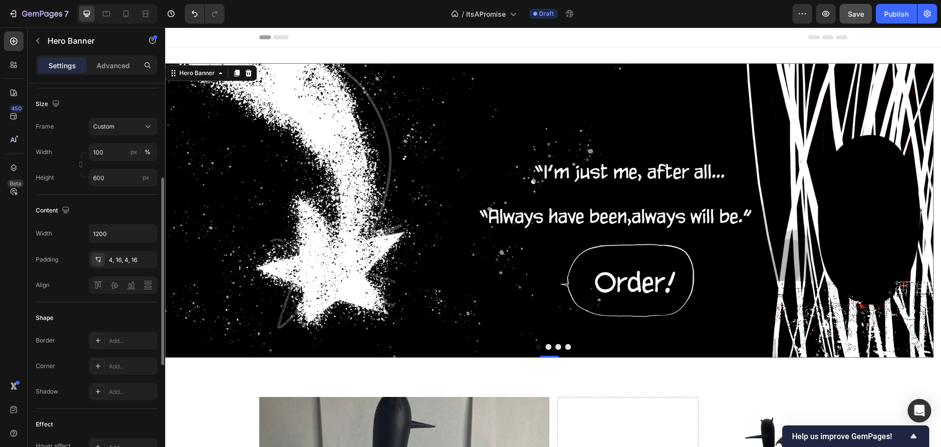
scroll to position [147, 0]
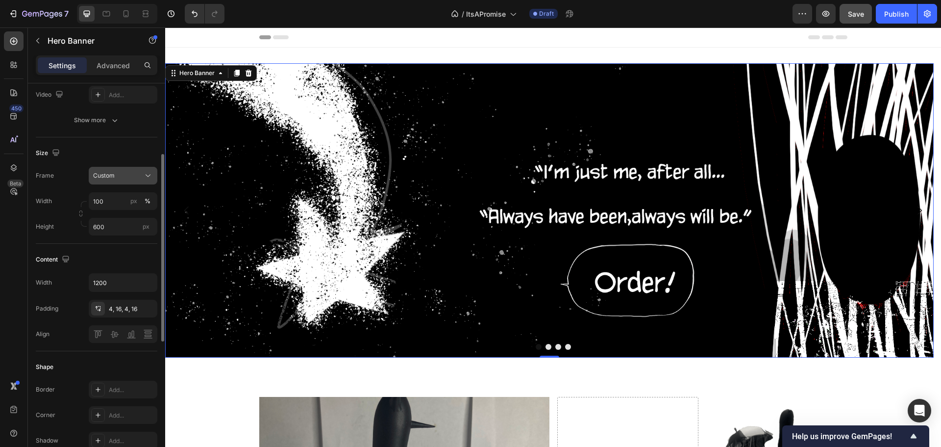
click at [123, 174] on div "Custom" at bounding box center [117, 175] width 48 height 9
click at [125, 174] on div "Custom" at bounding box center [117, 175] width 48 height 9
click at [113, 192] on div "As banner source" at bounding box center [114, 199] width 78 height 18
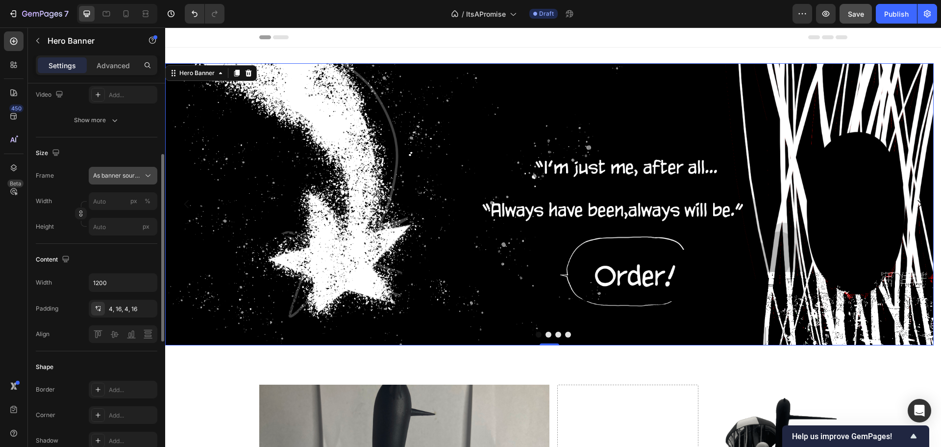
click at [120, 170] on button "As banner source" at bounding box center [123, 176] width 69 height 18
click at [118, 214] on div "Custom" at bounding box center [121, 216] width 57 height 9
click at [117, 176] on div "Custom" at bounding box center [117, 175] width 48 height 9
click at [121, 198] on span "As banner source" at bounding box center [117, 199] width 49 height 9
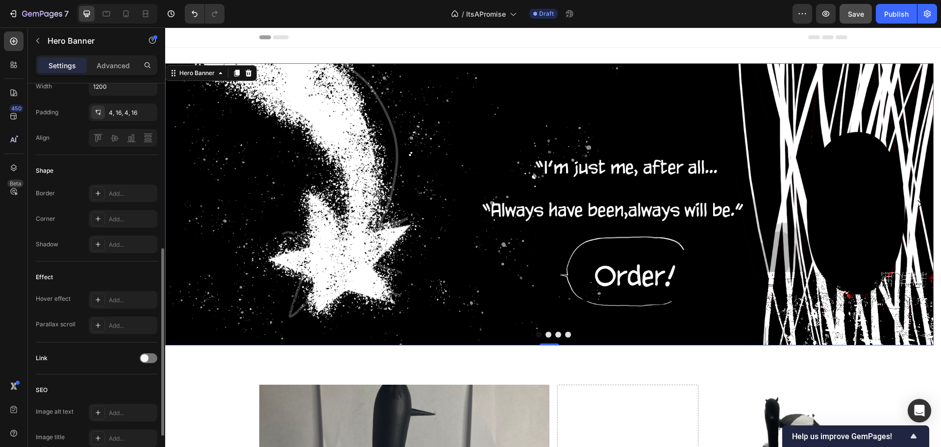
scroll to position [424, 0]
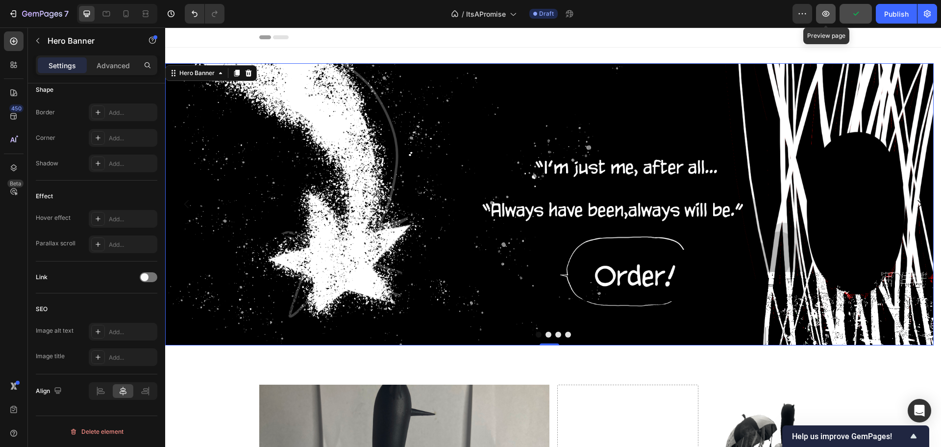
click at [824, 12] on icon "button" at bounding box center [826, 14] width 10 height 10
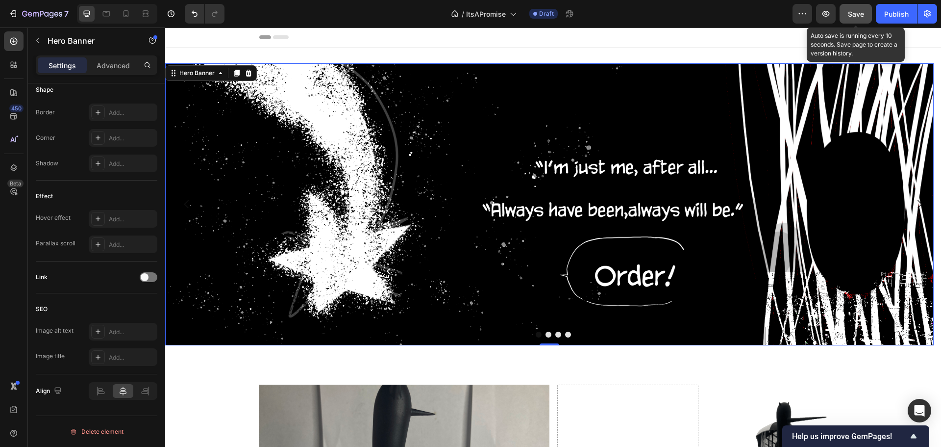
click at [855, 12] on span "Save" at bounding box center [856, 14] width 16 height 8
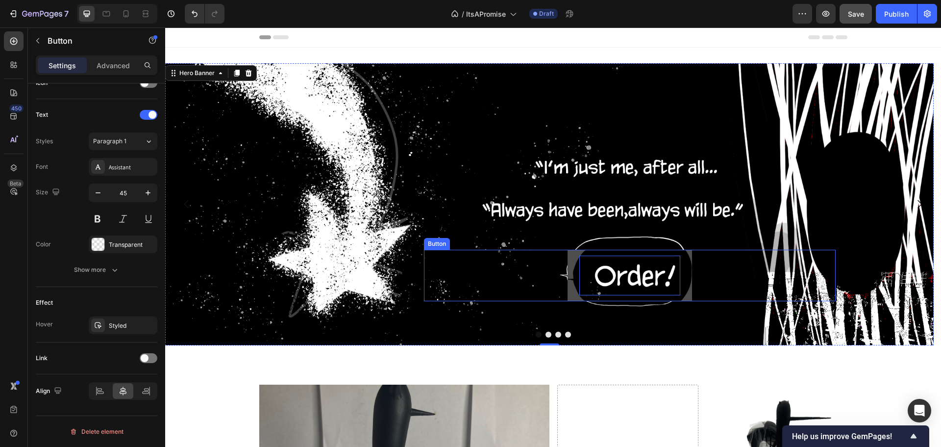
scroll to position [0, 0]
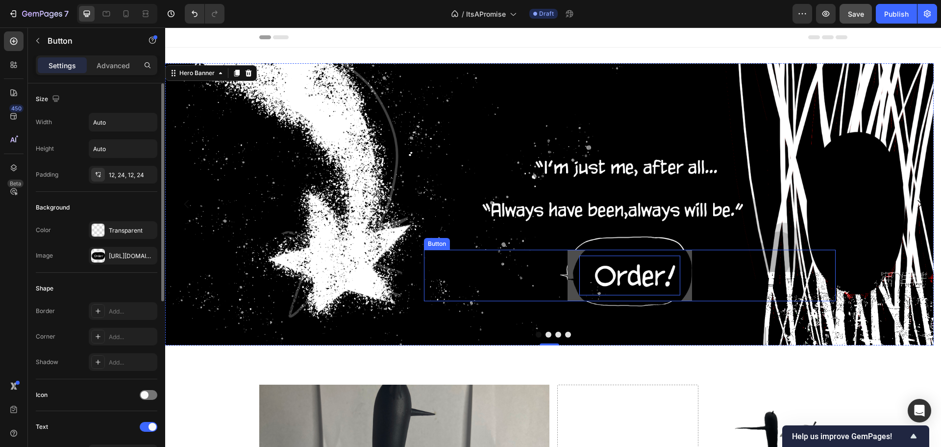
click at [631, 276] on p "Get started" at bounding box center [629, 275] width 101 height 40
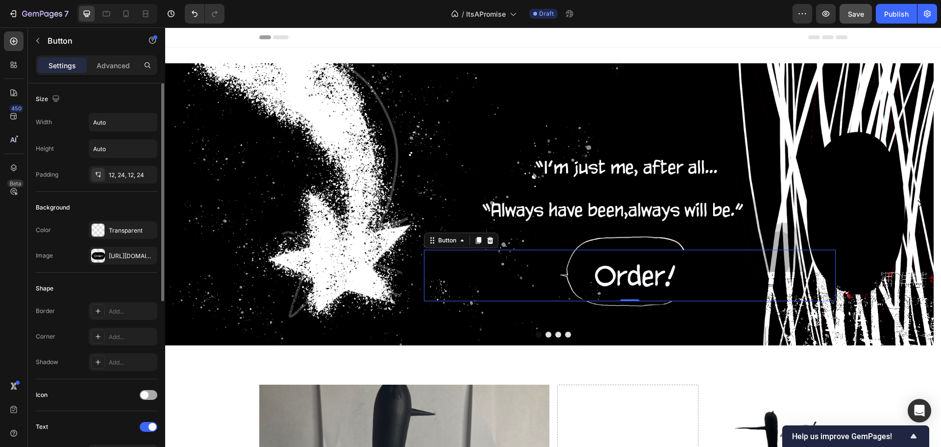
click at [146, 391] on span at bounding box center [145, 395] width 8 height 8
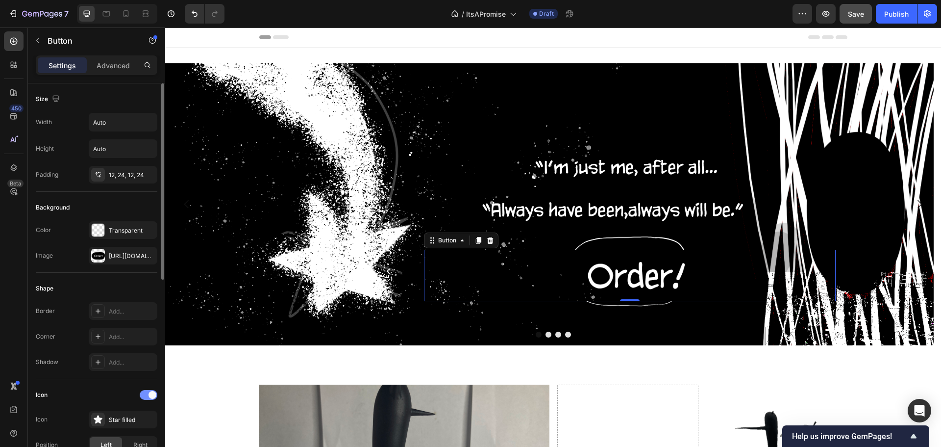
click at [146, 391] on div at bounding box center [149, 395] width 18 height 10
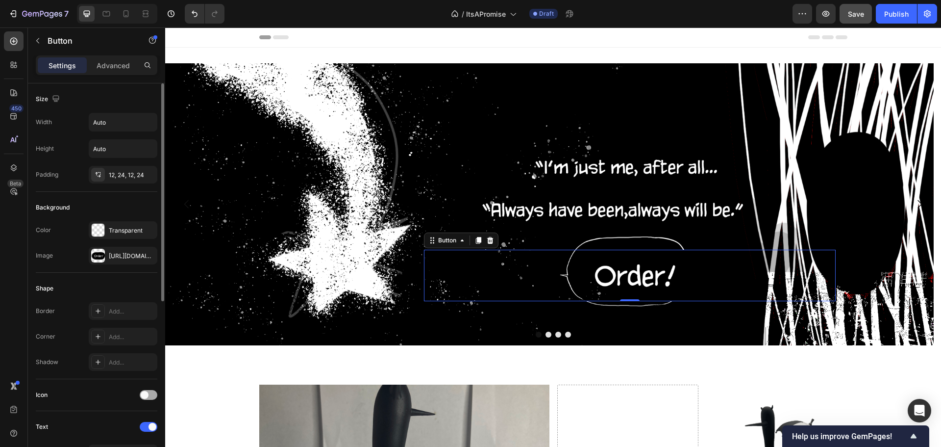
click at [146, 391] on span at bounding box center [145, 395] width 8 height 8
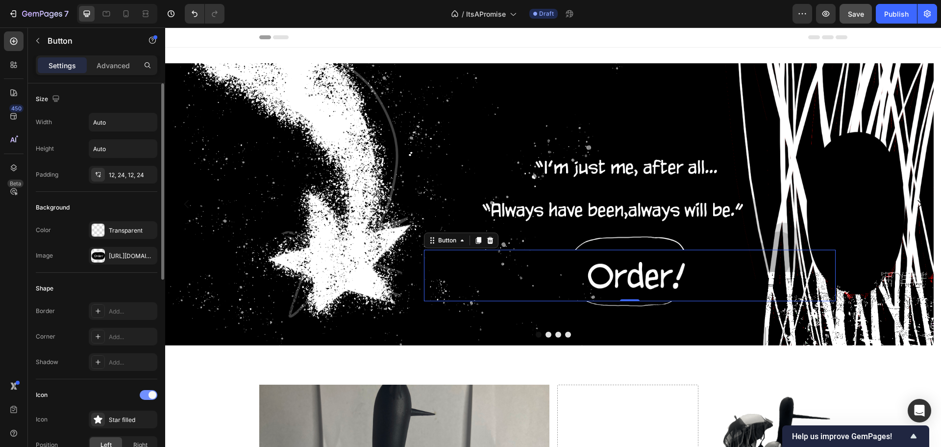
click at [146, 391] on div at bounding box center [149, 395] width 18 height 10
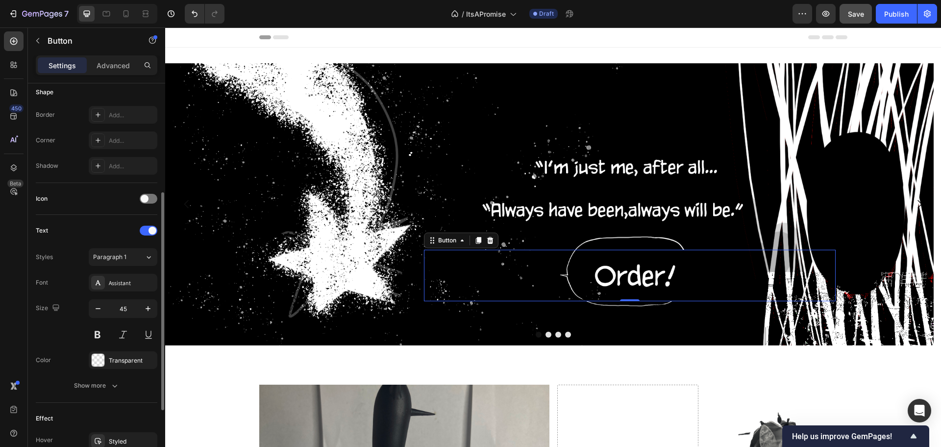
scroll to position [294, 0]
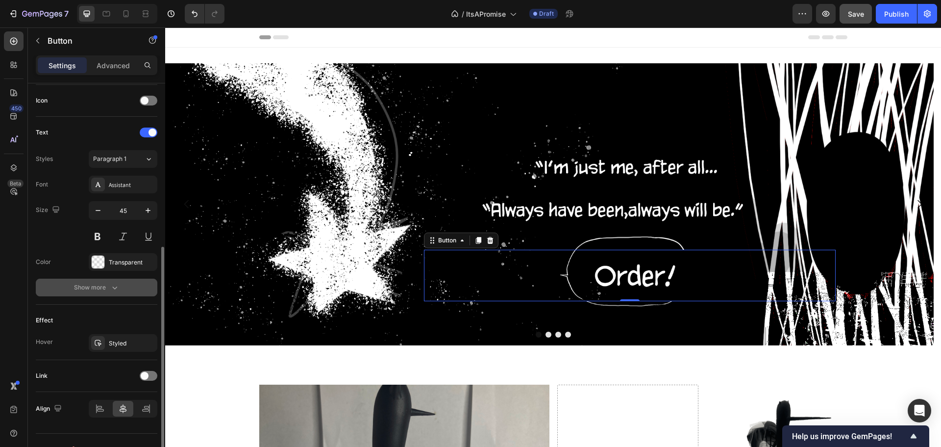
click at [107, 283] on div "Show more" at bounding box center [97, 287] width 46 height 10
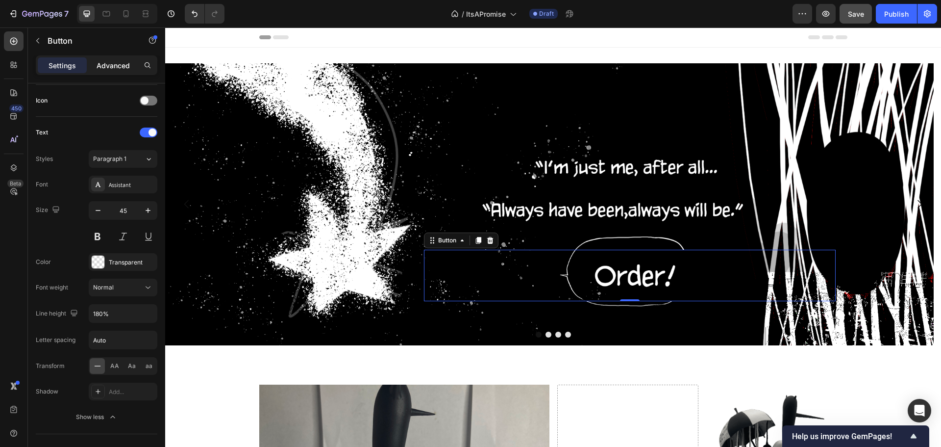
click at [117, 70] on div "Advanced" at bounding box center [113, 65] width 49 height 16
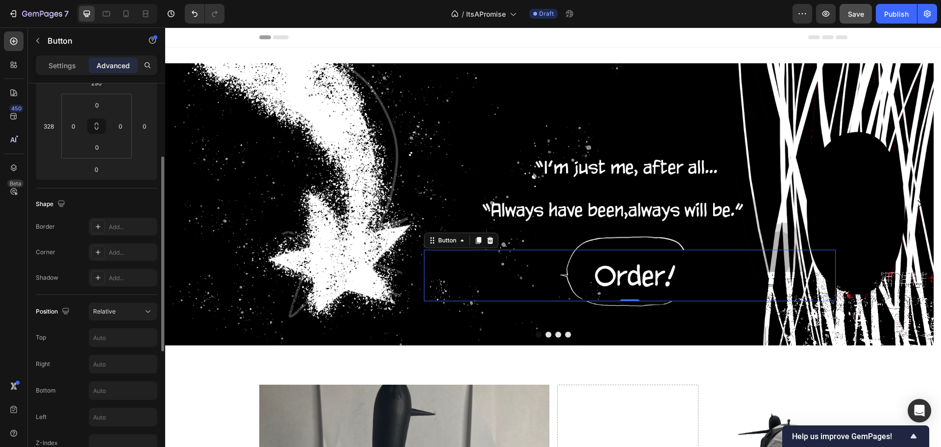
scroll to position [98, 0]
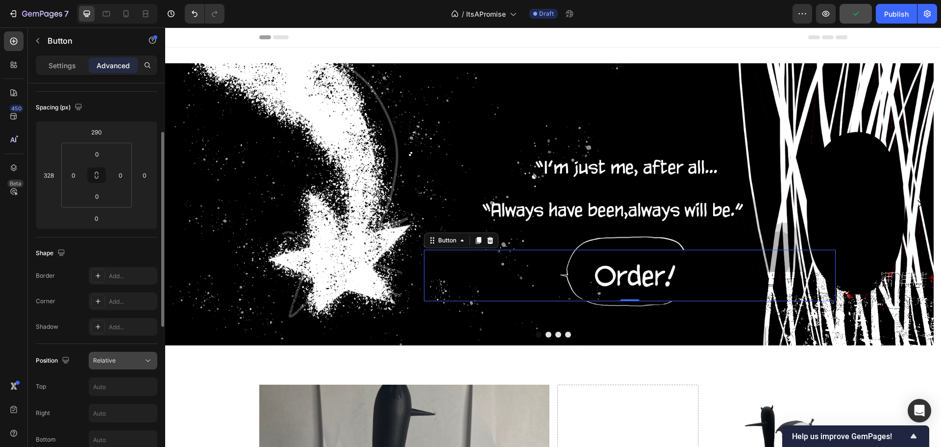
click at [118, 352] on button "Relative" at bounding box center [123, 360] width 69 height 18
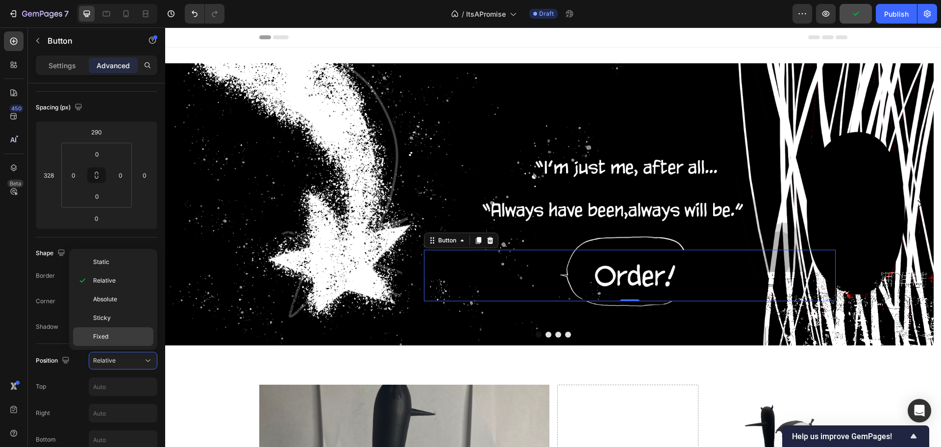
click at [109, 337] on p "Fixed" at bounding box center [121, 336] width 56 height 9
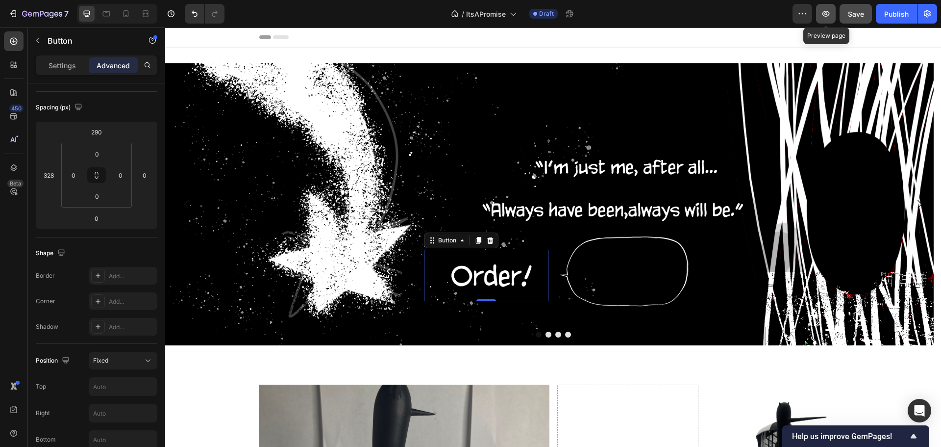
click at [820, 9] on button "button" at bounding box center [826, 14] width 20 height 20
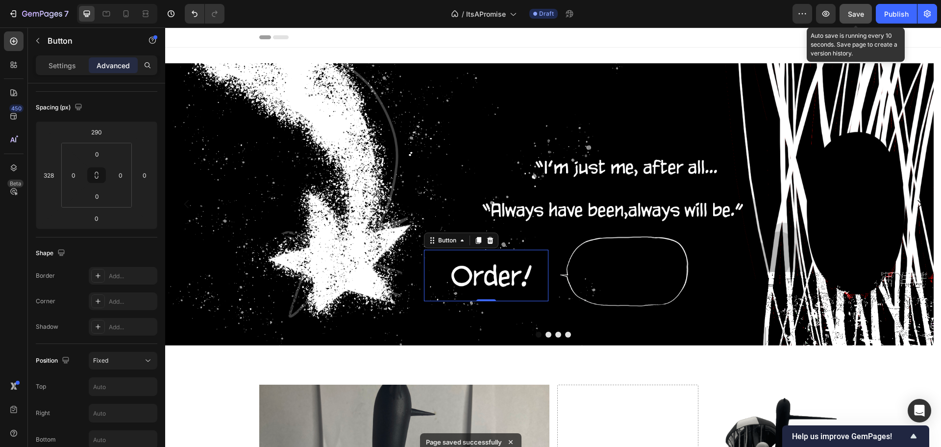
click at [856, 7] on button "Save" at bounding box center [856, 14] width 32 height 20
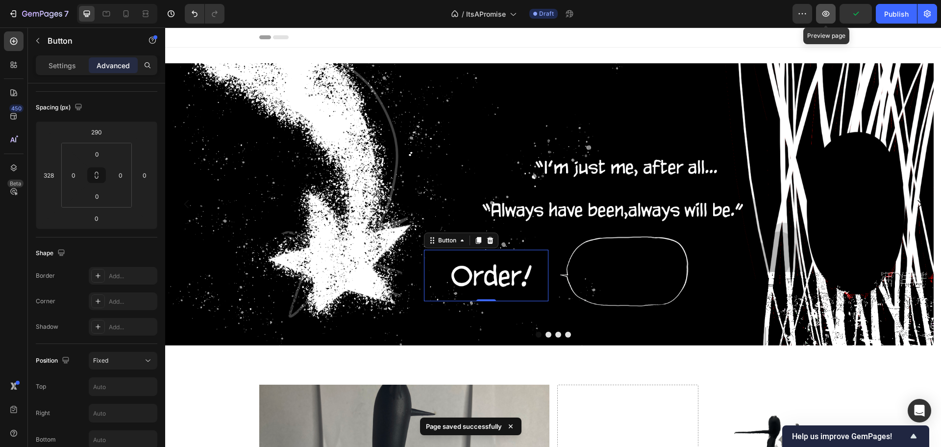
click at [826, 12] on icon "button" at bounding box center [826, 14] width 10 height 10
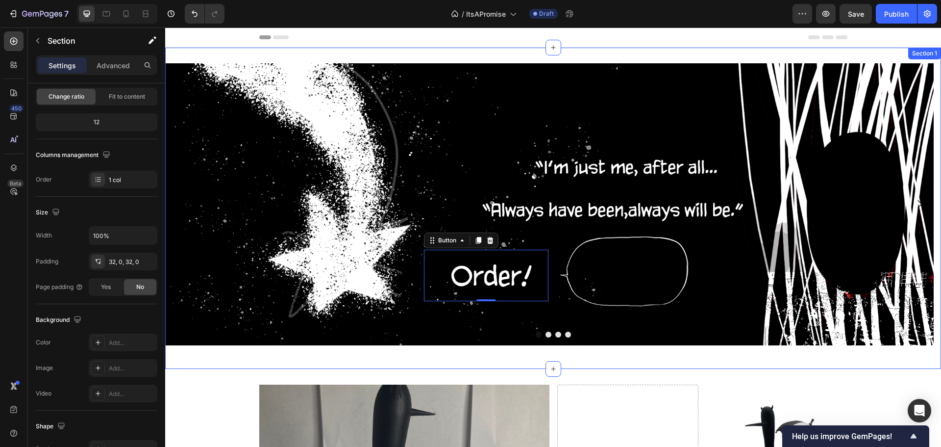
click at [697, 358] on div "Get started Button 0 Hero Banner Drop element here Drop element here Drop eleme…" at bounding box center [553, 208] width 776 height 321
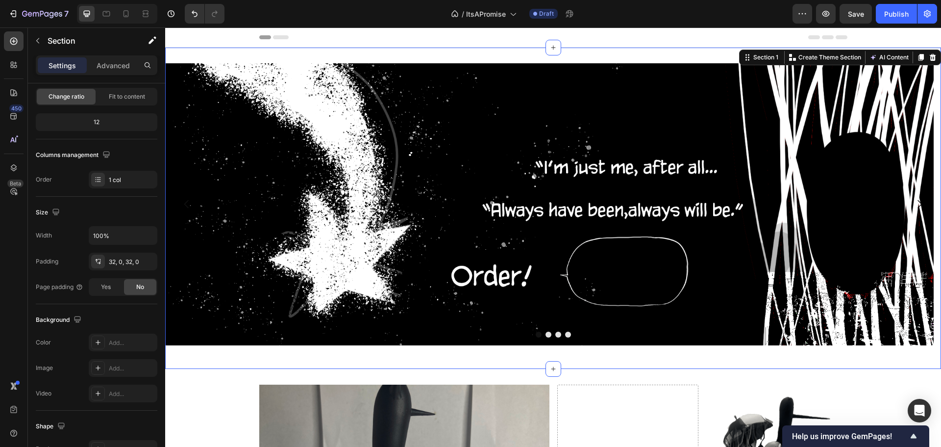
scroll to position [0, 0]
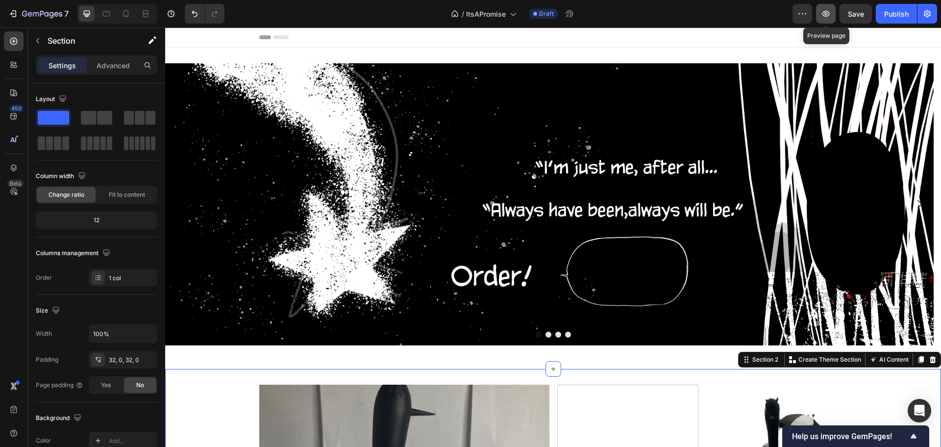
click at [828, 15] on icon "button" at bounding box center [826, 14] width 7 height 6
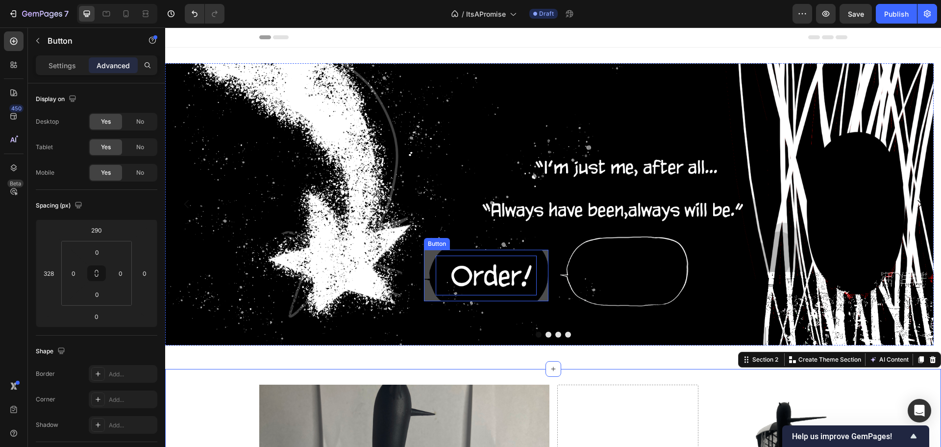
click at [473, 269] on p "Get started" at bounding box center [486, 275] width 101 height 40
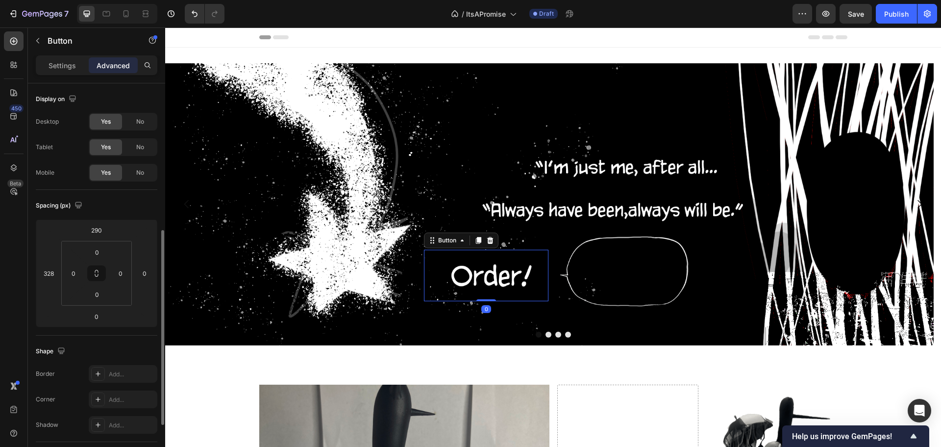
scroll to position [98, 0]
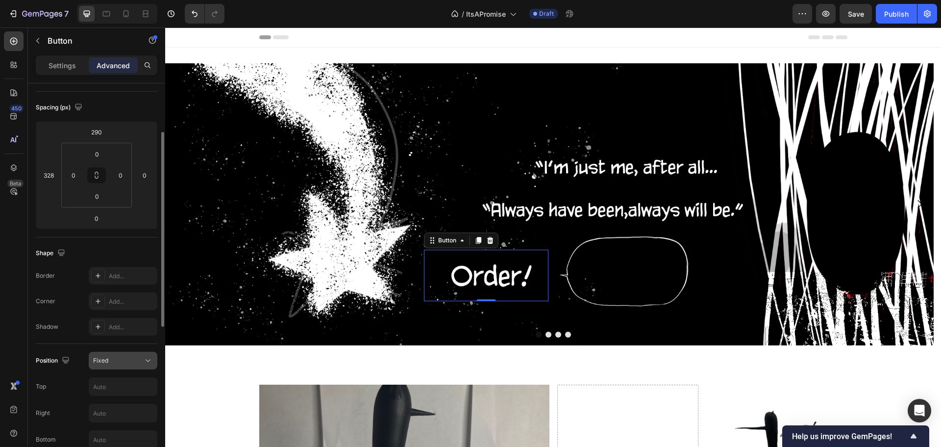
click at [114, 362] on div "Fixed" at bounding box center [118, 360] width 50 height 9
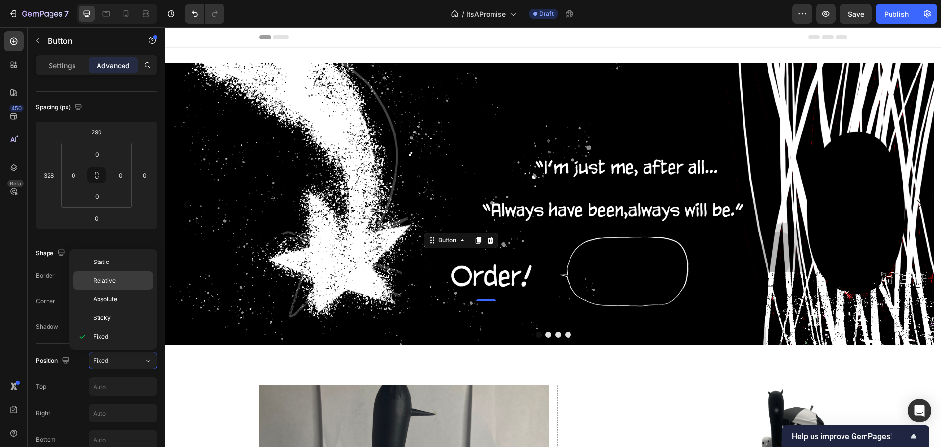
click at [114, 278] on span "Relative" at bounding box center [104, 280] width 23 height 9
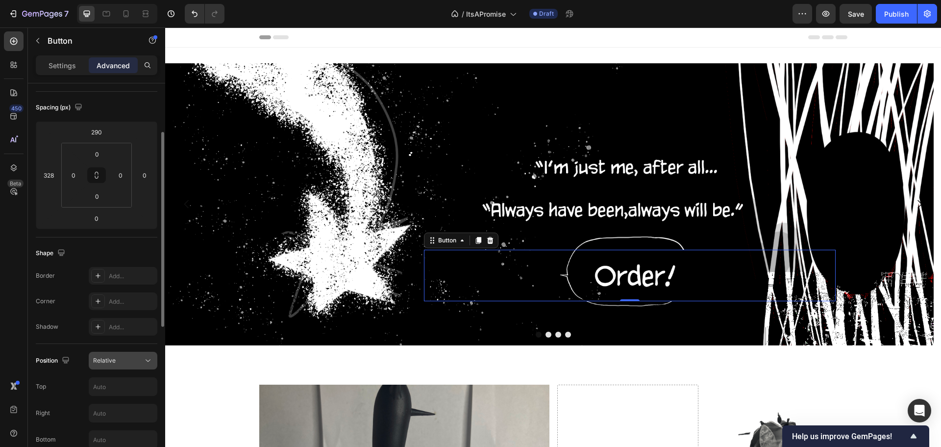
click at [104, 365] on div "Relative" at bounding box center [123, 360] width 60 height 10
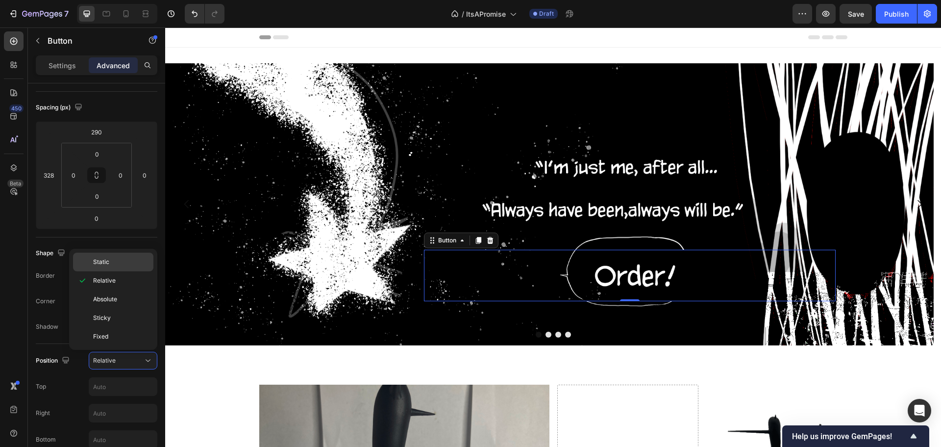
click at [124, 266] on div "Static" at bounding box center [113, 261] width 80 height 19
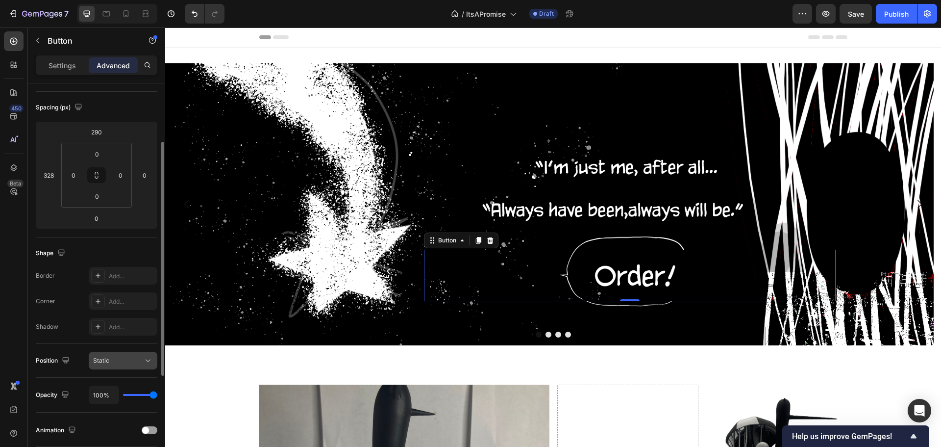
click at [109, 355] on button "Static" at bounding box center [123, 360] width 69 height 18
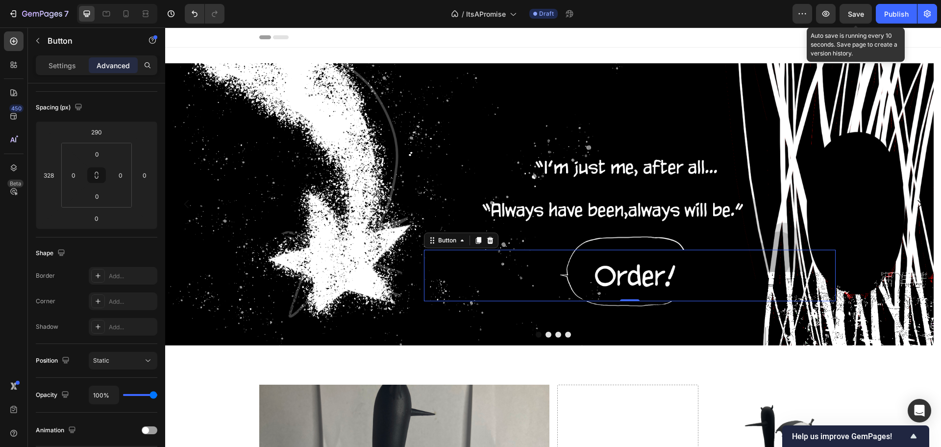
click at [851, 10] on span "Save" at bounding box center [856, 14] width 16 height 8
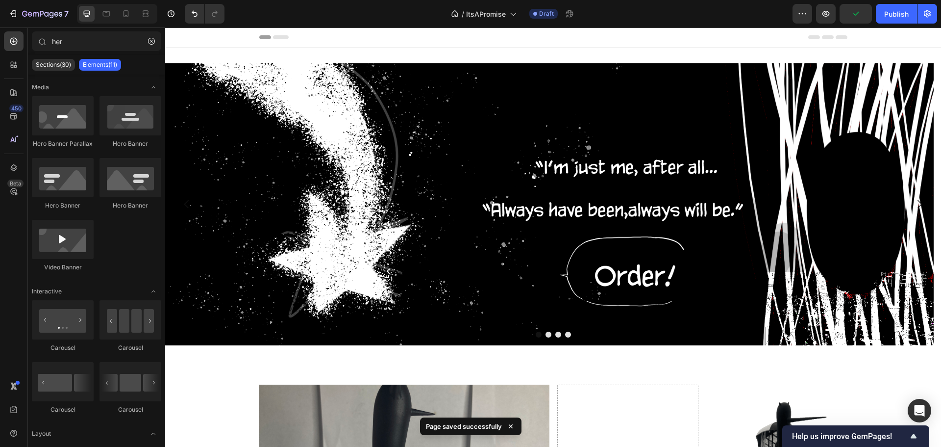
click at [566, 39] on div "Header" at bounding box center [553, 37] width 588 height 20
click at [828, 16] on icon "button" at bounding box center [826, 14] width 7 height 6
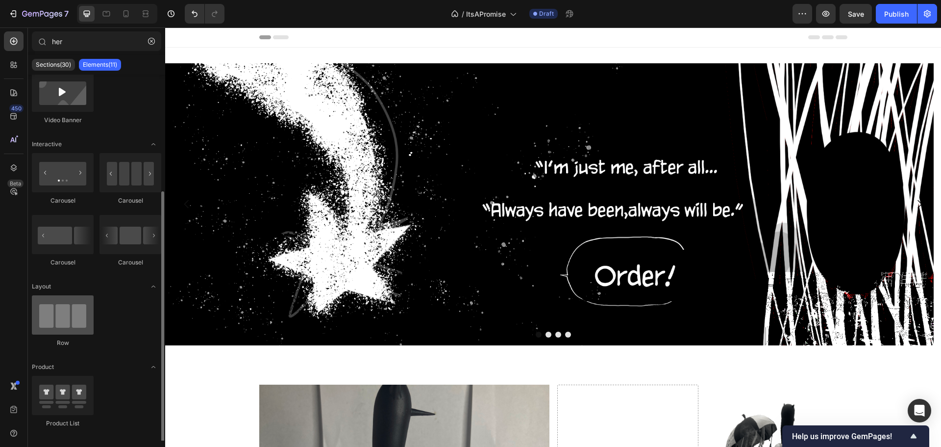
scroll to position [155, 0]
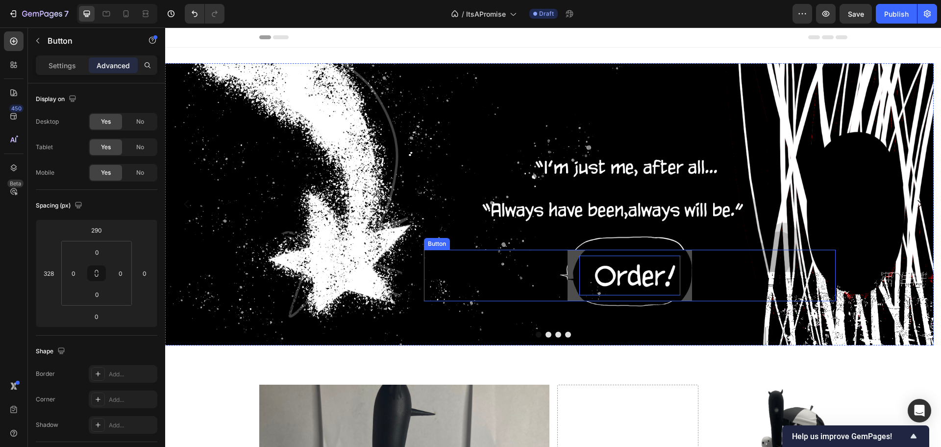
click at [632, 266] on p "Get started" at bounding box center [629, 275] width 101 height 40
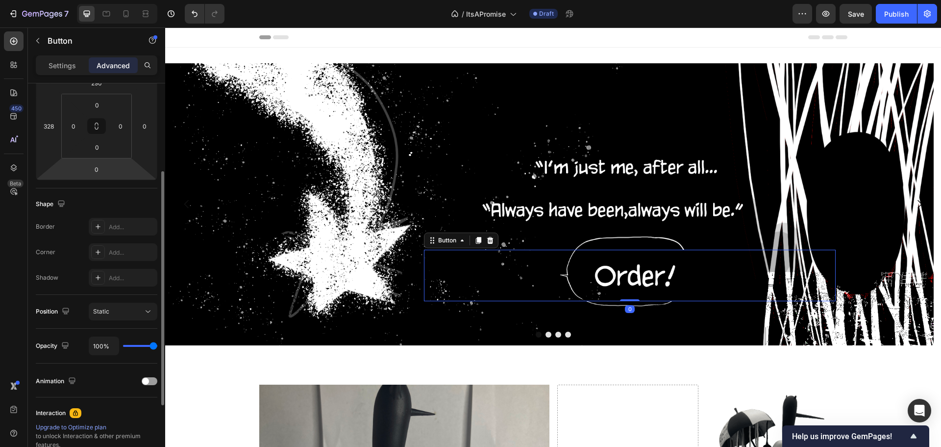
scroll to position [196, 0]
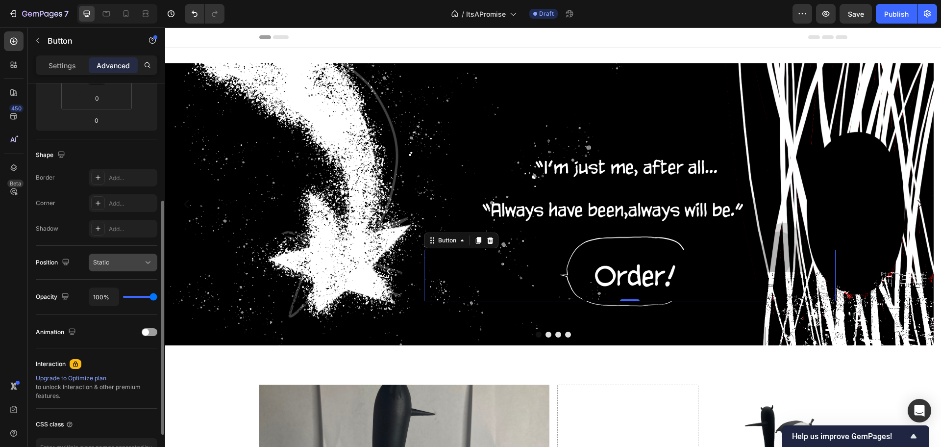
click at [111, 263] on div "Static" at bounding box center [118, 262] width 50 height 9
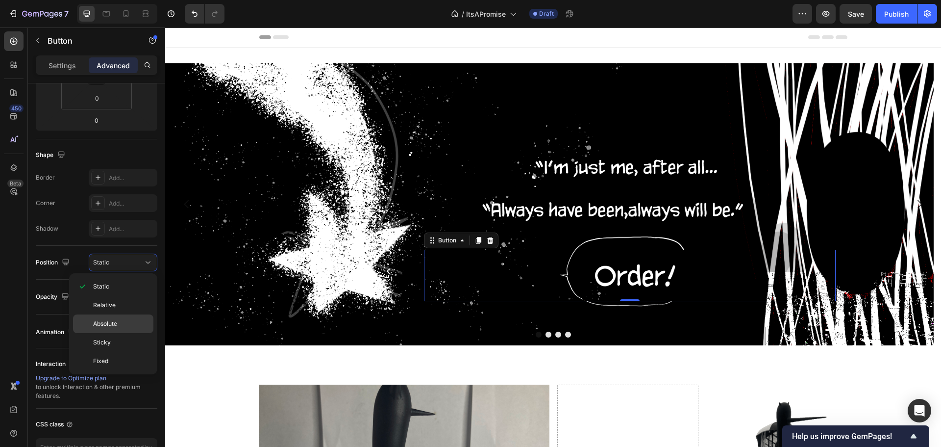
click at [109, 323] on span "Absolute" at bounding box center [105, 323] width 24 height 9
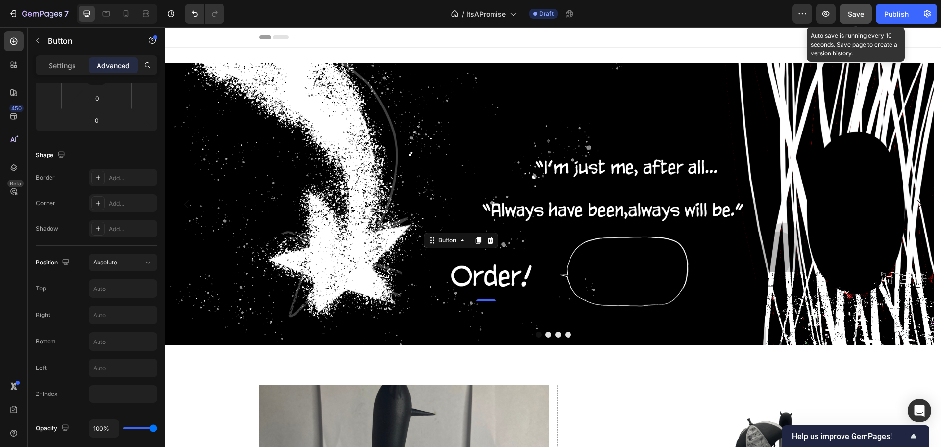
click at [842, 15] on button "Save" at bounding box center [856, 14] width 32 height 20
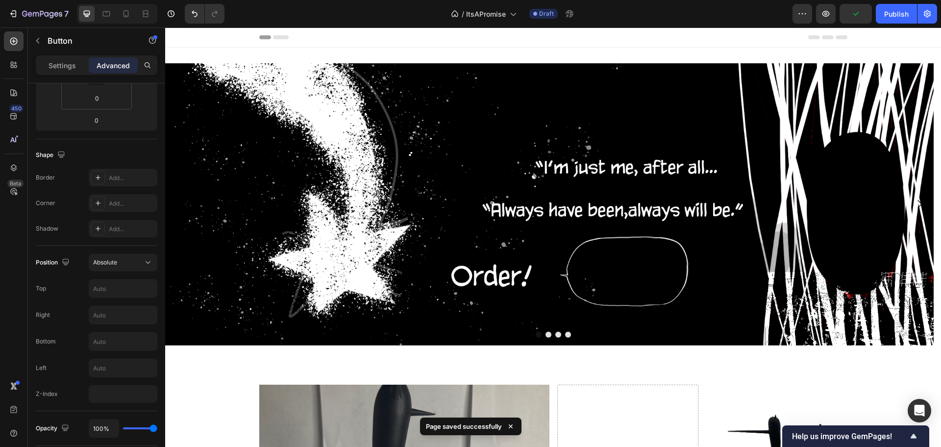
click at [342, 40] on div "Header" at bounding box center [553, 37] width 588 height 20
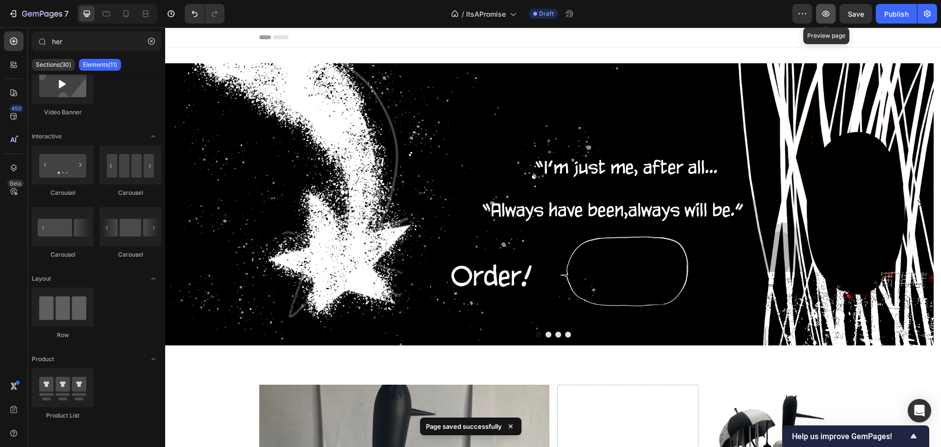
click at [824, 14] on icon "button" at bounding box center [826, 14] width 10 height 10
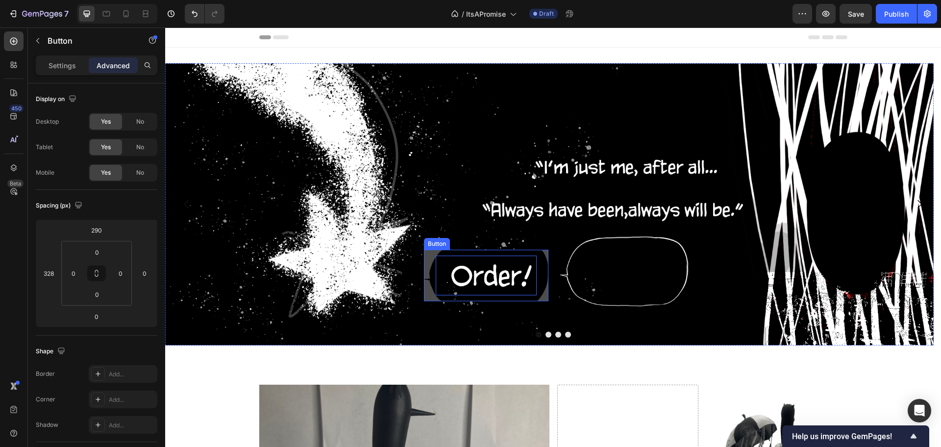
click at [496, 271] on p "Get started" at bounding box center [486, 275] width 101 height 40
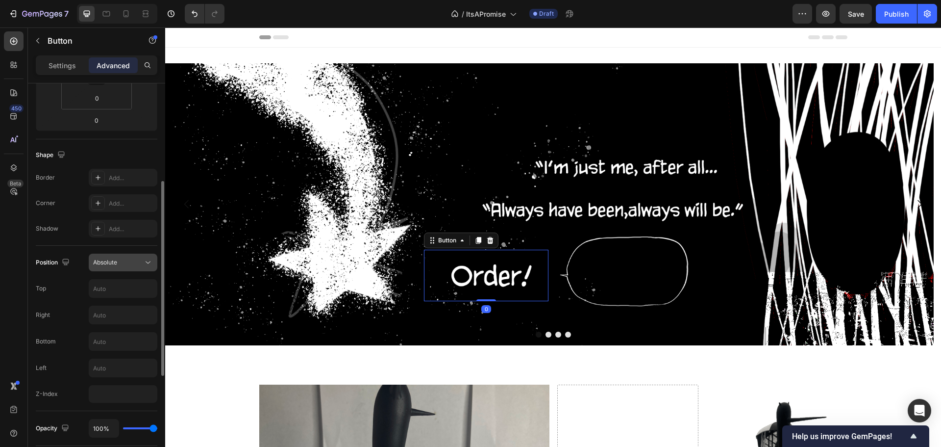
click at [104, 267] on div "Absolute" at bounding box center [123, 262] width 60 height 10
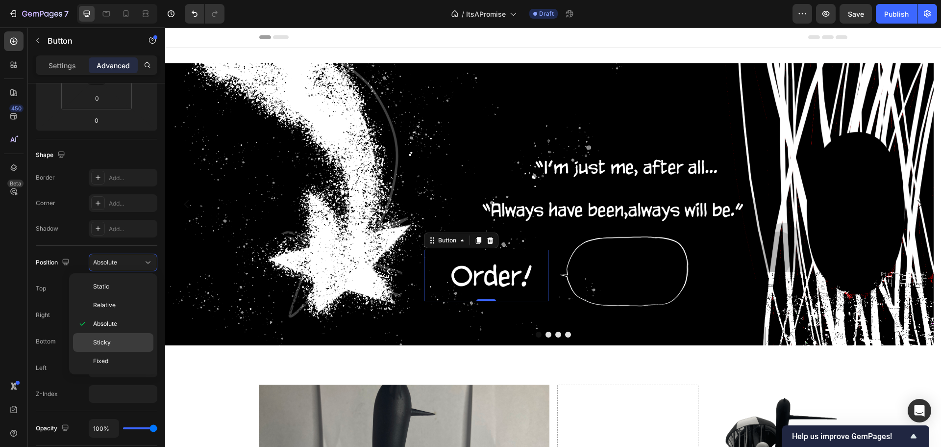
click at [98, 343] on span "Sticky" at bounding box center [102, 342] width 18 height 9
type input "0"
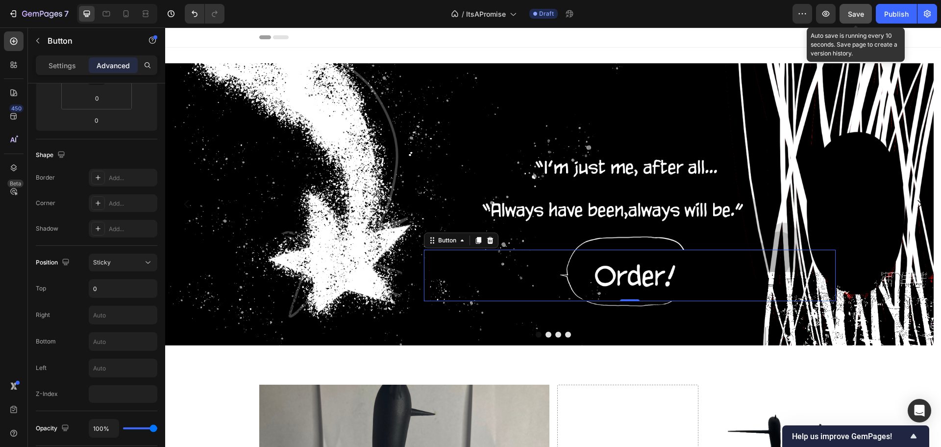
click at [855, 5] on button "Save" at bounding box center [856, 14] width 32 height 20
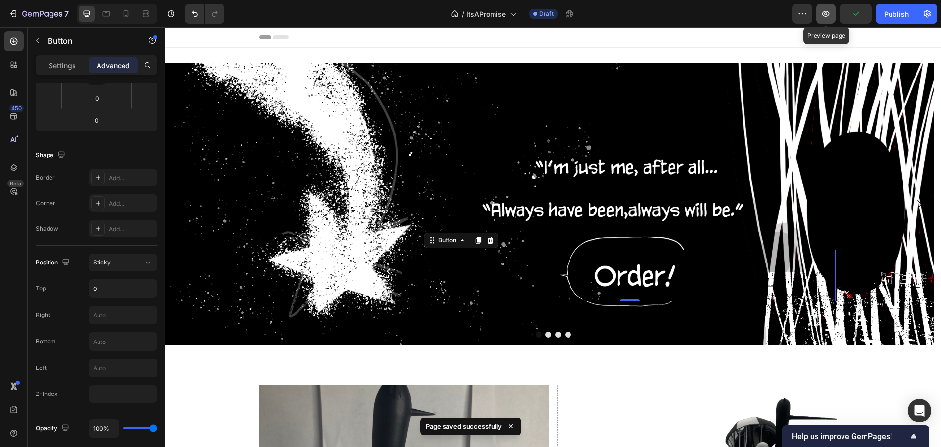
click at [834, 18] on button "button" at bounding box center [826, 14] width 20 height 20
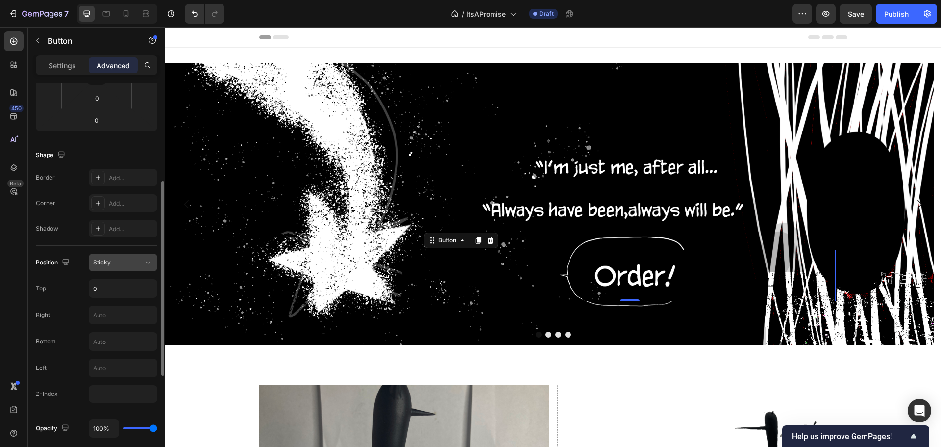
click at [100, 257] on button "Sticky" at bounding box center [123, 262] width 69 height 18
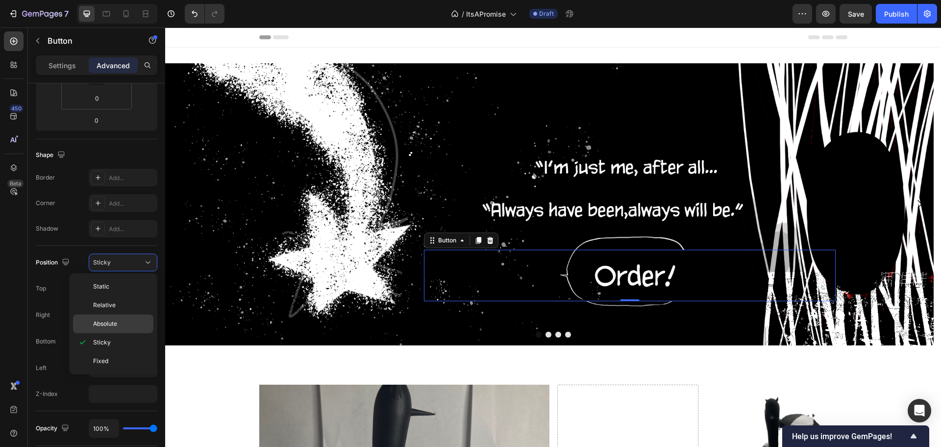
click at [109, 323] on span "Absolute" at bounding box center [105, 323] width 24 height 9
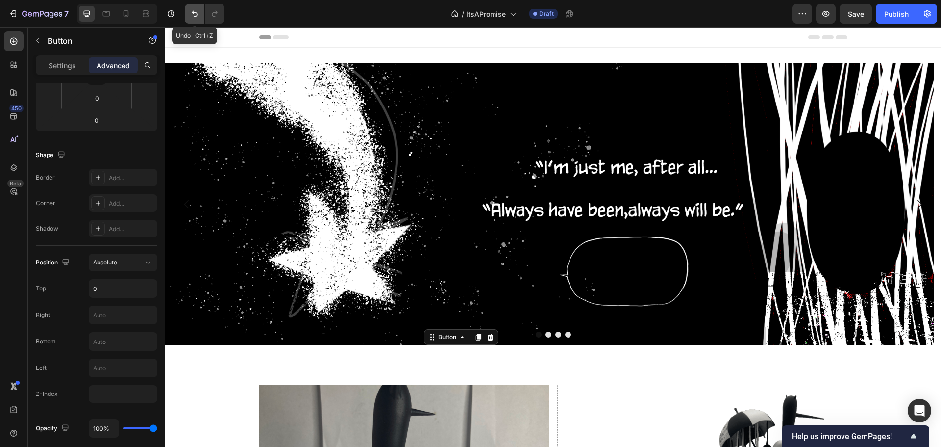
click at [200, 15] on icon "Undo/Redo" at bounding box center [195, 14] width 10 height 10
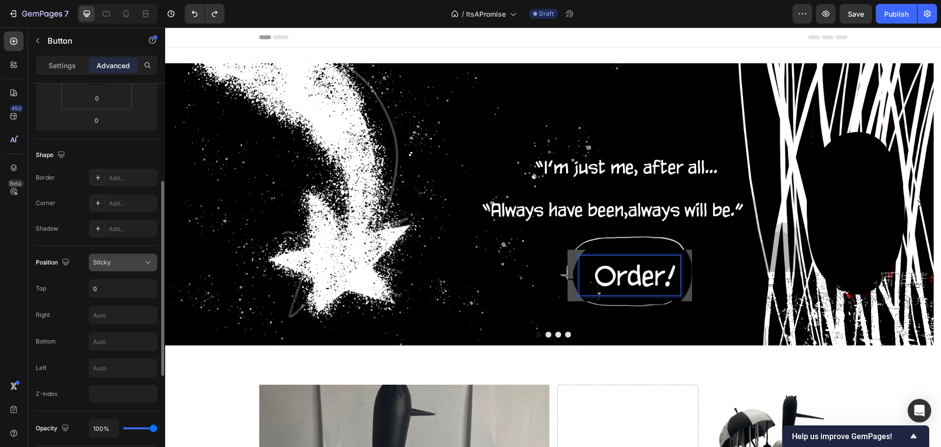
click at [106, 258] on span "Sticky" at bounding box center [102, 261] width 18 height 7
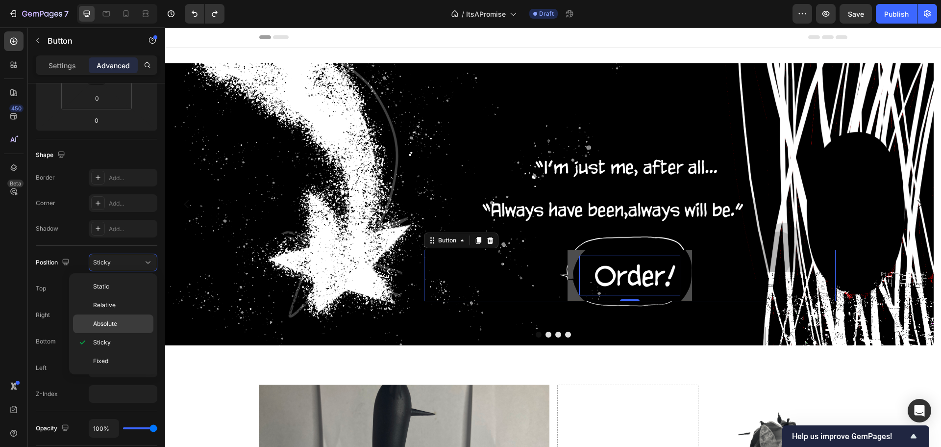
click at [127, 318] on div "Absolute" at bounding box center [113, 323] width 80 height 19
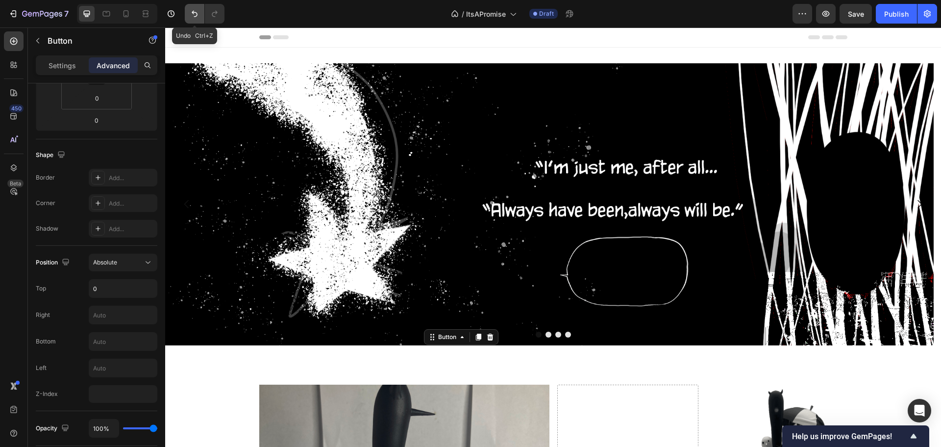
click at [191, 17] on icon "Undo/Redo" at bounding box center [195, 14] width 10 height 10
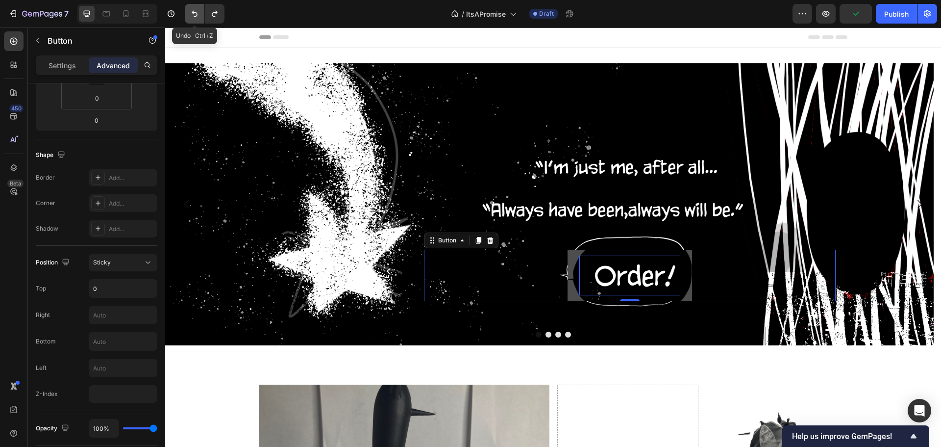
click at [191, 17] on icon "Undo/Redo" at bounding box center [195, 14] width 10 height 10
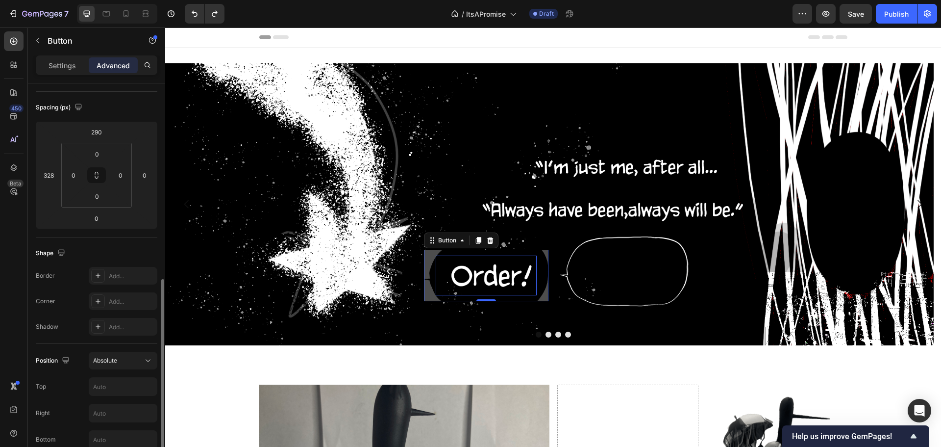
scroll to position [49, 0]
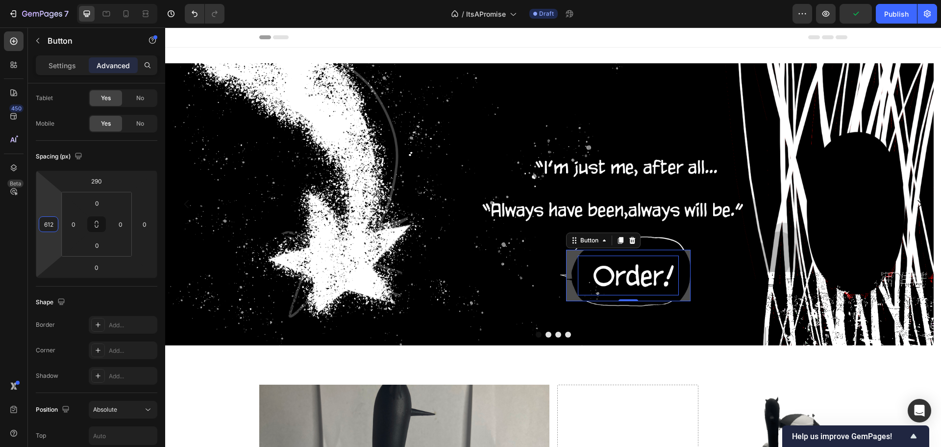
type input "610"
drag, startPoint x: 54, startPoint y: 203, endPoint x: 92, endPoint y: 134, distance: 78.8
click at [92, 0] on html "7 Version history / ItsAPromise Draft Preview Publish 450 Beta her Sections(30)…" at bounding box center [470, 0] width 941 height 0
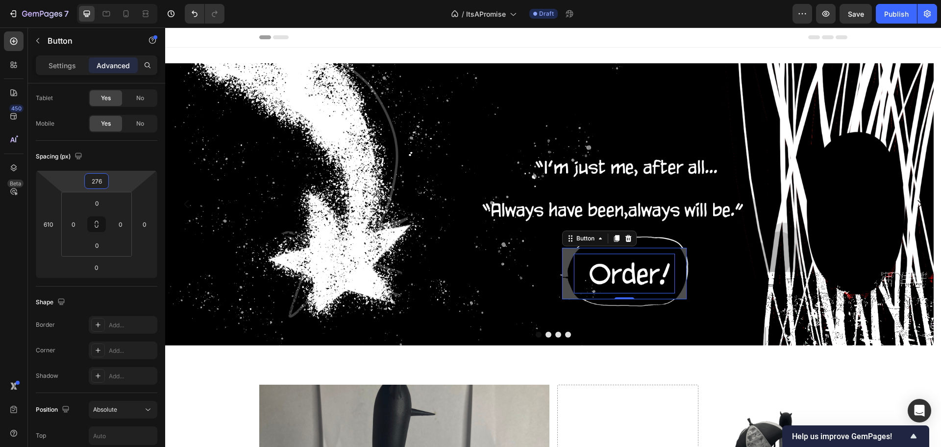
type input "274"
drag, startPoint x: 121, startPoint y: 181, endPoint x: 116, endPoint y: 185, distance: 6.3
click at [116, 0] on html "7 Version history / ItsAPromise Draft Preview Save Publish 450 Beta her Section…" at bounding box center [470, 0] width 941 height 0
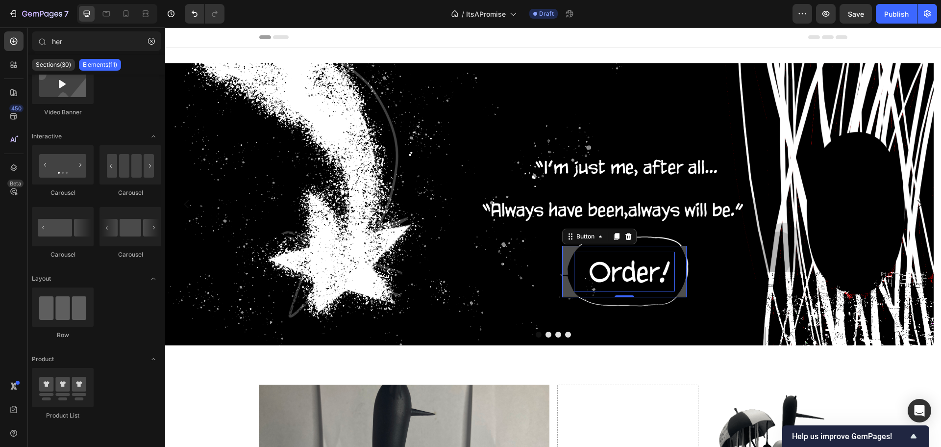
click at [324, 44] on div "Header" at bounding box center [553, 37] width 588 height 20
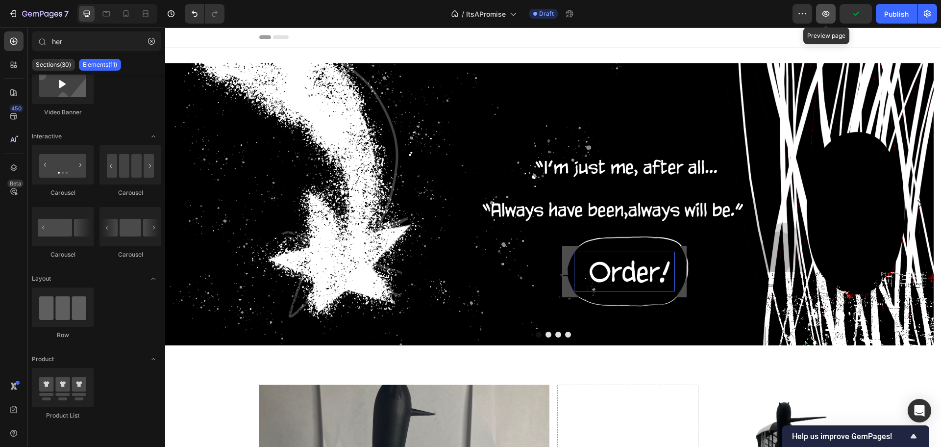
click at [823, 14] on icon "button" at bounding box center [826, 14] width 10 height 10
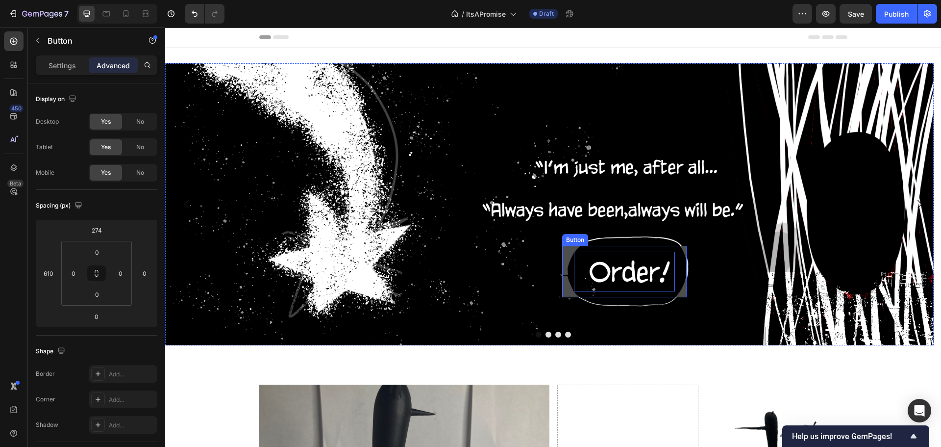
click at [663, 270] on p "Get started" at bounding box center [624, 271] width 101 height 40
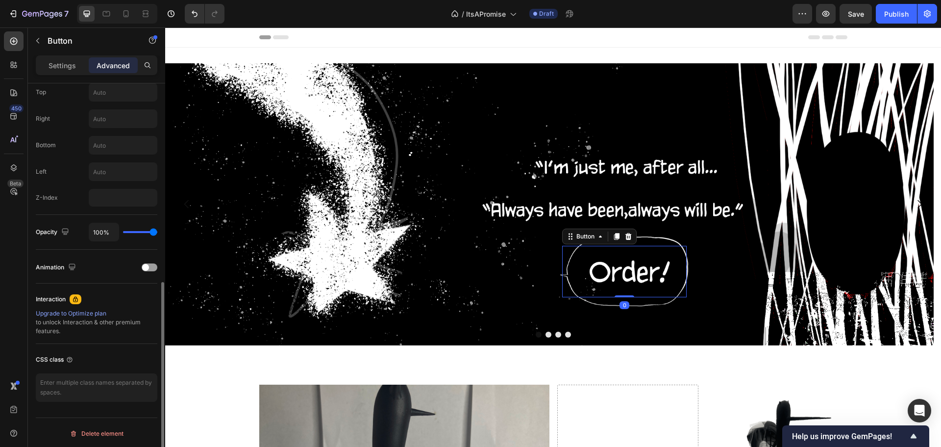
scroll to position [394, 0]
click at [151, 265] on div at bounding box center [150, 265] width 16 height 8
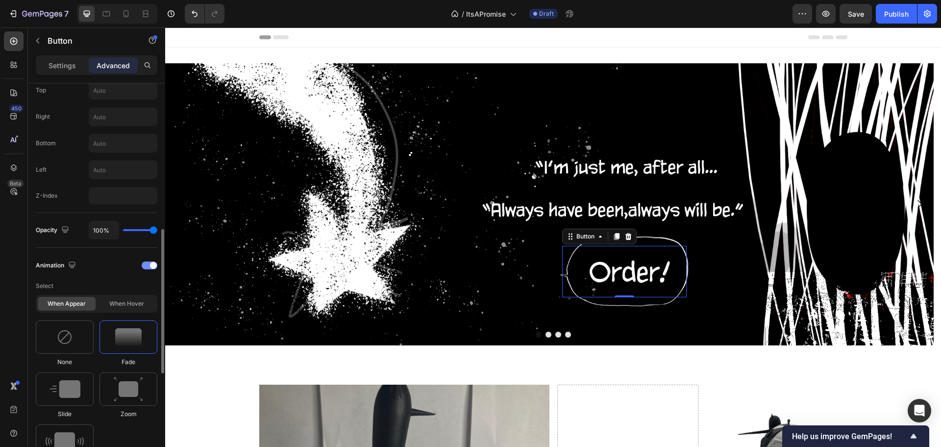
click at [151, 265] on span at bounding box center [153, 265] width 7 height 7
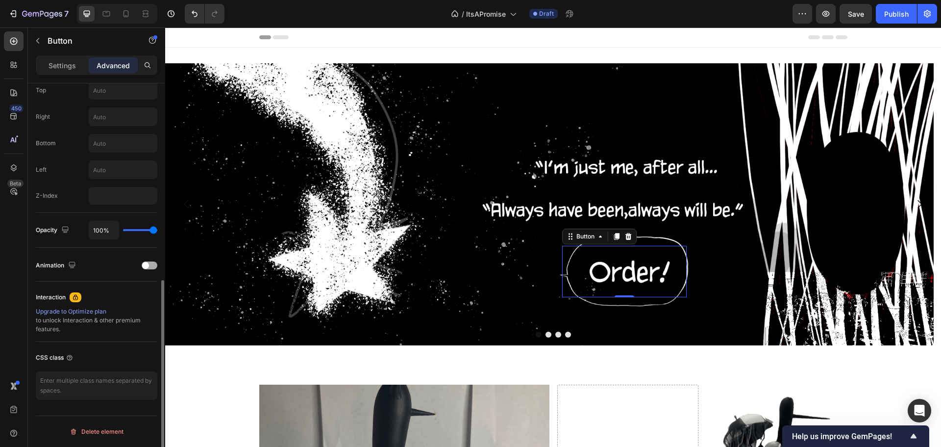
click at [151, 265] on div at bounding box center [150, 265] width 16 height 8
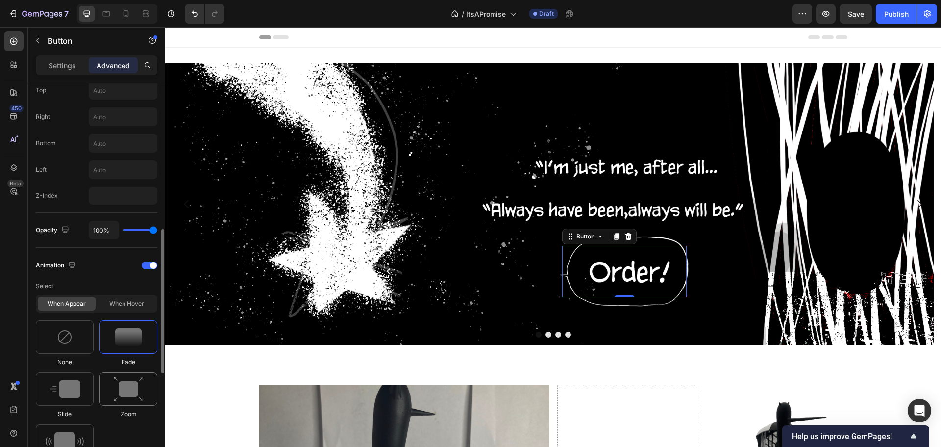
click at [122, 374] on div at bounding box center [129, 388] width 58 height 33
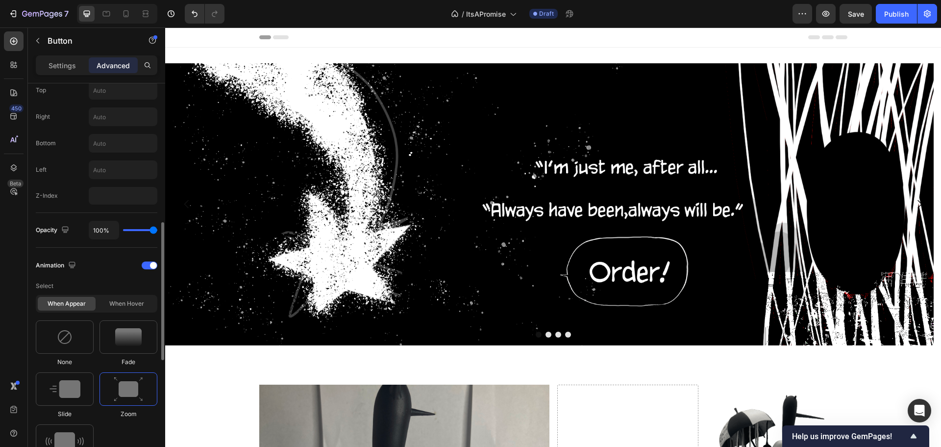
scroll to position [443, 0]
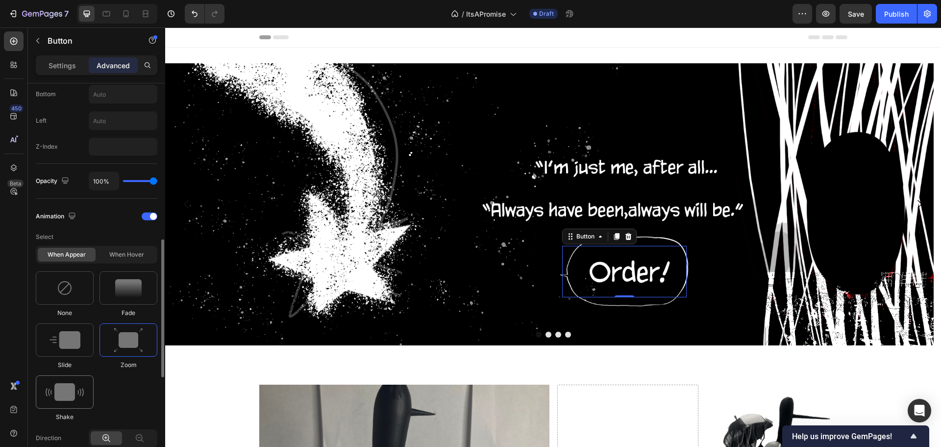
click at [58, 395] on img at bounding box center [65, 392] width 38 height 18
click at [128, 342] on img at bounding box center [128, 339] width 29 height 25
type input "1.7"
click at [135, 274] on div at bounding box center [129, 287] width 58 height 33
click at [131, 346] on img at bounding box center [128, 339] width 29 height 25
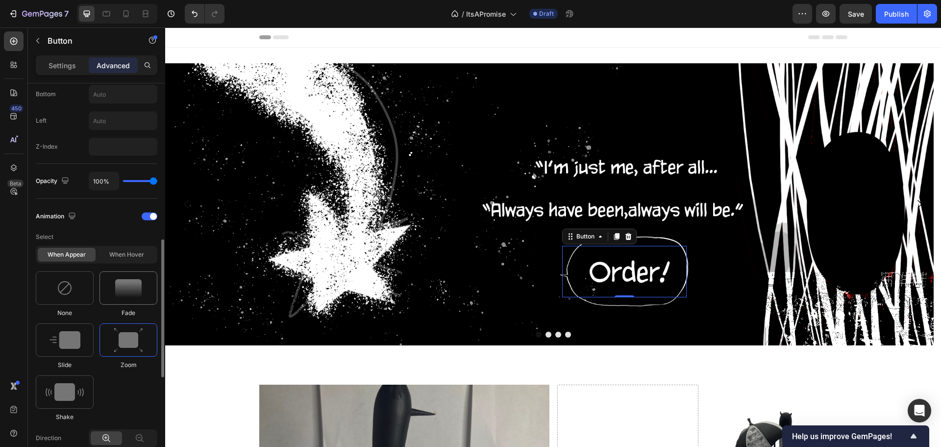
click at [149, 288] on div at bounding box center [129, 287] width 58 height 33
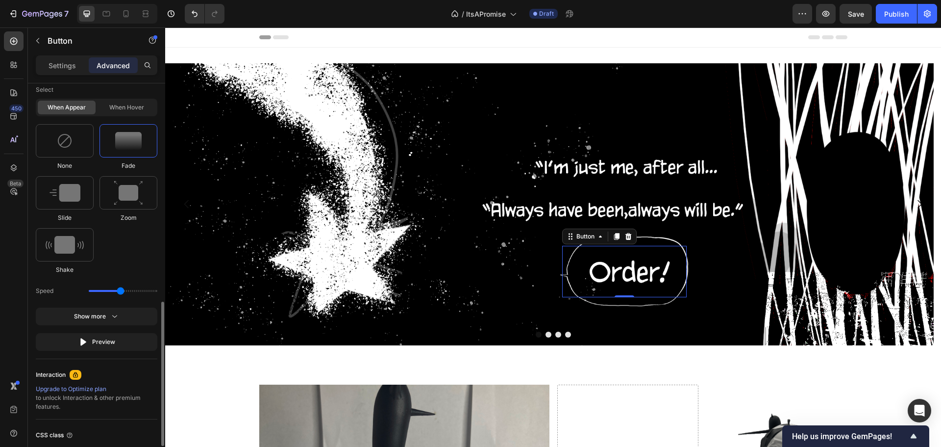
scroll to position [668, 0]
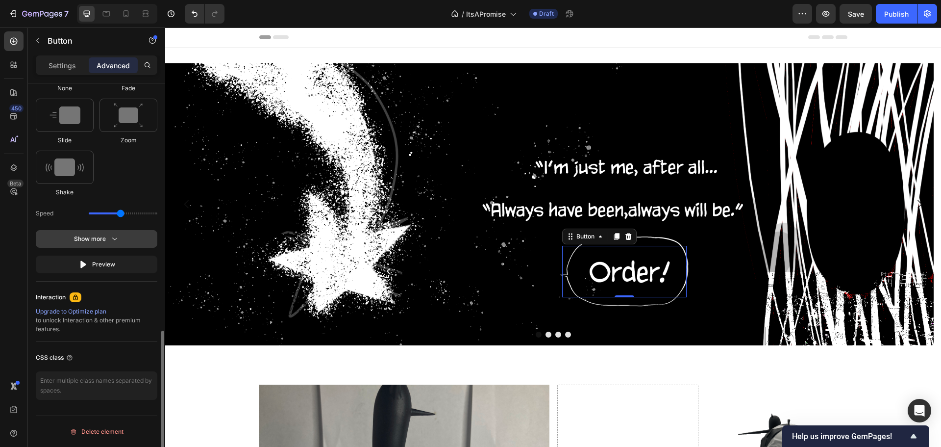
click at [113, 239] on icon "button" at bounding box center [115, 239] width 10 height 10
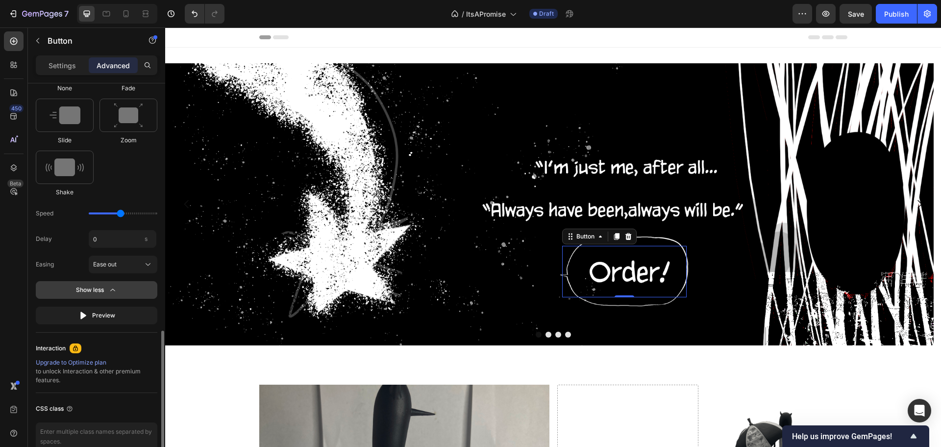
click at [127, 285] on button "Show less" at bounding box center [97, 290] width 122 height 18
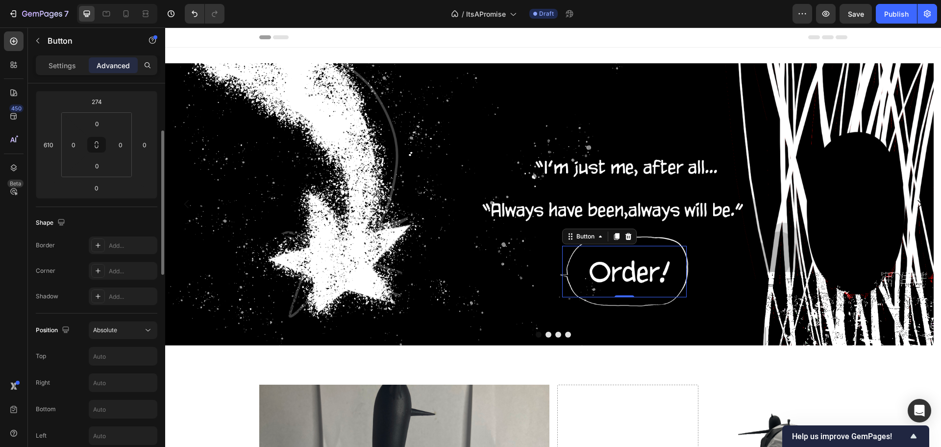
scroll to position [226, 0]
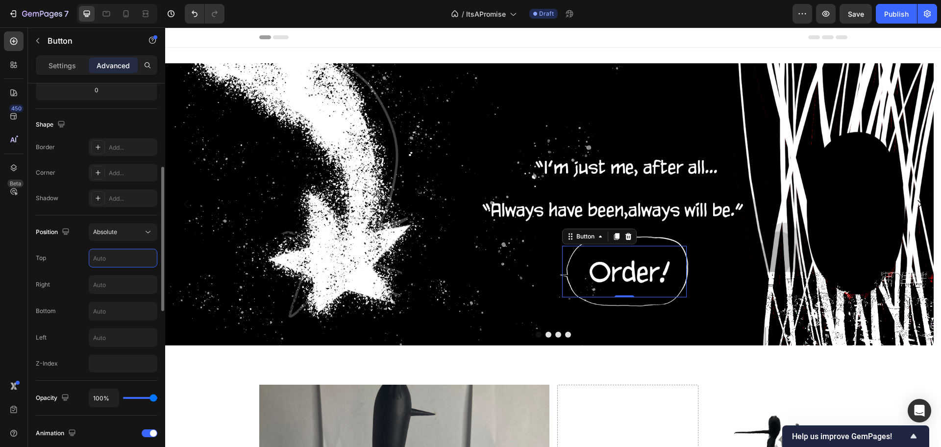
click at [117, 257] on input "text" at bounding box center [123, 258] width 68 height 18
click at [111, 256] on input "text" at bounding box center [123, 258] width 68 height 18
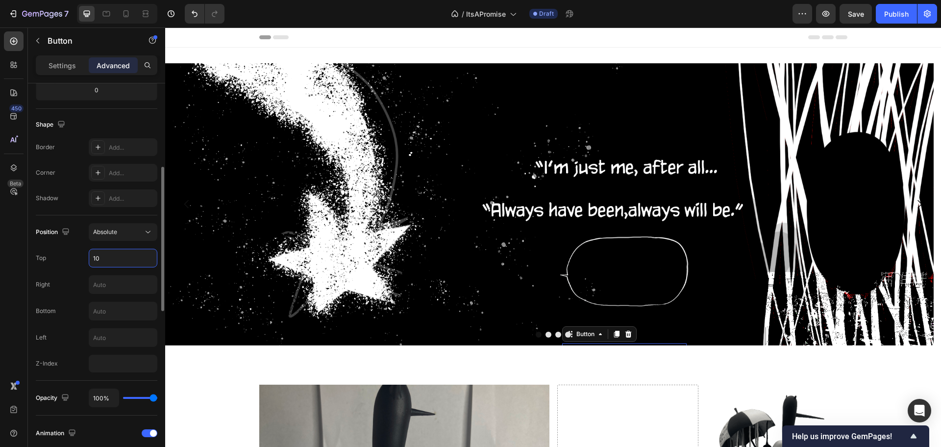
type input "1"
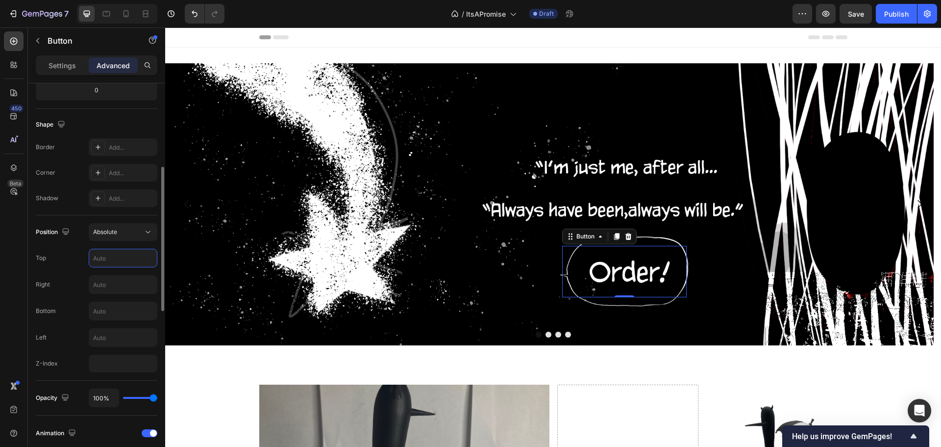
type input "5"
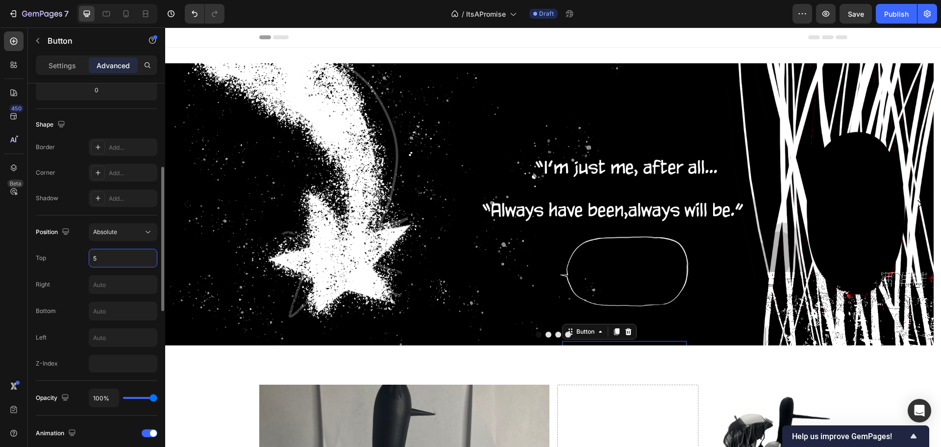
drag, startPoint x: 109, startPoint y: 259, endPoint x: 36, endPoint y: 259, distance: 72.5
click at [36, 258] on div "Top 5" at bounding box center [97, 258] width 122 height 19
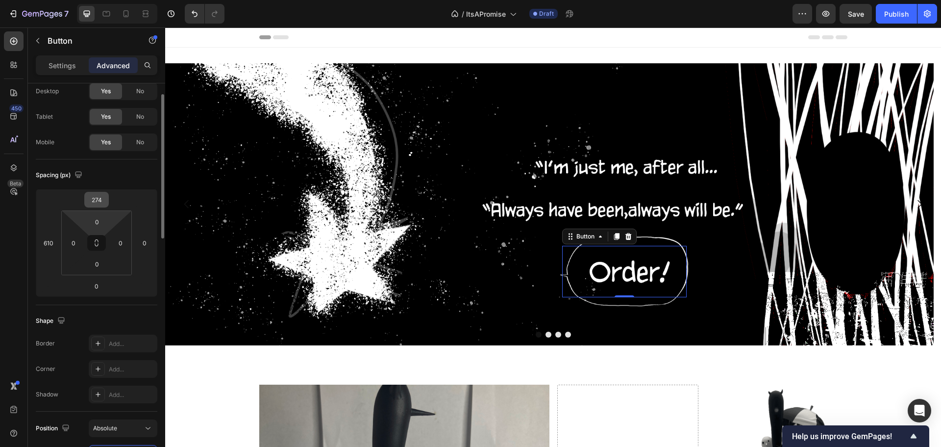
scroll to position [0, 0]
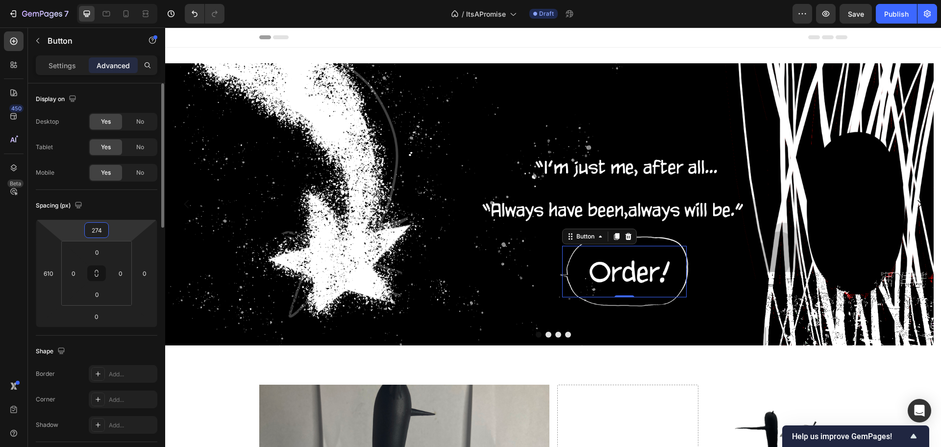
click at [93, 0] on html "7 Version history / ItsAPromise Draft Preview Save Publish 450 Beta her Section…" at bounding box center [470, 0] width 941 height 0
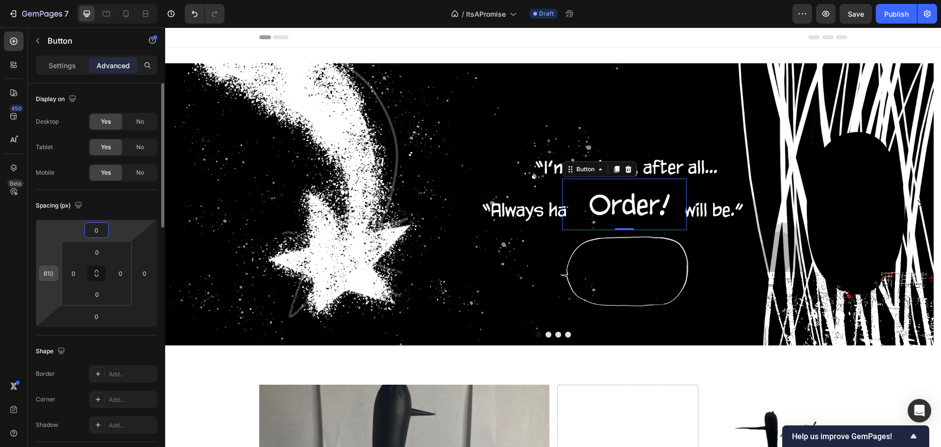
type input "0"
click at [52, 275] on input "610" at bounding box center [48, 273] width 15 height 15
type input "0"
click at [130, 336] on div "Shape Border Add... Corner Add... Shadow Add..." at bounding box center [97, 388] width 122 height 106
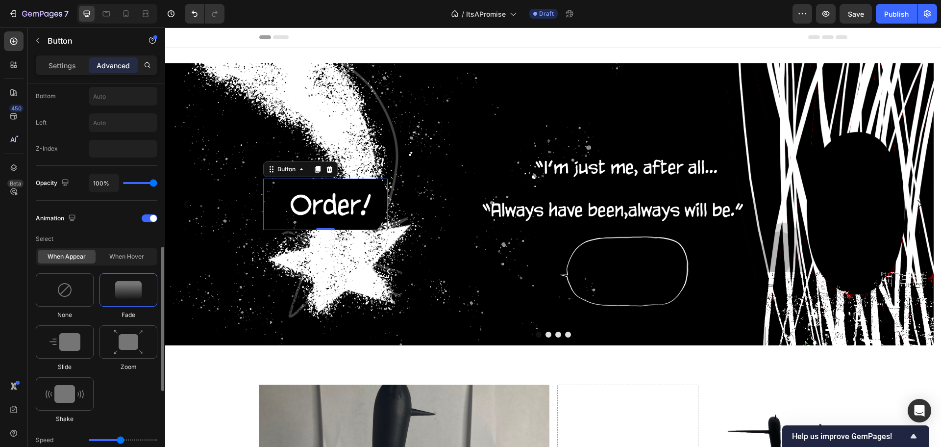
scroll to position [294, 0]
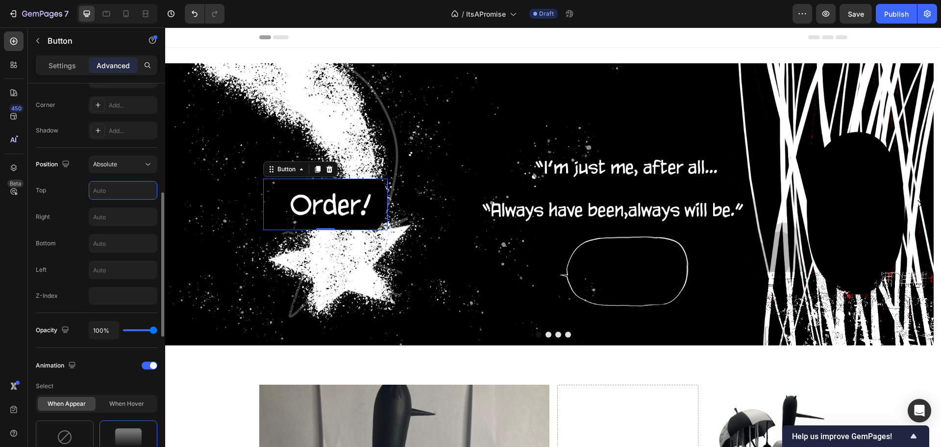
click at [124, 186] on input "text" at bounding box center [123, 190] width 68 height 18
type input "1"
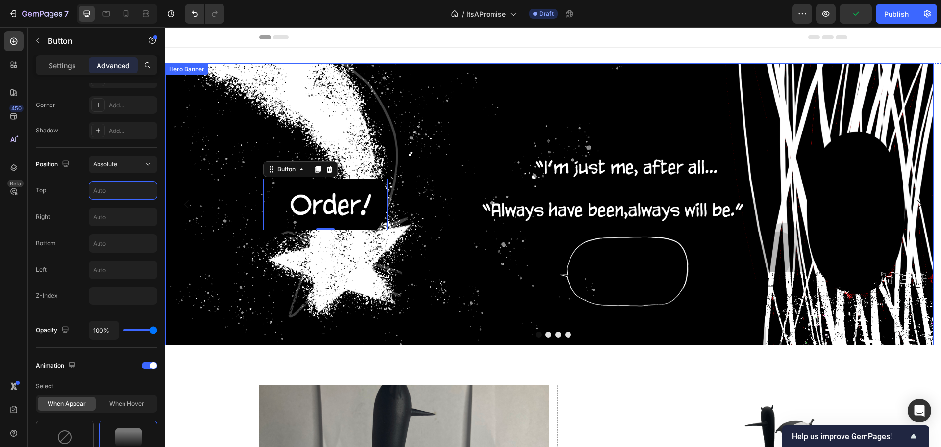
type input "1"
type input "2"
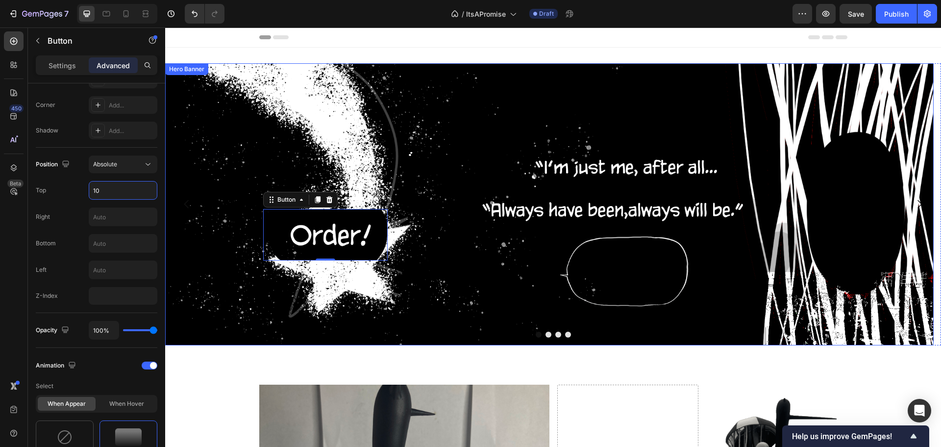
type input "1"
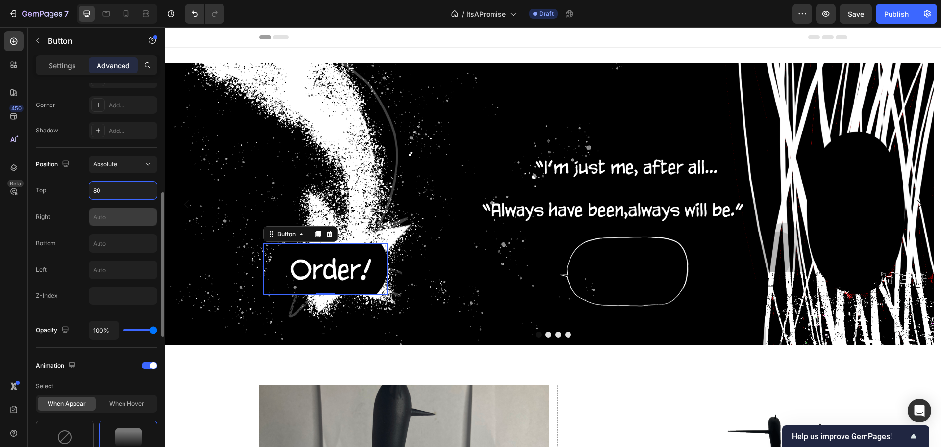
type input "80"
click at [118, 213] on input "text" at bounding box center [123, 217] width 68 height 18
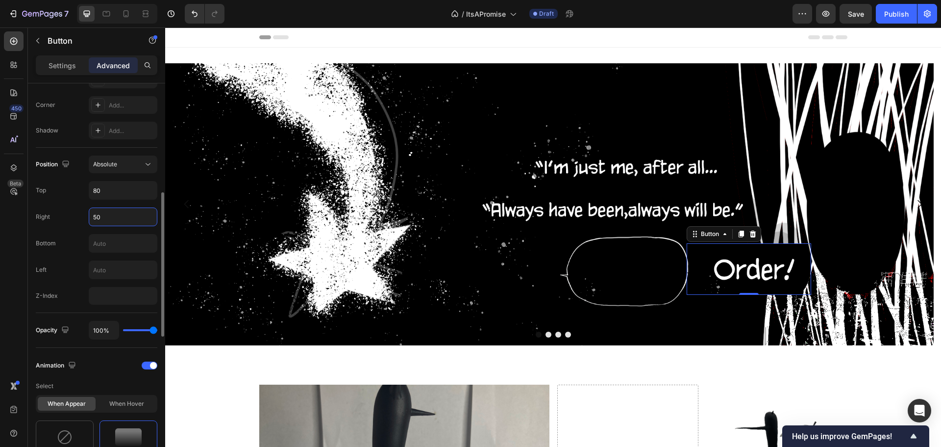
type input "5"
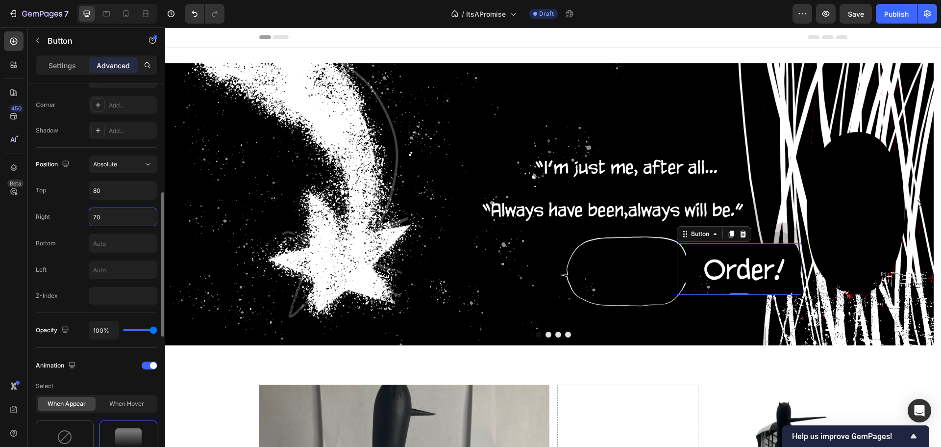
type input "7"
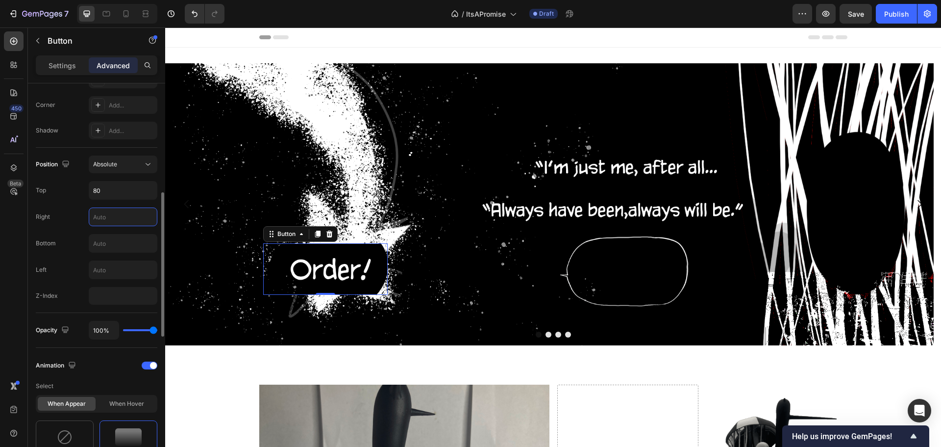
type input "3"
type input "2"
type input "1"
type input "2"
type input "3"
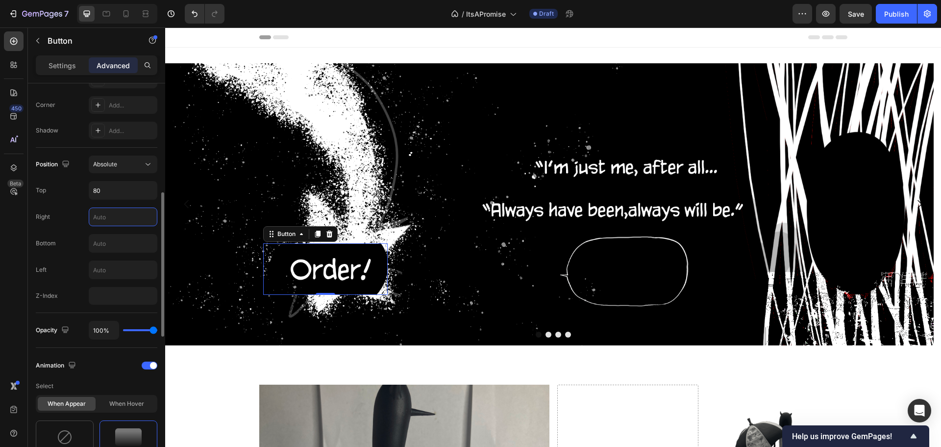
type input "4"
type input "5"
type input "6"
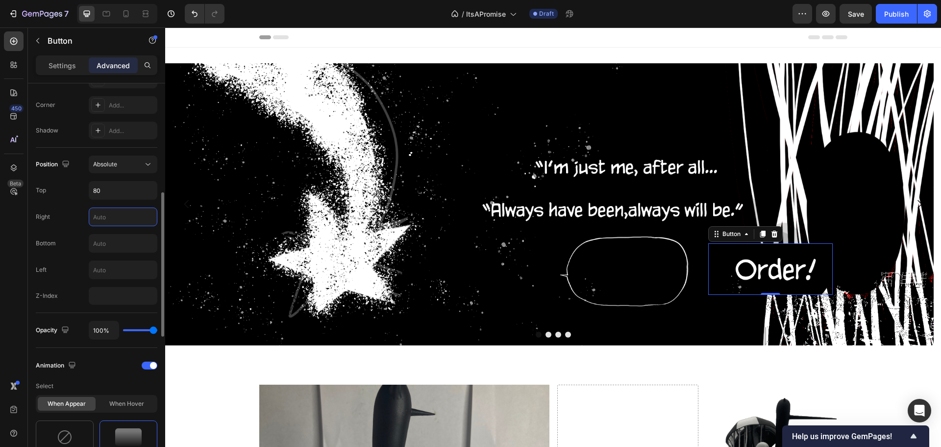
type input "7"
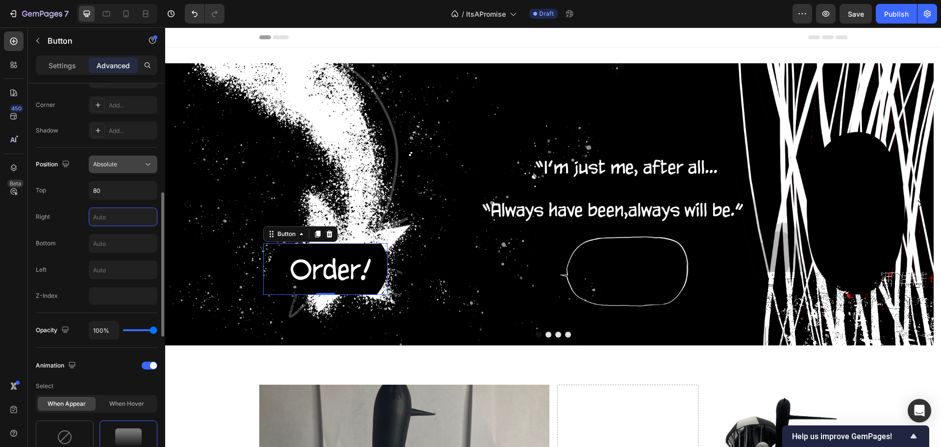
scroll to position [245, 0]
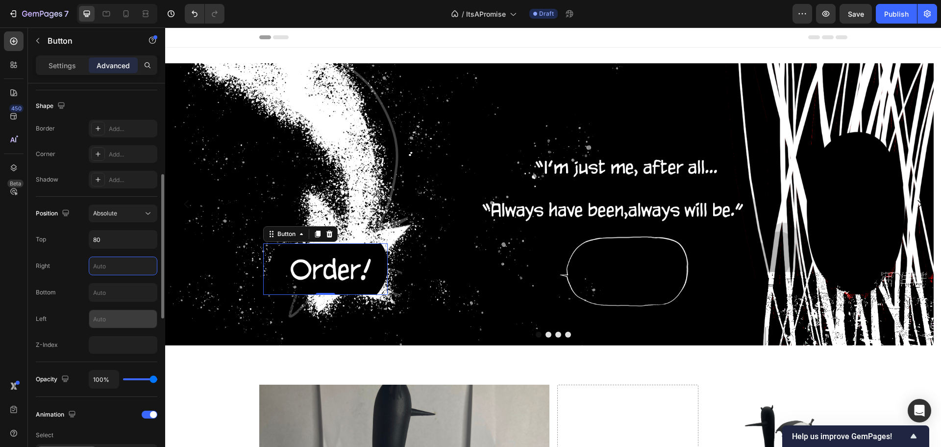
drag, startPoint x: 118, startPoint y: 212, endPoint x: 126, endPoint y: 317, distance: 105.3
click at [126, 317] on input "text" at bounding box center [123, 319] width 68 height 18
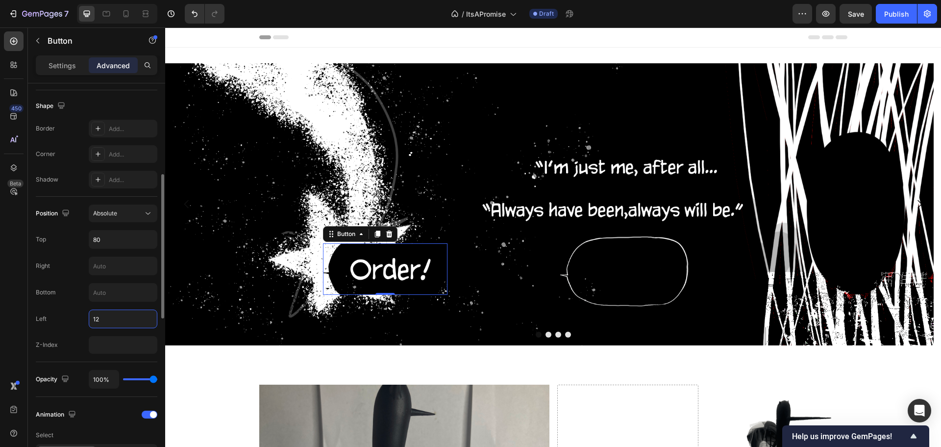
type input "1"
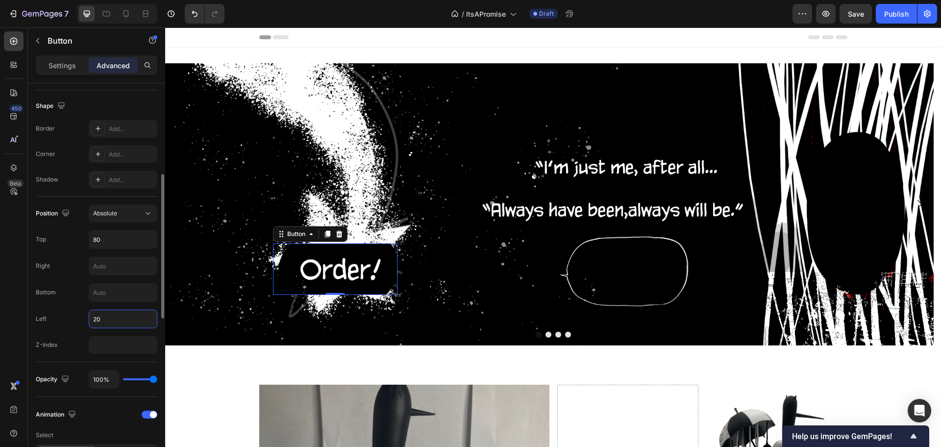
type input "2"
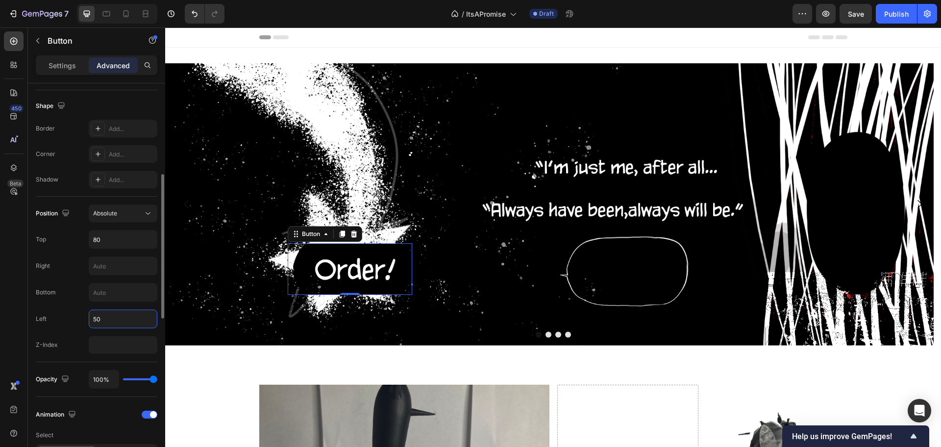
type input "5"
type input "6"
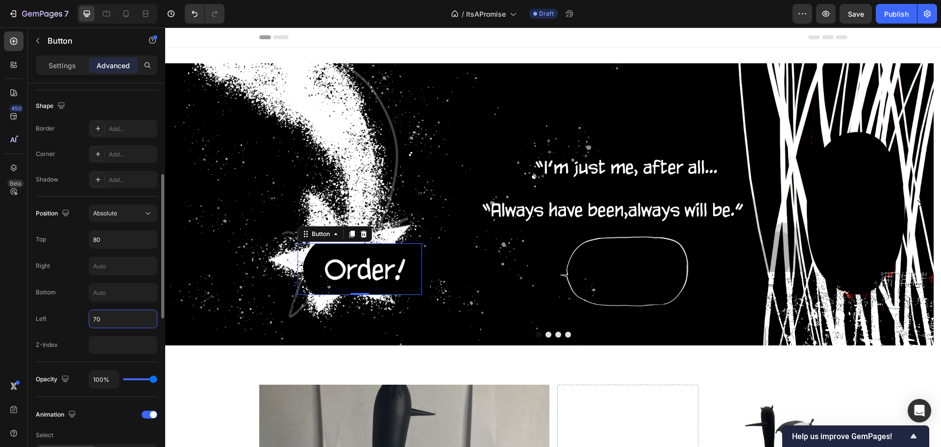
type input "7"
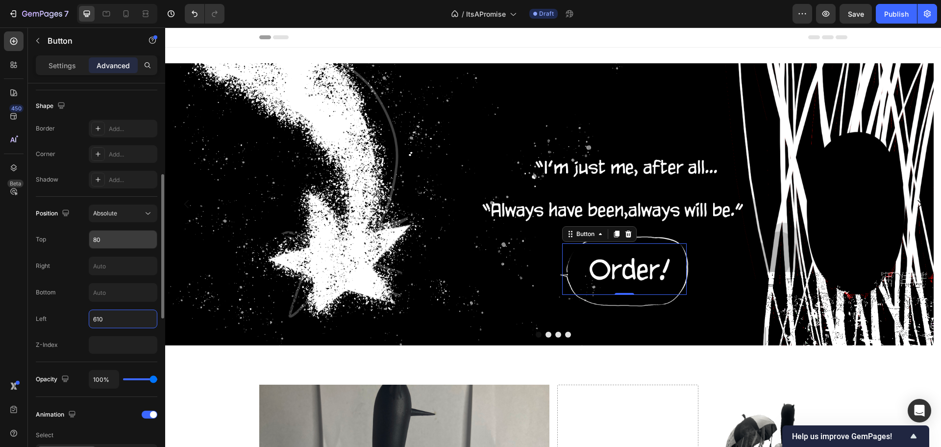
type input "610"
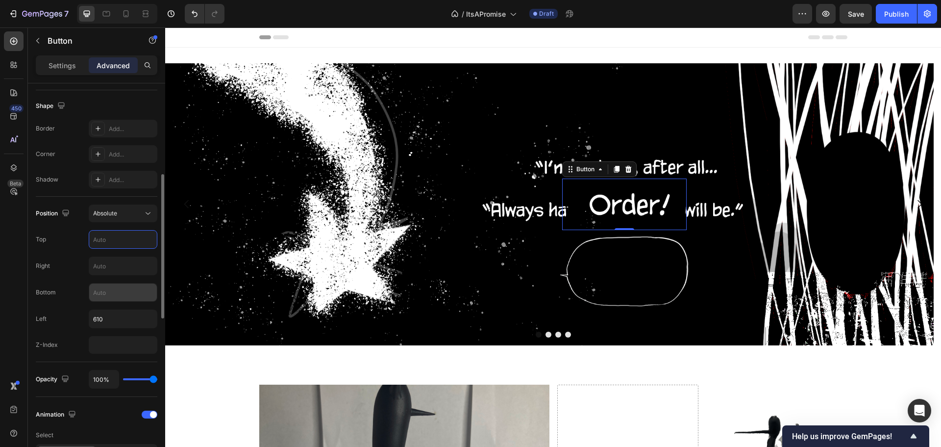
click at [125, 293] on input "text" at bounding box center [123, 292] width 68 height 18
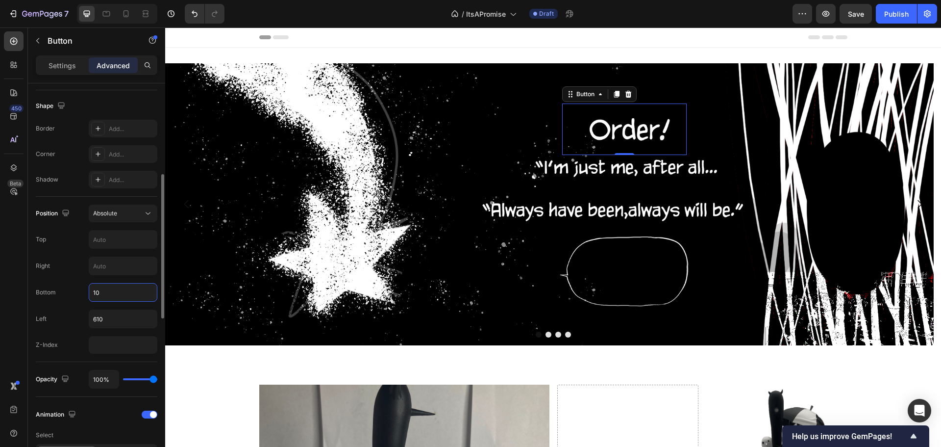
type input "1"
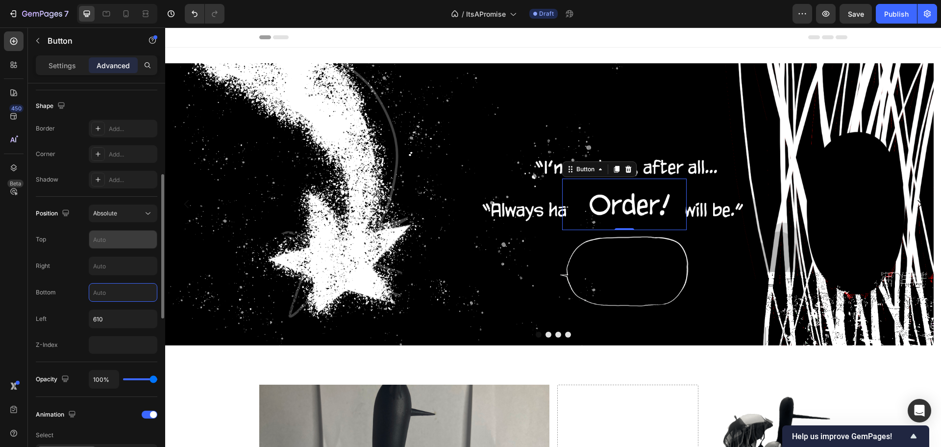
click at [107, 232] on input "text" at bounding box center [123, 239] width 68 height 18
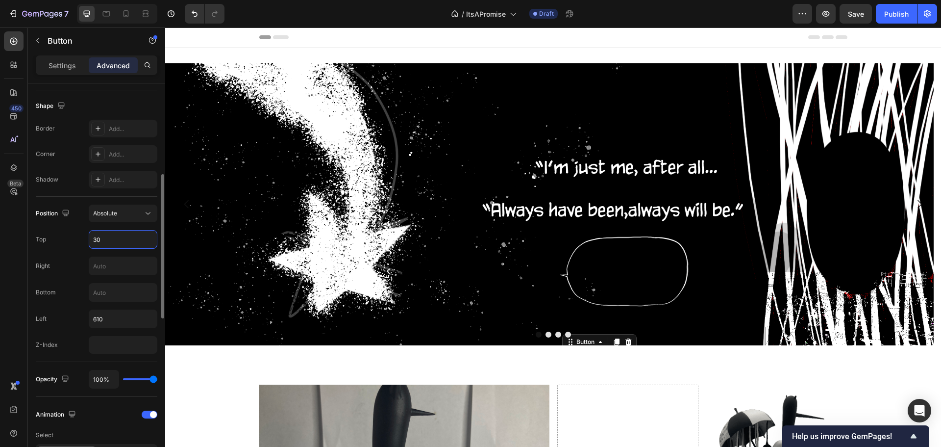
type input "3"
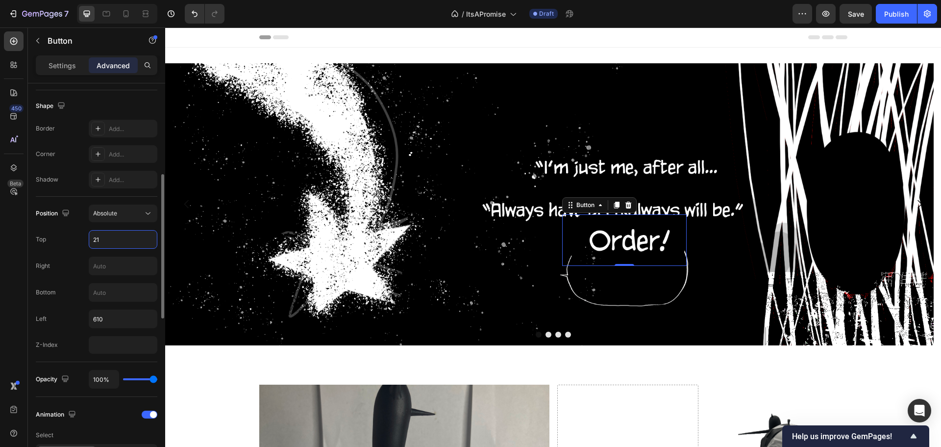
type input "2"
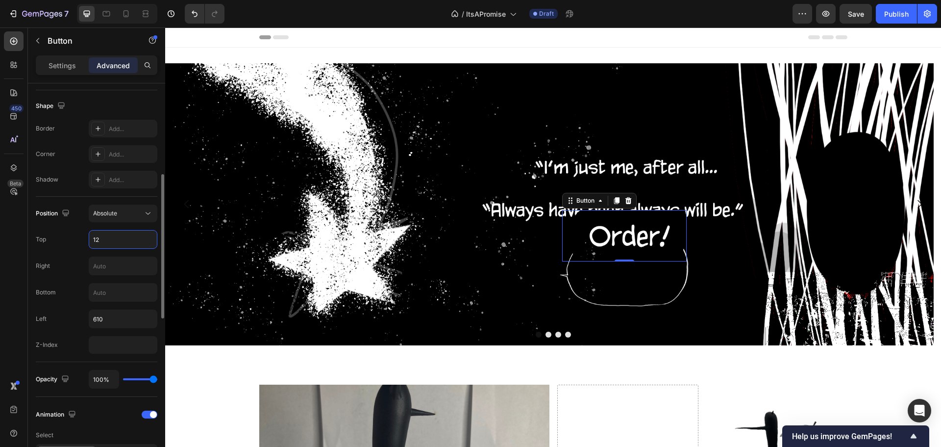
type input "1"
type input "85"
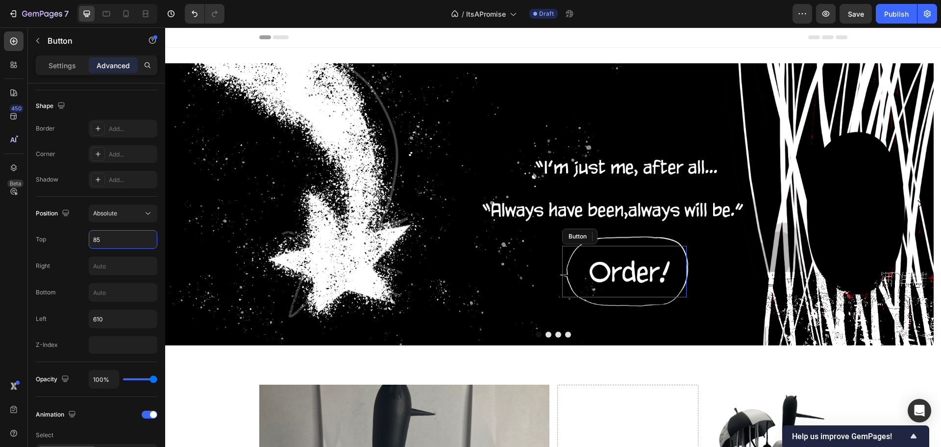
click at [425, 42] on div "Header" at bounding box center [553, 37] width 588 height 20
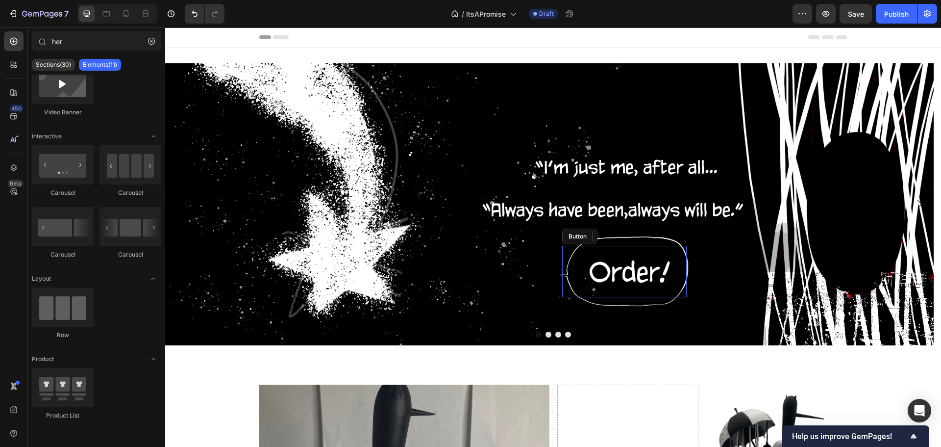
click at [437, 38] on div "Header" at bounding box center [553, 37] width 588 height 20
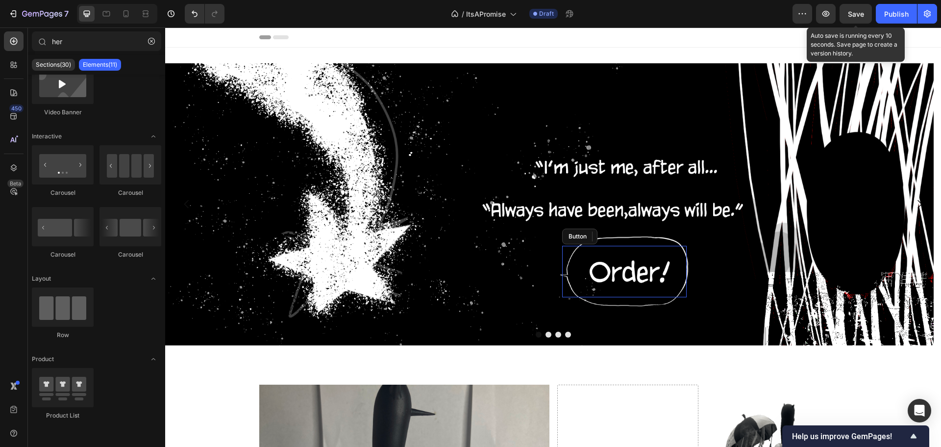
click at [858, 13] on span "Save" at bounding box center [856, 14] width 16 height 8
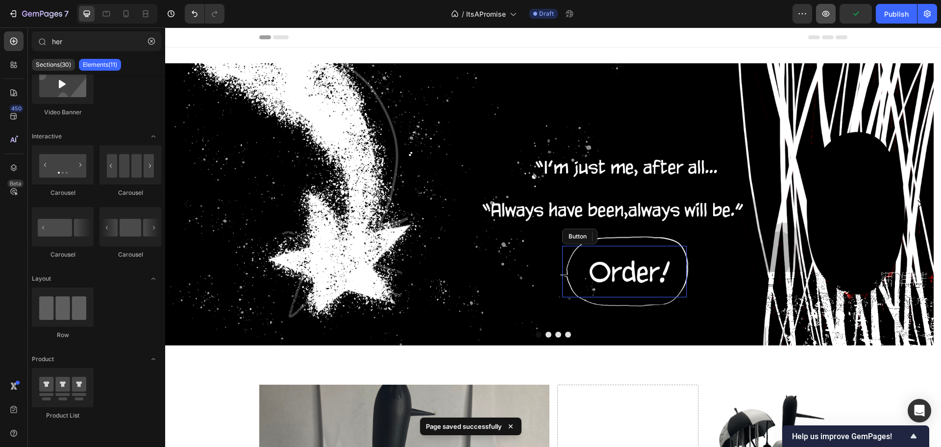
click at [817, 11] on div "Preview Publish" at bounding box center [865, 14] width 145 height 20
click at [824, 14] on icon "button" at bounding box center [826, 14] width 10 height 10
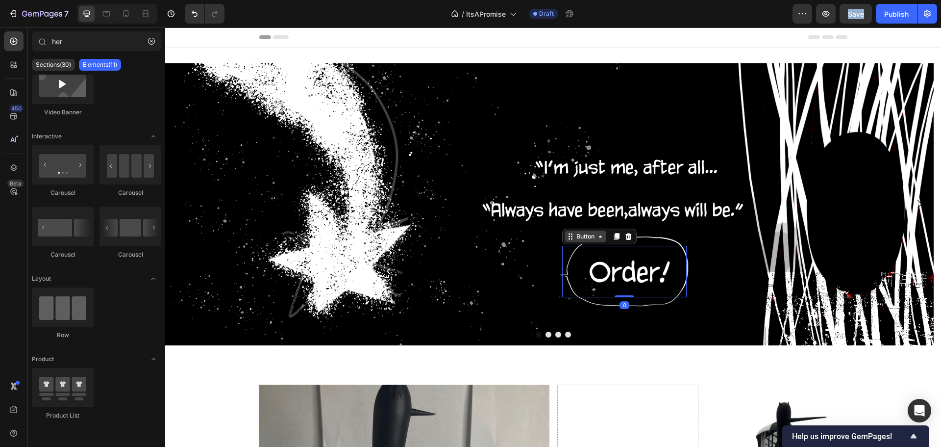
click at [578, 239] on div "Button" at bounding box center [585, 236] width 22 height 9
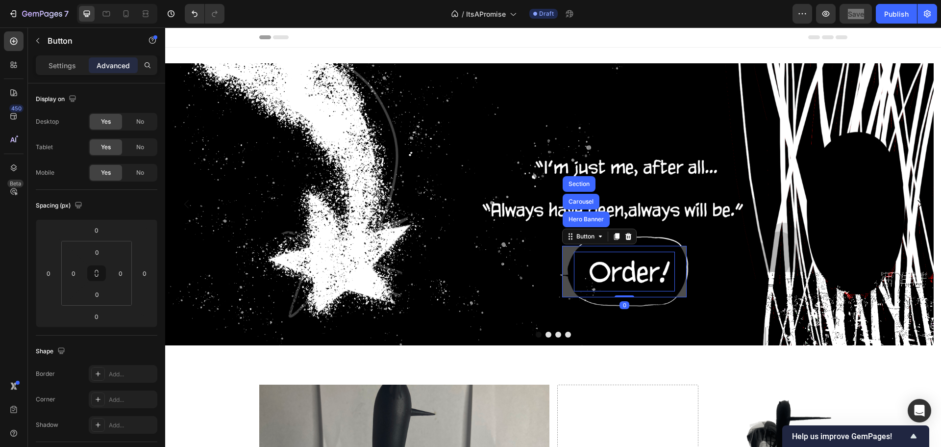
click at [614, 269] on p "Get started" at bounding box center [624, 271] width 101 height 40
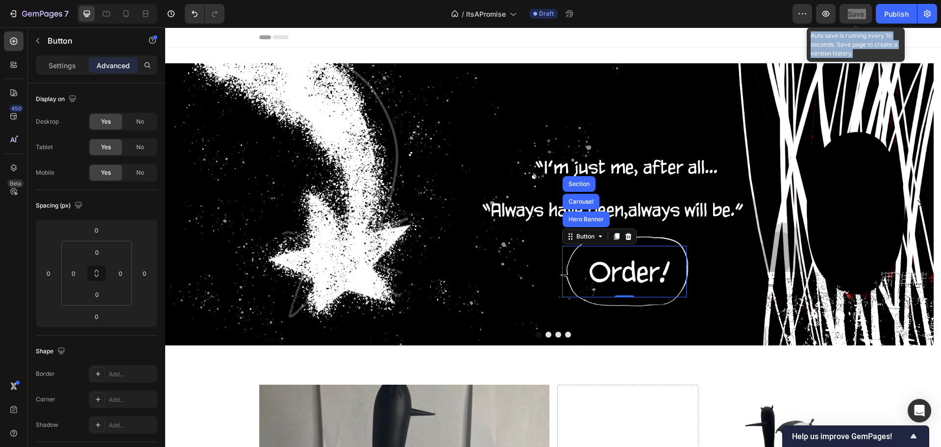
click at [858, 14] on span "Save" at bounding box center [856, 14] width 16 height 8
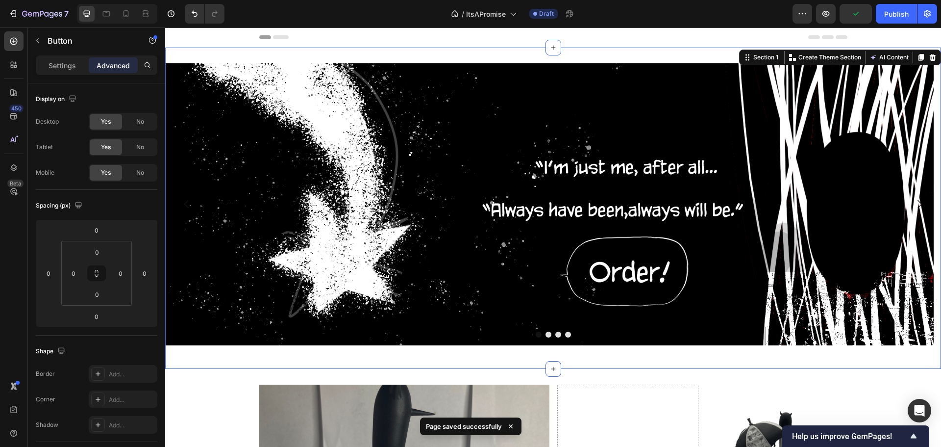
click at [735, 48] on div "Get started Button Hero Banner Drop element here Drop element here Drop element…" at bounding box center [553, 208] width 776 height 321
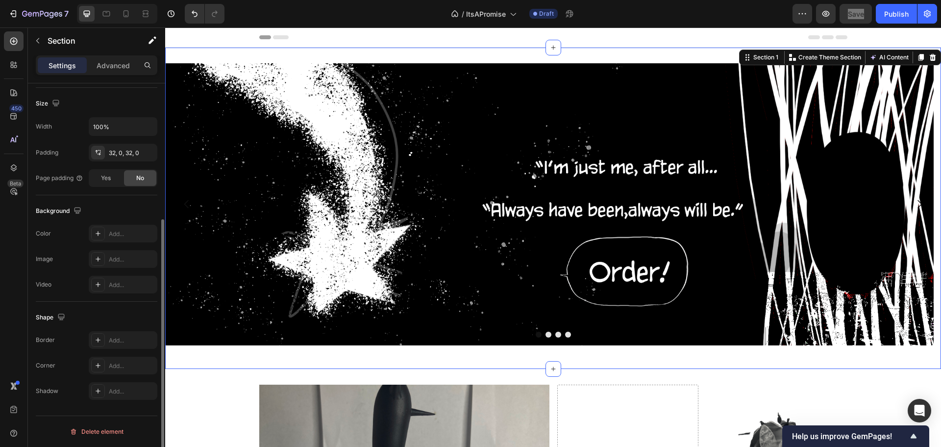
scroll to position [0, 0]
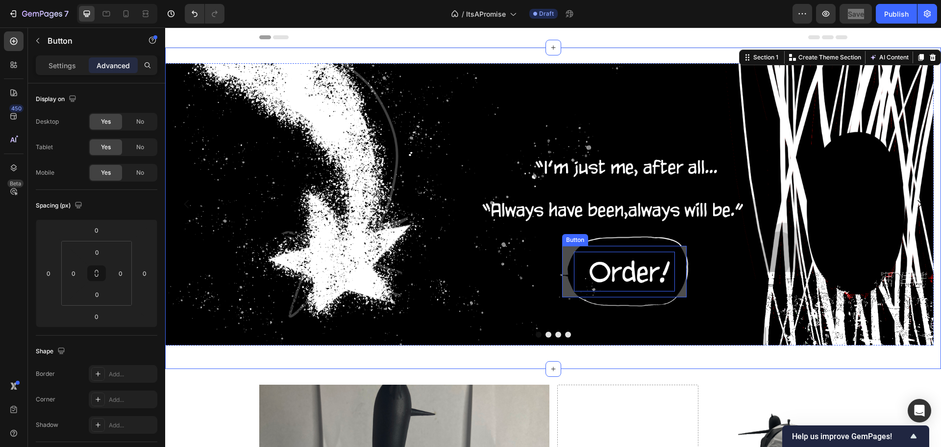
click at [623, 275] on p "Get started" at bounding box center [624, 271] width 101 height 40
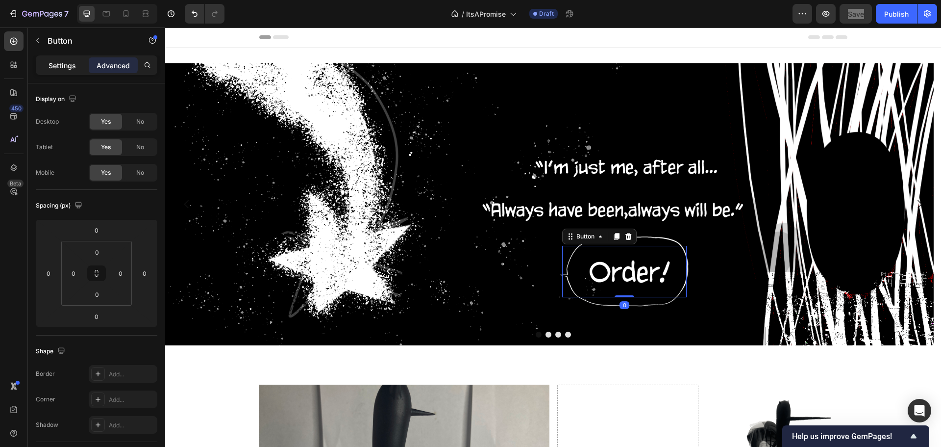
click at [80, 65] on div "Settings" at bounding box center [62, 65] width 49 height 16
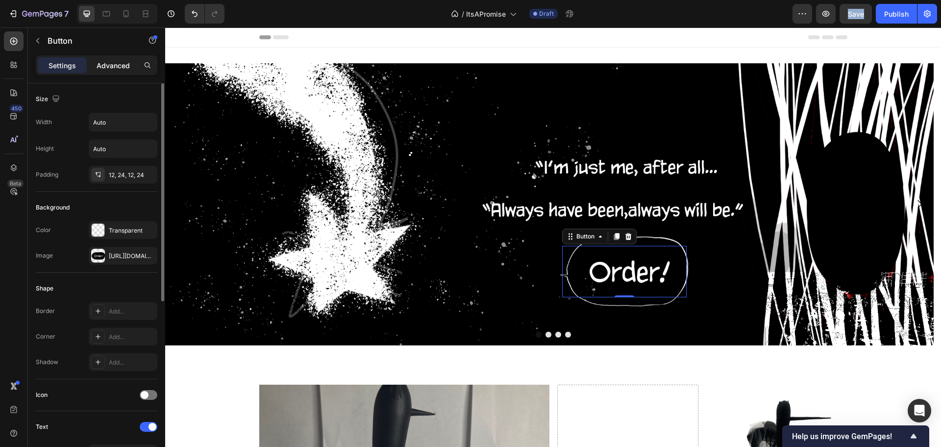
click at [100, 68] on p "Advanced" at bounding box center [113, 65] width 33 height 10
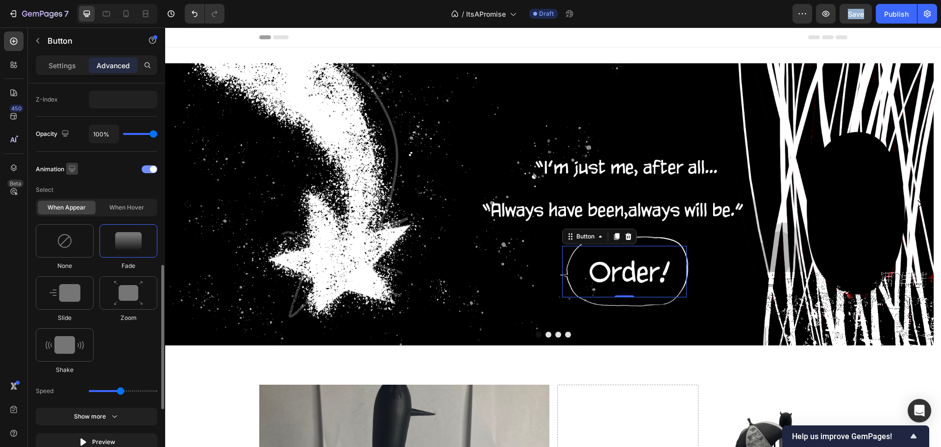
scroll to position [343, 0]
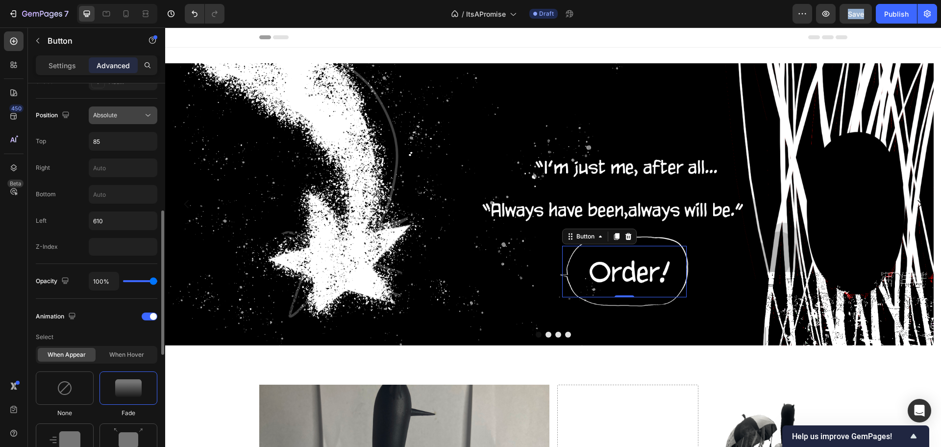
click at [108, 123] on button "Absolute" at bounding box center [123, 115] width 69 height 18
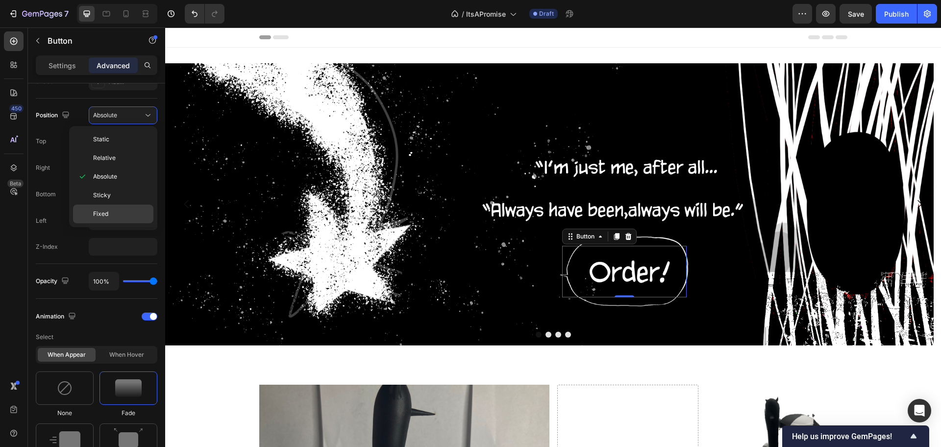
click at [99, 217] on span "Fixed" at bounding box center [100, 213] width 15 height 9
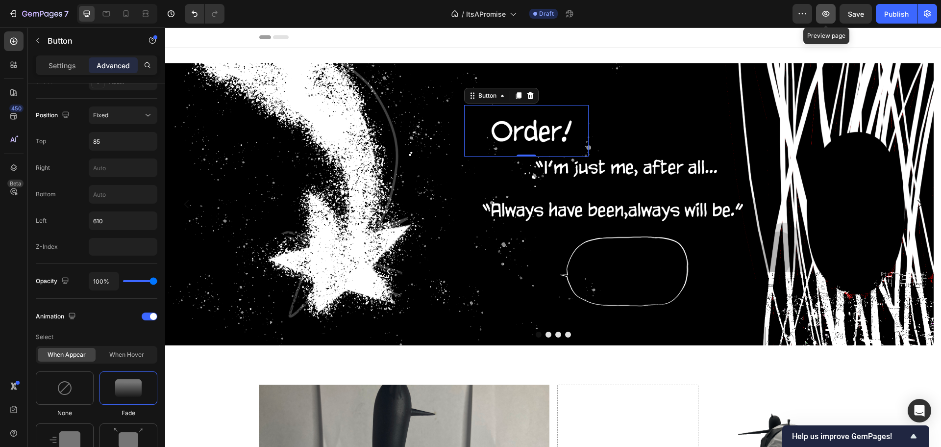
click at [823, 11] on icon "button" at bounding box center [826, 14] width 10 height 10
click at [118, 105] on div "Position Fixed Top 85 Right Bottom Left 610 Z-Index" at bounding box center [97, 181] width 122 height 165
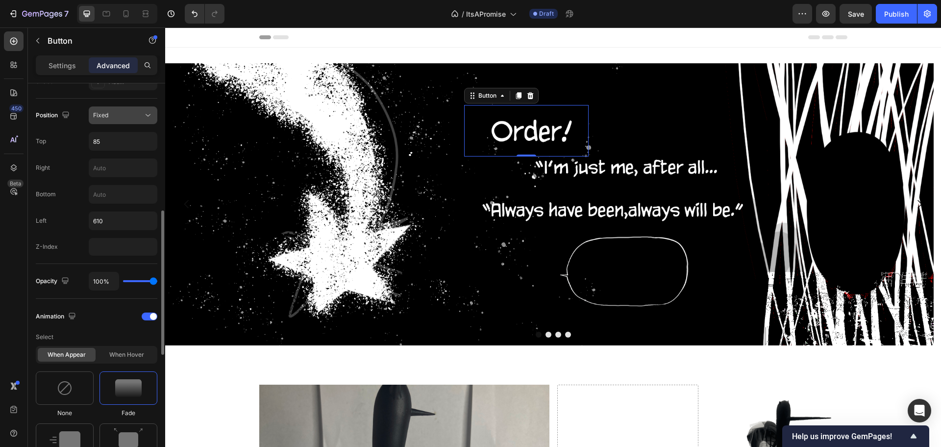
click at [120, 110] on div "Fixed" at bounding box center [123, 115] width 60 height 10
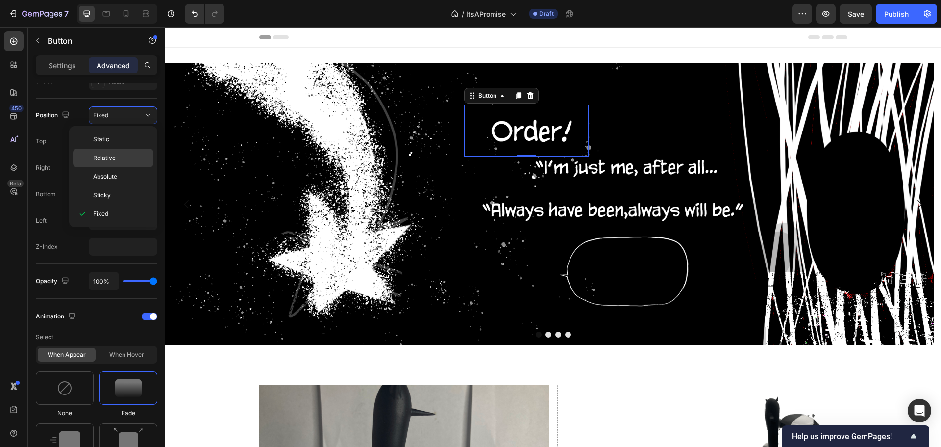
click at [124, 156] on p "Relative" at bounding box center [121, 157] width 56 height 9
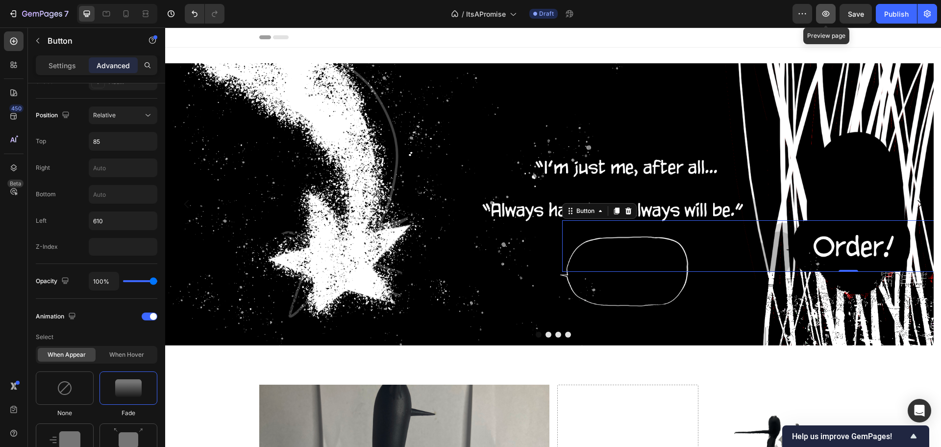
click at [825, 13] on icon "button" at bounding box center [825, 13] width 3 height 3
click at [111, 104] on div "Position Relative Top 85 Right Bottom Left 610 Z-Index" at bounding box center [97, 181] width 122 height 165
click at [114, 110] on div "Relative" at bounding box center [123, 115] width 60 height 10
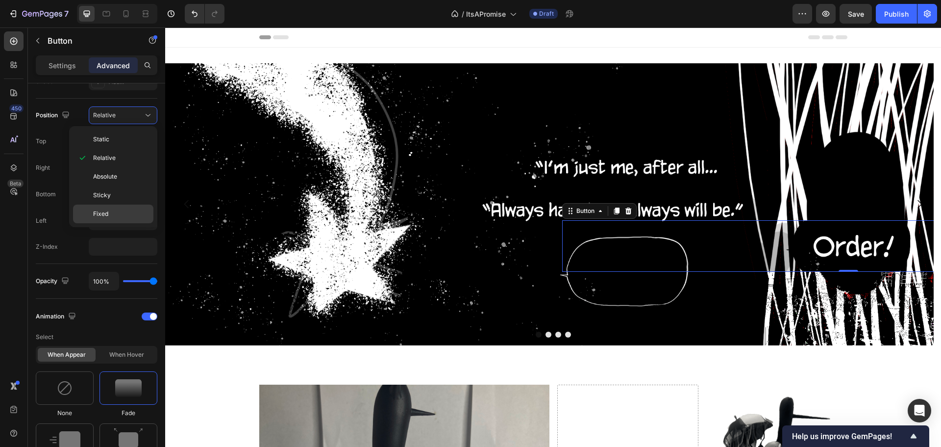
click at [88, 215] on div "Fixed" at bounding box center [113, 213] width 80 height 19
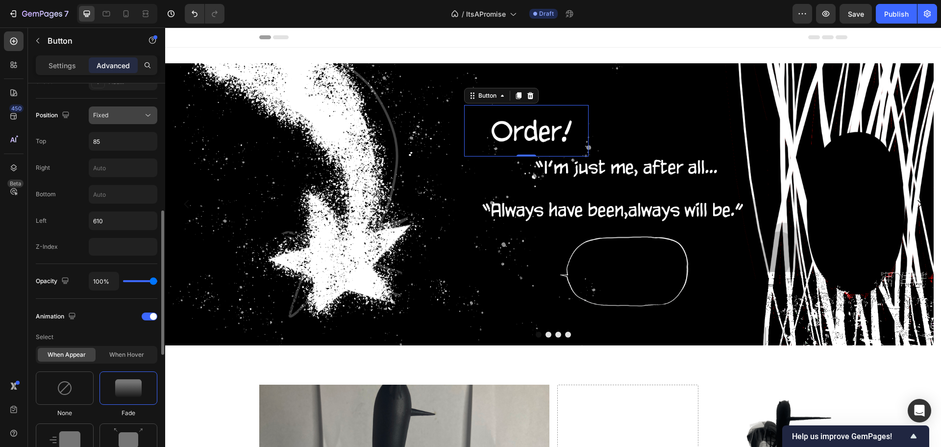
click at [118, 119] on div "Fixed" at bounding box center [118, 115] width 50 height 9
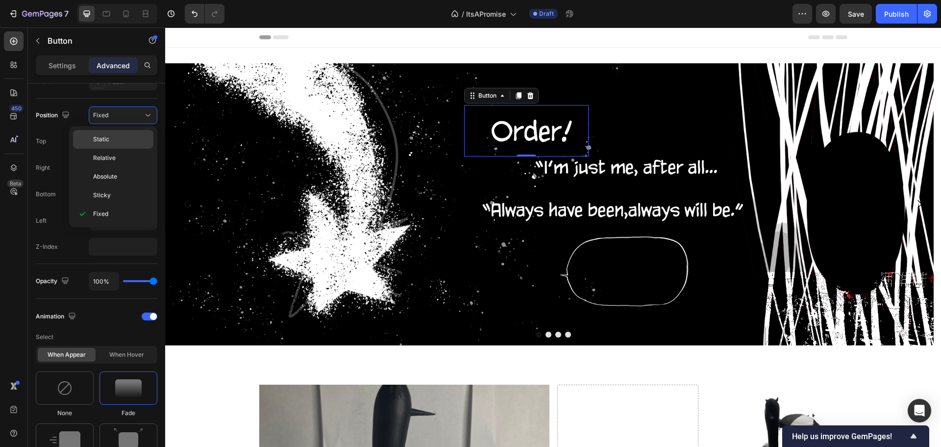
click at [92, 135] on div "Static" at bounding box center [113, 139] width 80 height 19
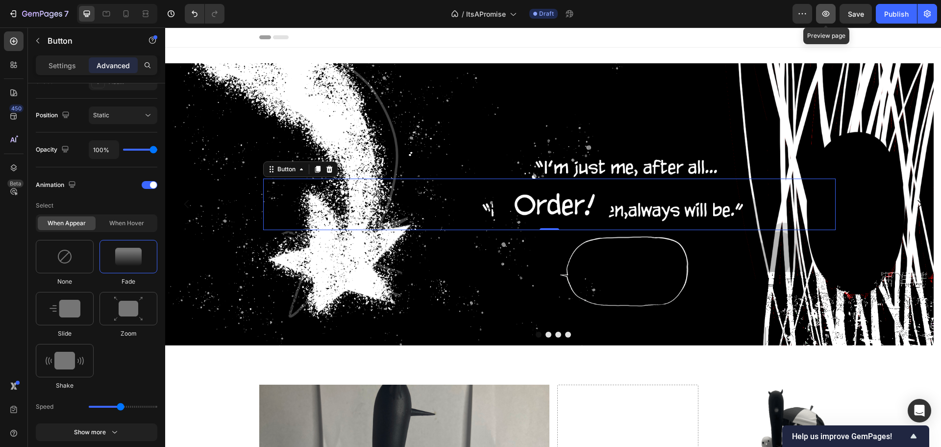
click at [820, 14] on button "button" at bounding box center [826, 14] width 20 height 20
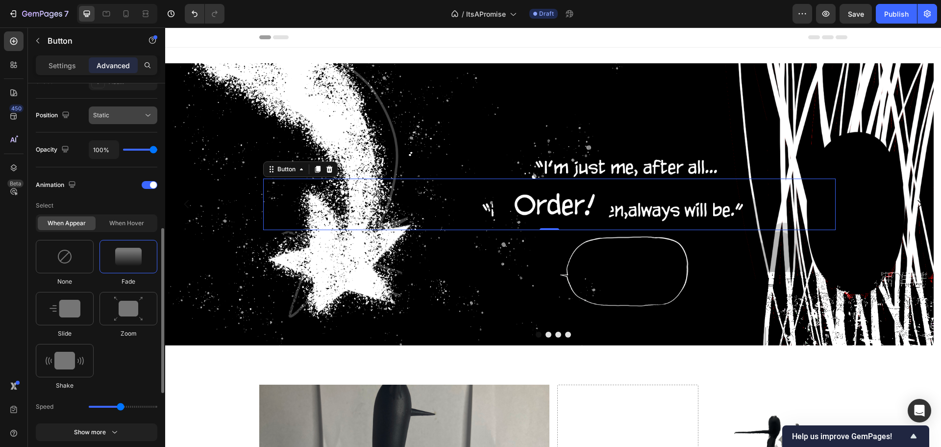
click at [119, 106] on button "Static" at bounding box center [123, 115] width 69 height 18
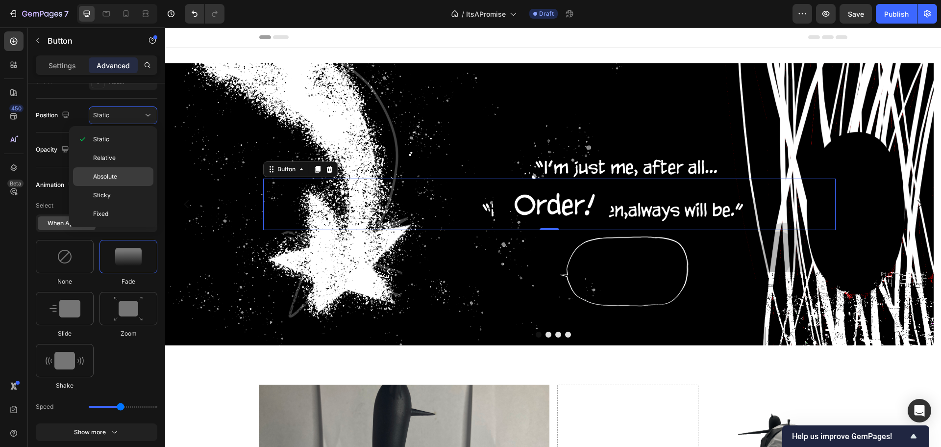
click at [126, 175] on p "Absolute" at bounding box center [121, 176] width 56 height 9
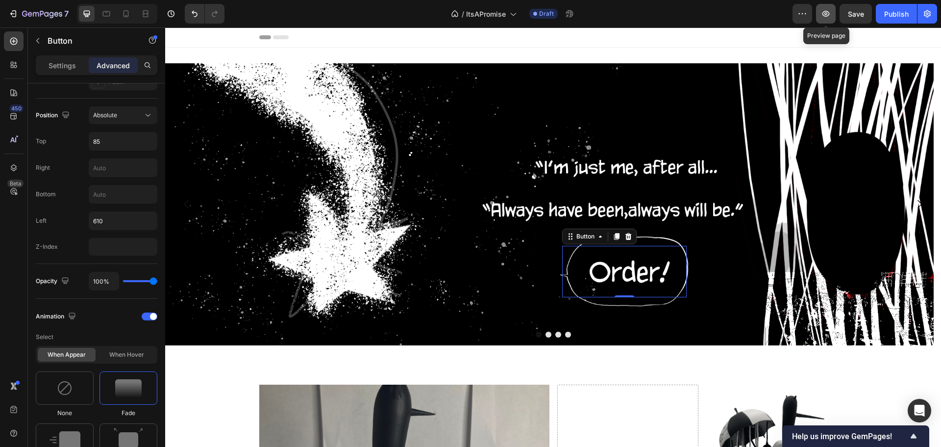
click at [825, 7] on button "button" at bounding box center [826, 14] width 20 height 20
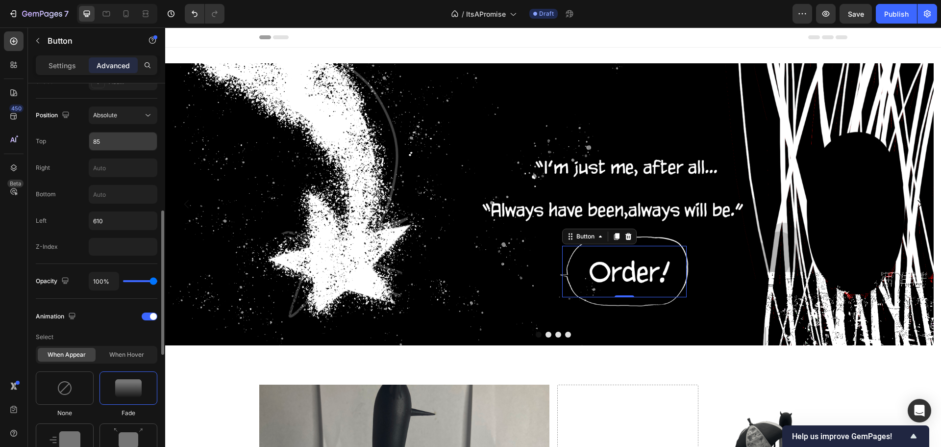
click at [106, 136] on input "85" at bounding box center [123, 141] width 68 height 18
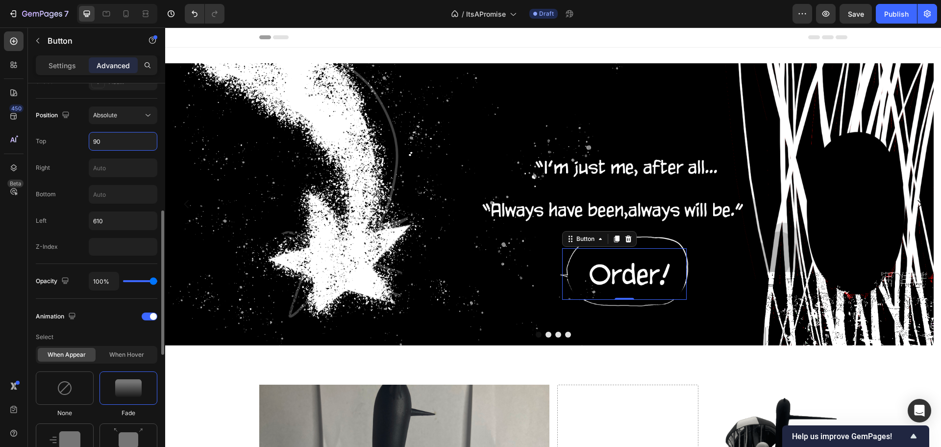
click at [105, 145] on input "90" at bounding box center [123, 141] width 68 height 18
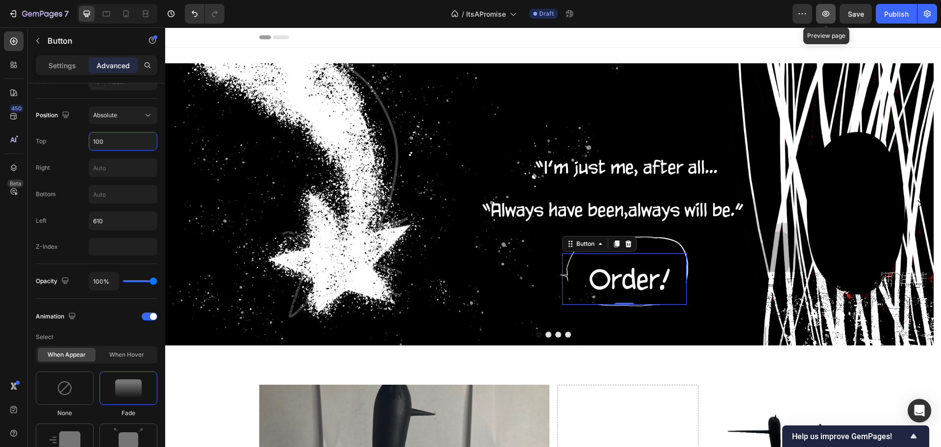
type input "100"
click at [818, 15] on button "button" at bounding box center [826, 14] width 20 height 20
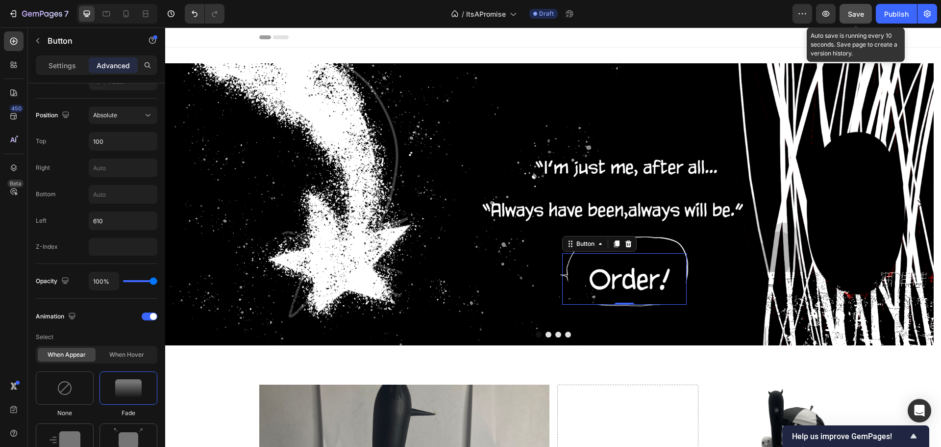
click at [851, 7] on button "Save" at bounding box center [856, 14] width 32 height 20
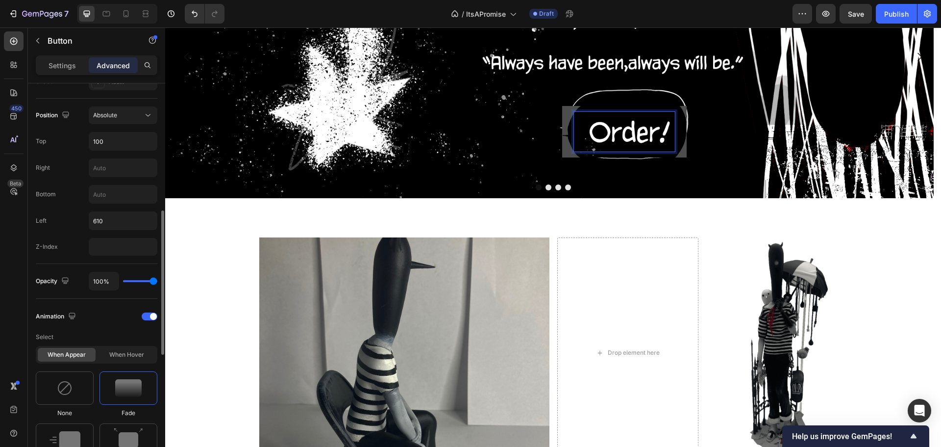
scroll to position [392, 0]
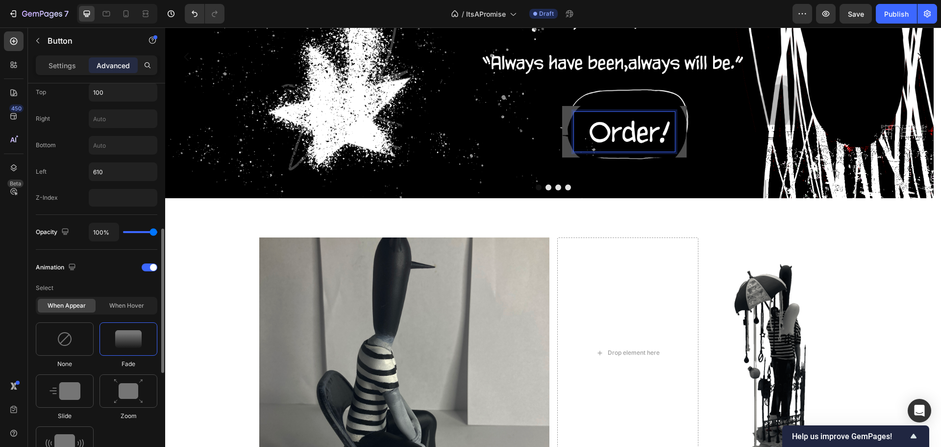
click at [671, 131] on p "Get started" at bounding box center [624, 132] width 101 height 40
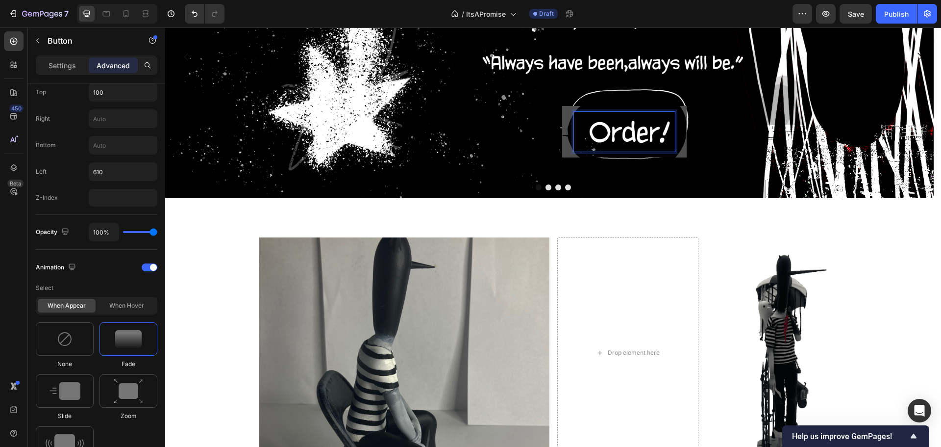
click at [649, 125] on p "Get started" at bounding box center [624, 132] width 101 height 40
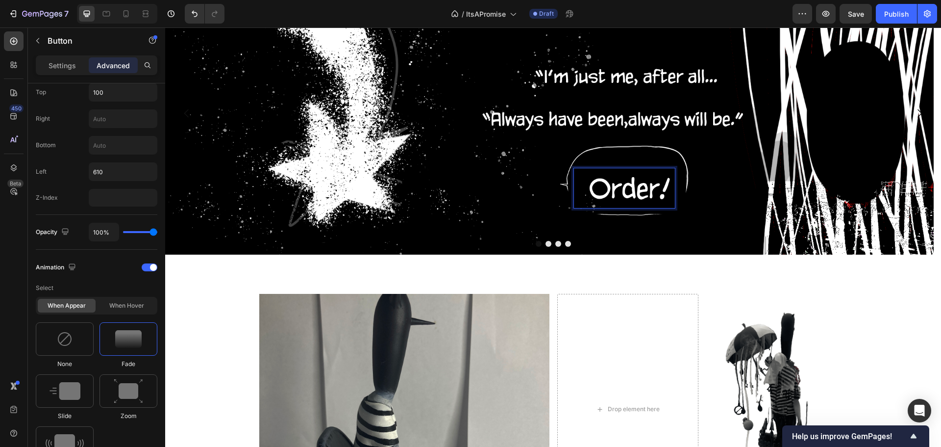
scroll to position [0, 0]
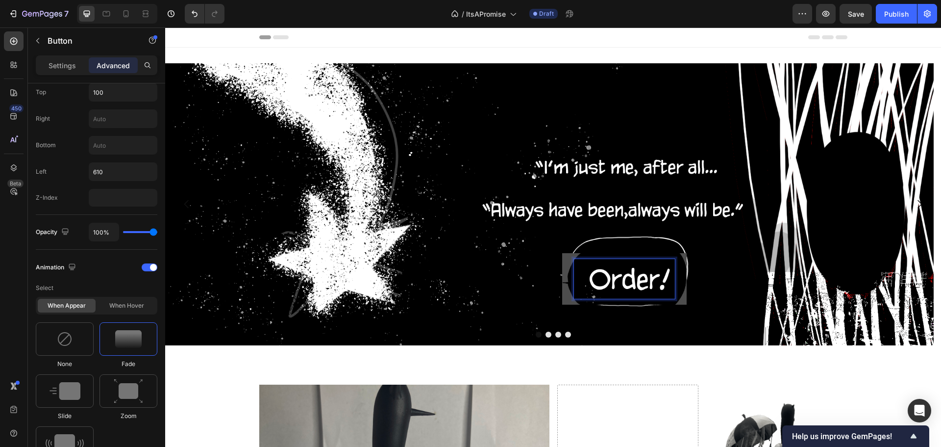
click at [565, 258] on button "Get started" at bounding box center [624, 278] width 125 height 51
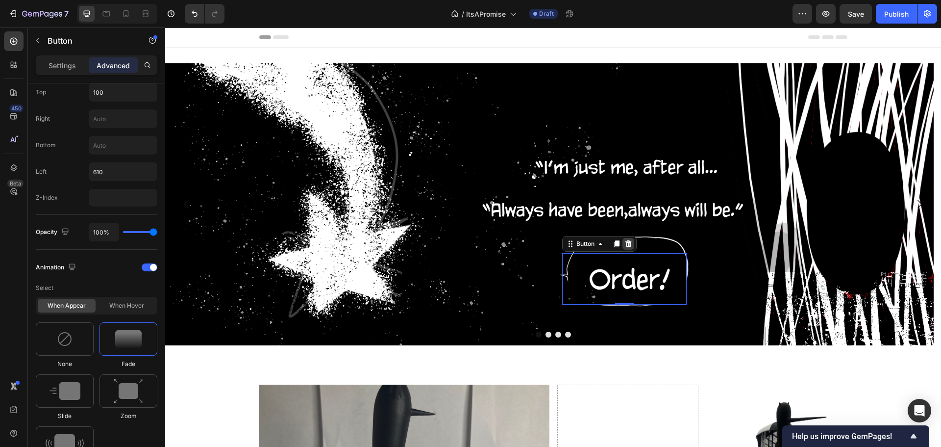
click at [631, 245] on icon at bounding box center [628, 243] width 6 height 7
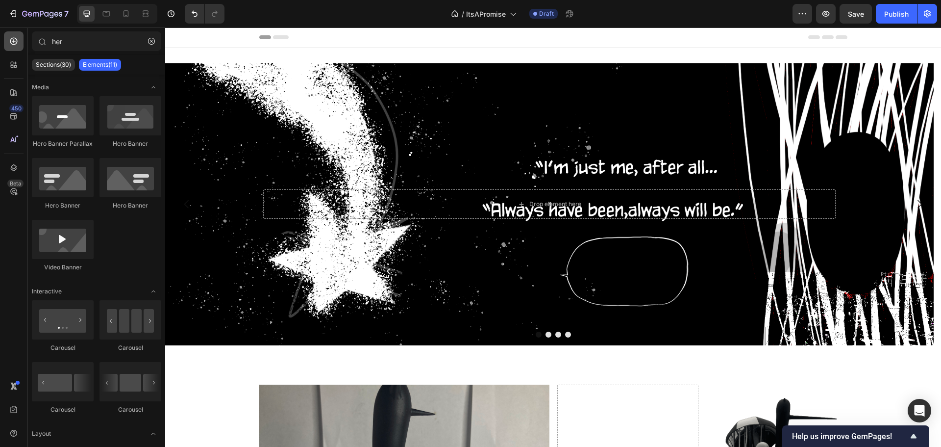
click at [12, 37] on icon at bounding box center [14, 41] width 10 height 10
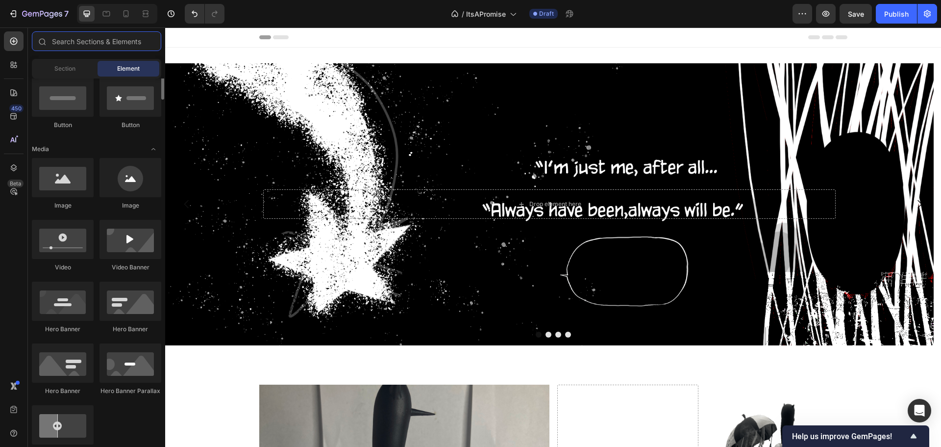
scroll to position [196, 0]
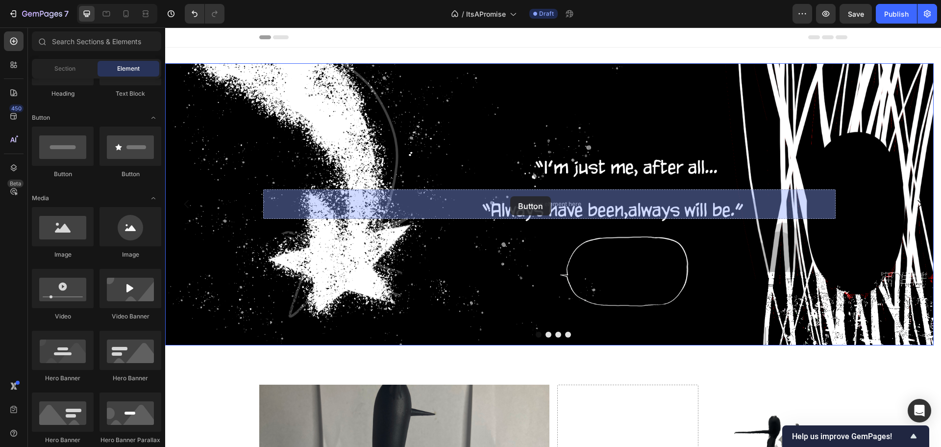
drag, startPoint x: 230, startPoint y: 185, endPoint x: 510, endPoint y: 196, distance: 280.1
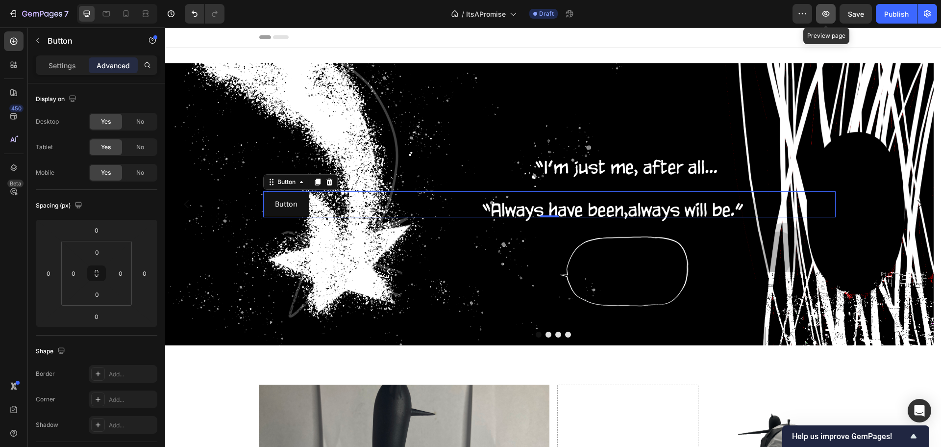
click at [827, 20] on button "button" at bounding box center [826, 14] width 20 height 20
click at [108, 9] on icon at bounding box center [106, 14] width 10 height 10
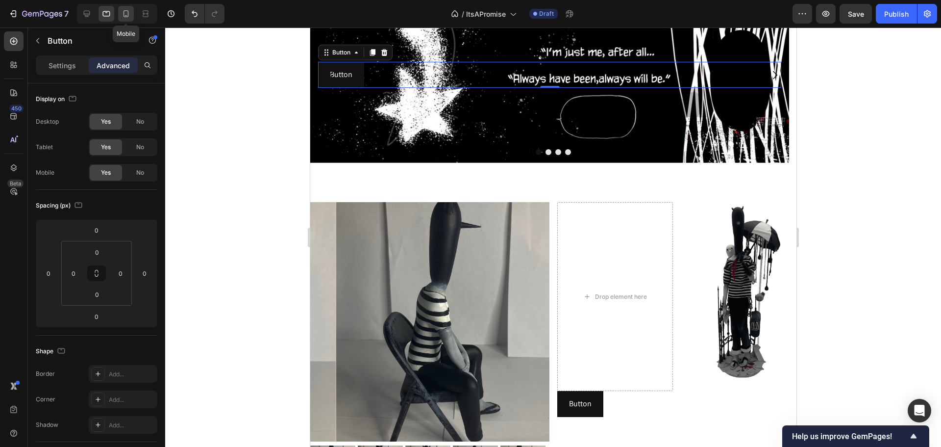
scroll to position [76, 0]
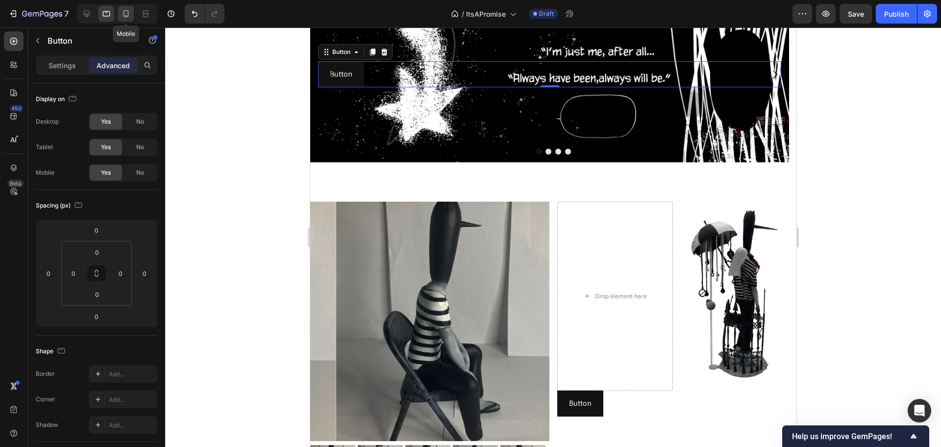
click at [132, 9] on div at bounding box center [126, 14] width 16 height 16
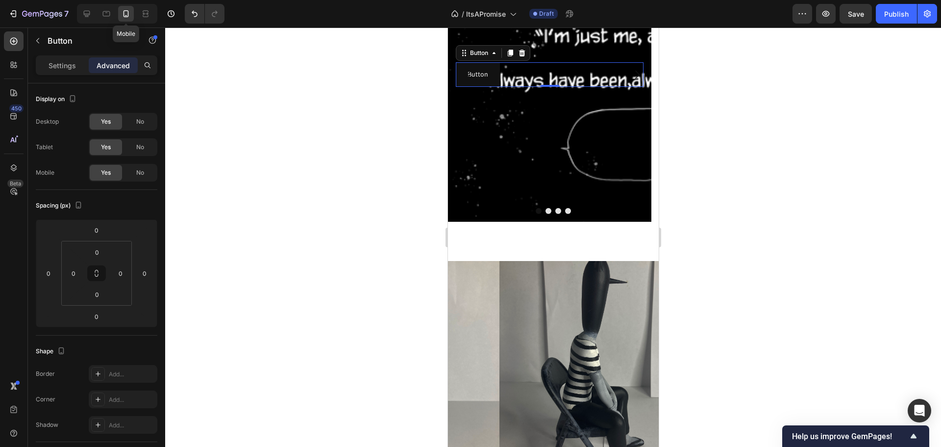
scroll to position [136, 0]
click at [83, 9] on icon at bounding box center [87, 14] width 10 height 10
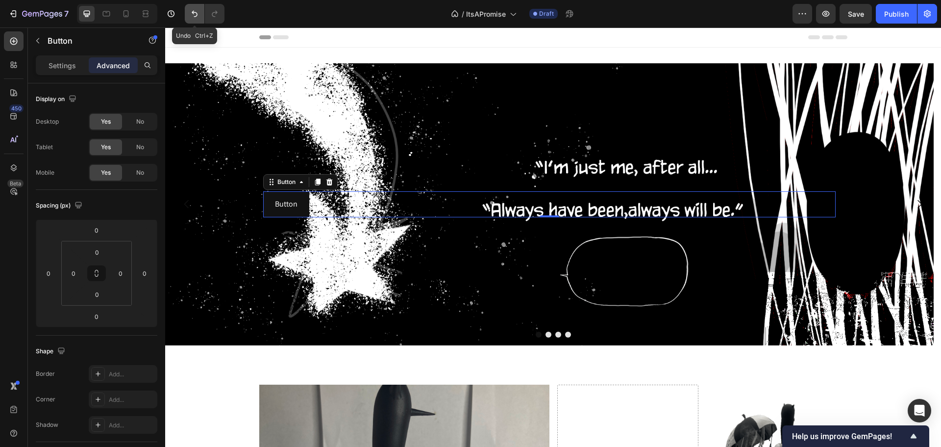
click at [198, 11] on icon "Undo/Redo" at bounding box center [195, 14] width 10 height 10
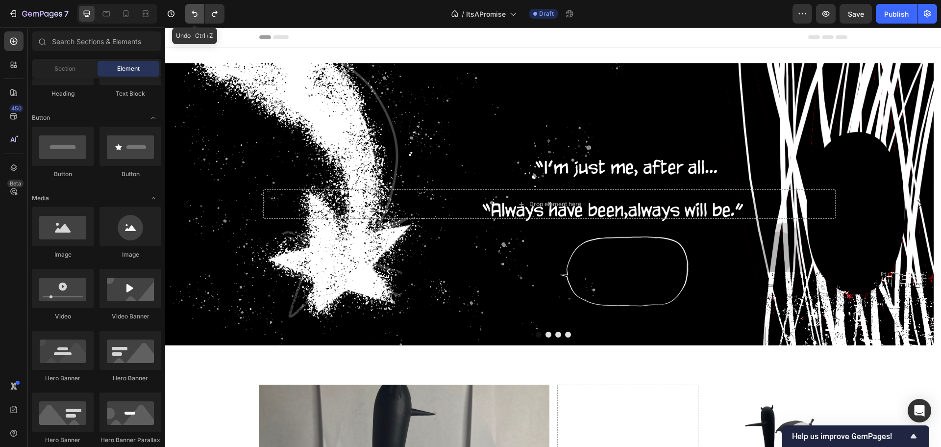
click at [198, 11] on icon "Undo/Redo" at bounding box center [195, 14] width 10 height 10
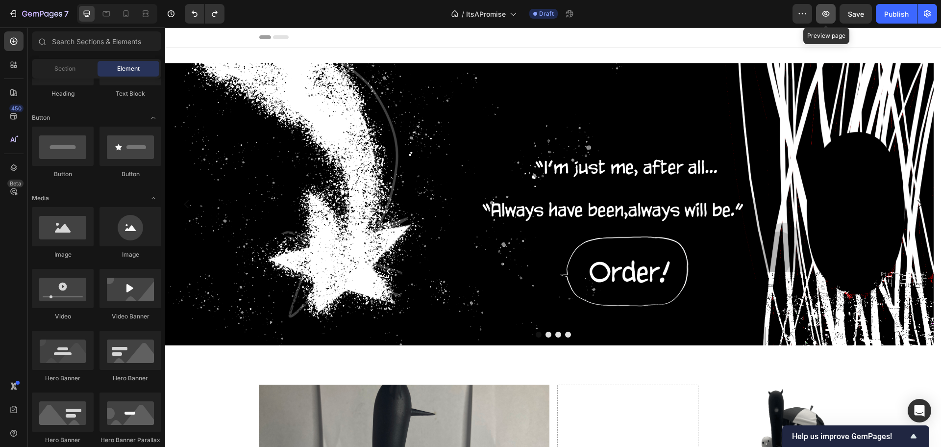
click at [830, 16] on icon "button" at bounding box center [826, 14] width 10 height 10
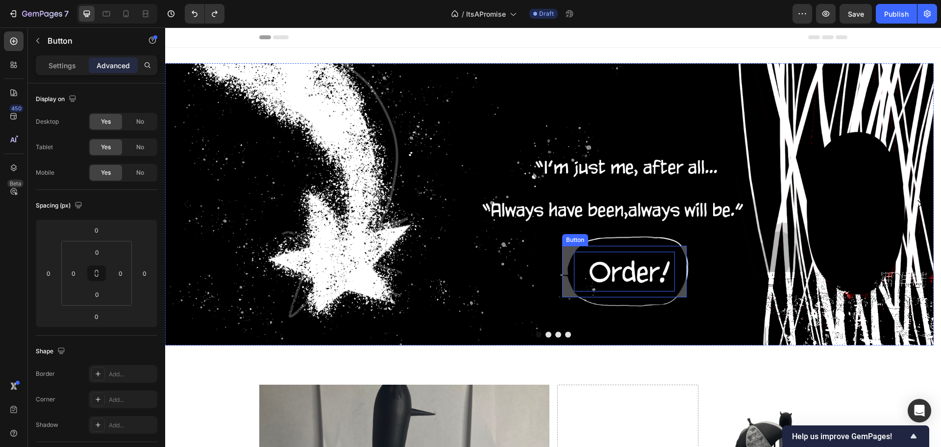
click at [612, 274] on div "Get started" at bounding box center [624, 271] width 101 height 40
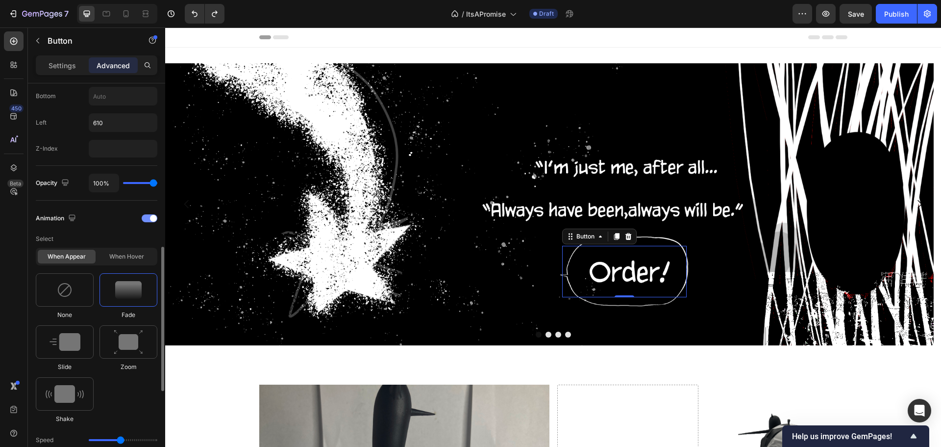
scroll to position [343, 0]
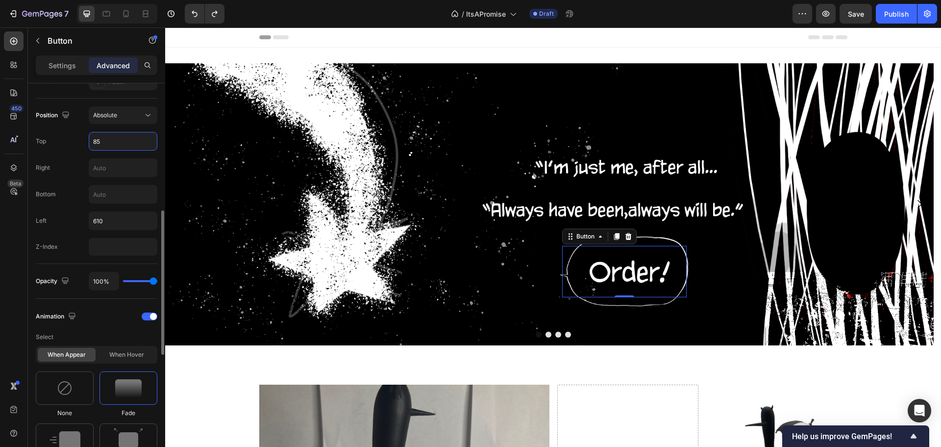
click at [138, 137] on input "85" at bounding box center [123, 141] width 68 height 18
click at [138, 136] on input "85" at bounding box center [123, 141] width 68 height 18
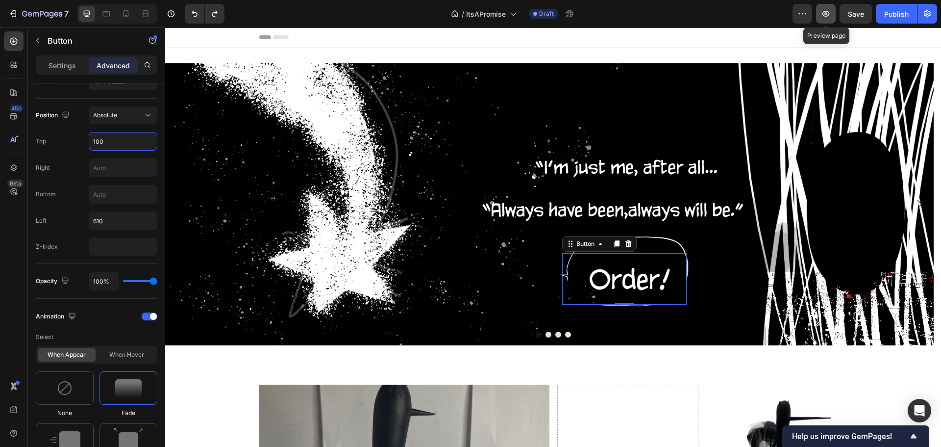
click at [828, 15] on icon "button" at bounding box center [826, 14] width 10 height 10
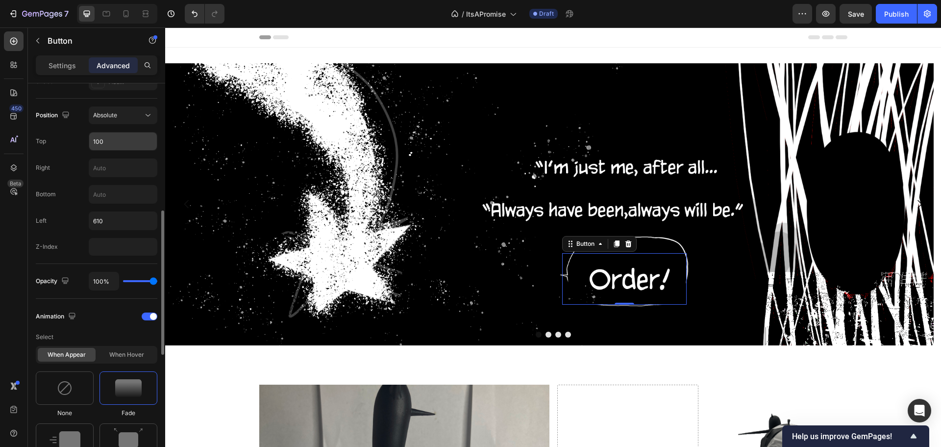
click at [120, 138] on input "100" at bounding box center [123, 141] width 68 height 18
click at [120, 137] on input "100" at bounding box center [123, 141] width 68 height 18
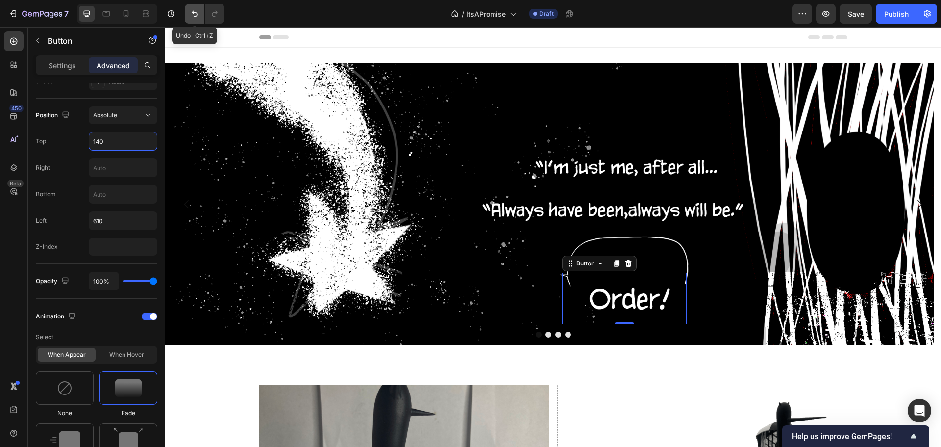
click at [191, 16] on icon "Undo/Redo" at bounding box center [195, 14] width 10 height 10
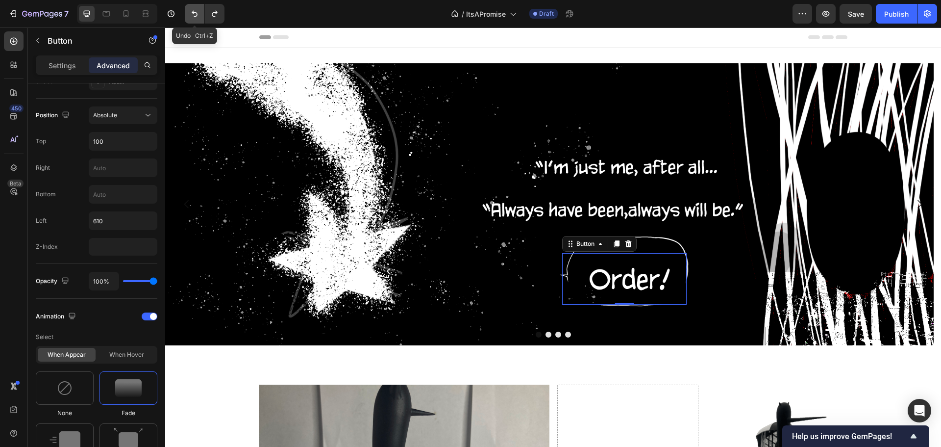
click at [191, 16] on icon "Undo/Redo" at bounding box center [195, 14] width 10 height 10
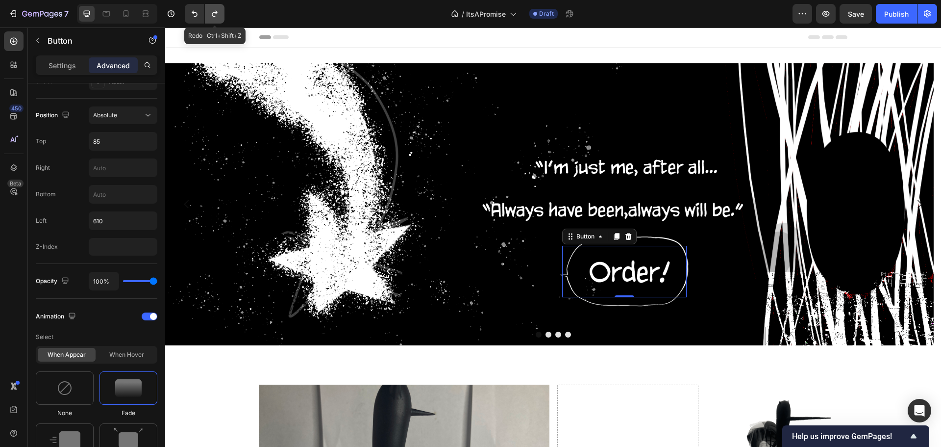
click at [211, 18] on icon "Undo/Redo" at bounding box center [215, 14] width 10 height 10
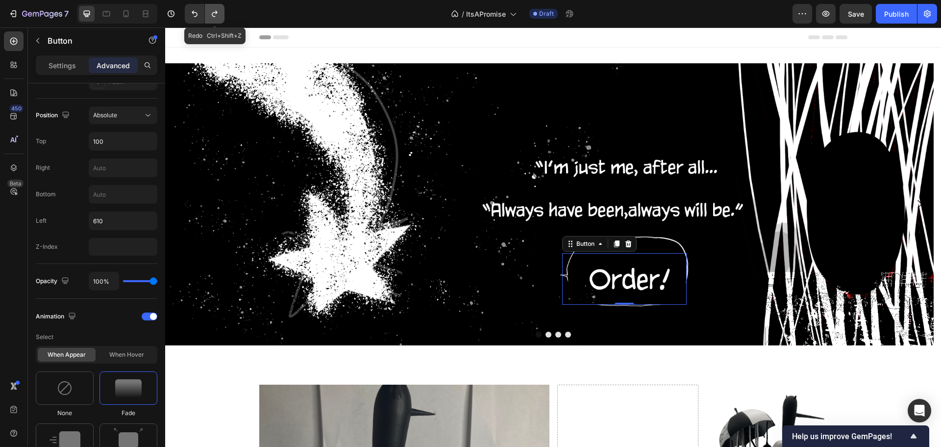
click at [211, 18] on icon "Undo/Redo" at bounding box center [215, 14] width 10 height 10
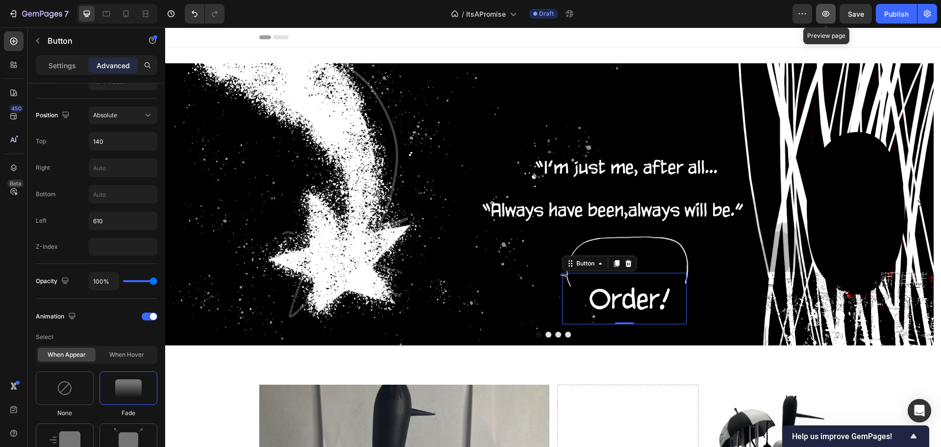
click at [827, 14] on icon "button" at bounding box center [825, 13] width 3 height 3
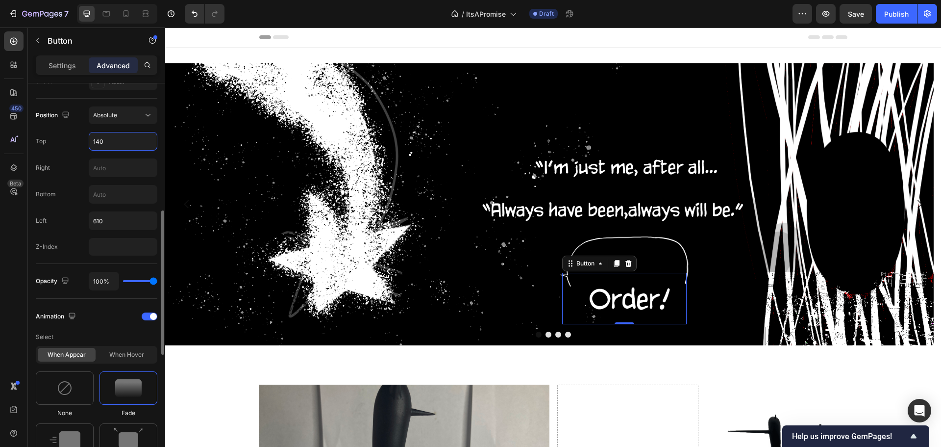
click at [108, 141] on input "140" at bounding box center [123, 141] width 68 height 18
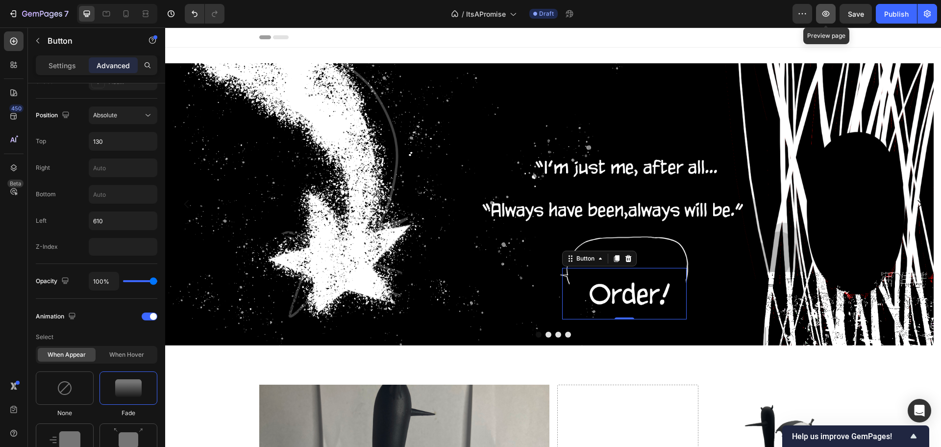
click at [824, 7] on button "button" at bounding box center [826, 14] width 20 height 20
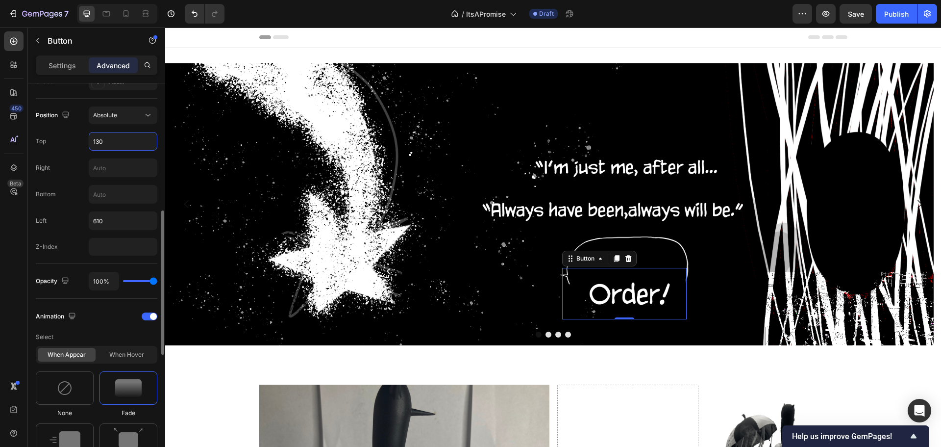
click at [108, 143] on input "130" at bounding box center [123, 141] width 68 height 18
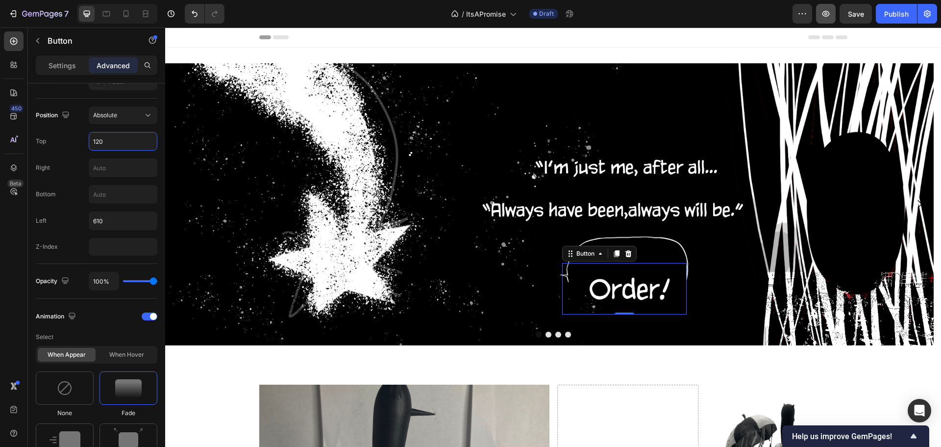
type input "120"
click at [826, 16] on icon "button" at bounding box center [826, 14] width 7 height 6
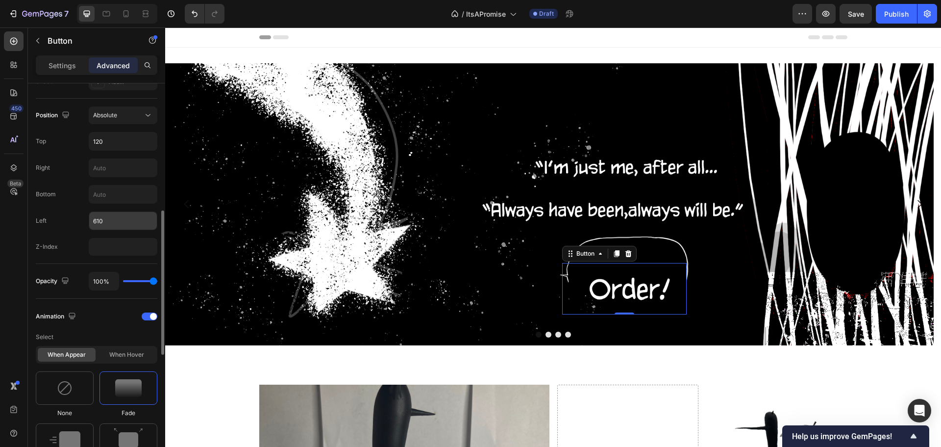
click at [119, 220] on input "610" at bounding box center [123, 221] width 68 height 18
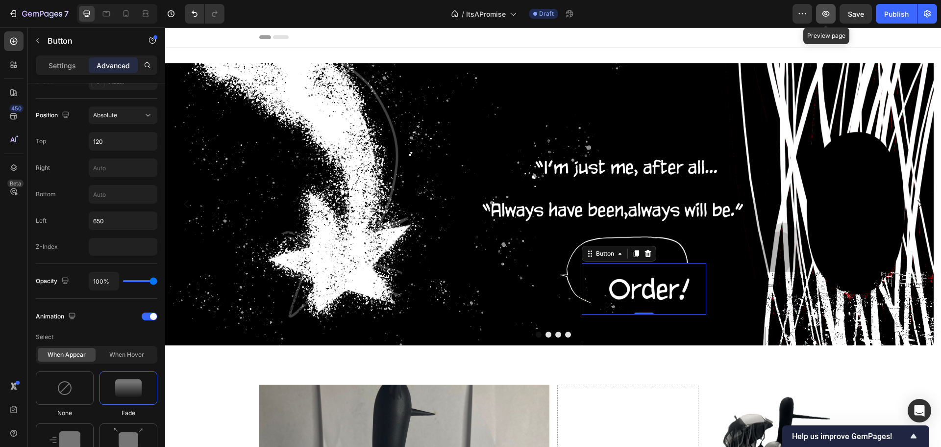
click at [822, 9] on icon "button" at bounding box center [826, 14] width 10 height 10
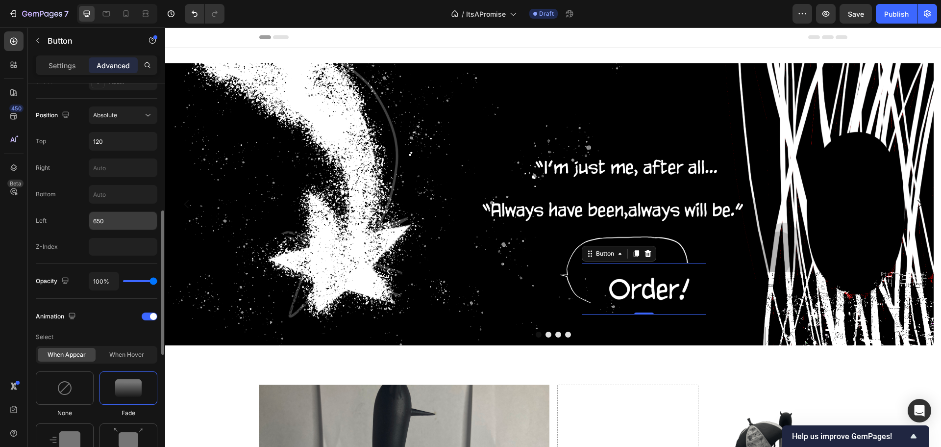
click at [121, 221] on input "650" at bounding box center [123, 221] width 68 height 18
click at [134, 223] on input "650" at bounding box center [123, 221] width 68 height 18
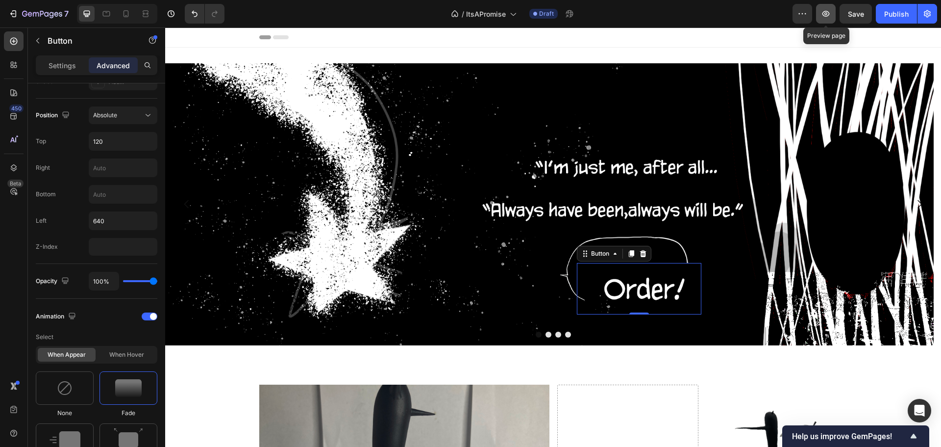
click at [831, 9] on icon "button" at bounding box center [826, 14] width 10 height 10
click at [130, 211] on div "640" at bounding box center [123, 220] width 69 height 19
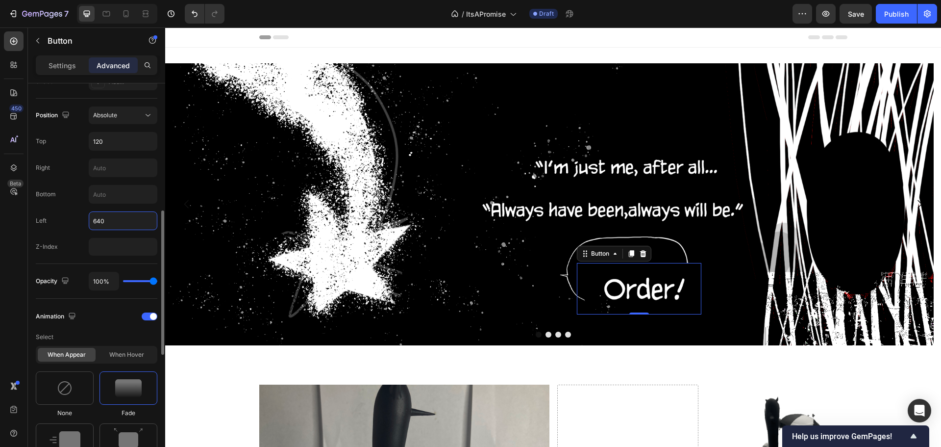
click at [121, 215] on input "640" at bounding box center [123, 221] width 68 height 18
click at [112, 217] on input "640" at bounding box center [123, 221] width 68 height 18
type input "638"
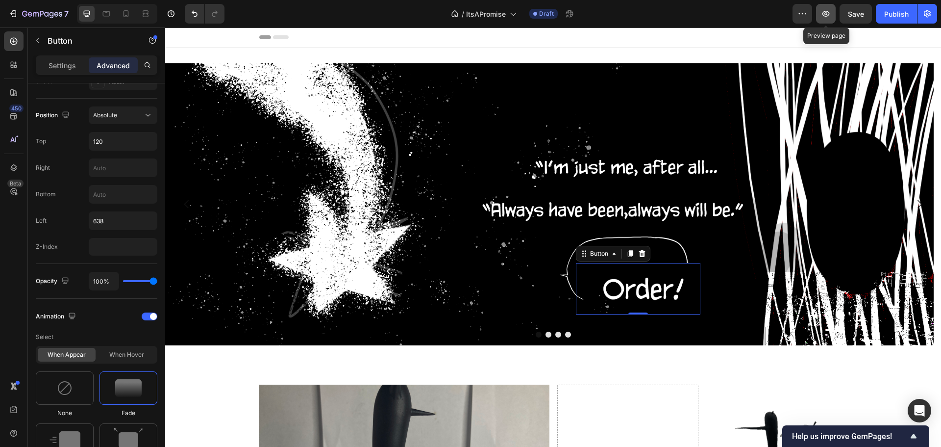
click at [827, 15] on icon "button" at bounding box center [825, 13] width 3 height 3
type input "640"
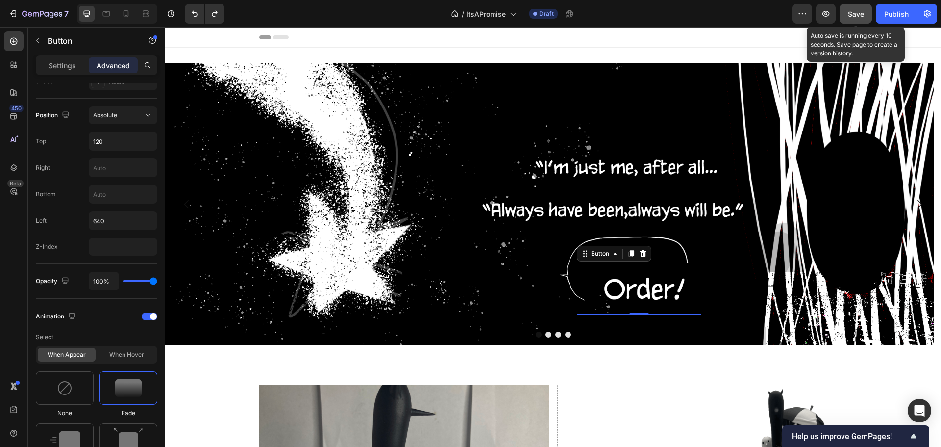
click at [868, 16] on button "Save" at bounding box center [856, 14] width 32 height 20
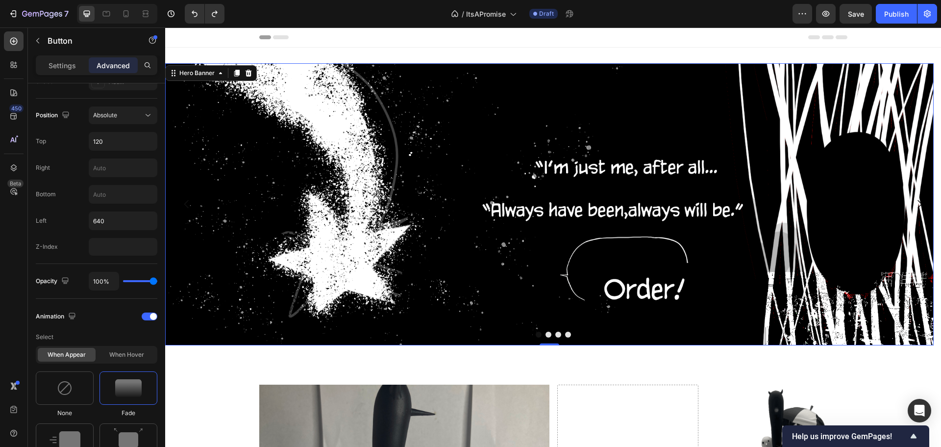
click at [314, 169] on div "Background Image" at bounding box center [549, 204] width 769 height 282
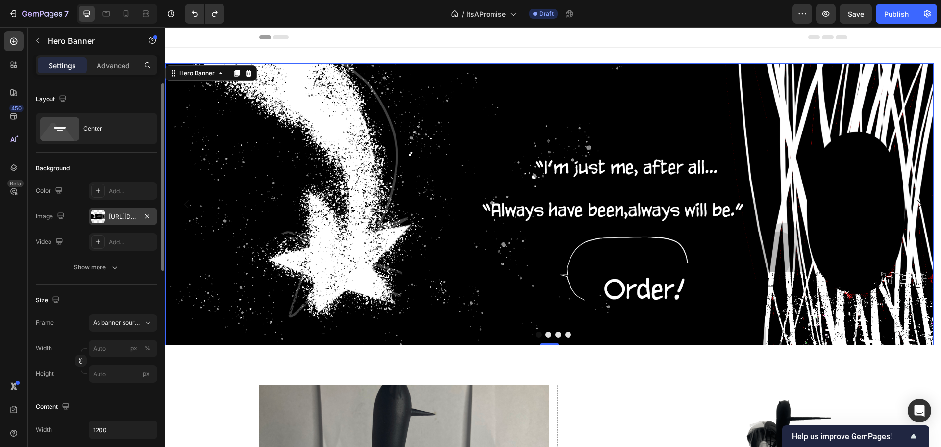
click at [99, 215] on div at bounding box center [98, 216] width 14 height 14
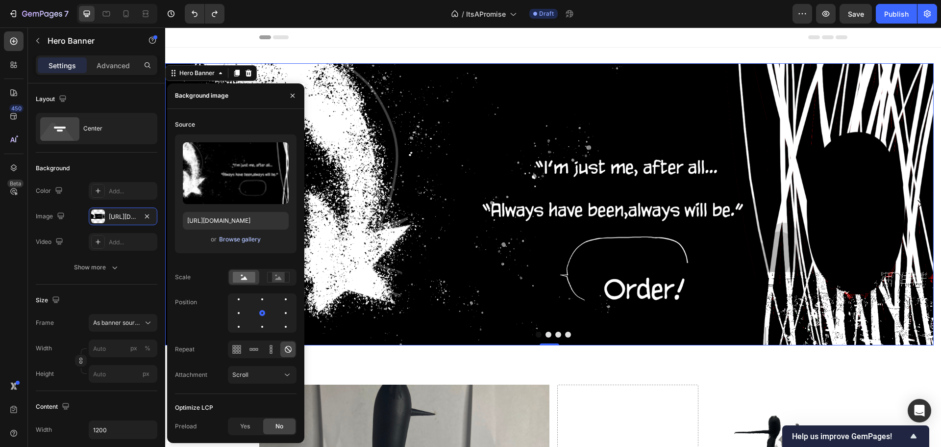
click at [235, 242] on div "Browse gallery" at bounding box center [240, 239] width 42 height 9
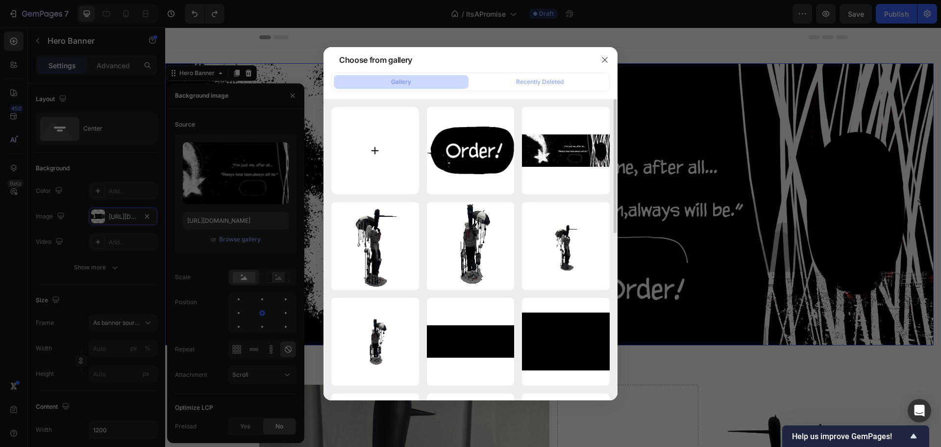
click at [380, 174] on input "file" at bounding box center [375, 151] width 88 height 88
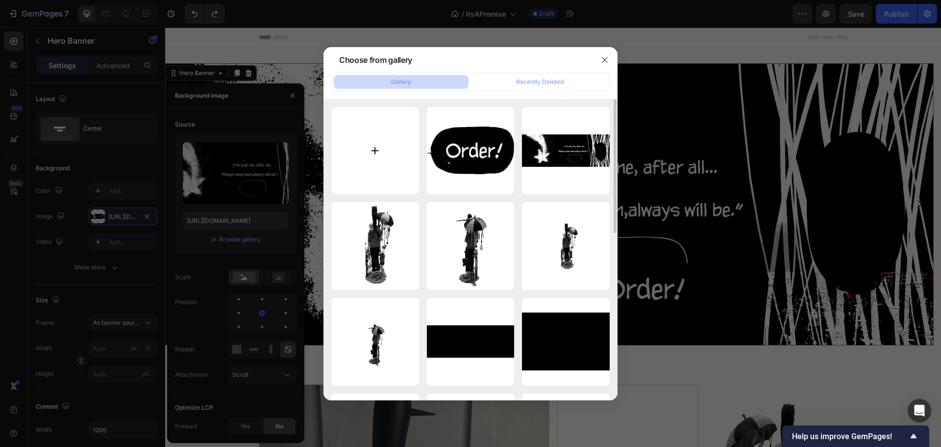
type input "C:\fakepath\PunBanner1.png"
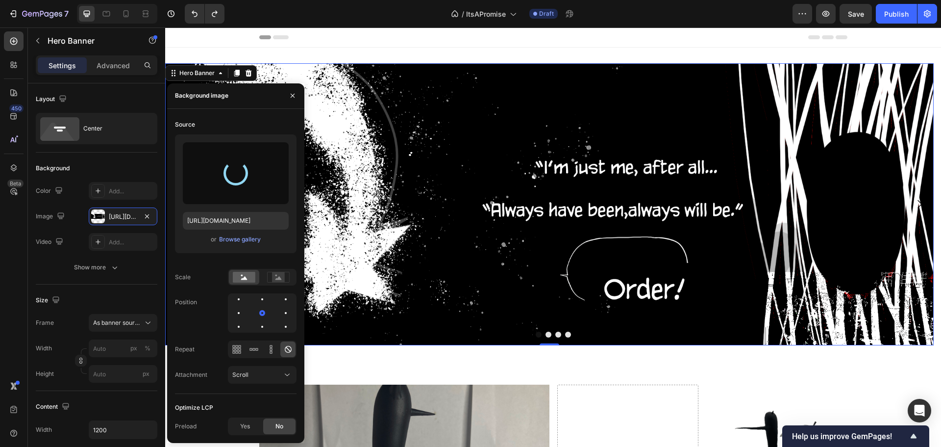
type input "[URL][DOMAIN_NAME]"
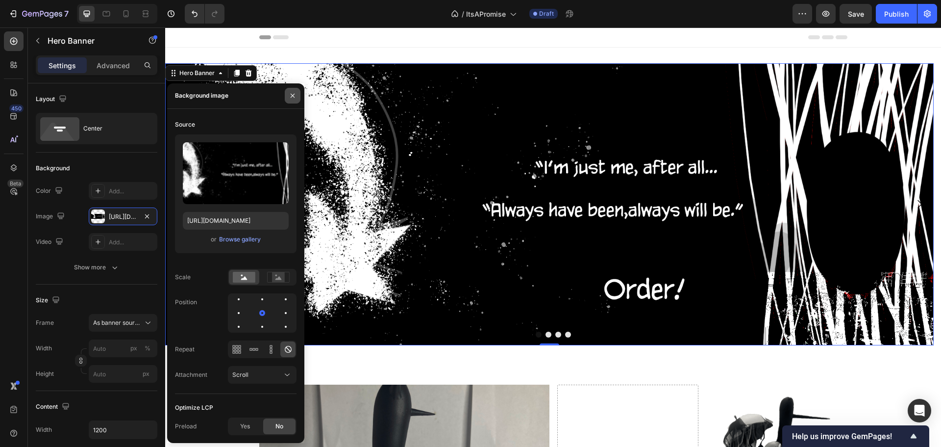
click at [290, 94] on icon "button" at bounding box center [293, 96] width 8 height 8
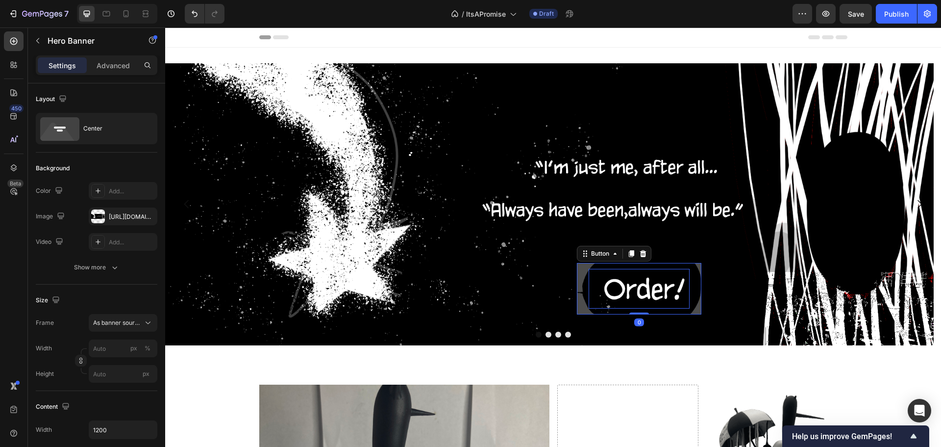
click at [638, 284] on div "Get started" at bounding box center [639, 289] width 101 height 40
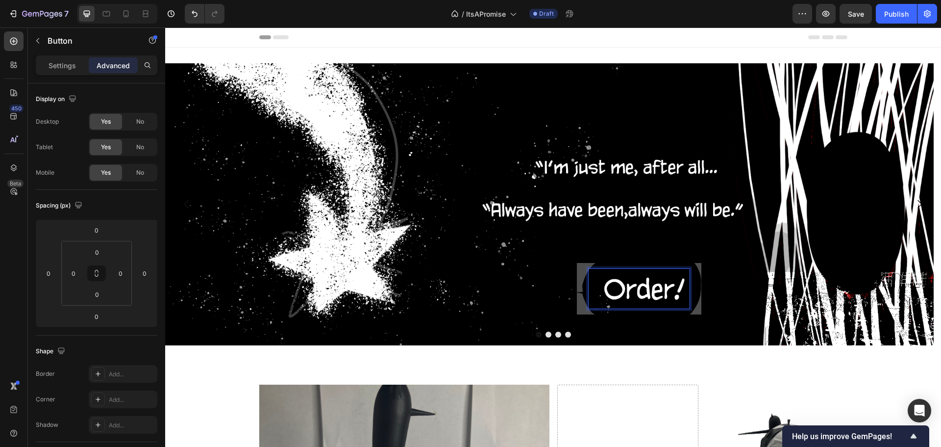
click at [653, 285] on div "Get started" at bounding box center [639, 289] width 101 height 40
click at [55, 66] on p "Settings" at bounding box center [62, 65] width 27 height 10
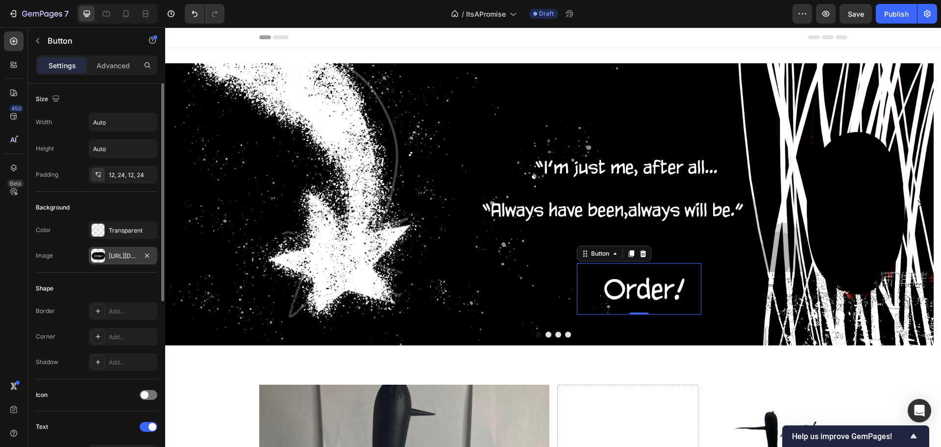
click at [100, 250] on div at bounding box center [98, 256] width 14 height 14
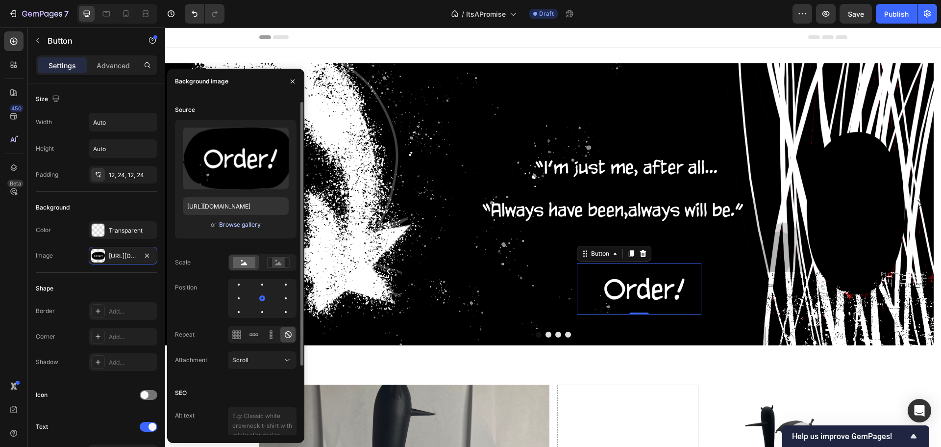
click at [241, 228] on div "Browse gallery" at bounding box center [240, 224] width 42 height 9
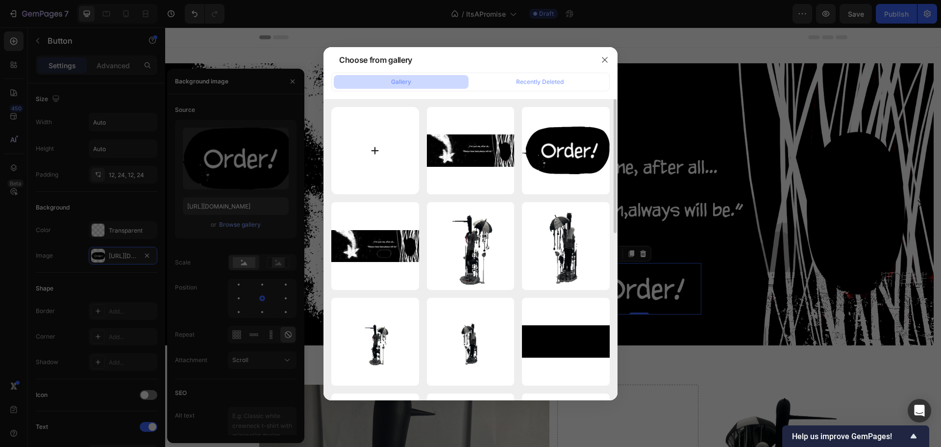
click at [375, 161] on input "file" at bounding box center [375, 151] width 88 height 88
type input "C:\fakepath\Layer 8.png"
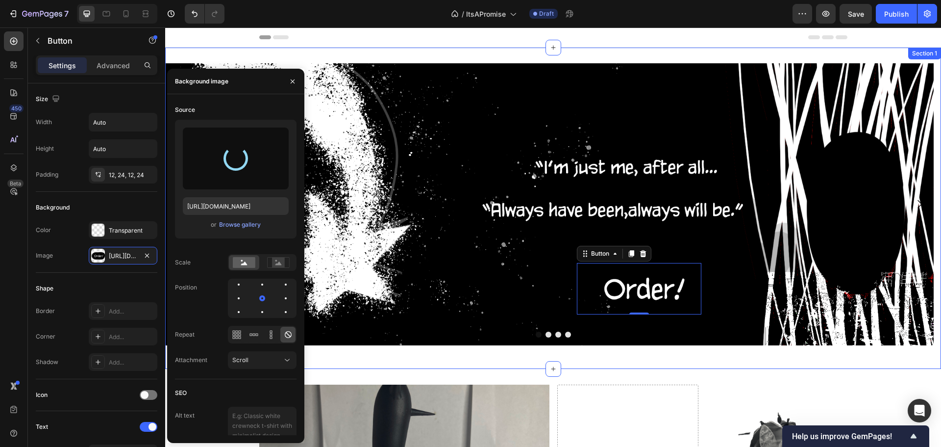
type input "[URL][DOMAIN_NAME]"
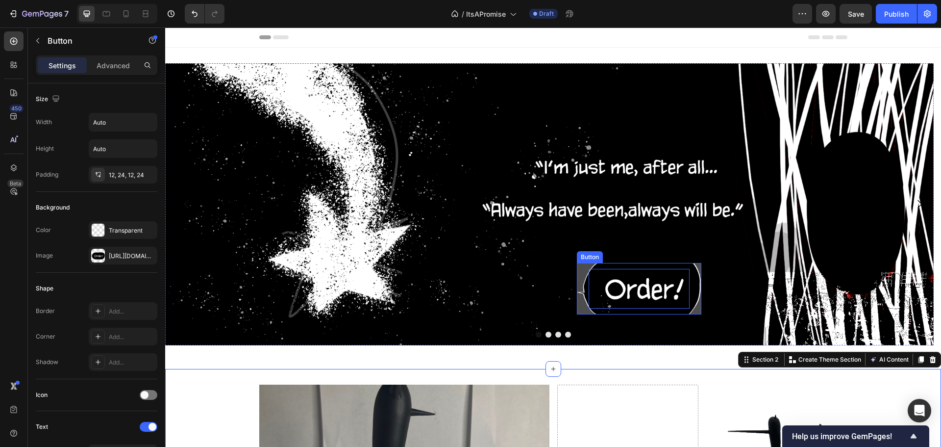
click at [609, 287] on p "Get started" at bounding box center [639, 289] width 101 height 40
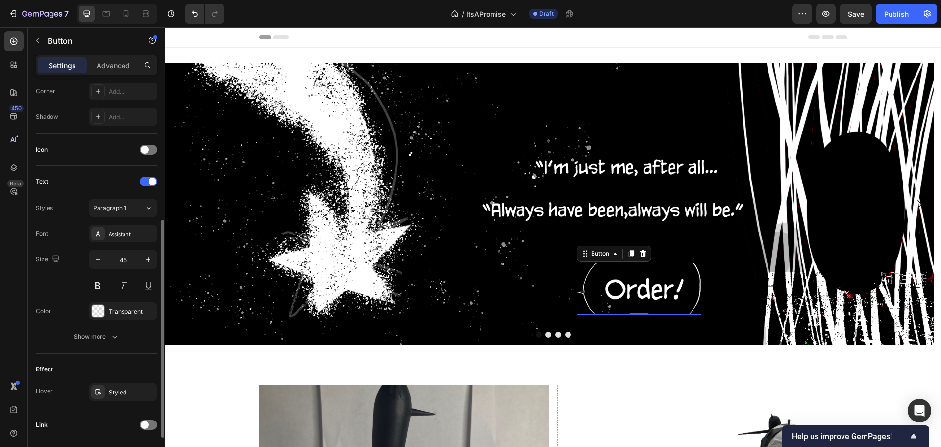
scroll to position [312, 0]
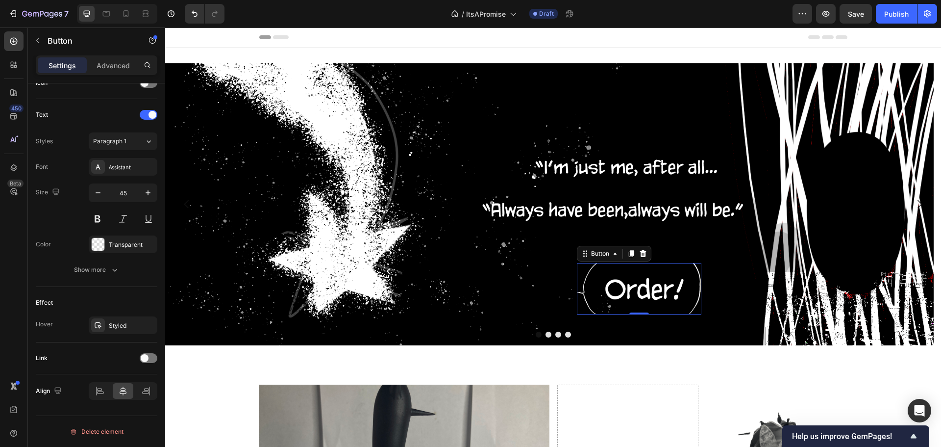
click at [96, 55] on div "Settings Advanced" at bounding box center [97, 65] width 122 height 20
click at [106, 60] on p "Advanced" at bounding box center [113, 65] width 33 height 10
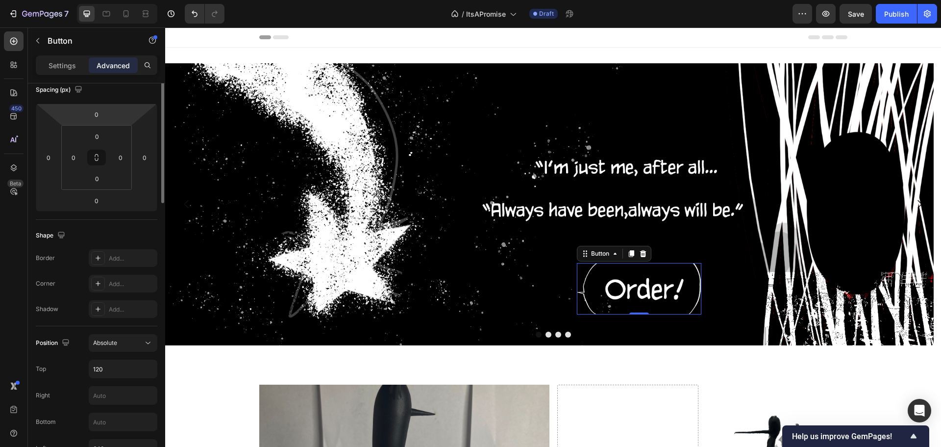
scroll to position [0, 0]
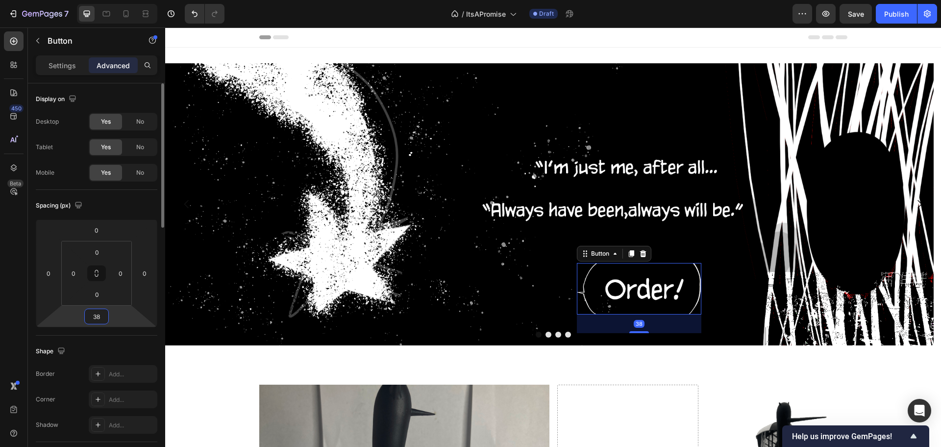
drag, startPoint x: 118, startPoint y: 315, endPoint x: 112, endPoint y: 306, distance: 11.0
click at [112, 0] on html "7 Version history / ItsAPromise Draft Preview Save Publish 450 Beta Sections(30…" at bounding box center [470, 0] width 941 height 0
drag, startPoint x: 122, startPoint y: 316, endPoint x: 123, endPoint y: 330, distance: 14.2
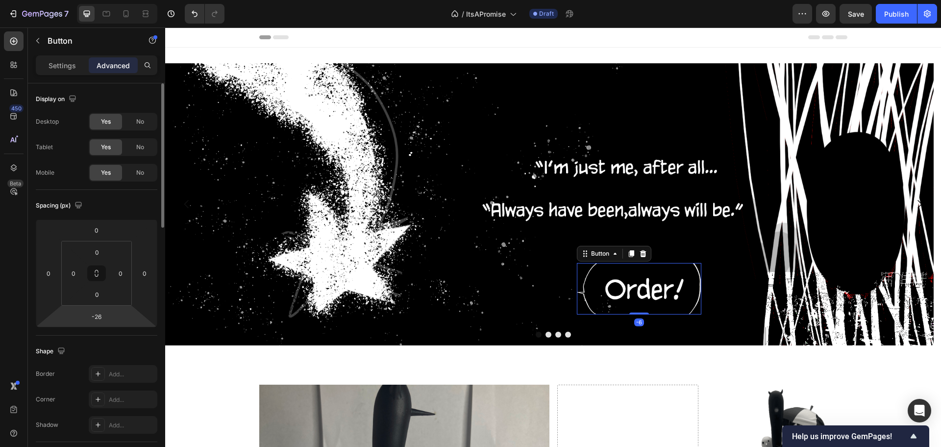
click at [123, 0] on html "7 Version history / ItsAPromise Draft Preview Save Publish 450 Beta Sections(30…" at bounding box center [470, 0] width 941 height 0
click at [98, 320] on input "-26" at bounding box center [97, 316] width 20 height 15
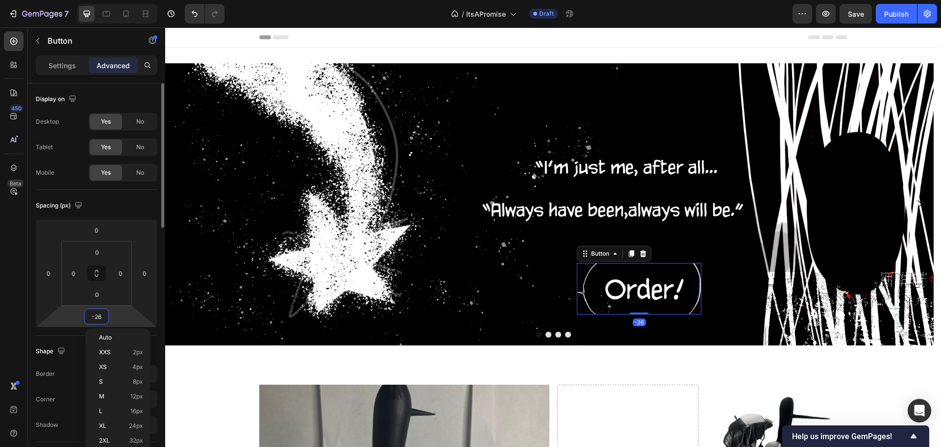
click at [98, 319] on input "-26" at bounding box center [97, 316] width 20 height 15
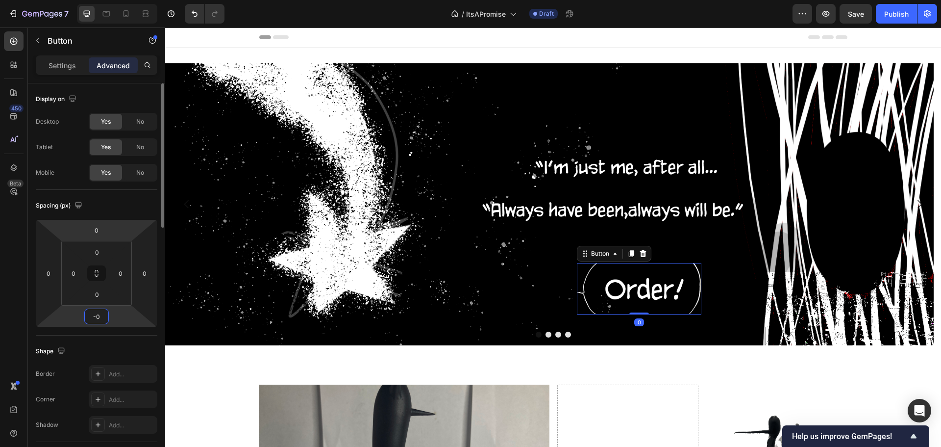
type input "0"
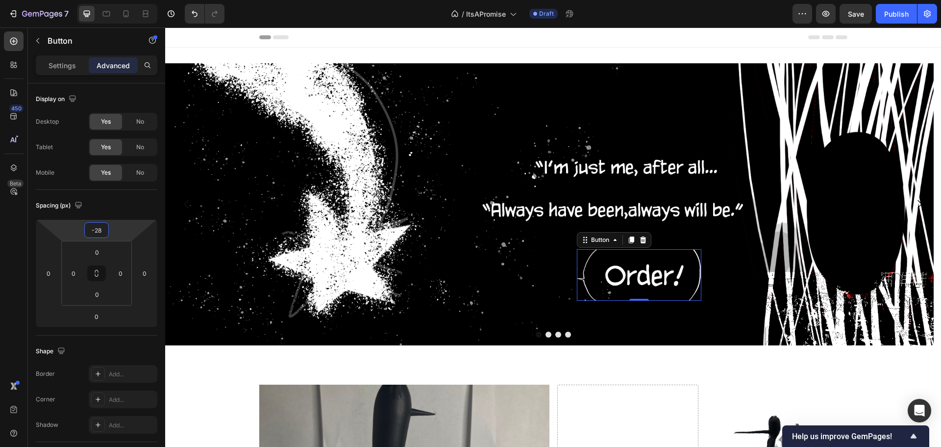
drag, startPoint x: 115, startPoint y: 233, endPoint x: 121, endPoint y: 240, distance: 9.0
click at [121, 0] on html "7 Version history / ItsAPromise Draft Preview Save Publish 450 Beta Sections(30…" at bounding box center [470, 0] width 941 height 0
type input "0"
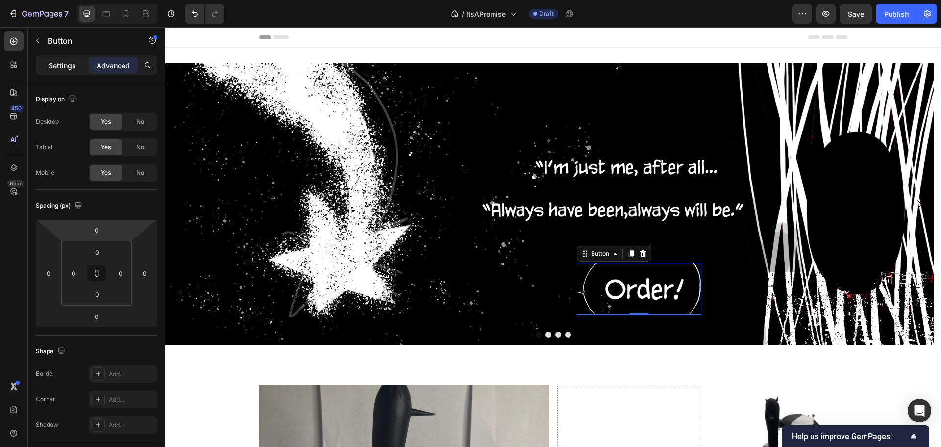
click at [66, 66] on p "Settings" at bounding box center [62, 65] width 27 height 10
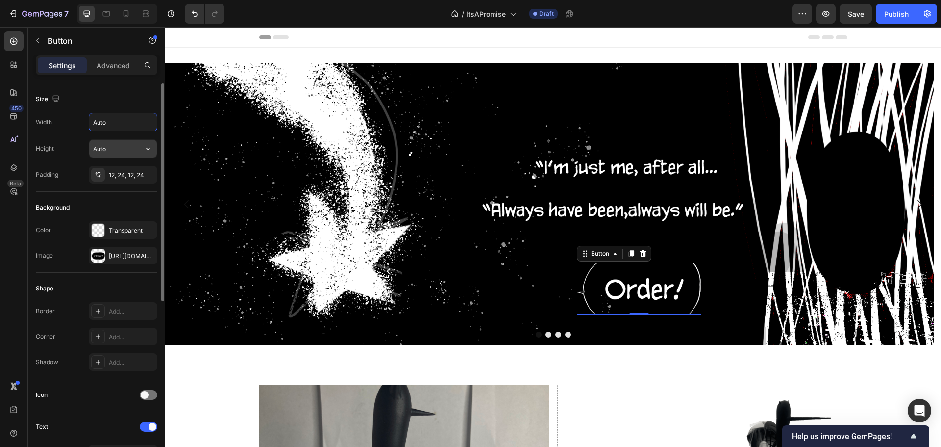
click at [118, 142] on input "Auto" at bounding box center [123, 149] width 68 height 18
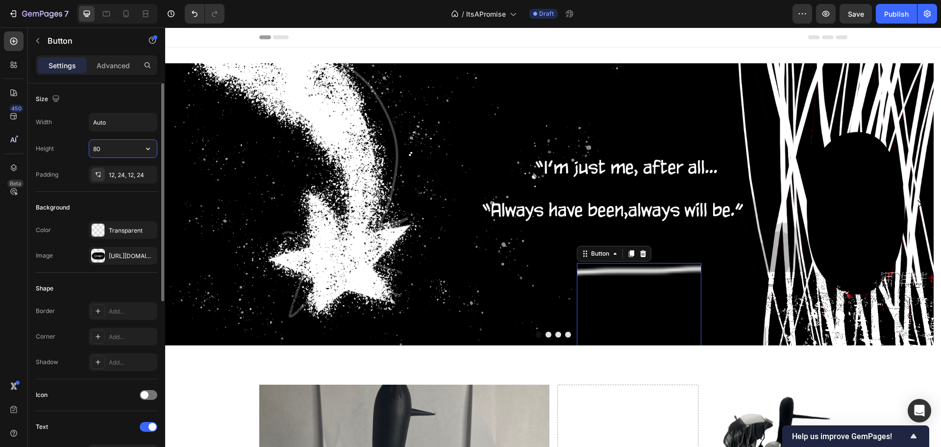
type input "8"
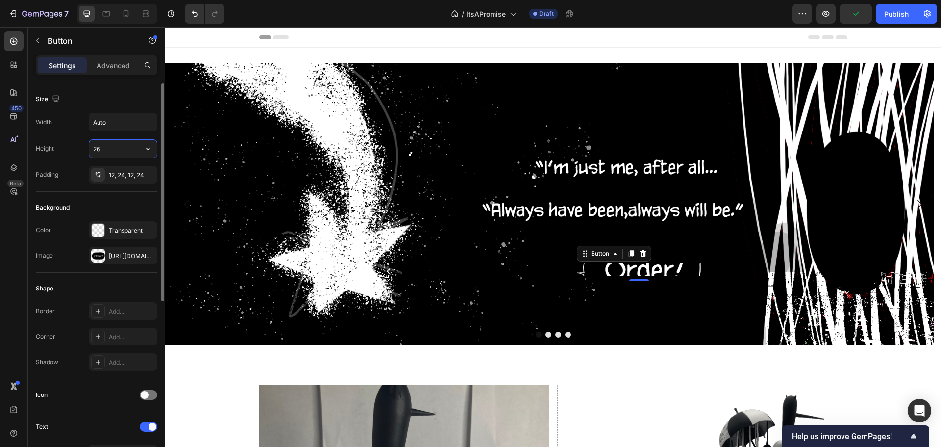
type input "2"
type input "1"
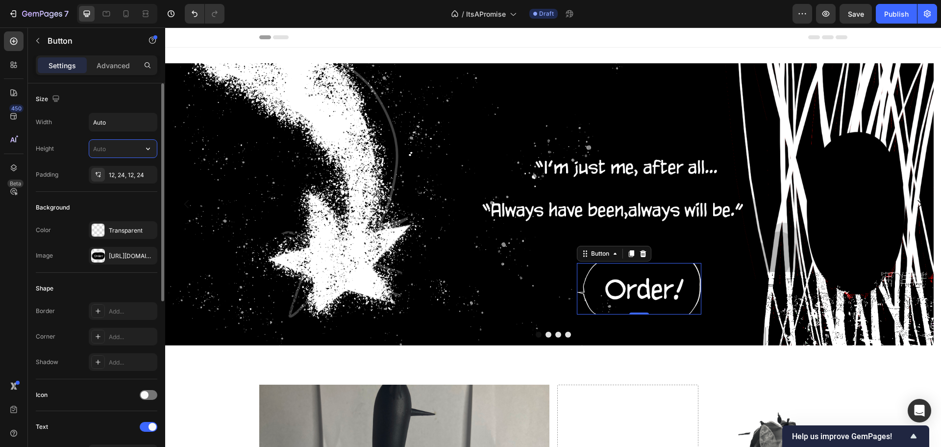
click at [118, 144] on input "text" at bounding box center [123, 149] width 68 height 18
click at [118, 144] on input "130" at bounding box center [123, 149] width 68 height 18
click at [118, 143] on input "130" at bounding box center [123, 149] width 68 height 18
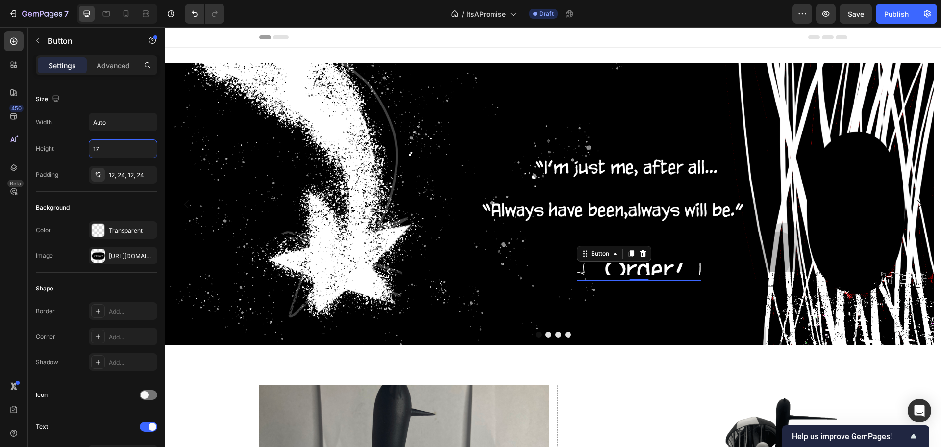
type input "1"
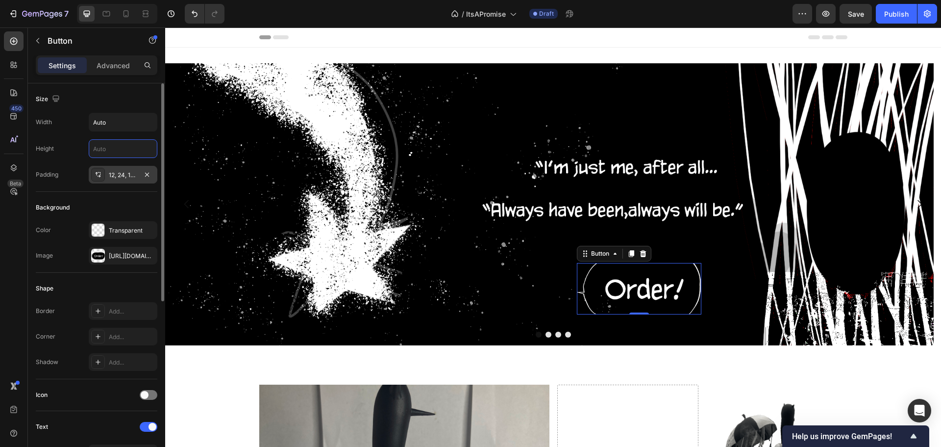
click at [94, 174] on div at bounding box center [98, 175] width 14 height 14
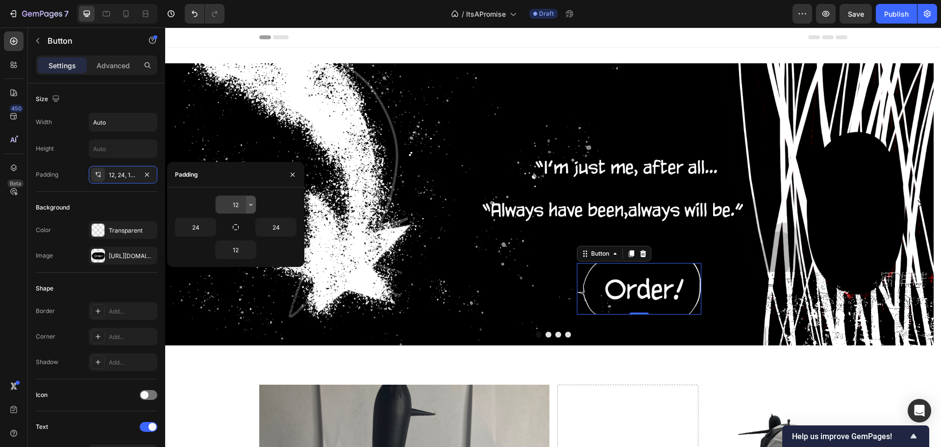
click at [255, 205] on button "button" at bounding box center [251, 205] width 10 height 18
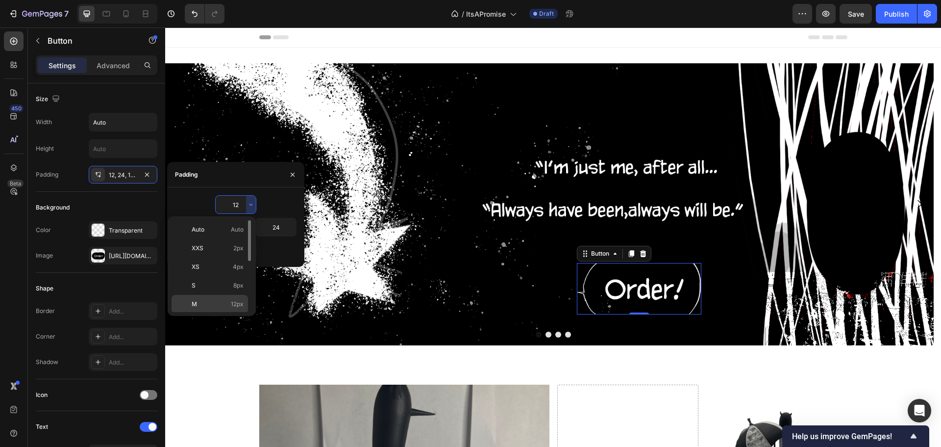
click at [221, 307] on p "M 12px" at bounding box center [218, 304] width 52 height 9
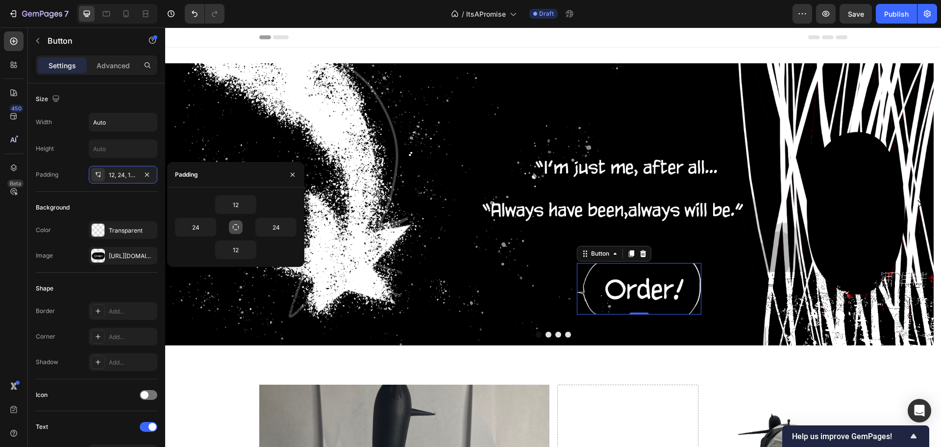
click at [238, 225] on icon "button" at bounding box center [236, 227] width 8 height 8
type input "12"
click at [236, 225] on icon "button" at bounding box center [236, 227] width 8 height 8
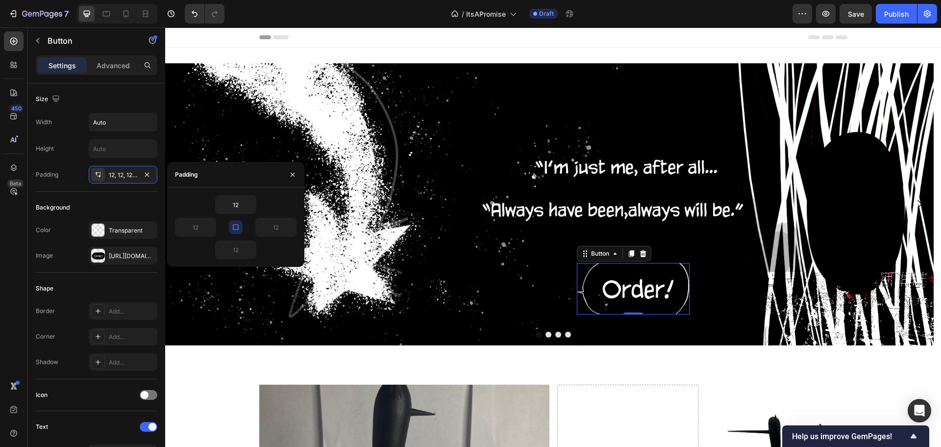
click at [236, 225] on icon "button" at bounding box center [236, 227] width 8 height 8
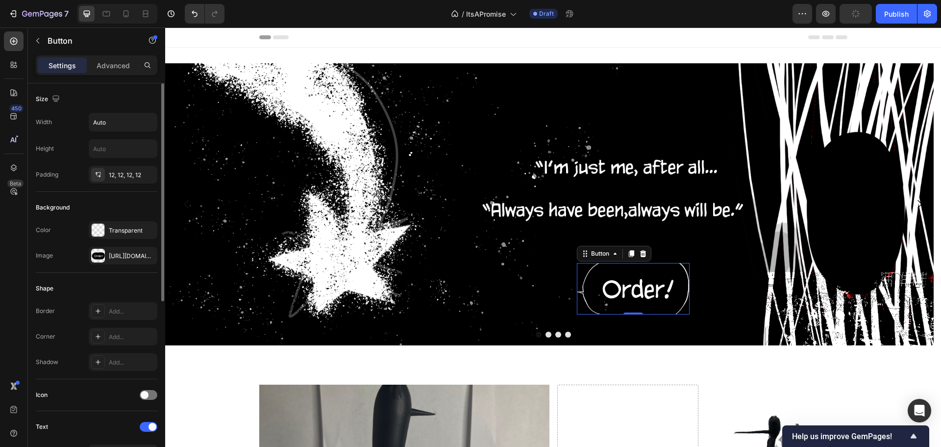
click at [97, 212] on div "Background" at bounding box center [97, 208] width 122 height 16
click at [115, 253] on div "[URL][DOMAIN_NAME]" at bounding box center [123, 255] width 28 height 9
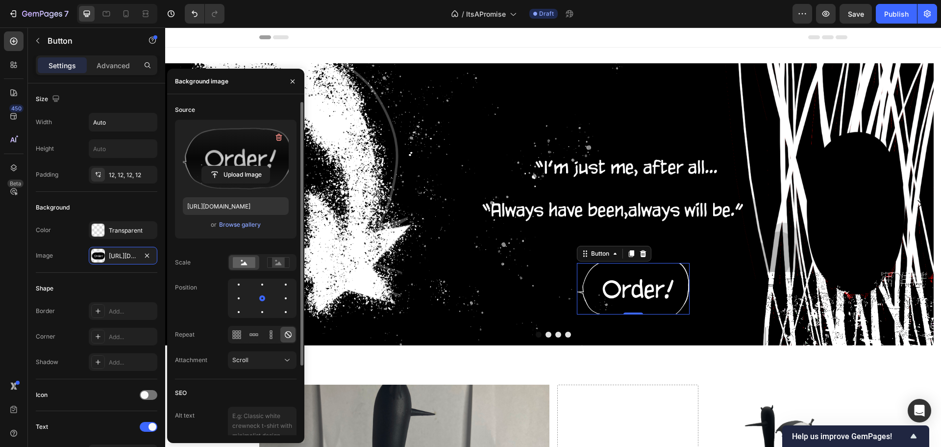
click at [229, 150] on label at bounding box center [236, 158] width 106 height 62
click at [229, 166] on input "file" at bounding box center [236, 174] width 68 height 17
click at [282, 266] on rect at bounding box center [278, 262] width 13 height 10
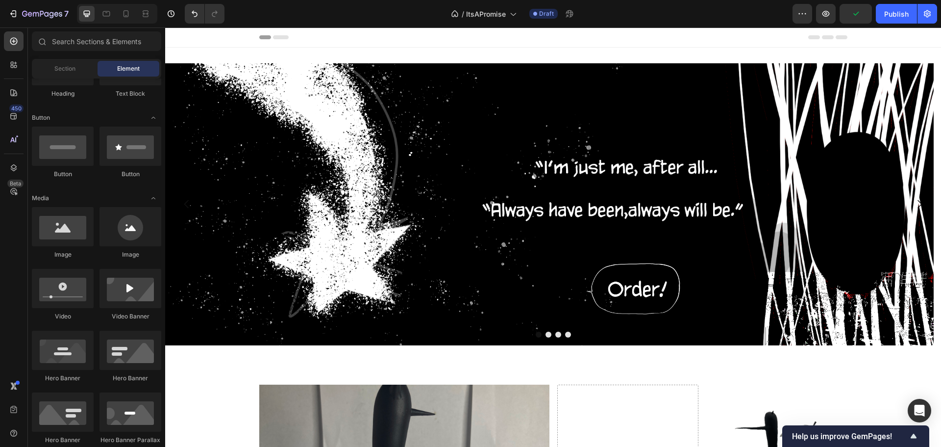
click at [475, 47] on div "Header" at bounding box center [553, 37] width 776 height 20
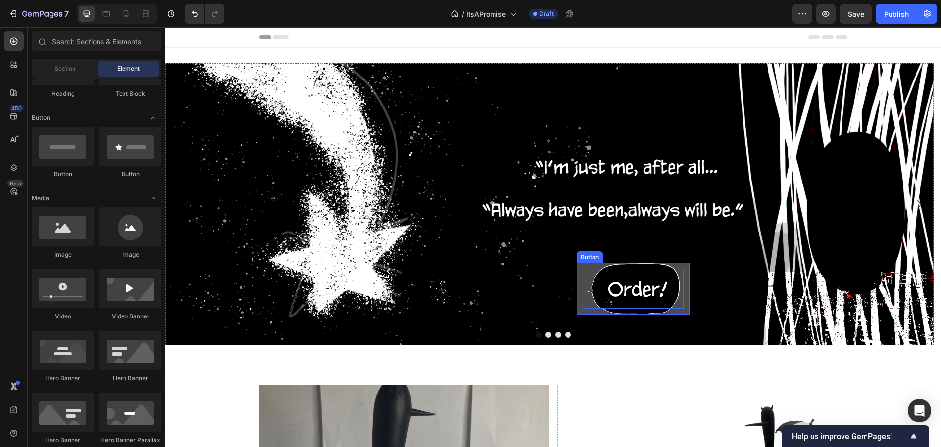
click at [636, 278] on p "Get started" at bounding box center [633, 289] width 101 height 40
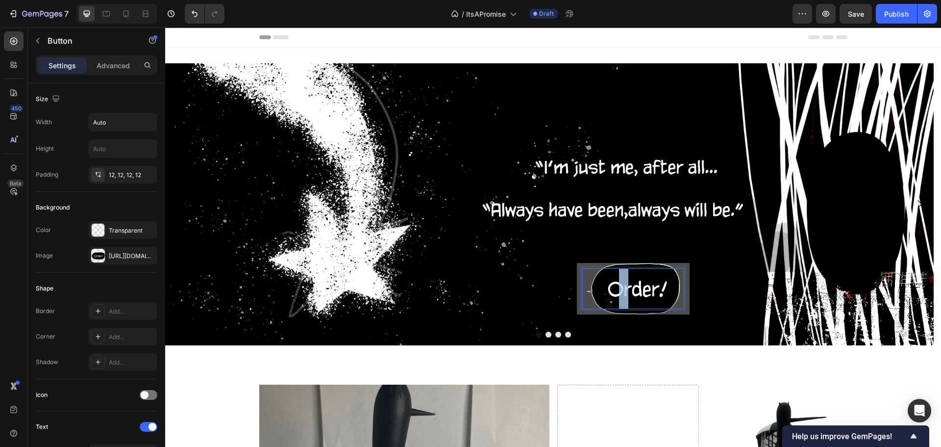
drag, startPoint x: 630, startPoint y: 286, endPoint x: 621, endPoint y: 276, distance: 13.5
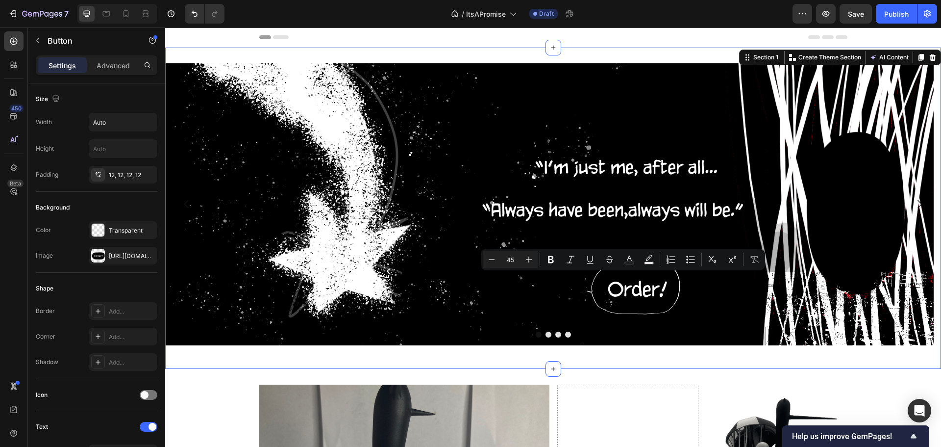
click at [704, 350] on div "Get started Button Hero Banner Drop element here Drop element here Drop element…" at bounding box center [553, 208] width 776 height 290
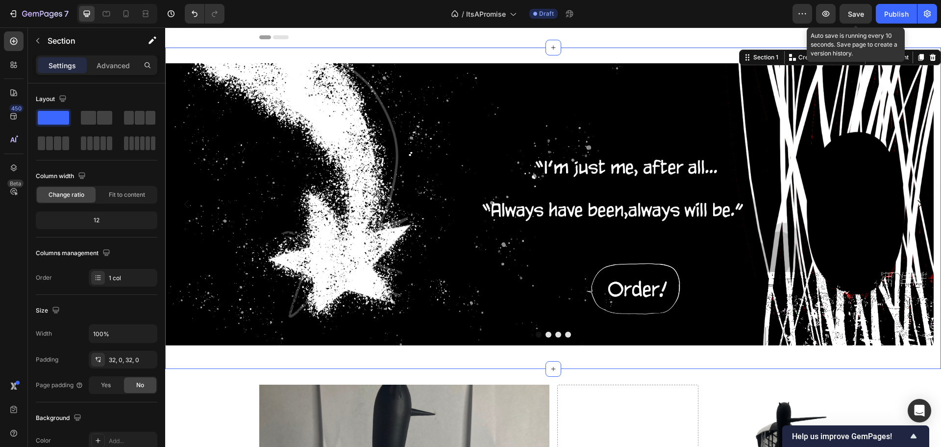
click at [860, 10] on span "Save" at bounding box center [856, 14] width 16 height 8
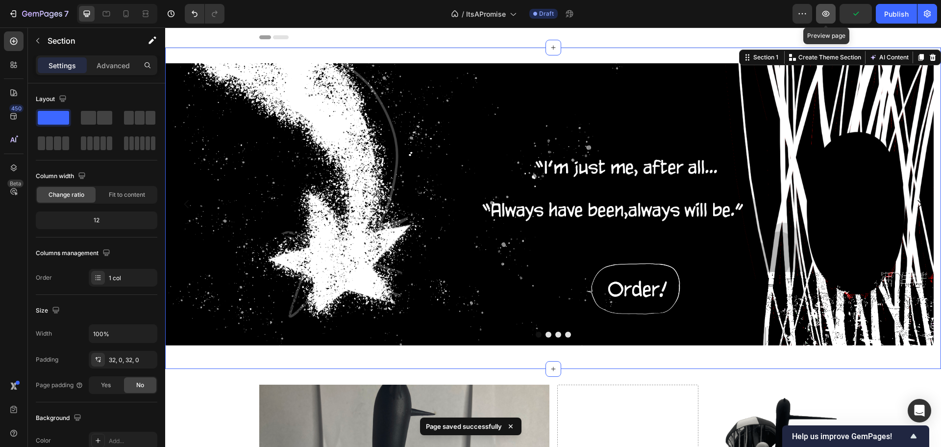
click at [823, 10] on icon "button" at bounding box center [826, 14] width 10 height 10
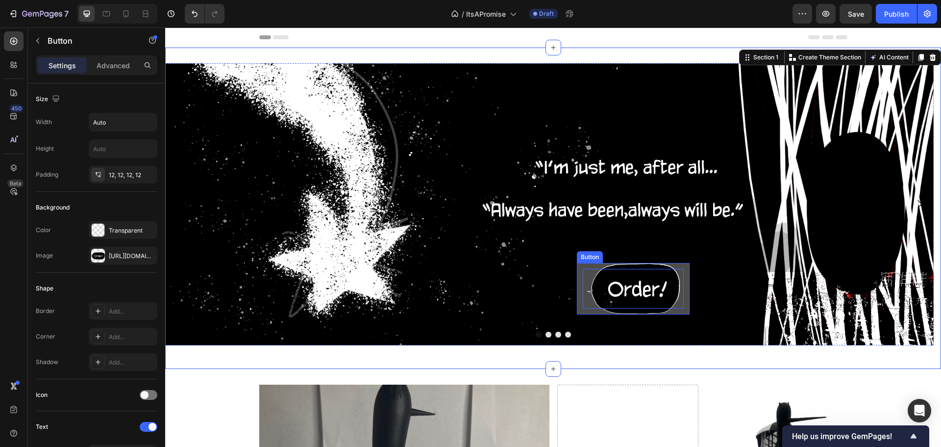
click at [622, 282] on p "Get started" at bounding box center [633, 289] width 101 height 40
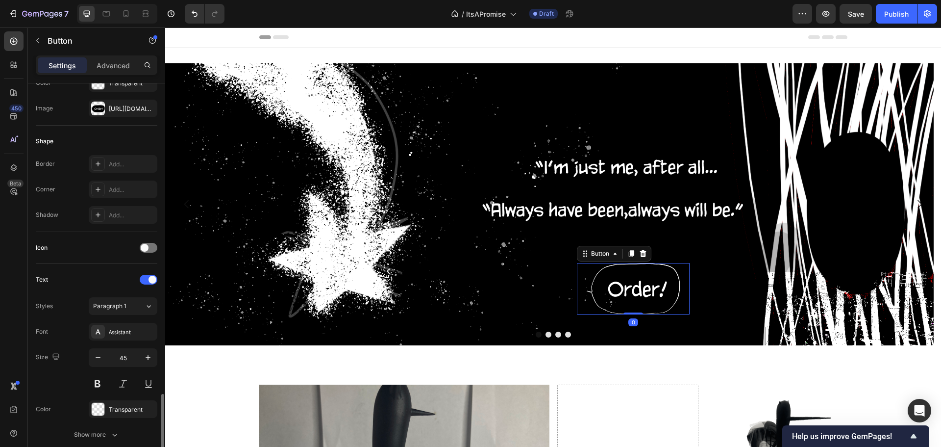
scroll to position [294, 0]
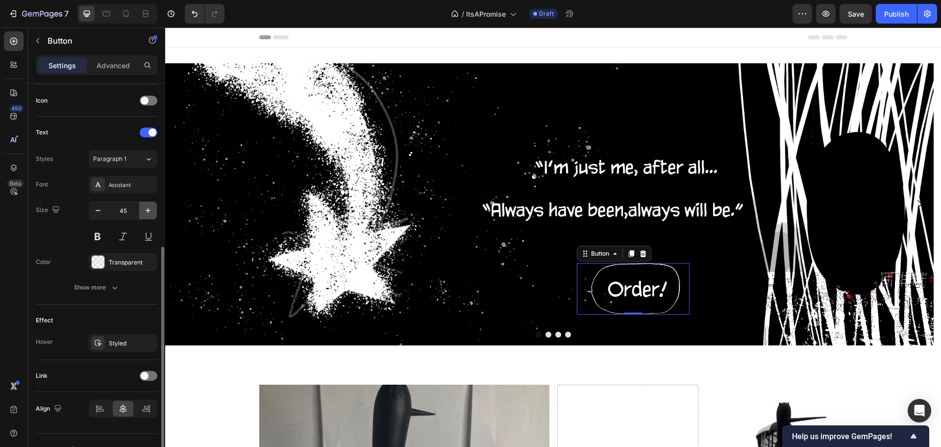
click at [142, 206] on button "button" at bounding box center [148, 210] width 18 height 18
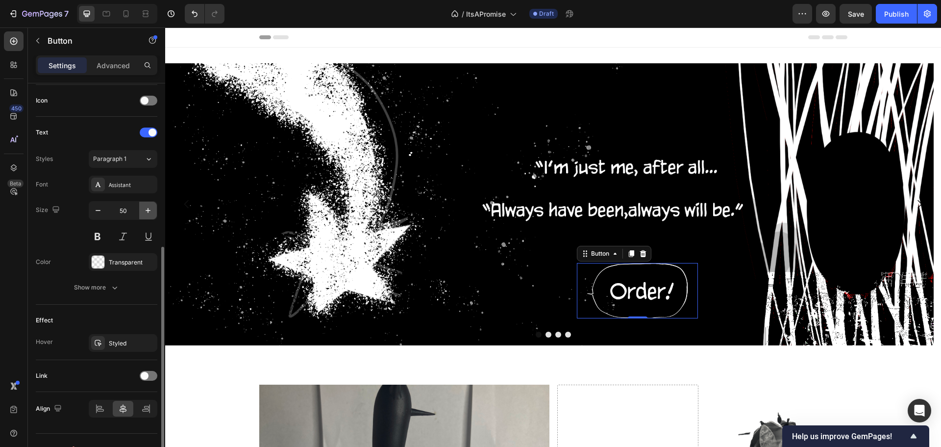
click at [142, 206] on button "button" at bounding box center [148, 210] width 18 height 18
drag, startPoint x: 142, startPoint y: 206, endPoint x: 29, endPoint y: 175, distance: 117.0
click at [142, 206] on button "button" at bounding box center [148, 210] width 18 height 18
type input "52"
click at [645, 250] on icon at bounding box center [643, 254] width 8 height 8
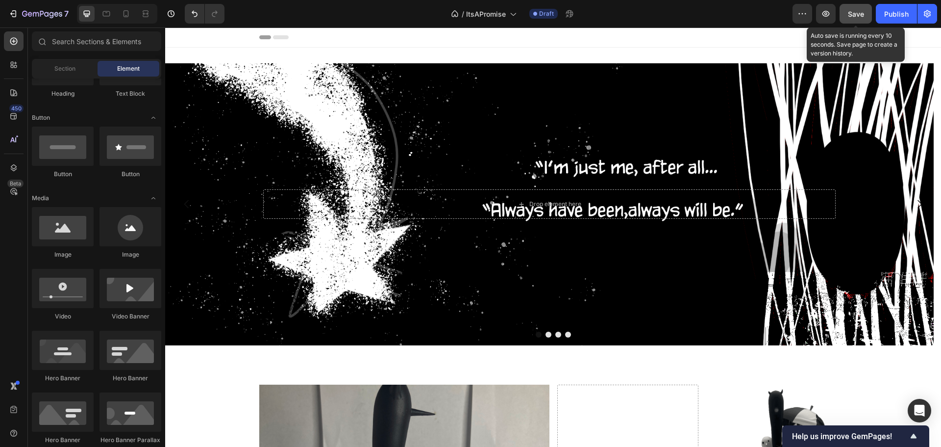
click at [860, 5] on button "Save" at bounding box center [856, 14] width 32 height 20
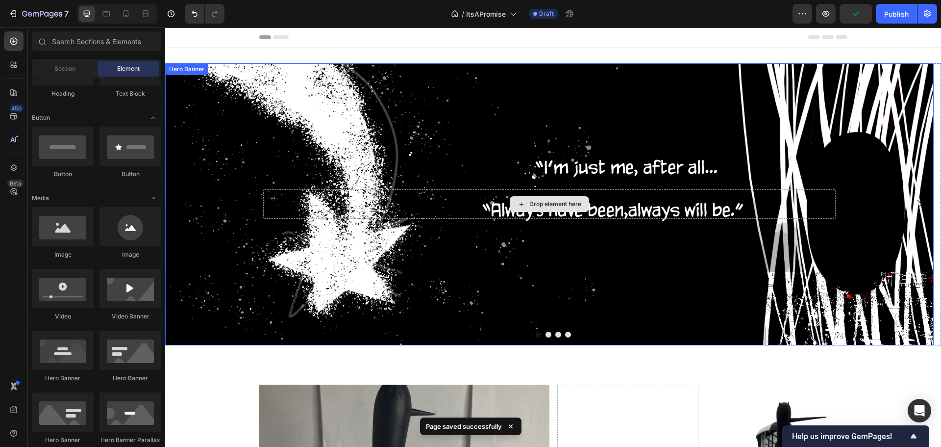
click at [561, 203] on div "Drop element here" at bounding box center [555, 204] width 52 height 8
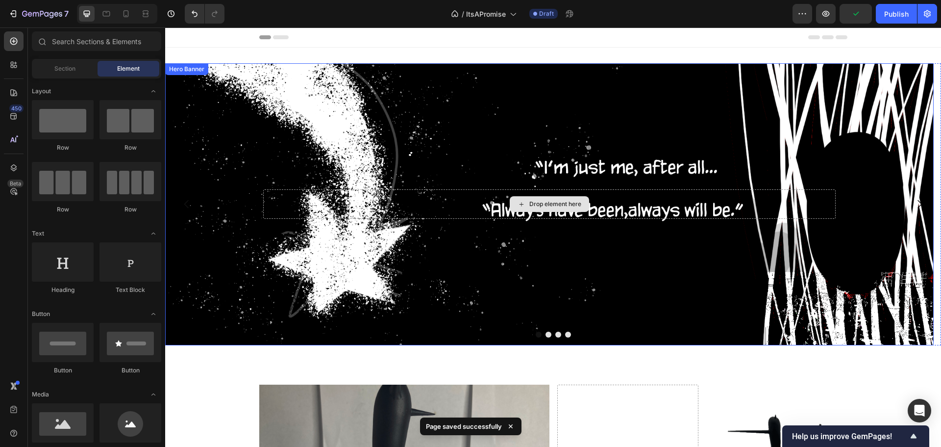
scroll to position [196, 0]
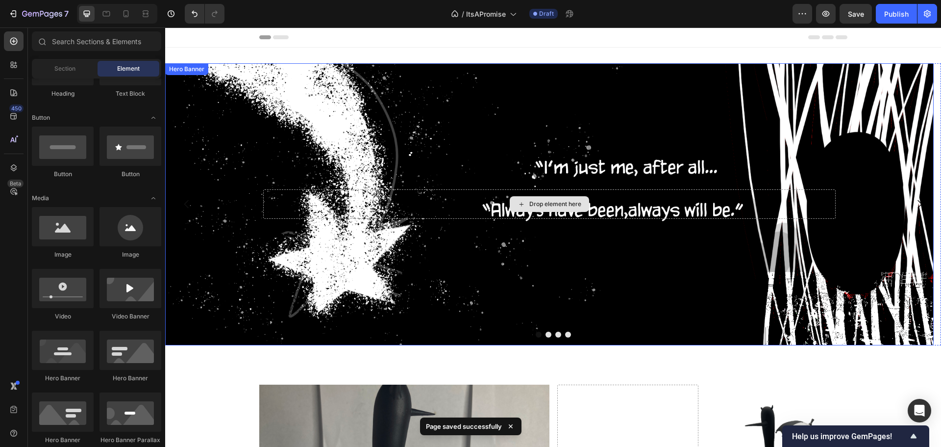
click at [535, 204] on div "Drop element here" at bounding box center [555, 204] width 52 height 8
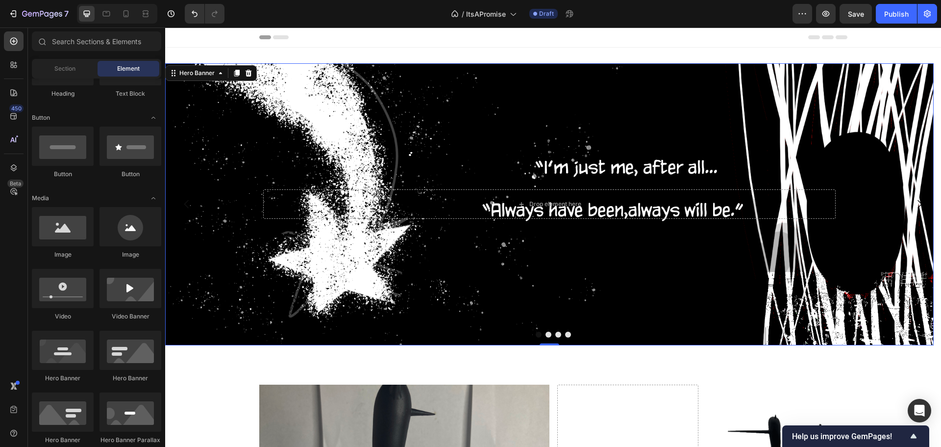
click at [353, 142] on div "Background Image" at bounding box center [549, 204] width 769 height 282
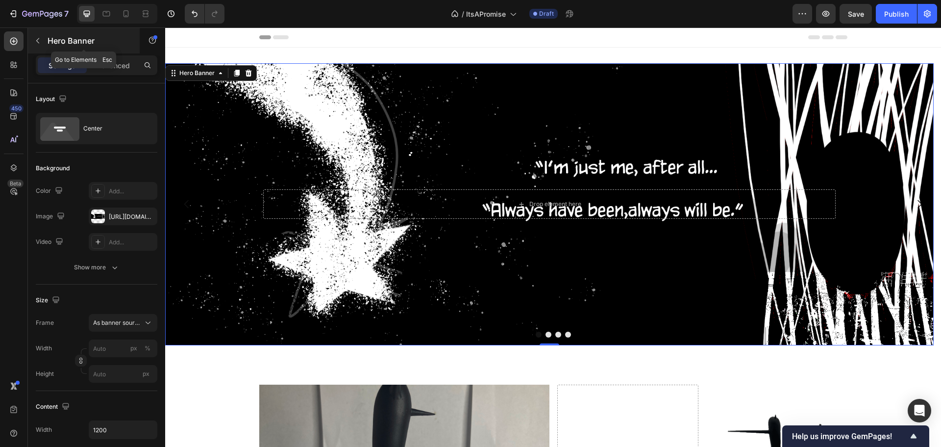
click at [48, 31] on div "Hero Banner" at bounding box center [84, 40] width 112 height 25
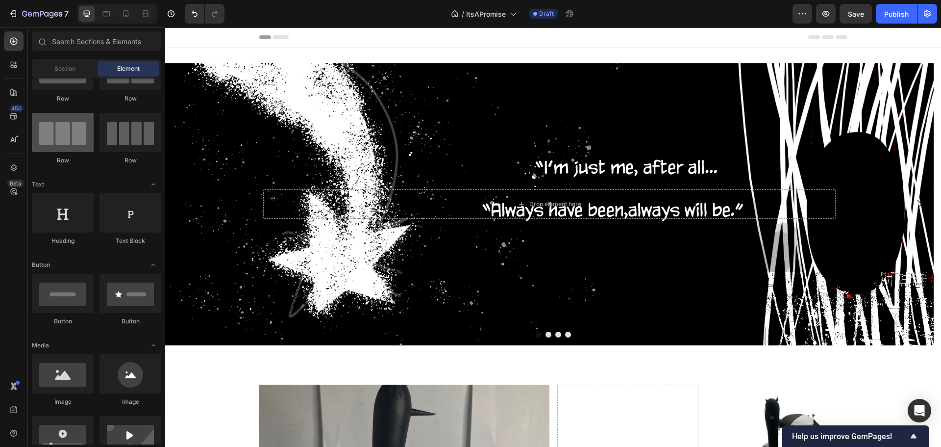
scroll to position [0, 0]
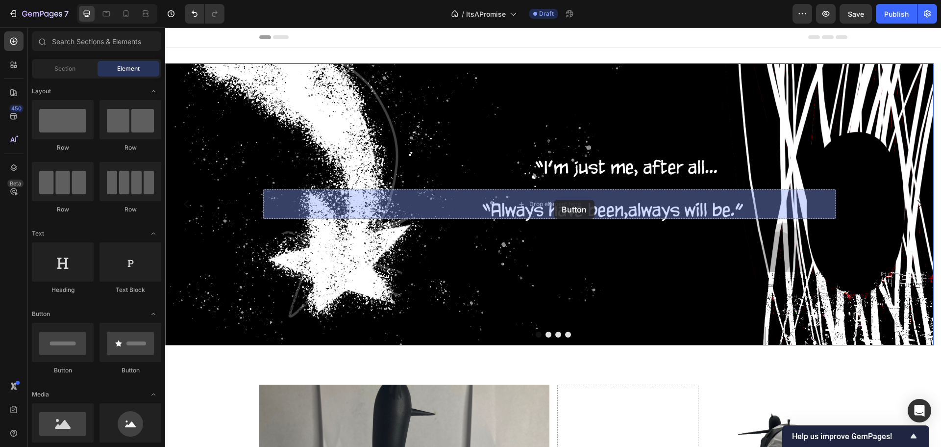
drag, startPoint x: 309, startPoint y: 373, endPoint x: 554, endPoint y: 200, distance: 299.3
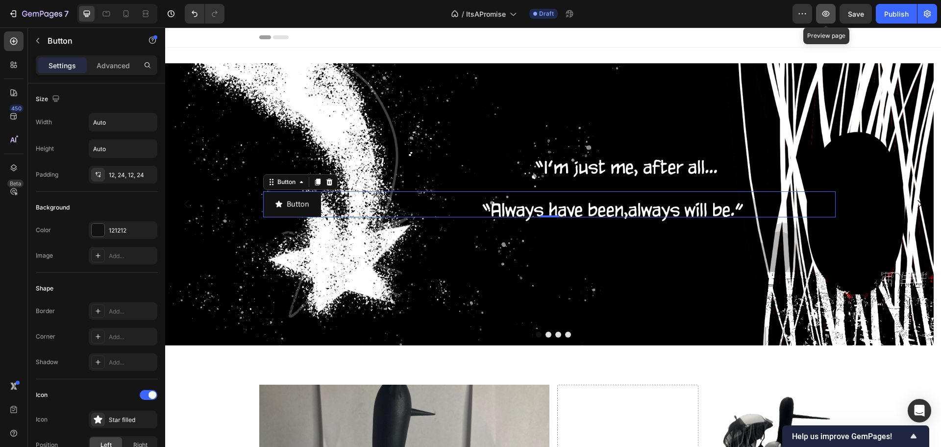
click at [832, 9] on button "button" at bounding box center [826, 14] width 20 height 20
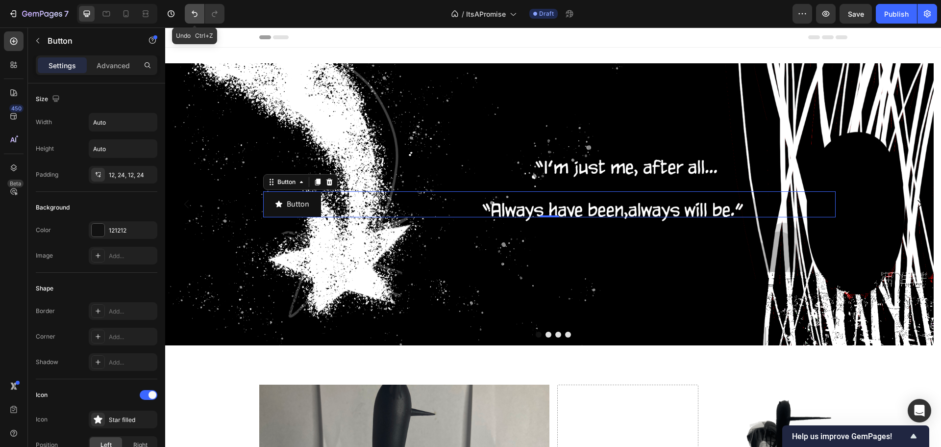
click at [190, 4] on button "Undo/Redo" at bounding box center [195, 14] width 20 height 20
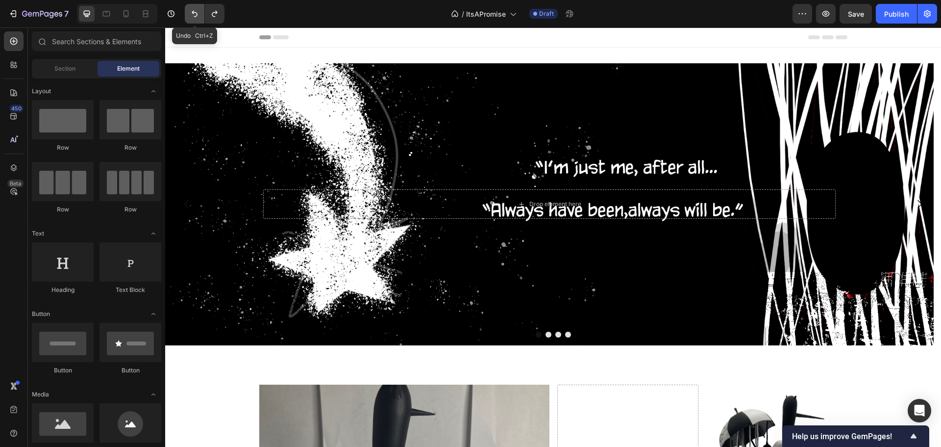
click at [195, 10] on icon "Undo/Redo" at bounding box center [195, 14] width 10 height 10
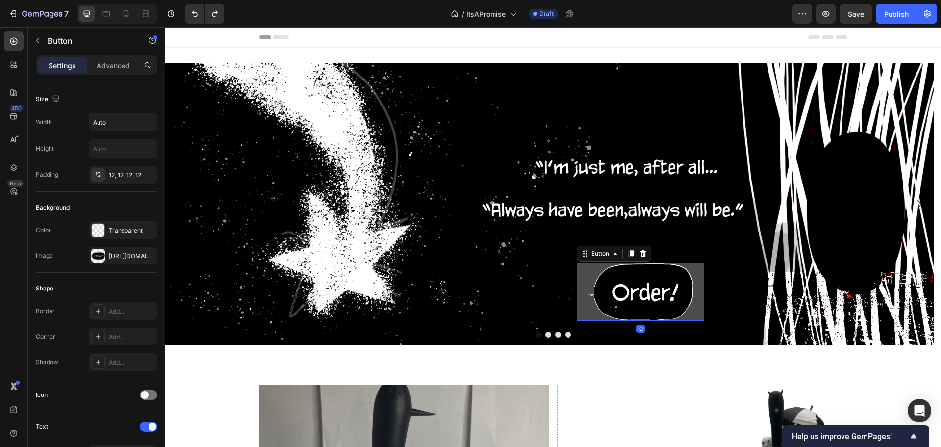
click at [637, 286] on div "Get started" at bounding box center [641, 292] width 116 height 46
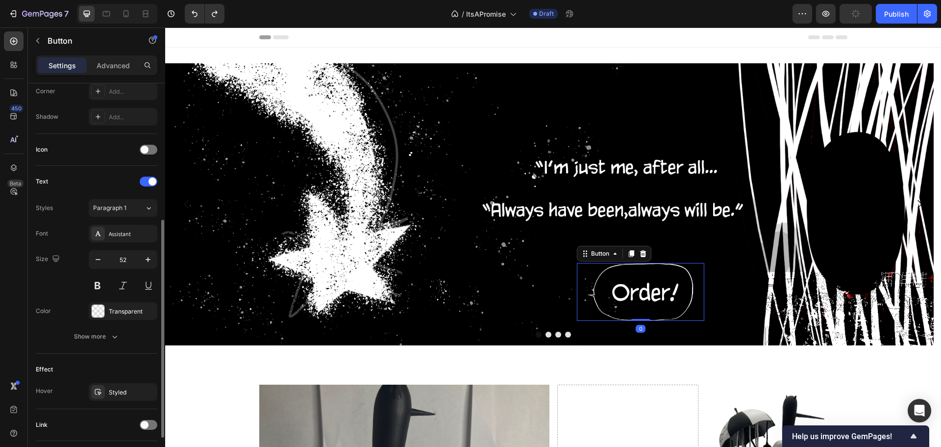
scroll to position [312, 0]
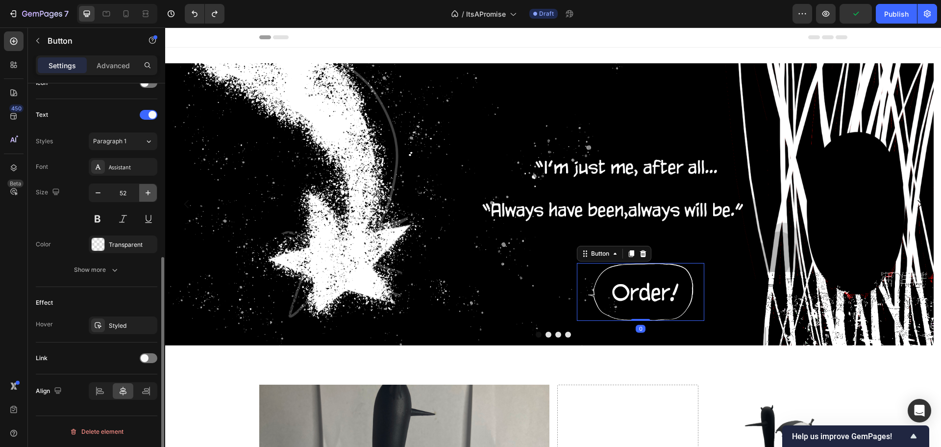
click at [148, 192] on icon "button" at bounding box center [148, 193] width 10 height 10
type input "56"
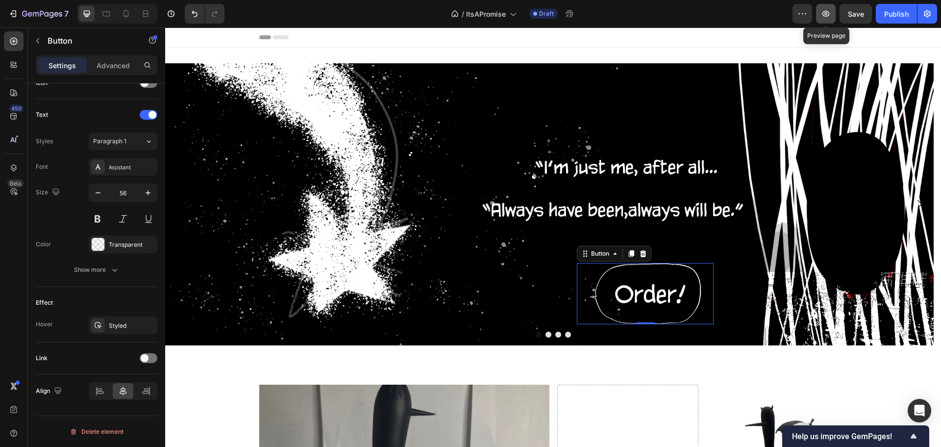
click at [824, 11] on icon "button" at bounding box center [826, 14] width 10 height 10
click at [102, 72] on div "Advanced" at bounding box center [113, 65] width 49 height 16
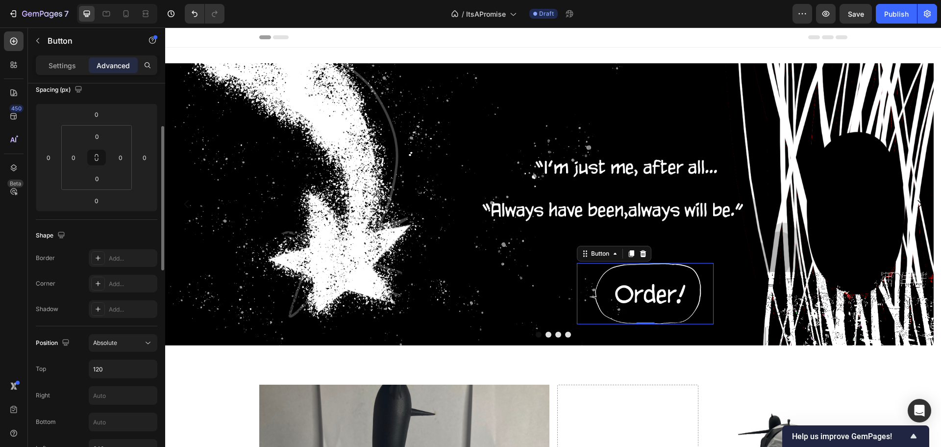
scroll to position [263, 0]
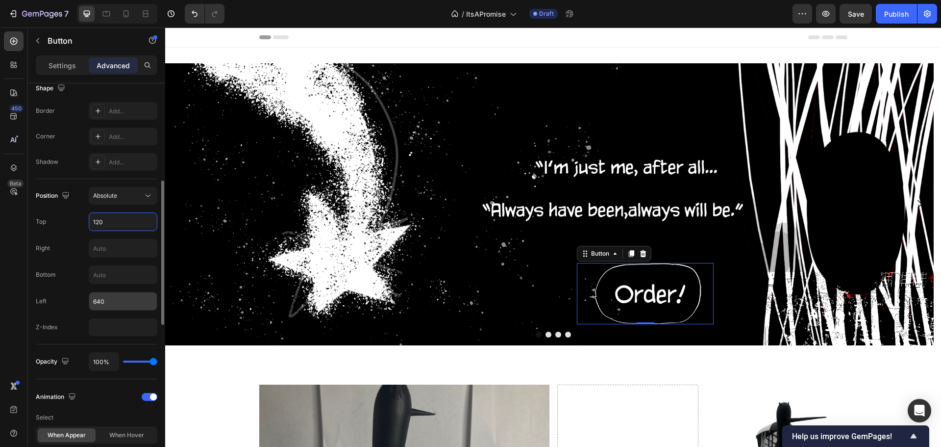
click at [122, 300] on input "640" at bounding box center [123, 301] width 68 height 18
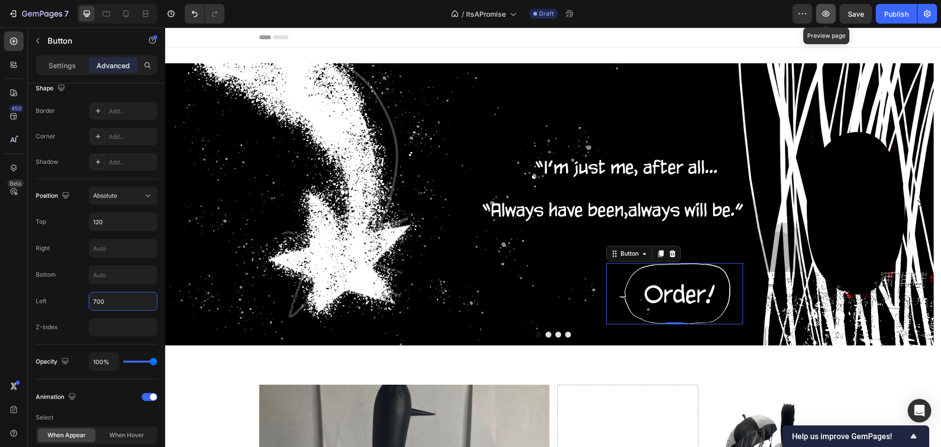
type input "700"
click at [830, 11] on icon "button" at bounding box center [826, 14] width 10 height 10
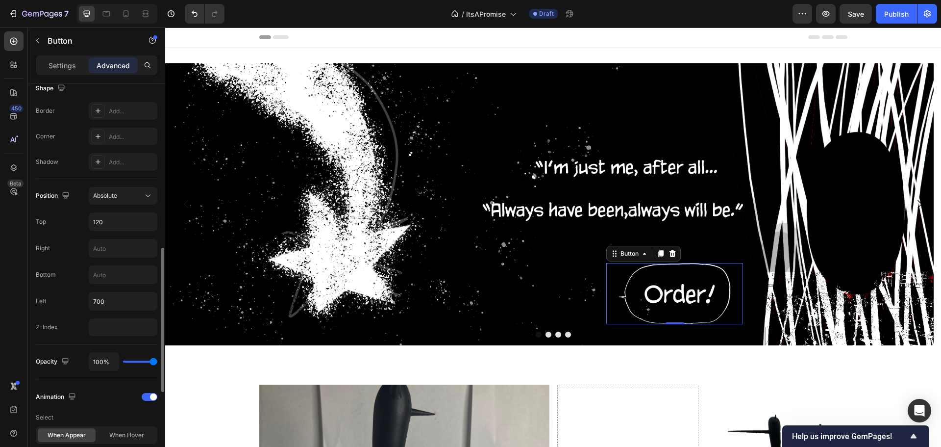
scroll to position [361, 0]
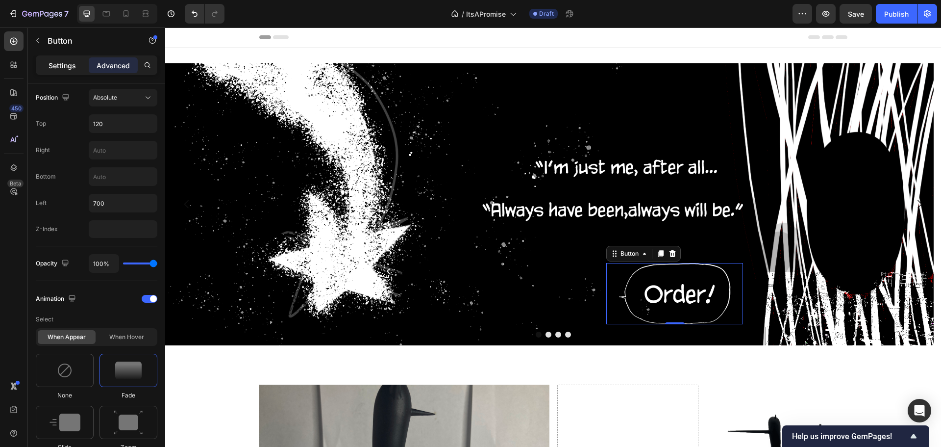
click at [59, 66] on p "Settings" at bounding box center [62, 65] width 27 height 10
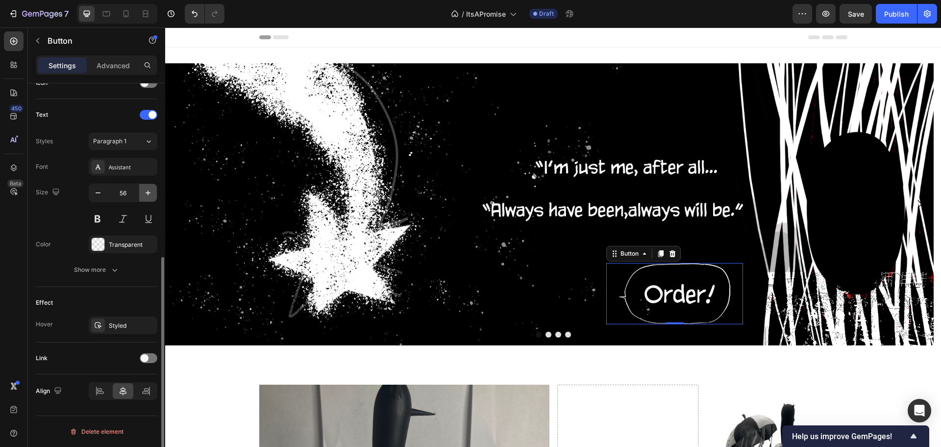
click at [147, 191] on icon "button" at bounding box center [148, 193] width 10 height 10
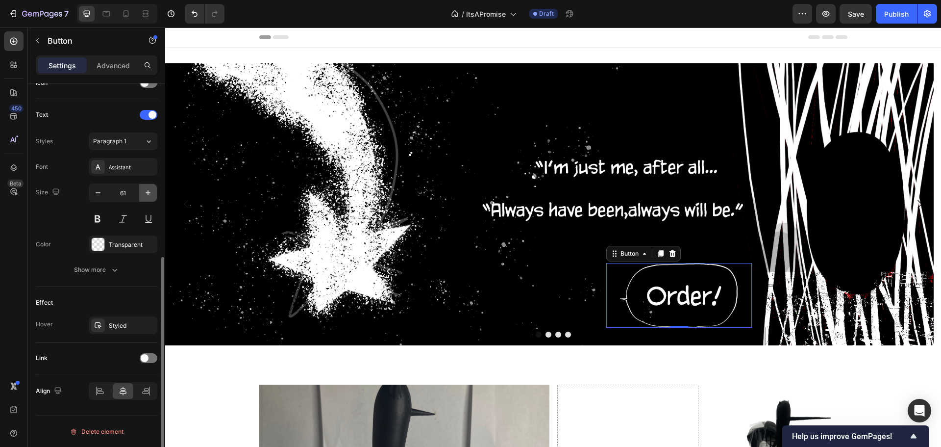
click at [147, 191] on icon "button" at bounding box center [148, 193] width 10 height 10
click at [151, 192] on icon "button" at bounding box center [148, 193] width 10 height 10
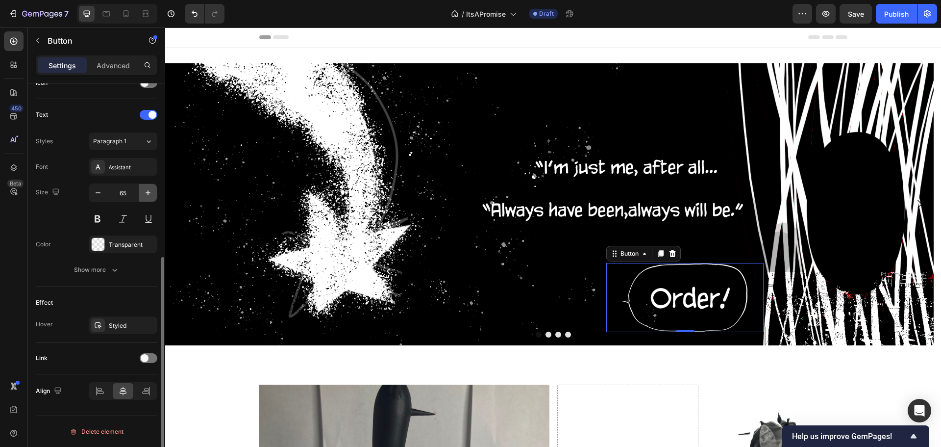
click at [151, 192] on icon "button" at bounding box center [148, 193] width 10 height 10
click at [150, 185] on button "button" at bounding box center [148, 193] width 18 height 18
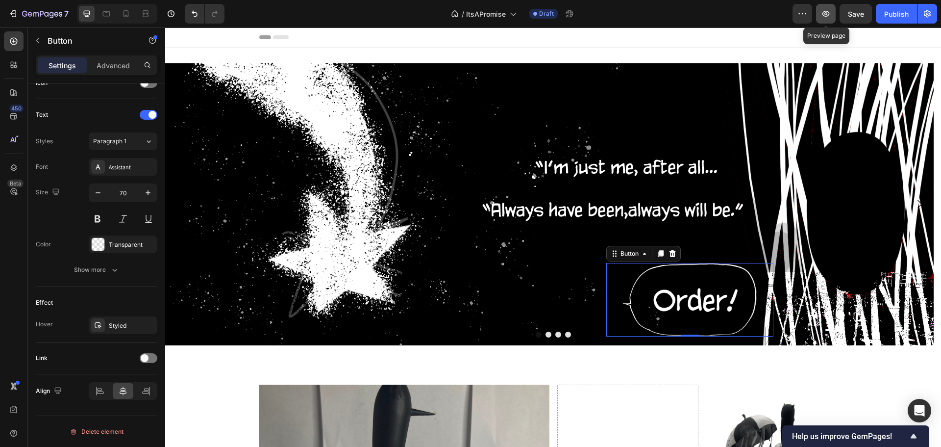
click at [829, 13] on icon "button" at bounding box center [826, 14] width 10 height 10
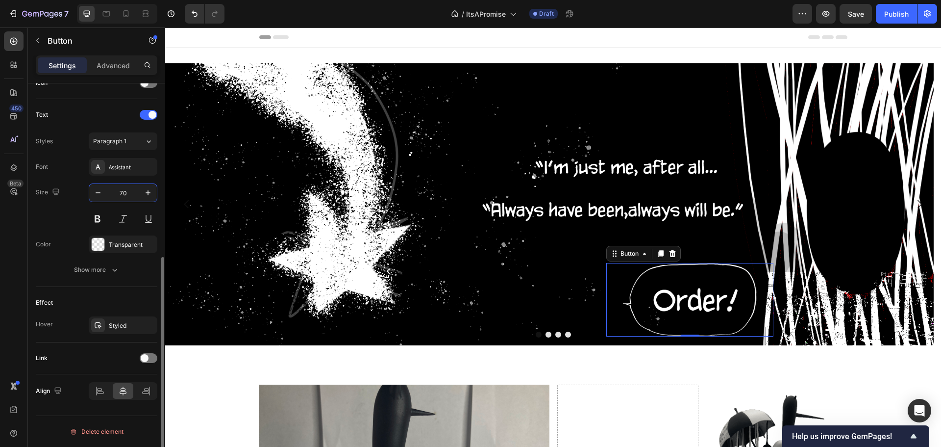
click at [121, 186] on input "70" at bounding box center [123, 193] width 32 height 18
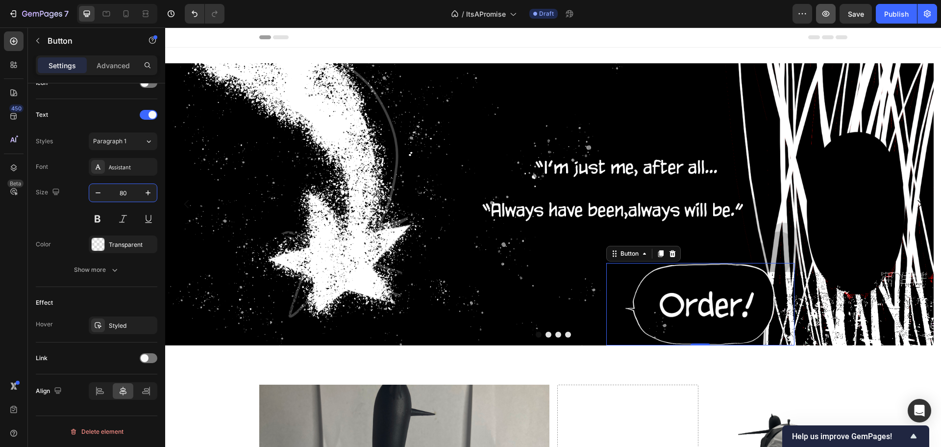
type input "80"
click at [834, 19] on button "button" at bounding box center [826, 14] width 20 height 20
click at [95, 65] on div "Advanced" at bounding box center [113, 65] width 49 height 16
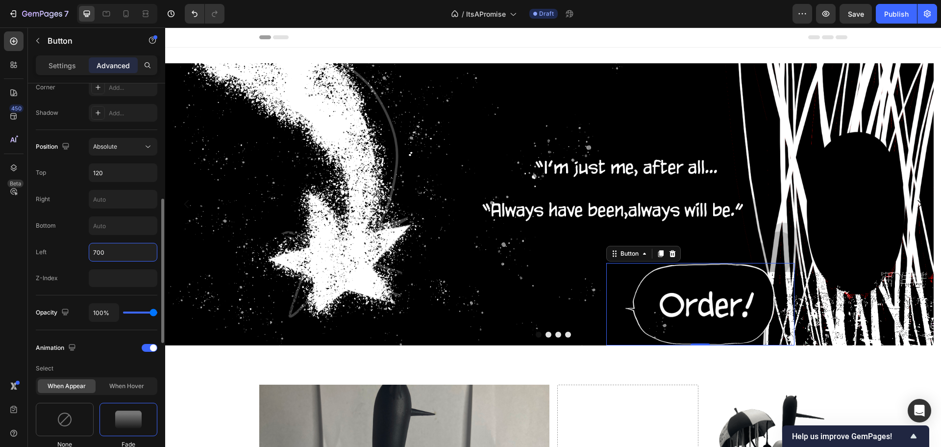
click at [113, 255] on input "700" at bounding box center [123, 252] width 68 height 18
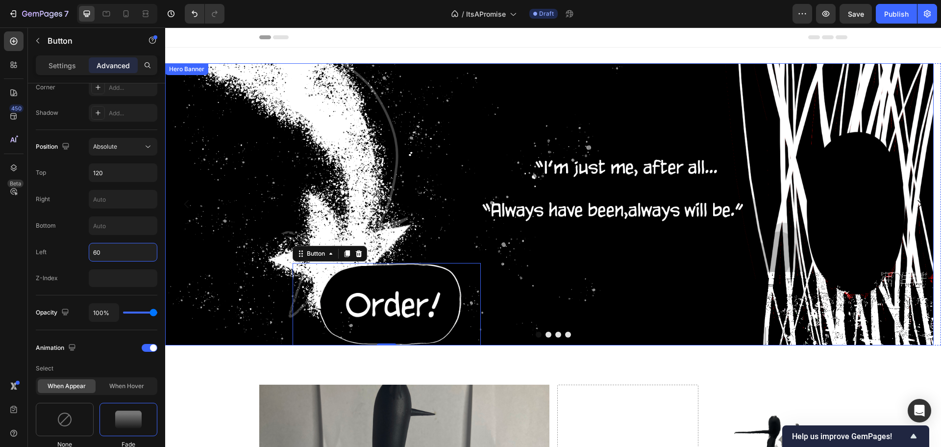
type input "6"
type input "5"
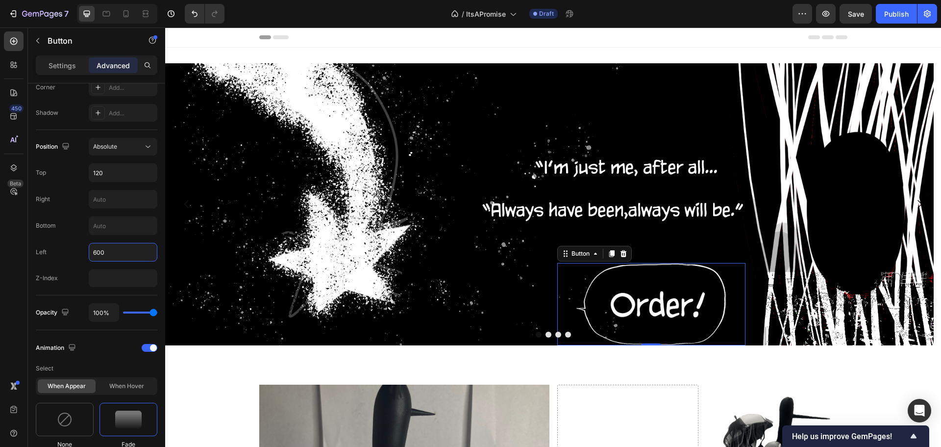
type input "600"
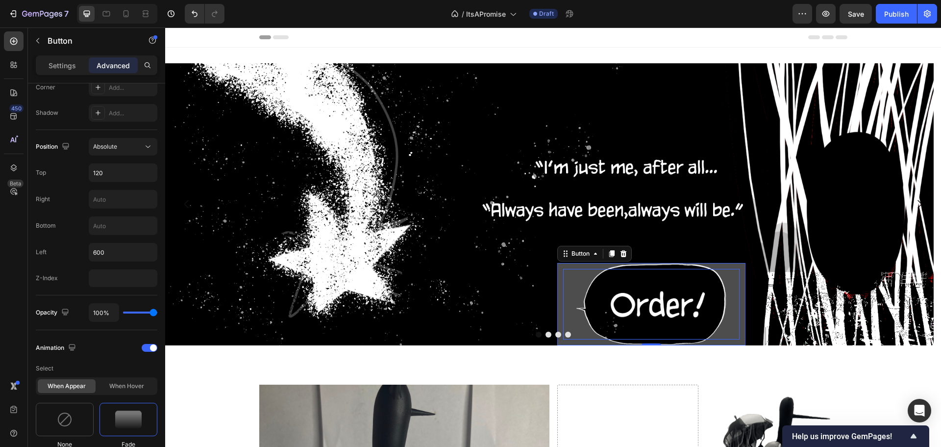
click at [664, 300] on div "Get started" at bounding box center [651, 304] width 176 height 71
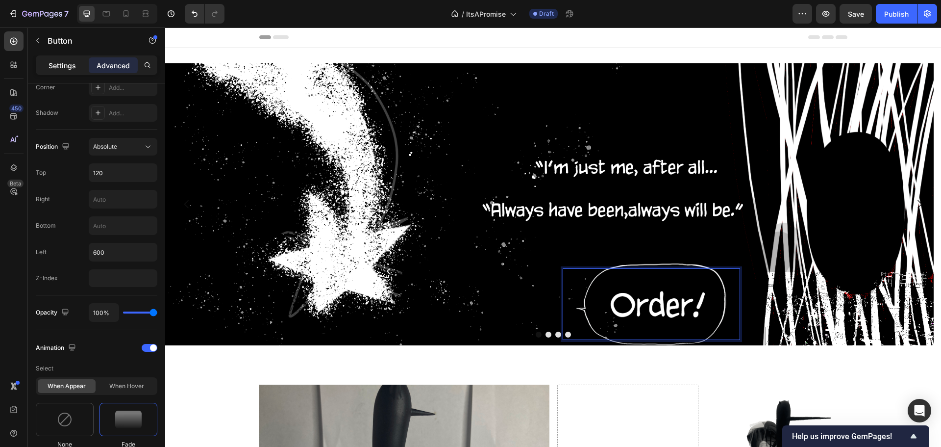
click at [55, 65] on p "Settings" at bounding box center [62, 65] width 27 height 10
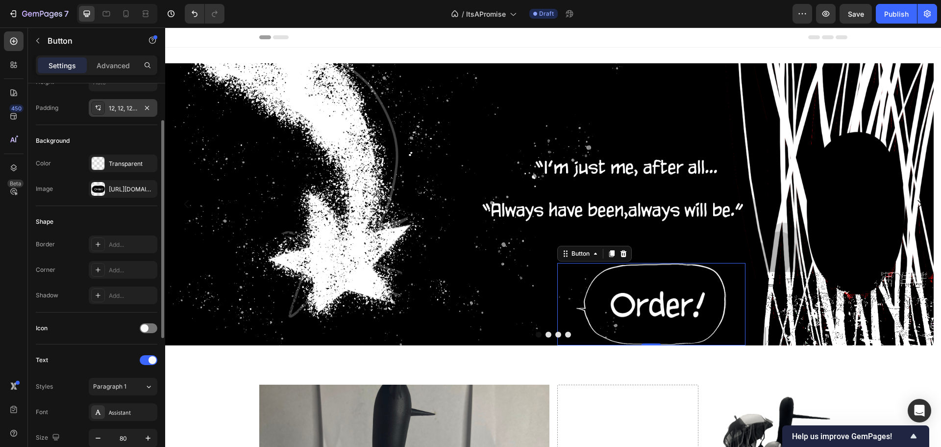
scroll to position [18, 0]
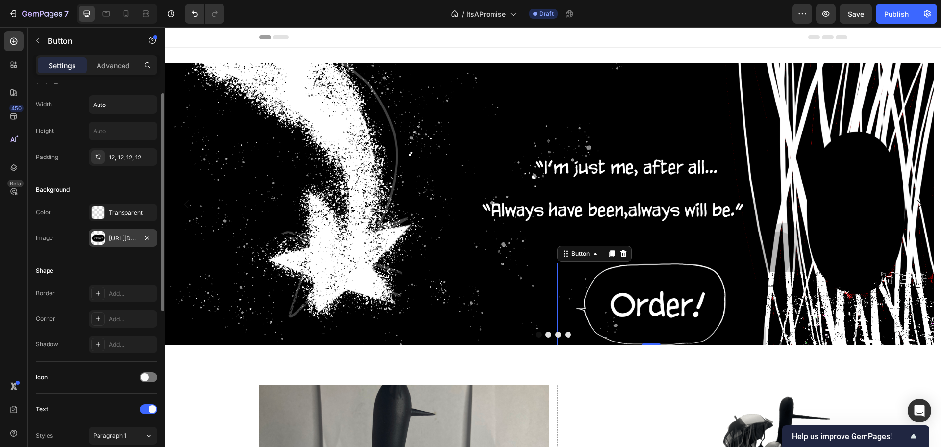
click at [96, 237] on div at bounding box center [98, 238] width 14 height 14
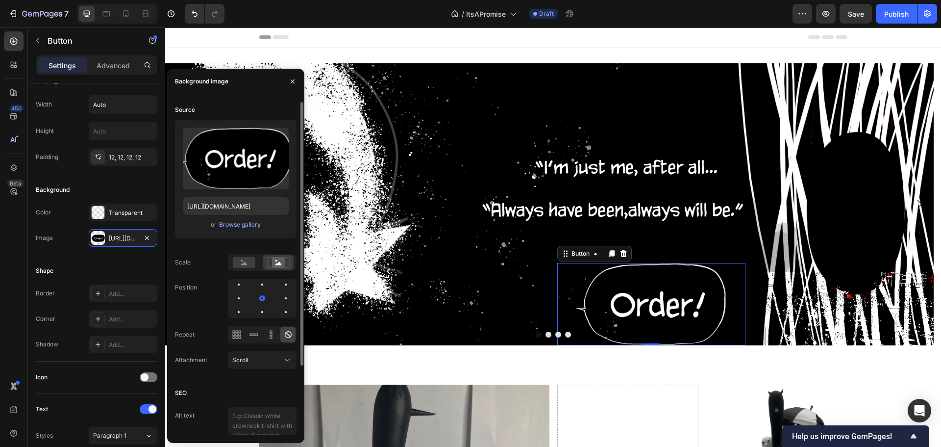
click at [232, 230] on div "or Browse gallery" at bounding box center [236, 225] width 106 height 12
click at [235, 221] on div "Browse gallery" at bounding box center [240, 224] width 42 height 9
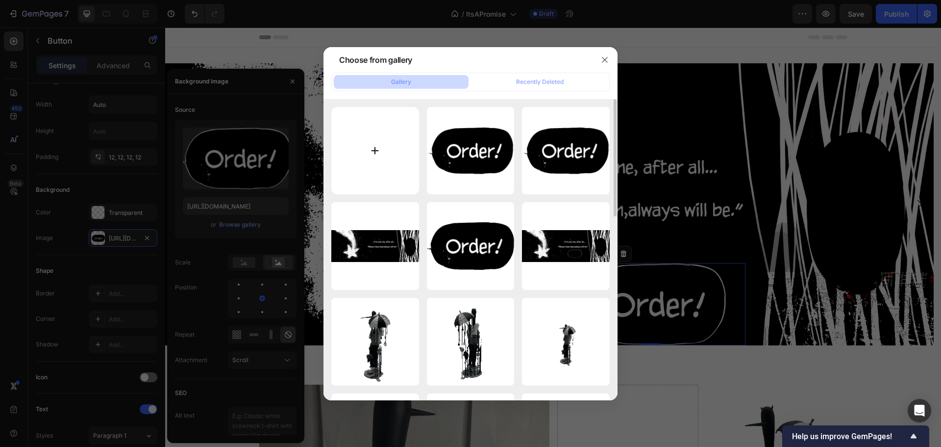
click at [379, 159] on input "file" at bounding box center [375, 151] width 88 height 88
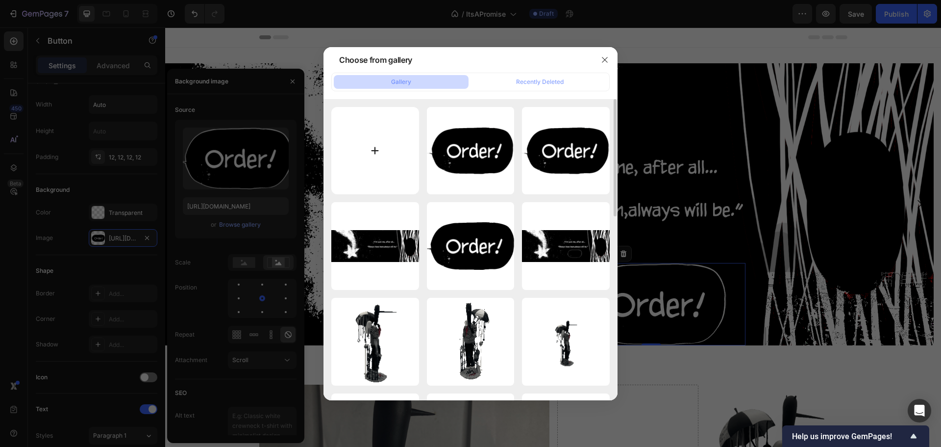
type input "C:\fakepath\Layer 8.png"
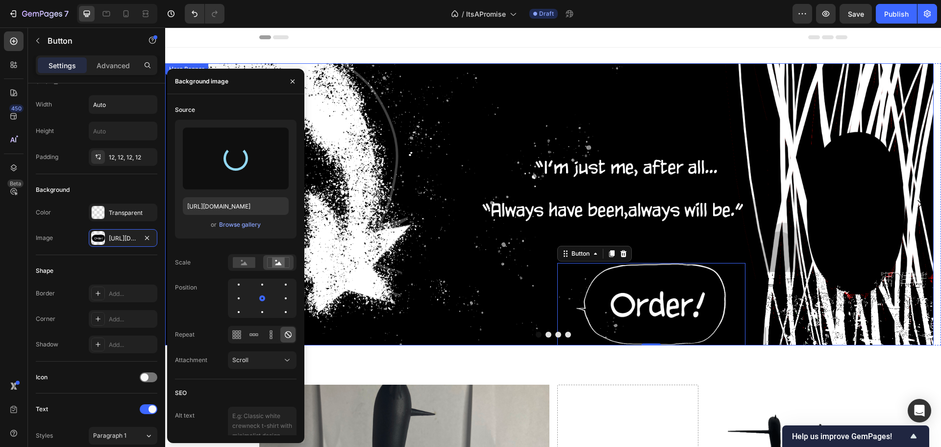
type input "https://cdn.shopify.com/s/files/1/0765/5368/3260/files/gempages_491360665303253…"
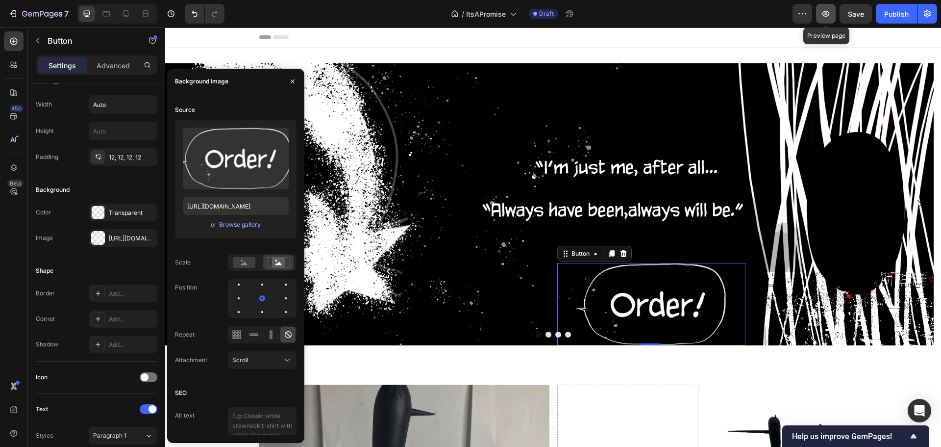
click at [831, 17] on button "button" at bounding box center [826, 14] width 20 height 20
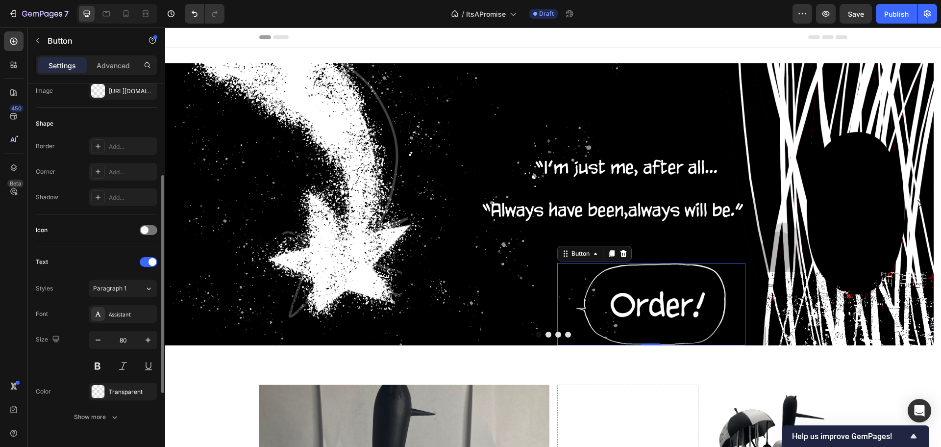
scroll to position [214, 0]
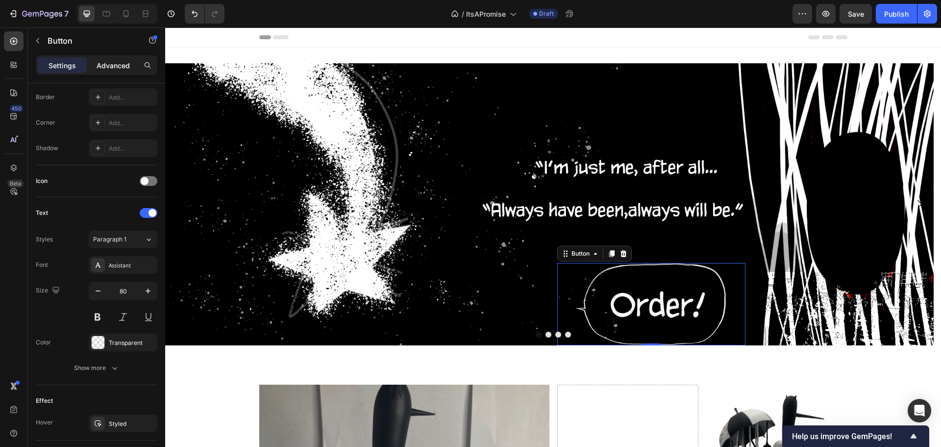
click at [109, 65] on p "Advanced" at bounding box center [113, 65] width 33 height 10
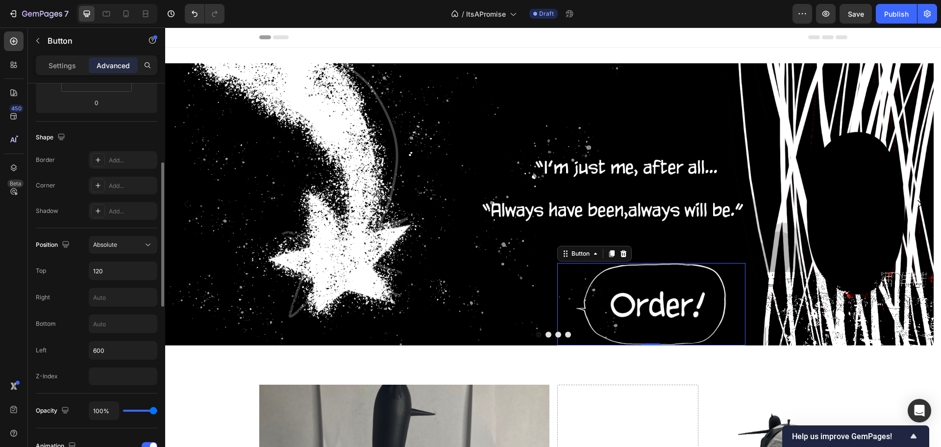
scroll to position [312, 0]
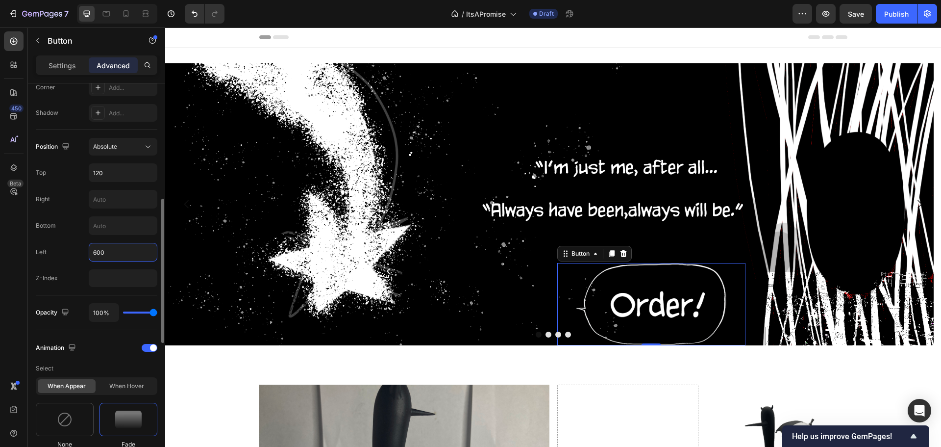
click at [119, 248] on input "600" at bounding box center [123, 252] width 68 height 18
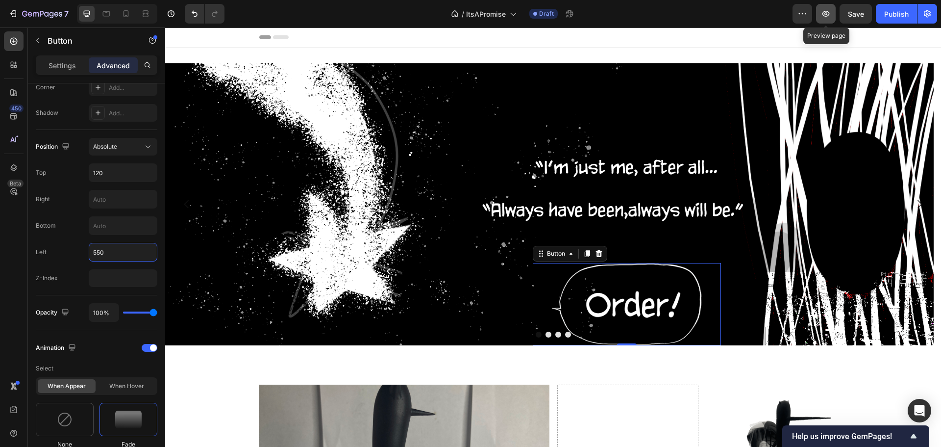
click at [830, 11] on icon "button" at bounding box center [826, 14] width 10 height 10
click at [121, 257] on input "550" at bounding box center [123, 252] width 68 height 18
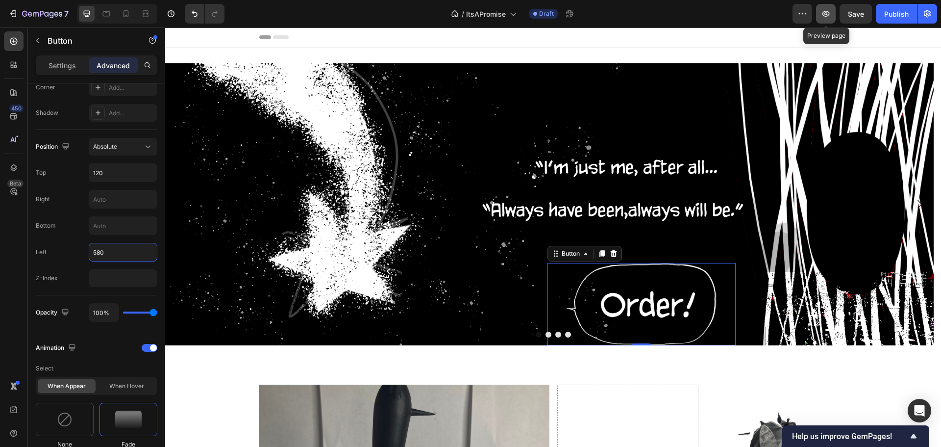
click at [824, 19] on button "button" at bounding box center [826, 14] width 20 height 20
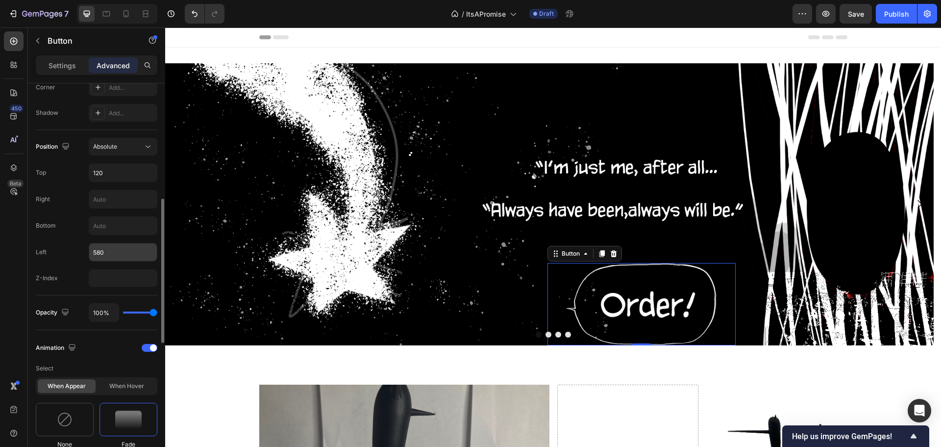
click at [126, 253] on input "580" at bounding box center [123, 252] width 68 height 18
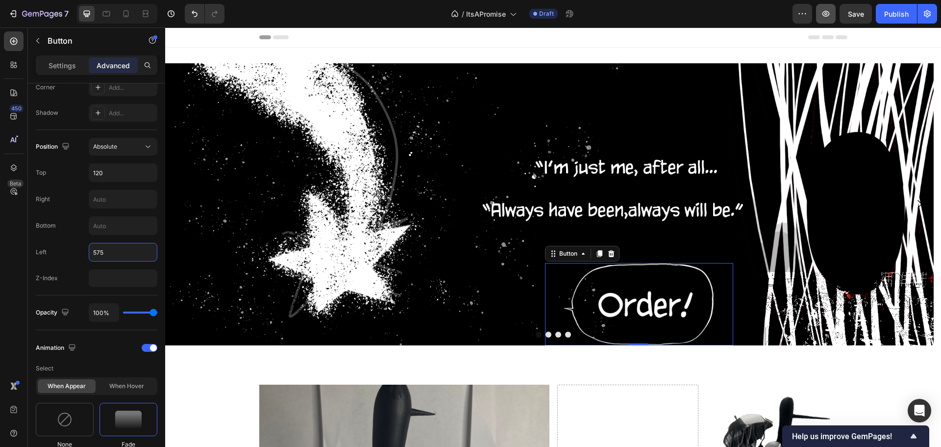
type input "575"
click at [821, 12] on button "button" at bounding box center [826, 14] width 20 height 20
click at [127, 170] on input "120" at bounding box center [123, 173] width 68 height 18
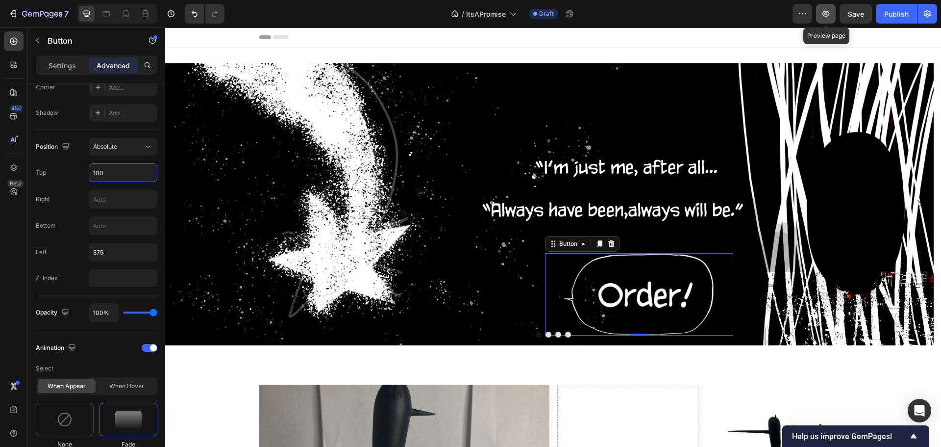
type input "100"
click at [833, 6] on button "button" at bounding box center [826, 14] width 20 height 20
click at [110, 257] on input "575" at bounding box center [123, 252] width 68 height 18
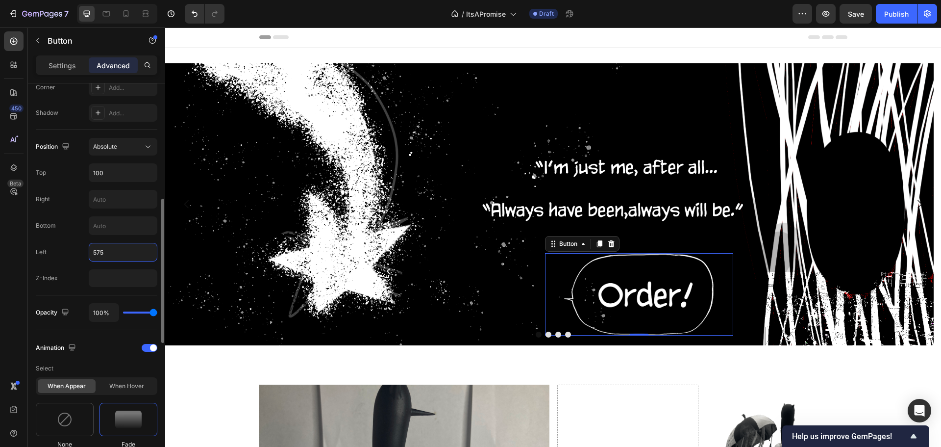
click at [117, 253] on input "575" at bounding box center [123, 252] width 68 height 18
type input "570"
click at [117, 172] on input "100" at bounding box center [123, 173] width 68 height 18
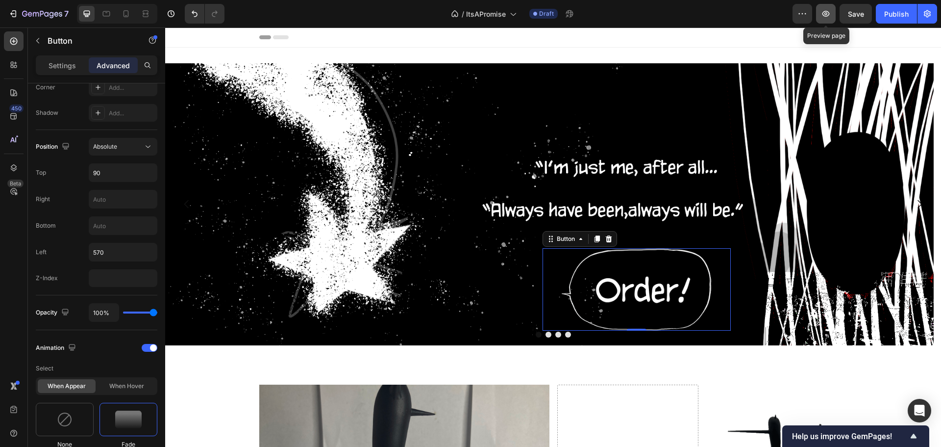
click at [827, 18] on icon "button" at bounding box center [826, 14] width 10 height 10
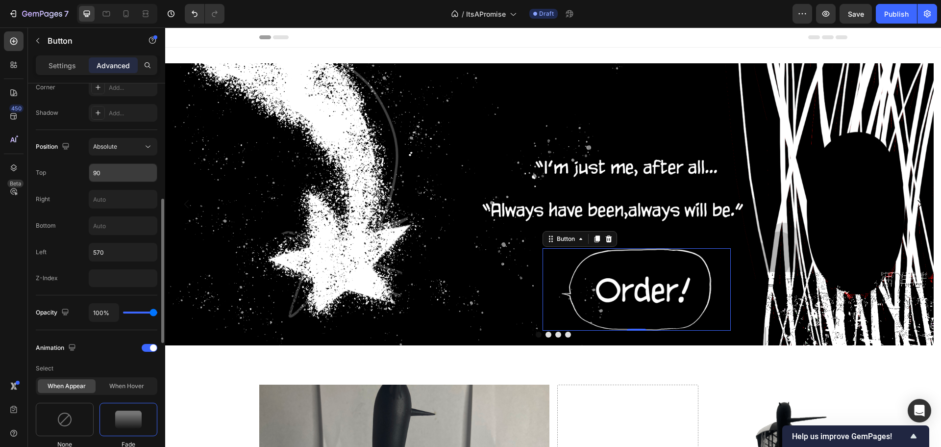
click at [109, 174] on input "90" at bounding box center [123, 173] width 68 height 18
click at [119, 175] on input "90" at bounding box center [123, 173] width 68 height 18
click at [108, 173] on input "90" at bounding box center [123, 173] width 68 height 18
click at [121, 166] on input "90" at bounding box center [123, 173] width 68 height 18
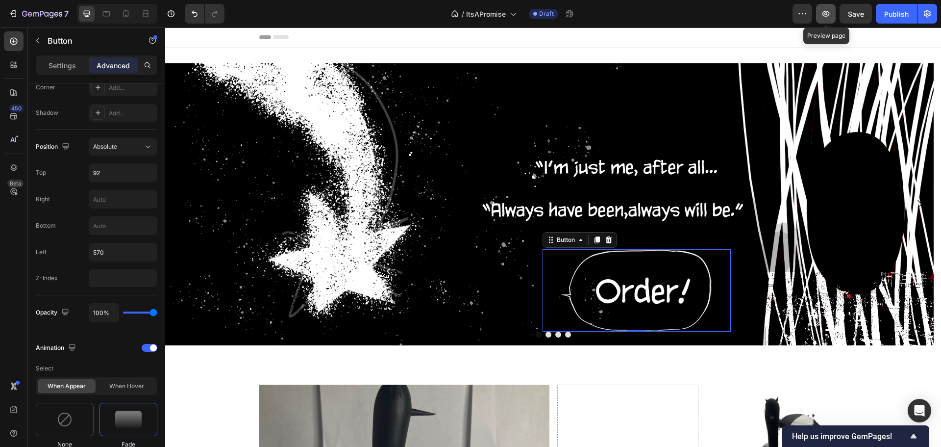
click at [825, 12] on icon "button" at bounding box center [826, 14] width 10 height 10
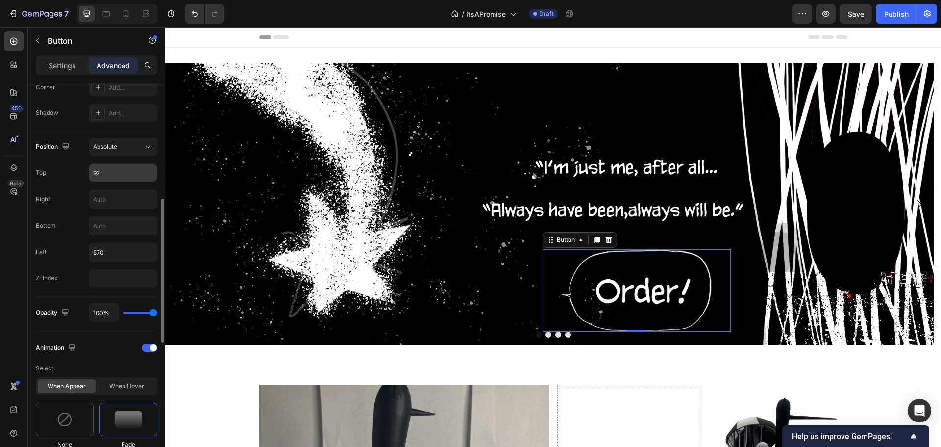
click at [114, 176] on input "92" at bounding box center [123, 173] width 68 height 18
click at [116, 173] on input "92" at bounding box center [123, 173] width 68 height 18
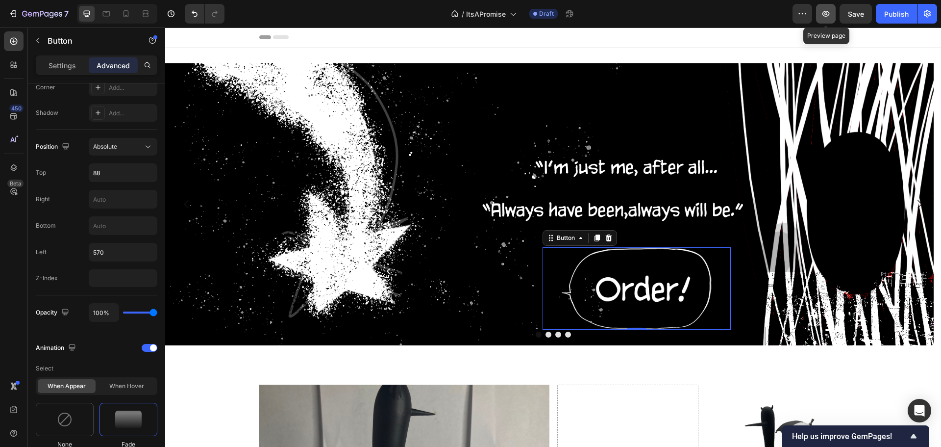
click at [825, 11] on icon "button" at bounding box center [826, 14] width 10 height 10
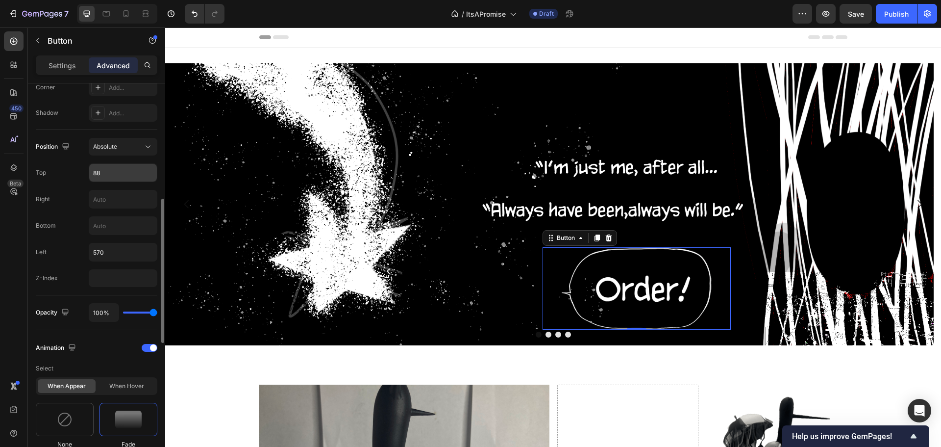
click at [113, 173] on input "88" at bounding box center [123, 173] width 68 height 18
click at [107, 171] on input "88" at bounding box center [123, 173] width 68 height 18
click at [108, 171] on input "88" at bounding box center [123, 173] width 68 height 18
click at [113, 173] on input "88" at bounding box center [123, 173] width 68 height 18
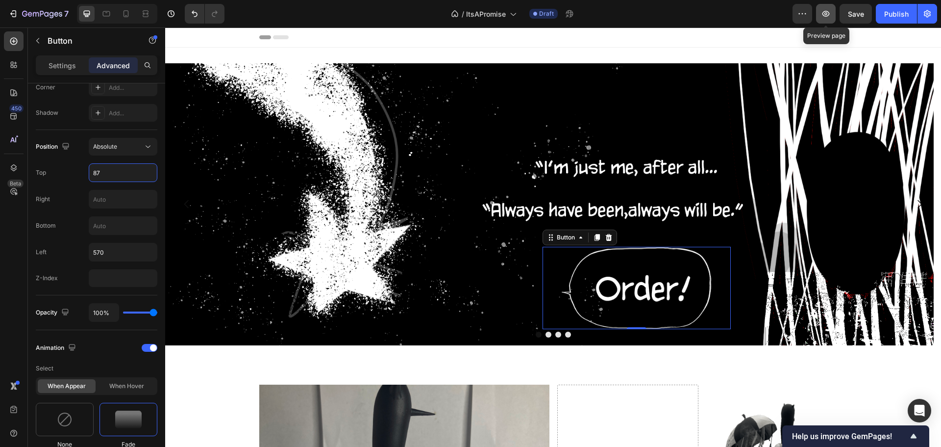
type input "87"
click at [816, 19] on button "button" at bounding box center [826, 14] width 20 height 20
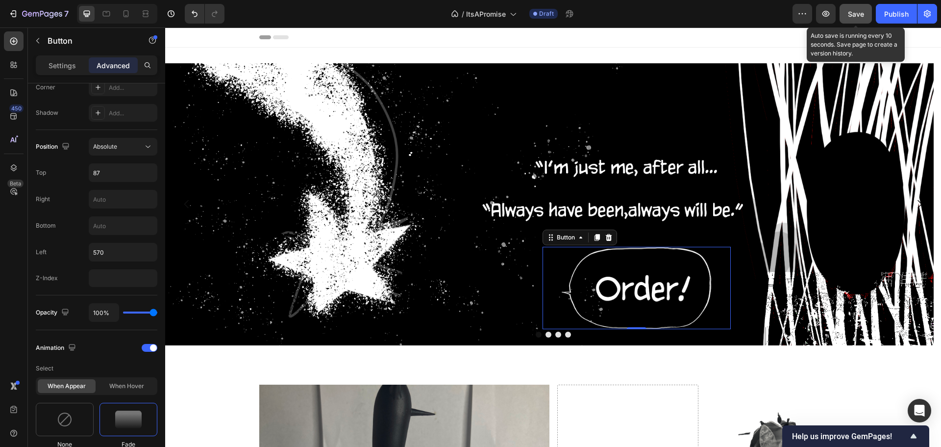
click at [857, 11] on span "Save" at bounding box center [856, 14] width 16 height 8
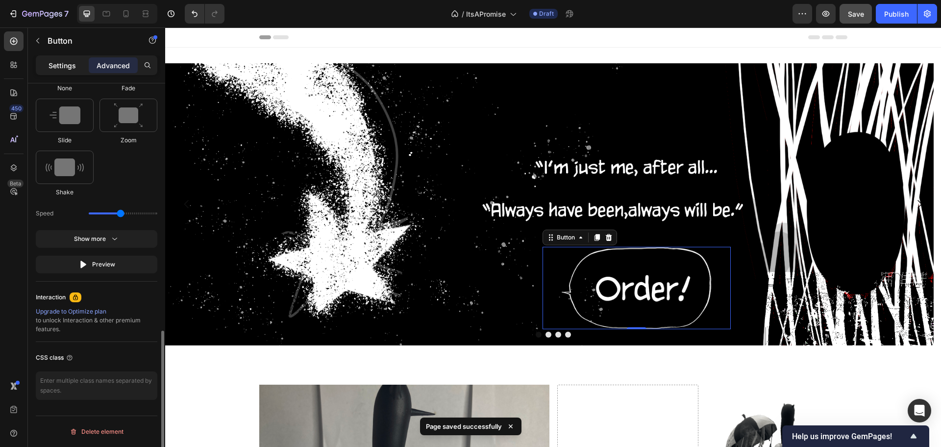
click at [58, 63] on p "Settings" at bounding box center [62, 65] width 27 height 10
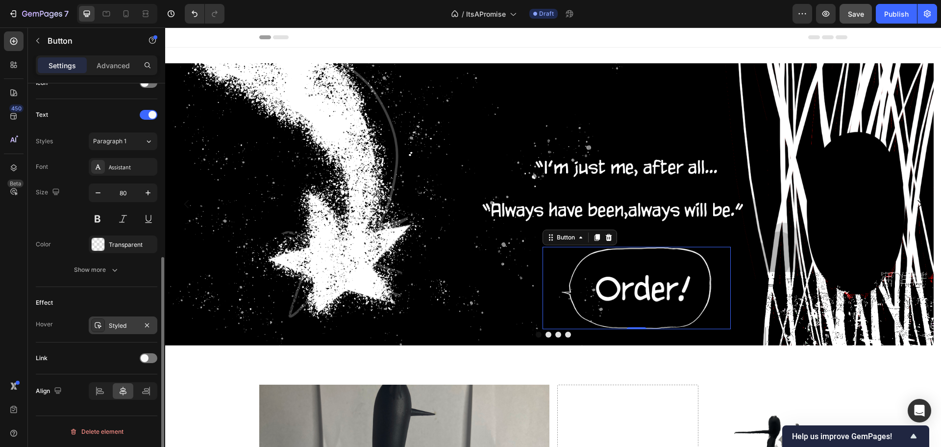
click at [101, 326] on icon at bounding box center [98, 325] width 7 height 6
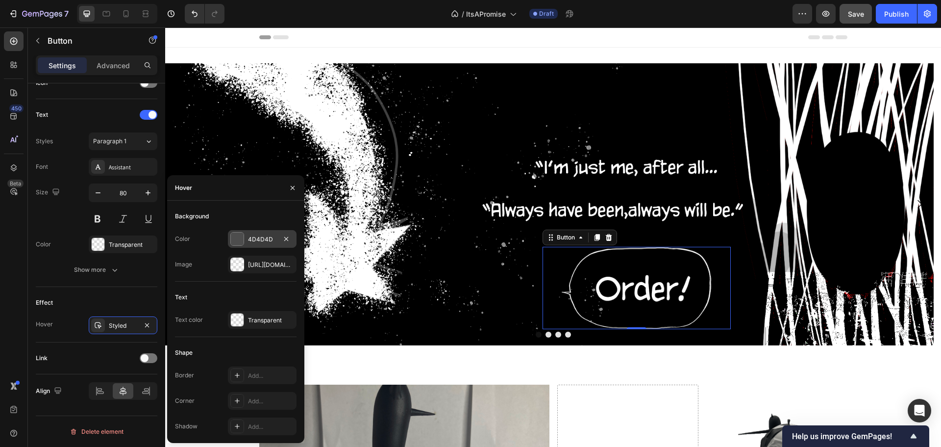
click at [240, 232] on div at bounding box center [237, 238] width 13 height 13
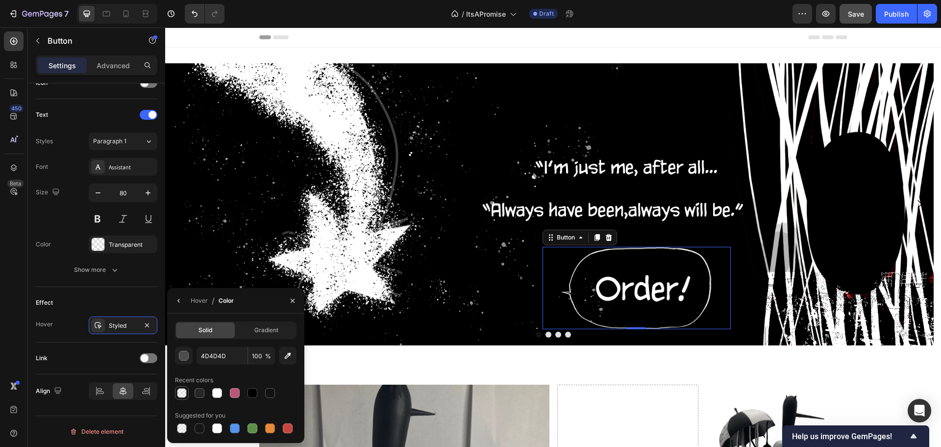
click at [183, 393] on div at bounding box center [182, 393] width 10 height 10
type input "00000B"
type input "0"
click at [293, 298] on icon "button" at bounding box center [293, 301] width 8 height 8
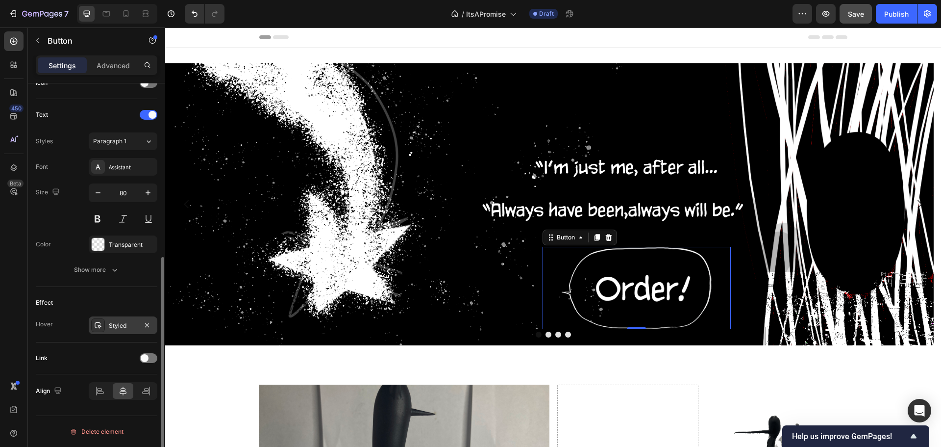
click at [92, 331] on div "Styled" at bounding box center [123, 325] width 69 height 18
click at [89, 351] on div "Link" at bounding box center [97, 358] width 122 height 16
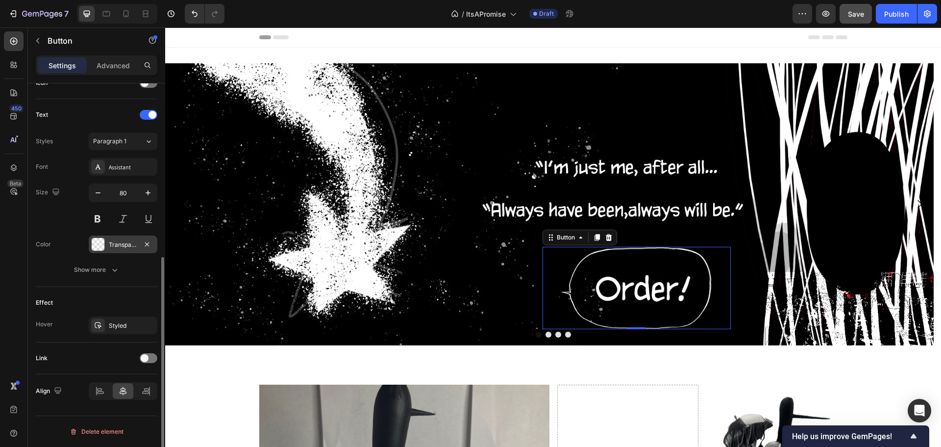
click at [103, 244] on div at bounding box center [98, 244] width 13 height 13
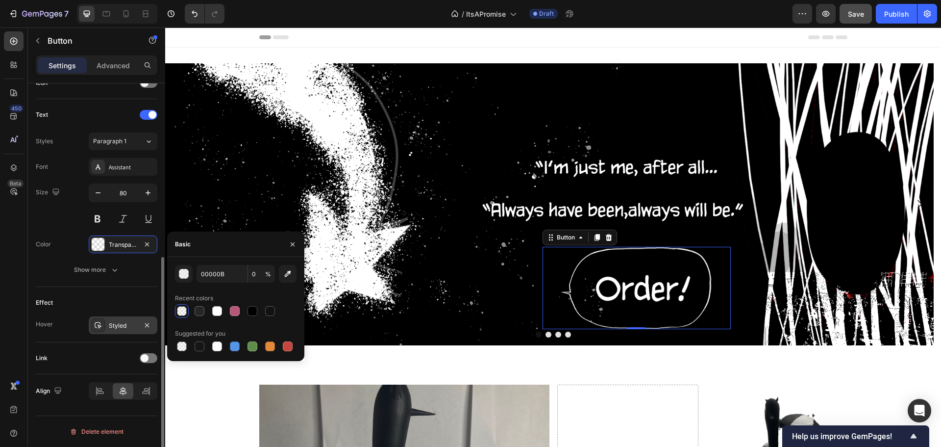
click at [97, 325] on icon at bounding box center [98, 325] width 8 height 8
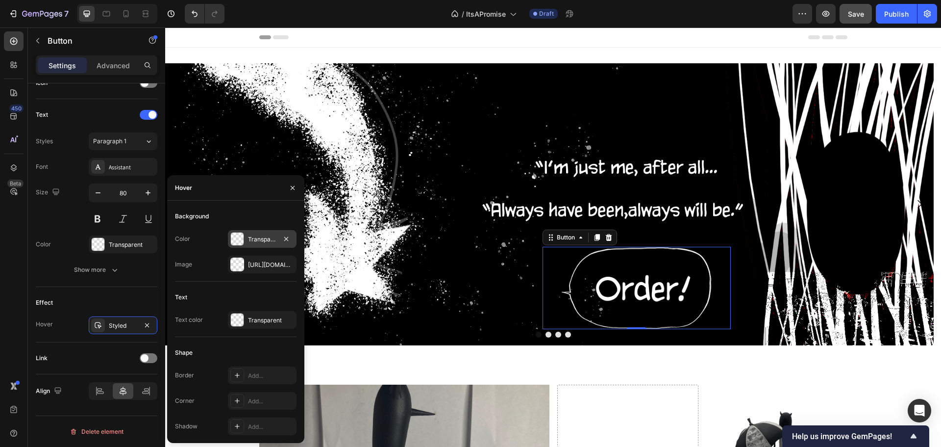
click at [236, 234] on div at bounding box center [237, 238] width 13 height 13
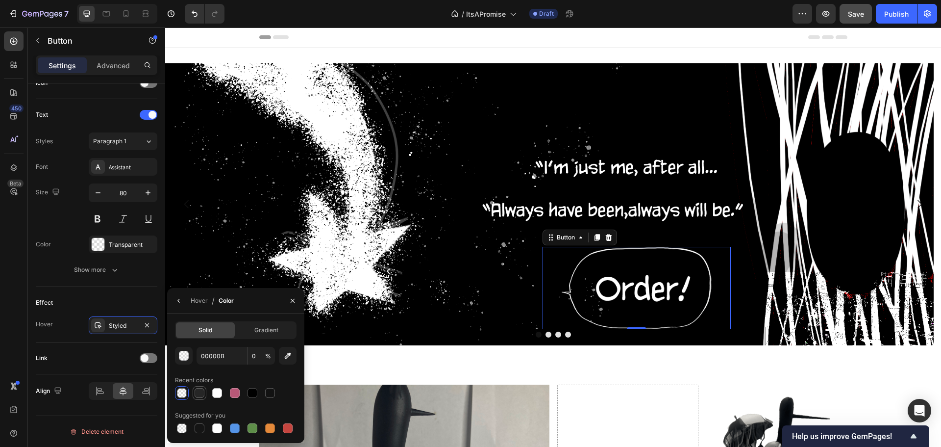
click at [197, 391] on div at bounding box center [200, 393] width 10 height 10
type input "262626"
type input "100"
click at [182, 388] on div at bounding box center [182, 393] width 10 height 10
type input "00000B"
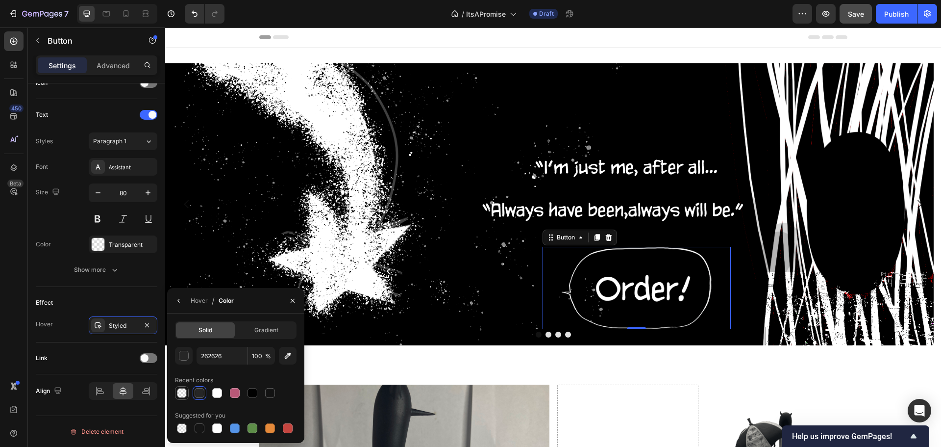
type input "0"
click at [181, 386] on div at bounding box center [182, 393] width 14 height 14
click at [58, 332] on div "Hover Styled" at bounding box center [97, 325] width 122 height 18
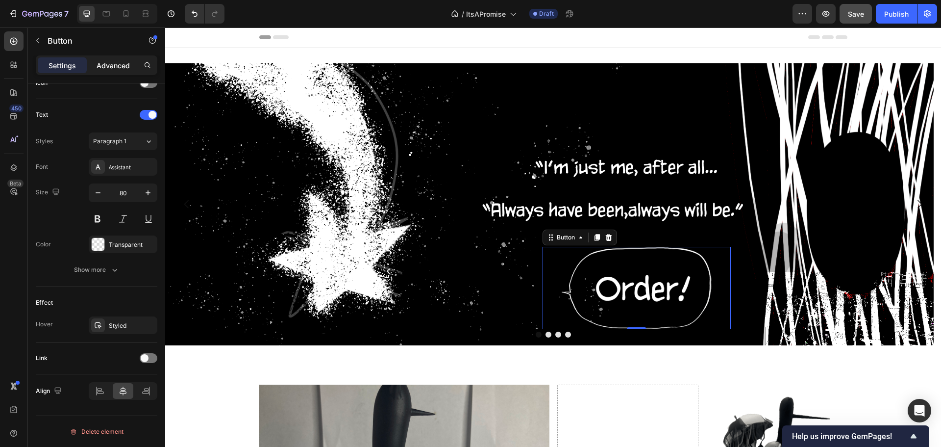
click at [109, 66] on p "Advanced" at bounding box center [113, 65] width 33 height 10
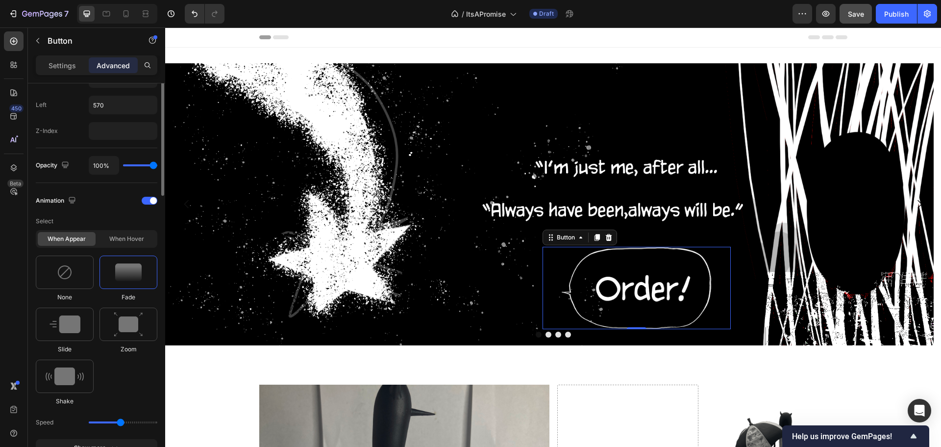
scroll to position [508, 0]
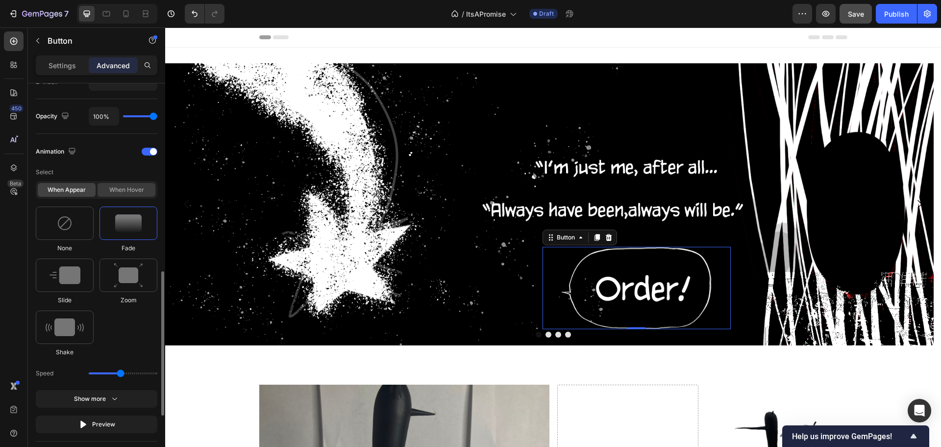
click at [118, 185] on div "When hover" at bounding box center [127, 190] width 58 height 14
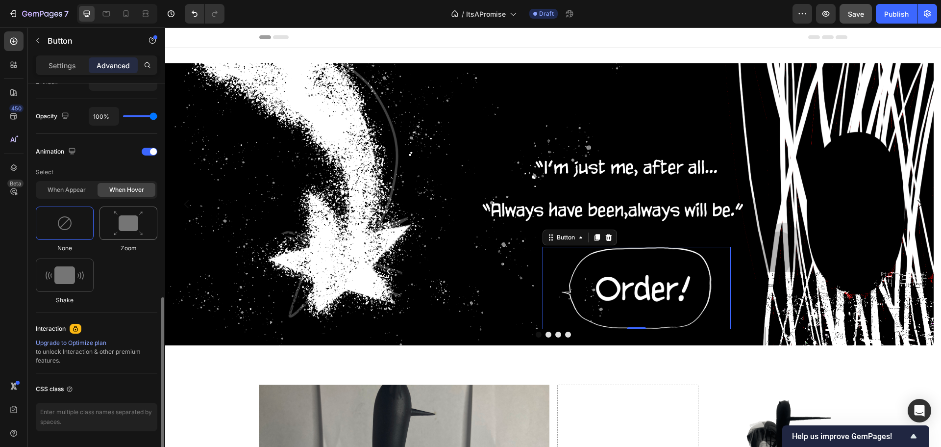
click at [119, 230] on img at bounding box center [128, 223] width 29 height 25
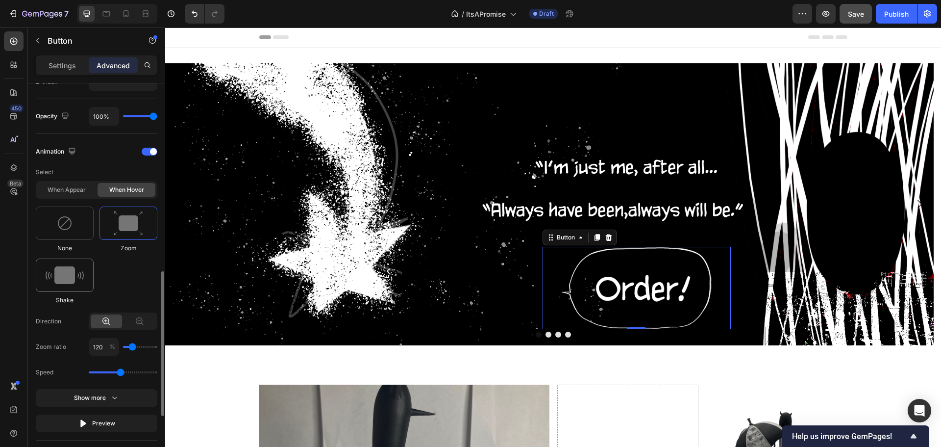
click at [91, 285] on div at bounding box center [65, 274] width 58 height 33
type input "0.7"
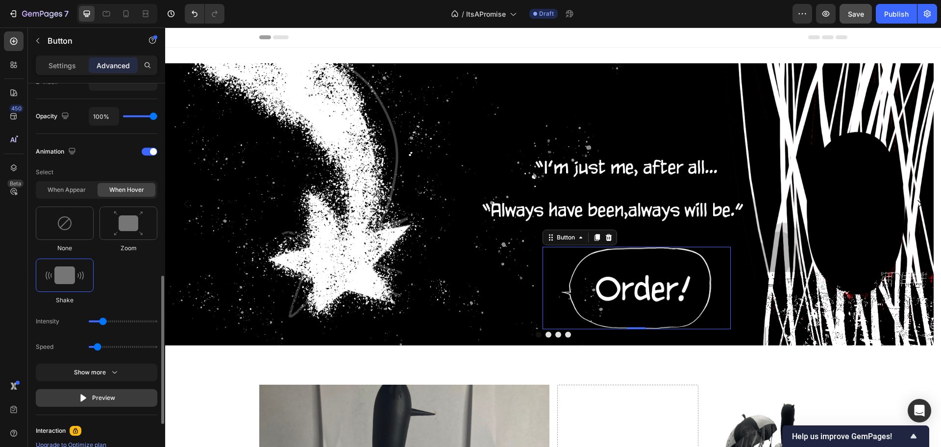
click at [93, 400] on div "Preview" at bounding box center [96, 398] width 37 height 10
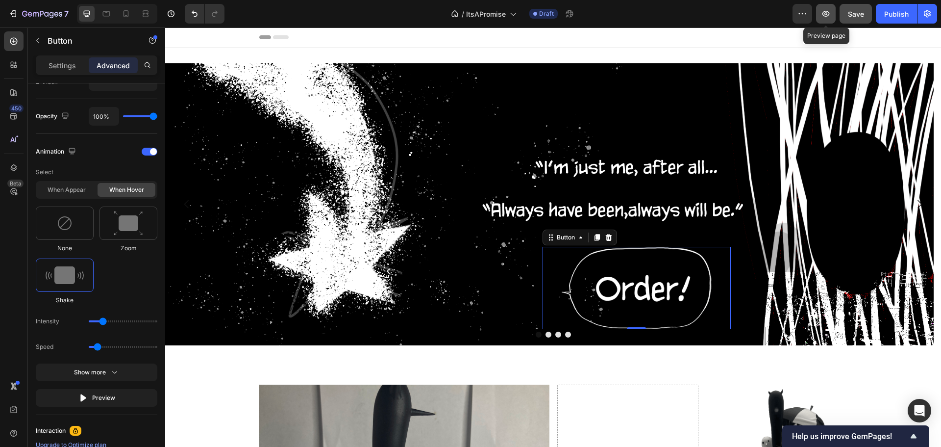
click at [829, 15] on icon "button" at bounding box center [826, 14] width 7 height 6
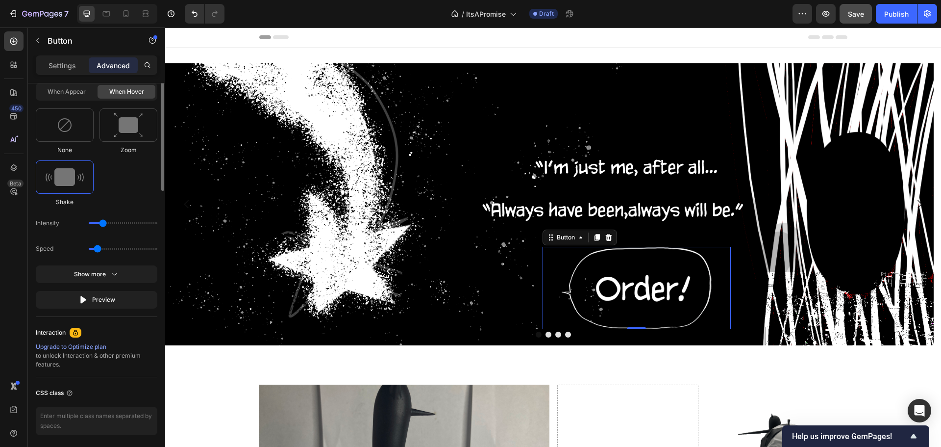
scroll to position [361, 0]
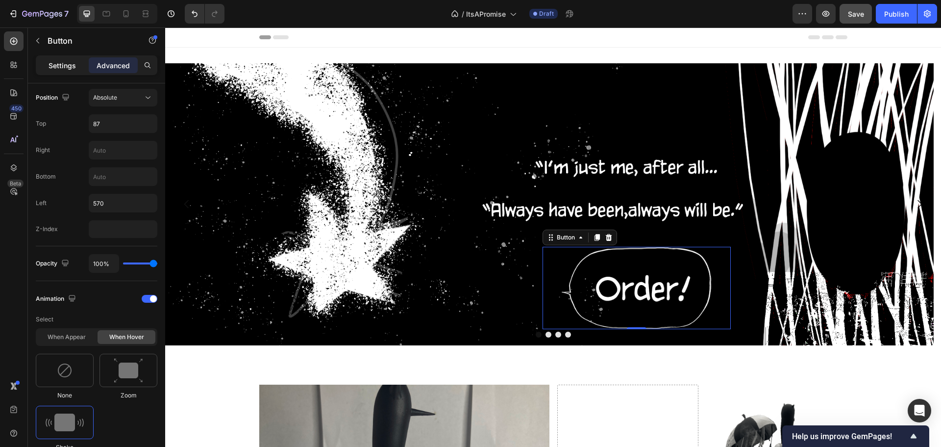
click at [52, 65] on p "Settings" at bounding box center [62, 65] width 27 height 10
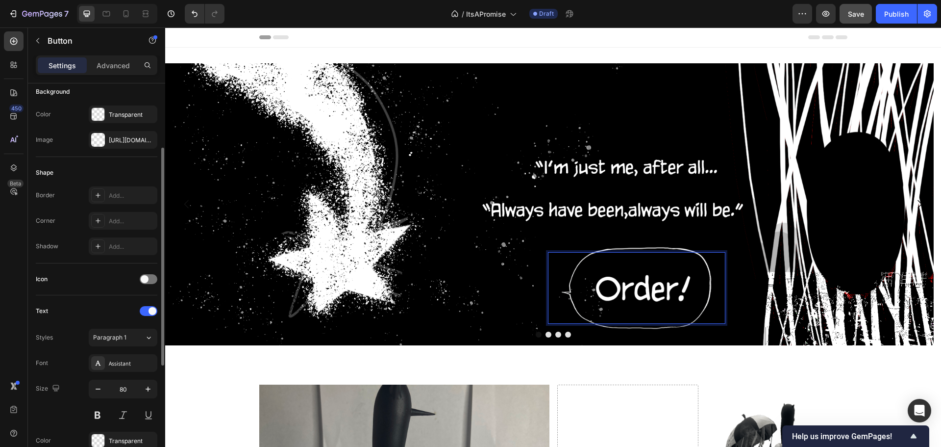
scroll to position [312, 0]
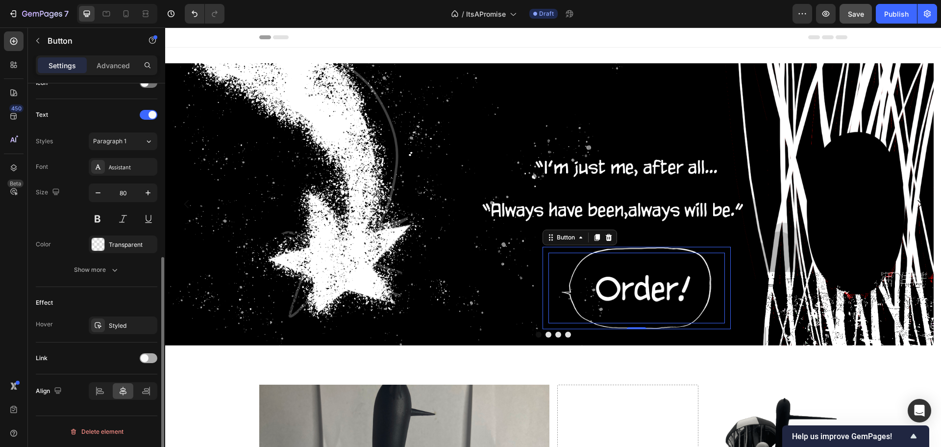
click at [147, 357] on span at bounding box center [145, 358] width 8 height 8
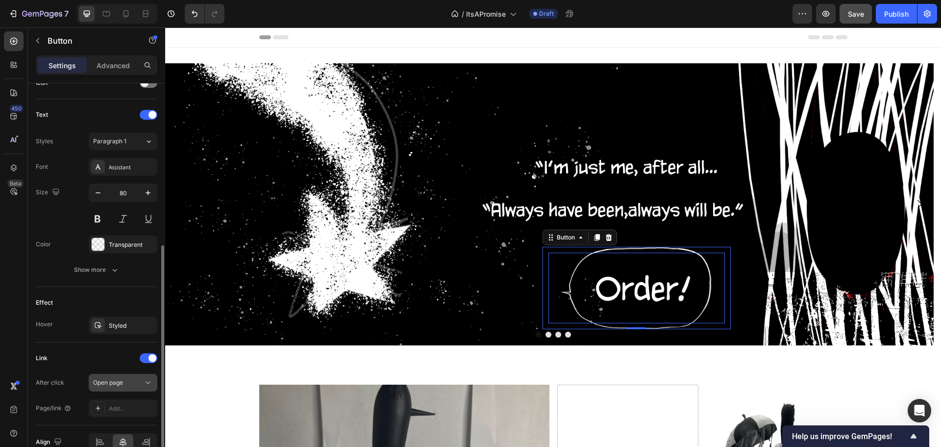
click at [105, 378] on span "Open page" at bounding box center [108, 381] width 30 height 7
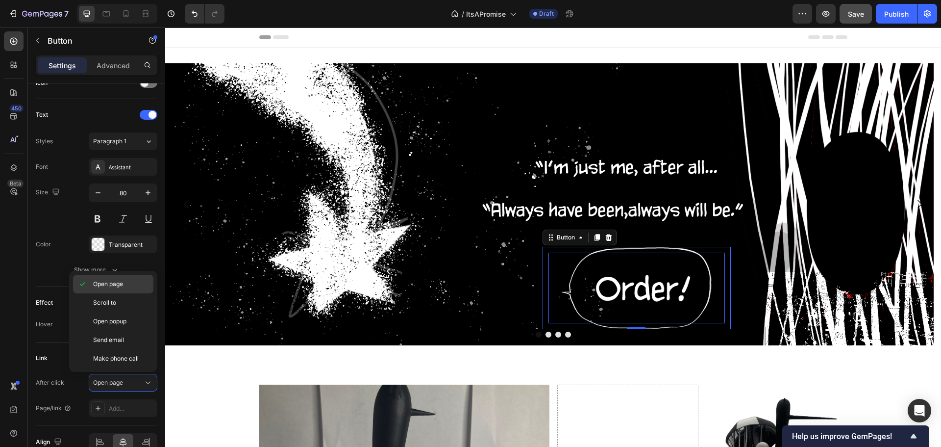
click at [94, 286] on span "Open page" at bounding box center [108, 283] width 30 height 9
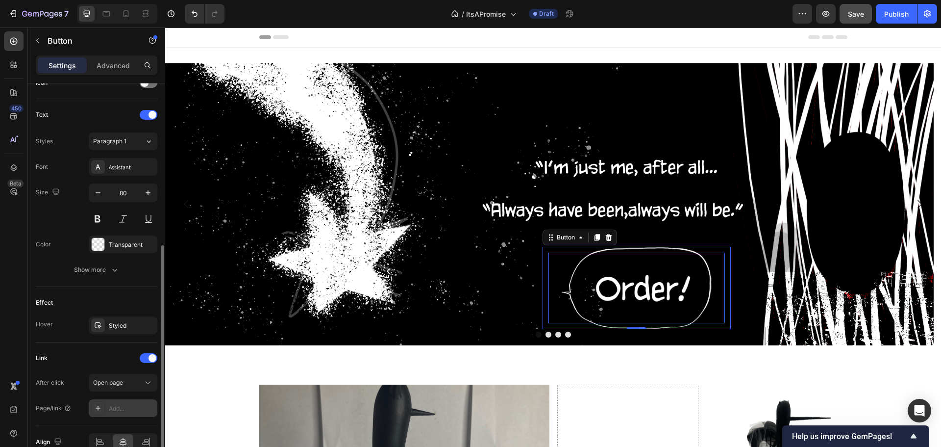
click at [101, 407] on icon at bounding box center [98, 408] width 8 height 8
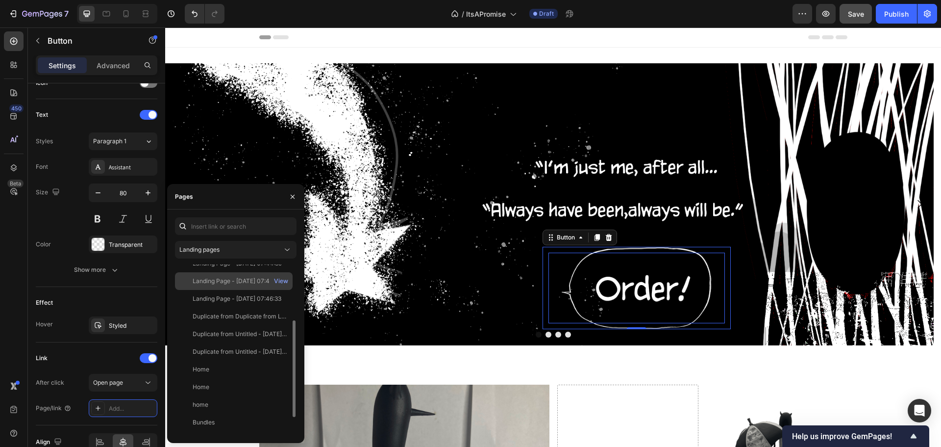
scroll to position [129, 0]
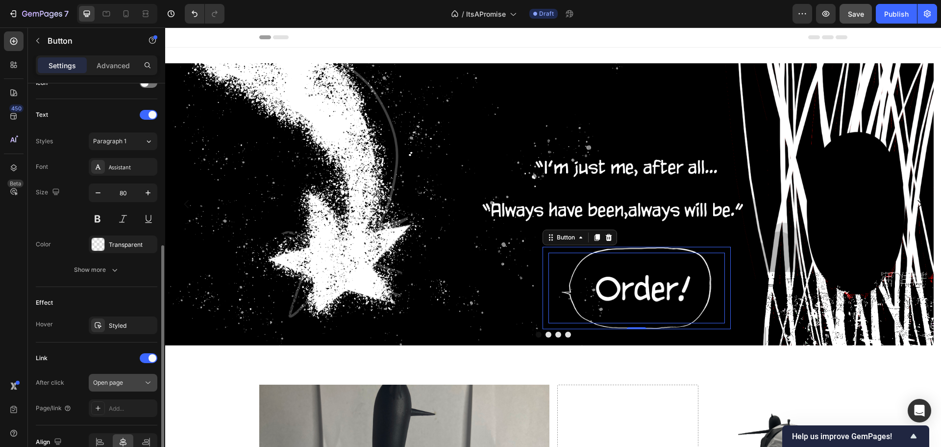
click at [122, 382] on span "Open page" at bounding box center [108, 381] width 30 height 7
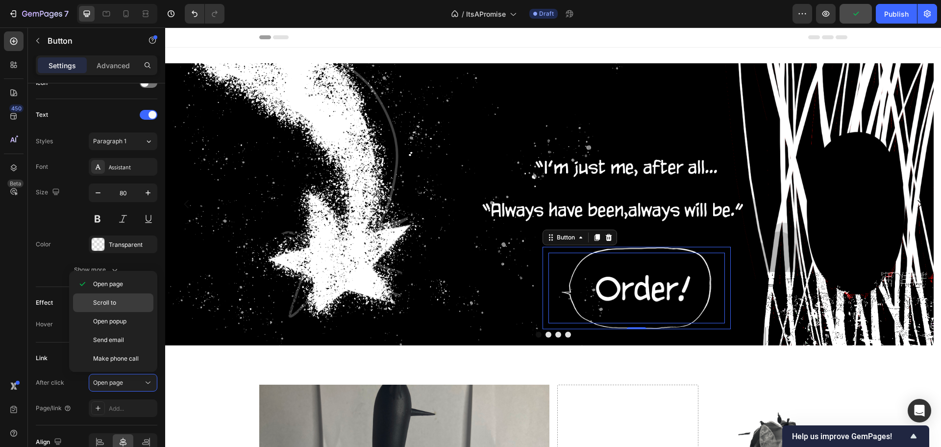
click at [99, 298] on div "Scroll to" at bounding box center [113, 302] width 80 height 19
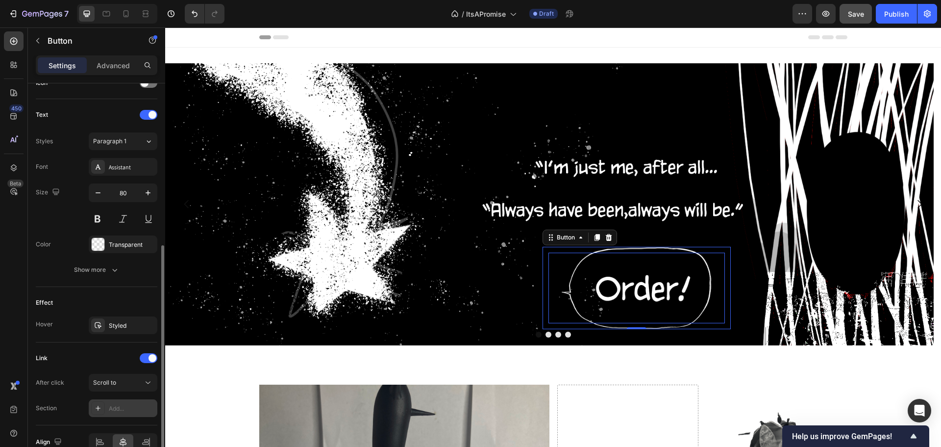
click at [96, 404] on icon at bounding box center [98, 408] width 8 height 8
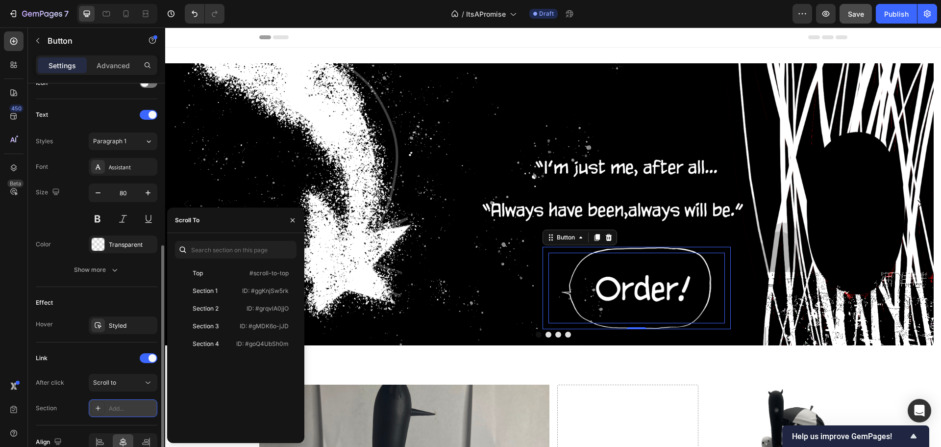
click at [99, 406] on icon at bounding box center [98, 408] width 8 height 8
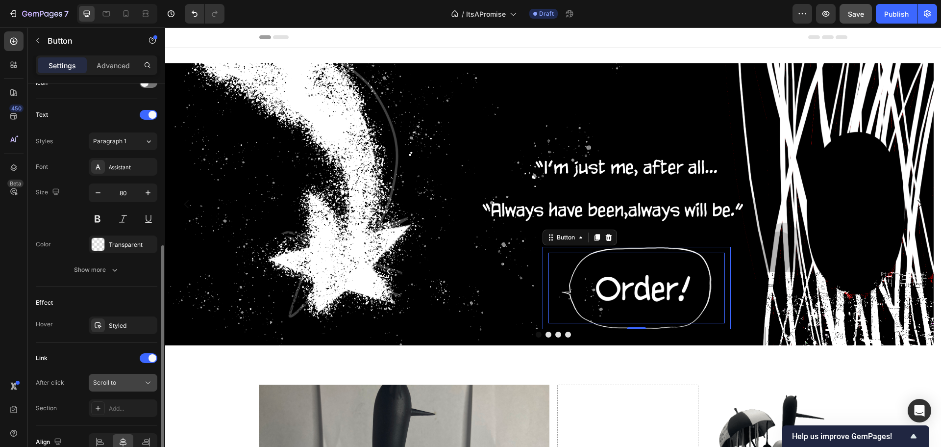
click at [97, 376] on button "Scroll to" at bounding box center [123, 383] width 69 height 18
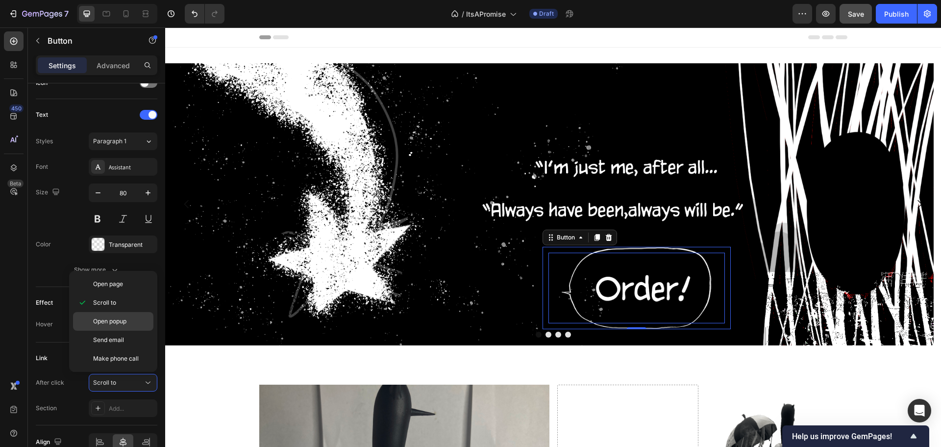
click at [124, 318] on span "Open popup" at bounding box center [109, 321] width 33 height 9
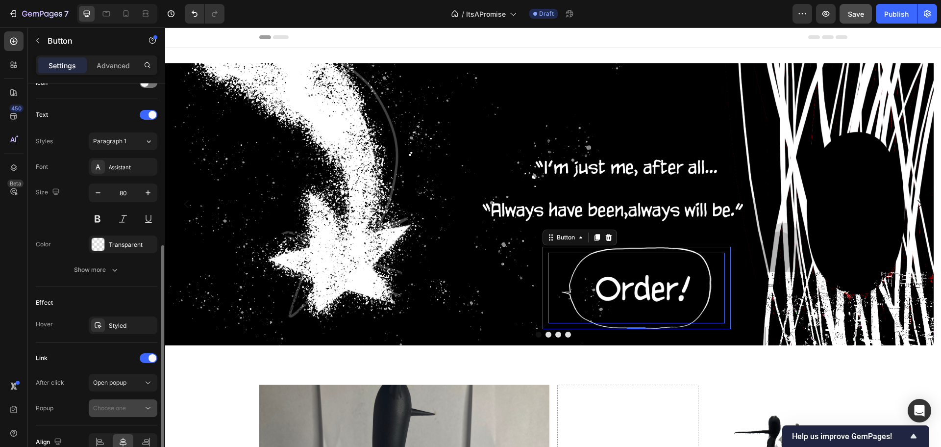
click at [99, 406] on span "Choose one" at bounding box center [109, 407] width 33 height 7
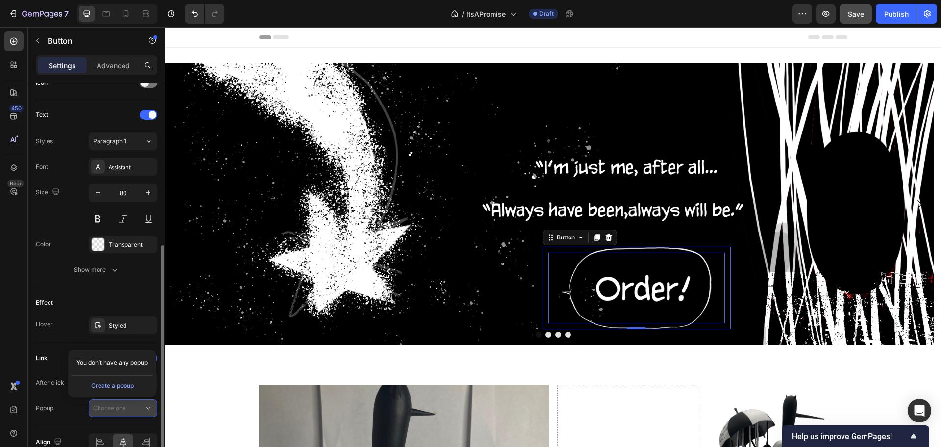
click at [99, 406] on span "Choose one" at bounding box center [109, 407] width 33 height 7
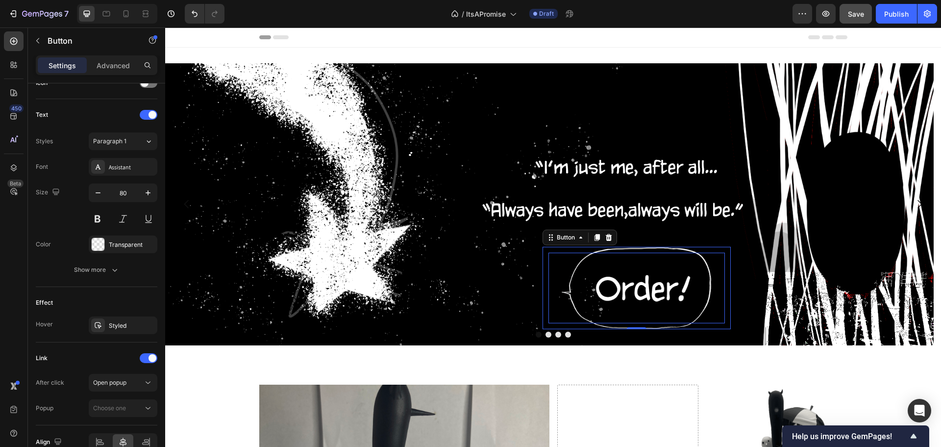
click at [105, 381] on span "Open popup" at bounding box center [109, 381] width 33 height 7
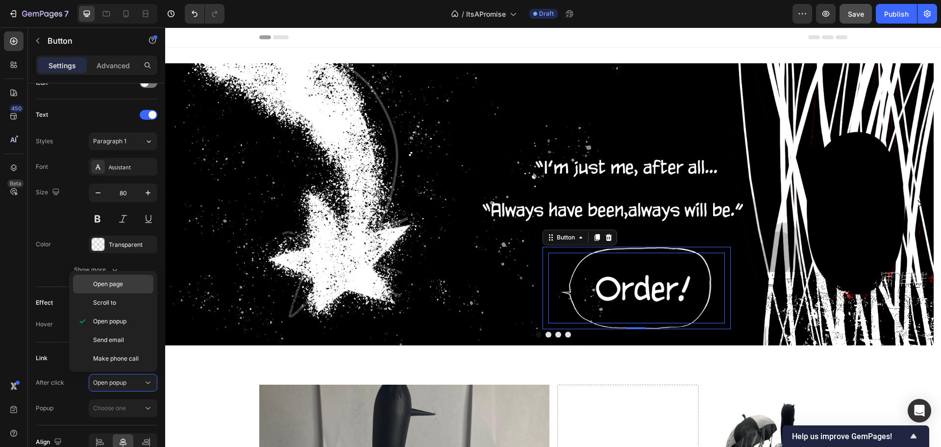
click at [119, 283] on span "Open page" at bounding box center [108, 283] width 30 height 9
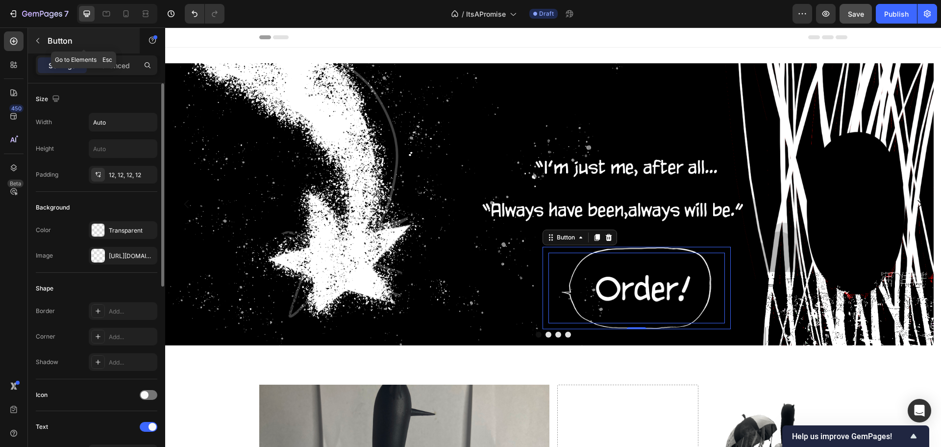
click at [41, 42] on icon "button" at bounding box center [38, 41] width 8 height 8
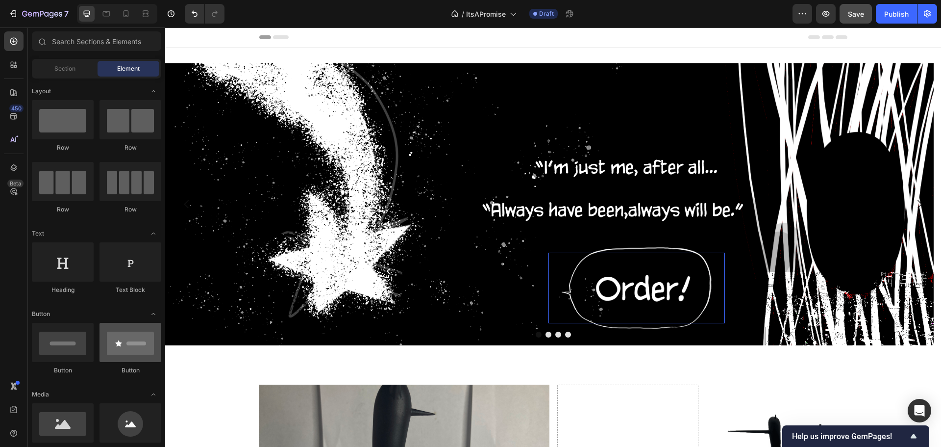
scroll to position [98, 0]
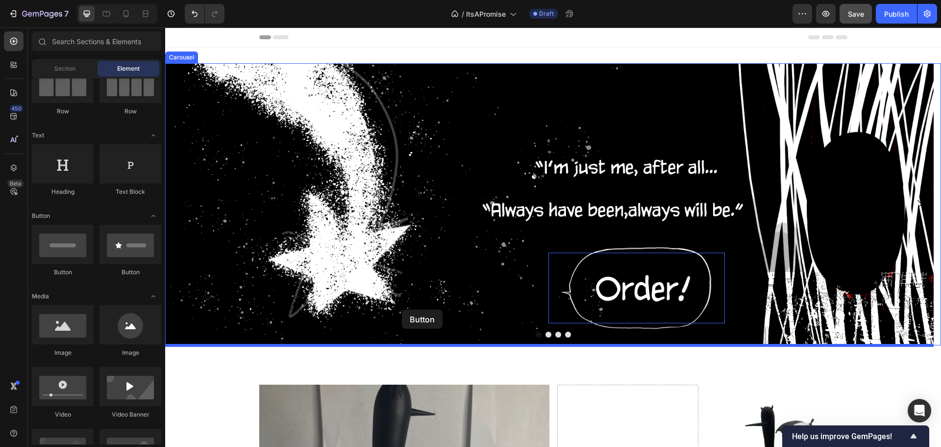
drag, startPoint x: 209, startPoint y: 266, endPoint x: 297, endPoint y: 323, distance: 105.2
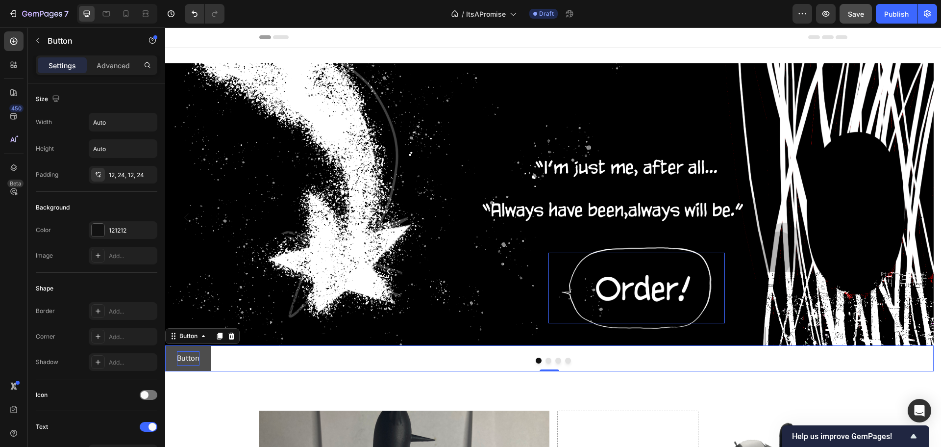
click at [188, 355] on p "Button" at bounding box center [188, 358] width 23 height 14
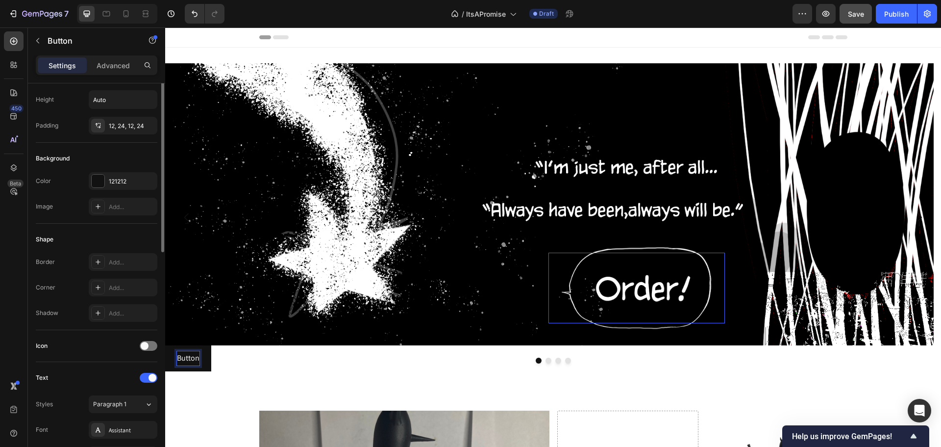
scroll to position [0, 0]
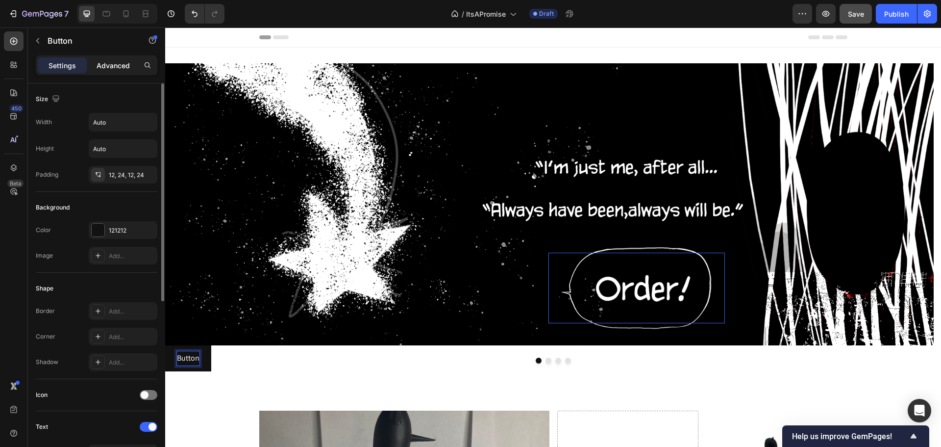
click at [116, 69] on p "Advanced" at bounding box center [113, 65] width 33 height 10
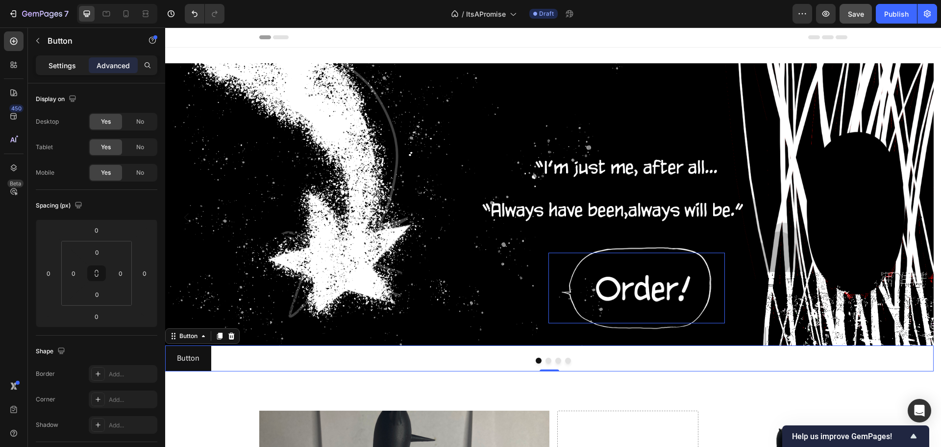
click at [48, 61] on div "Settings" at bounding box center [62, 65] width 49 height 16
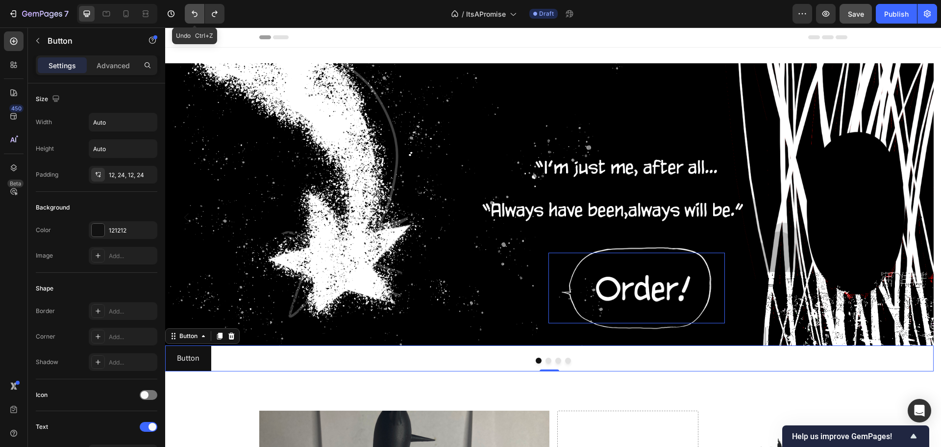
click at [194, 20] on button "Undo/Redo" at bounding box center [195, 14] width 20 height 20
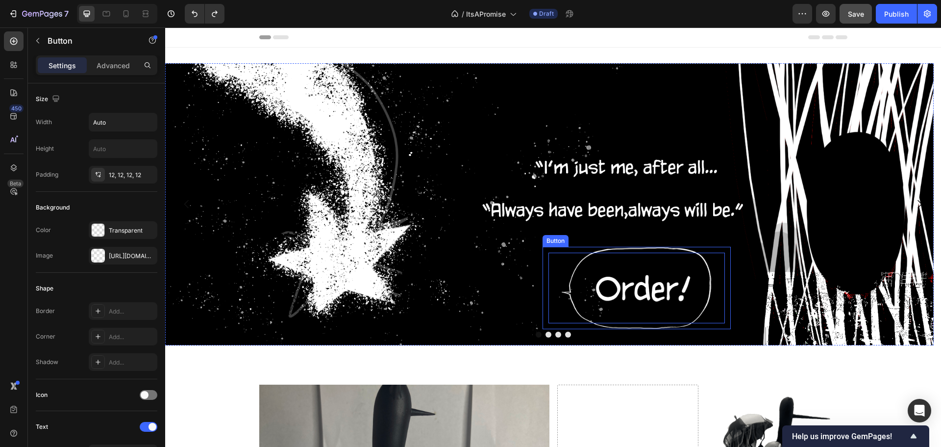
click at [629, 282] on p "Get started" at bounding box center [637, 287] width 176 height 71
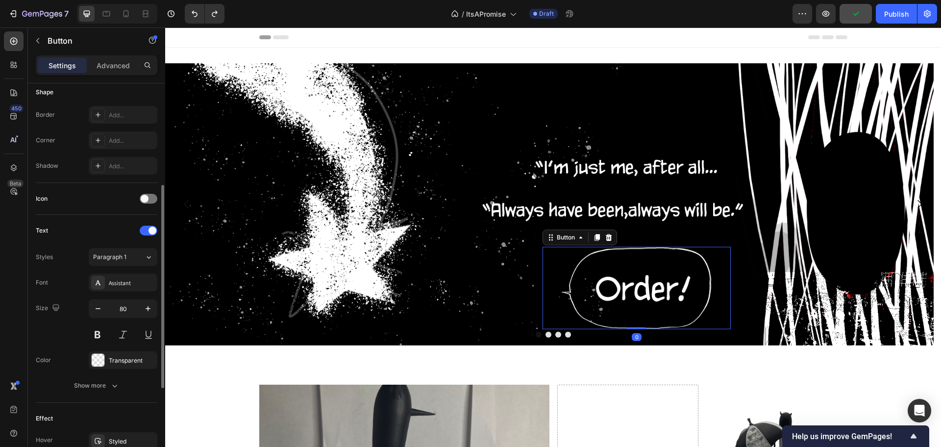
scroll to position [245, 0]
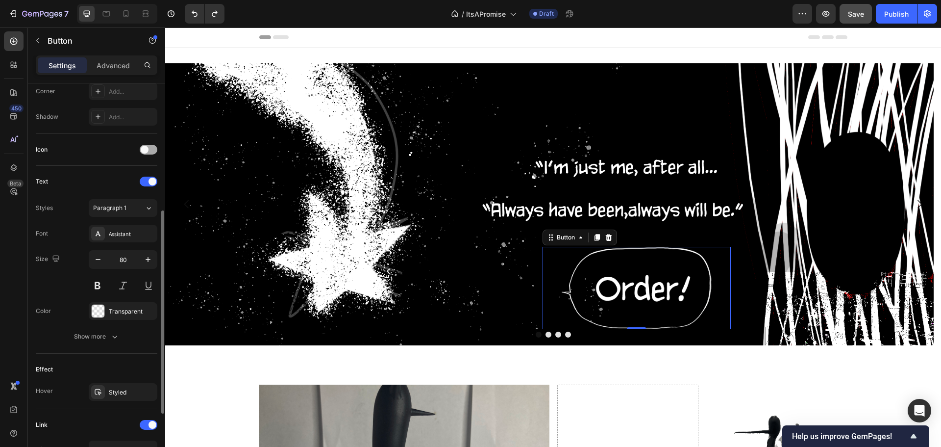
click at [154, 150] on div at bounding box center [149, 150] width 18 height 10
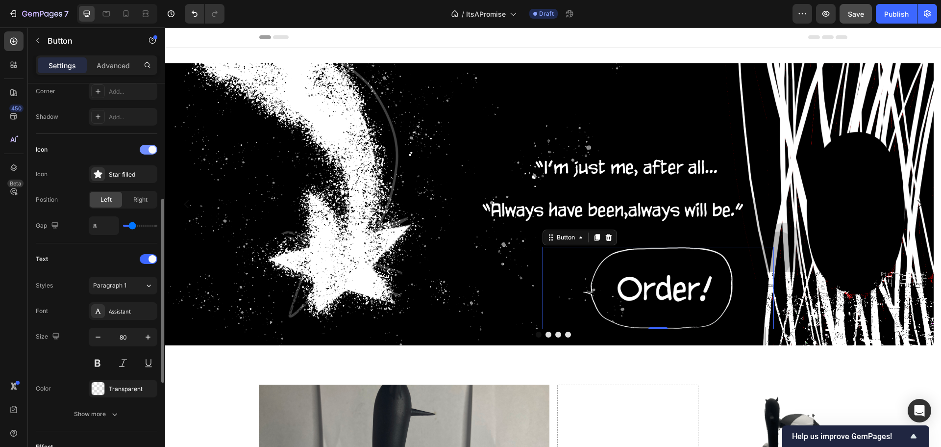
click at [153, 150] on span at bounding box center [153, 150] width 8 height 8
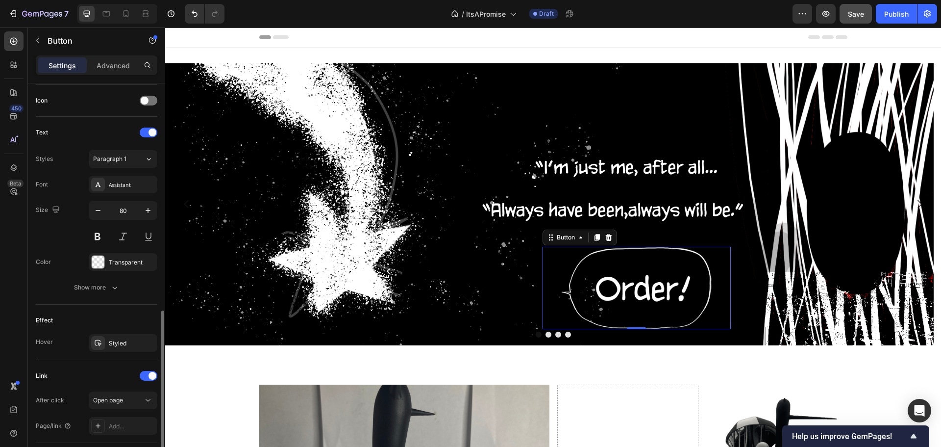
scroll to position [363, 0]
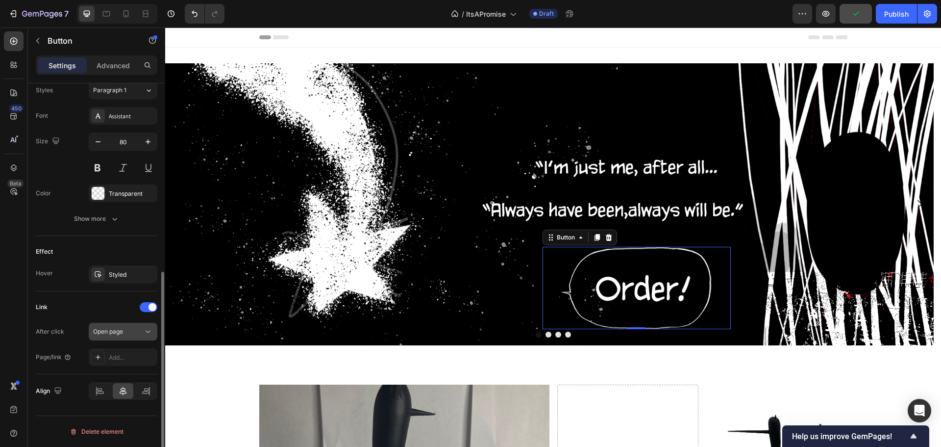
click at [128, 330] on div "Open page" at bounding box center [118, 331] width 50 height 9
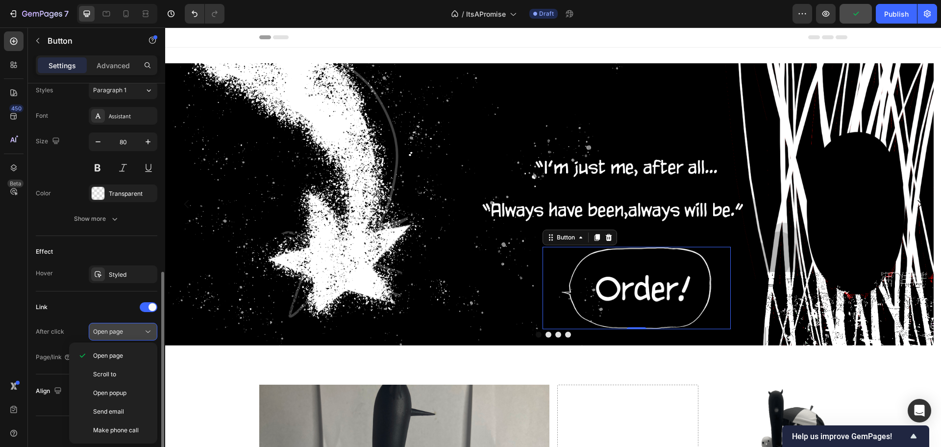
click at [128, 330] on div "Open page" at bounding box center [118, 331] width 50 height 9
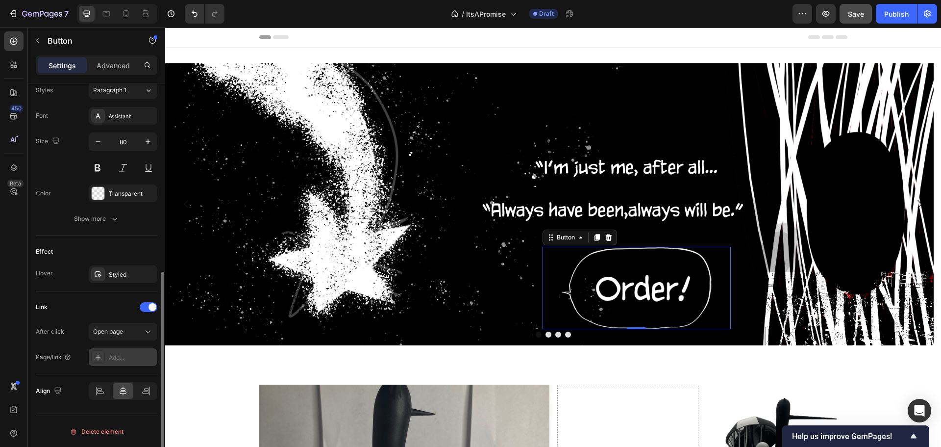
click at [106, 354] on div "Add..." at bounding box center [123, 357] width 69 height 18
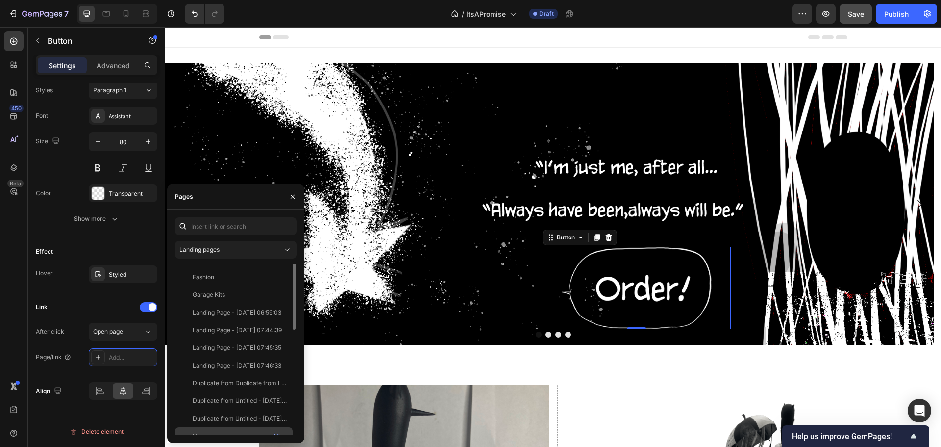
scroll to position [0, 0]
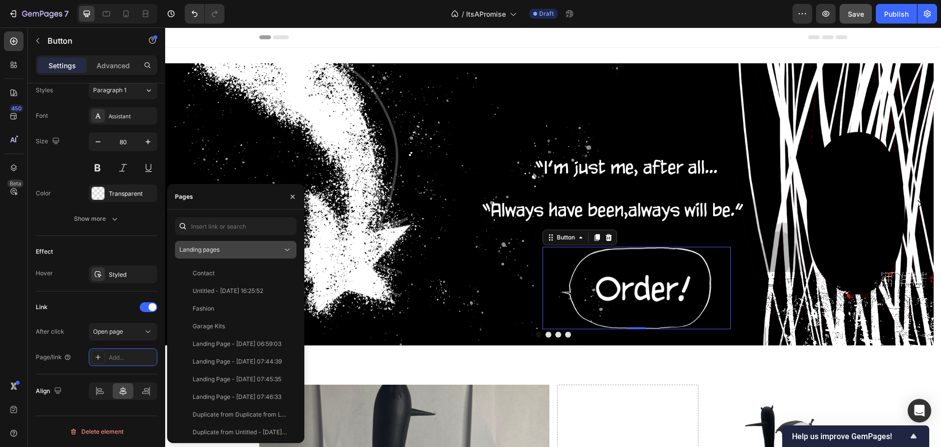
click at [270, 254] on button "Landing pages" at bounding box center [236, 250] width 122 height 18
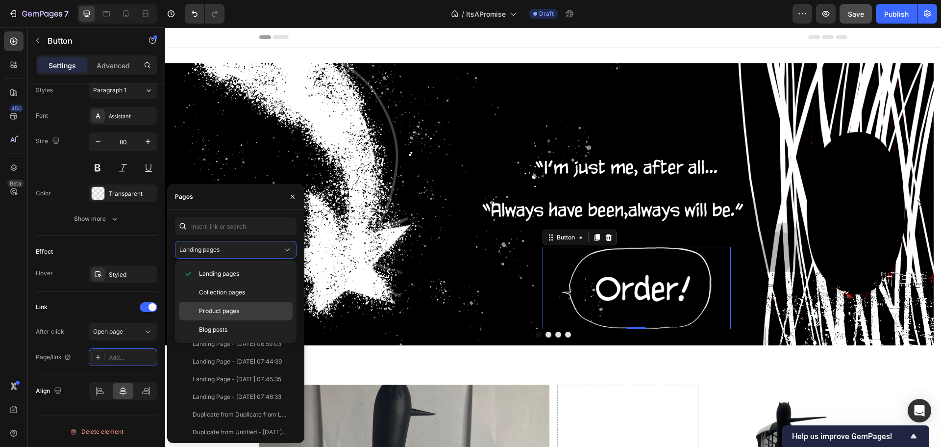
click at [231, 316] on div "Product pages" at bounding box center [236, 310] width 114 height 19
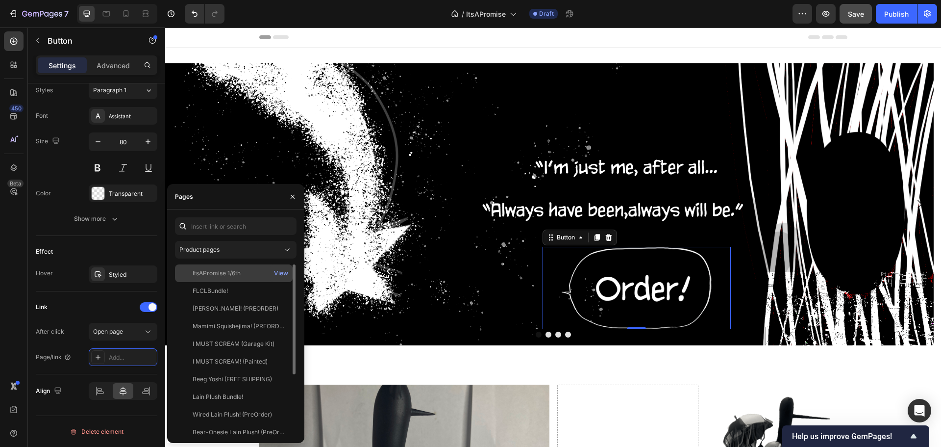
click at [238, 273] on div "ItsAPromise 1/6th" at bounding box center [217, 273] width 48 height 9
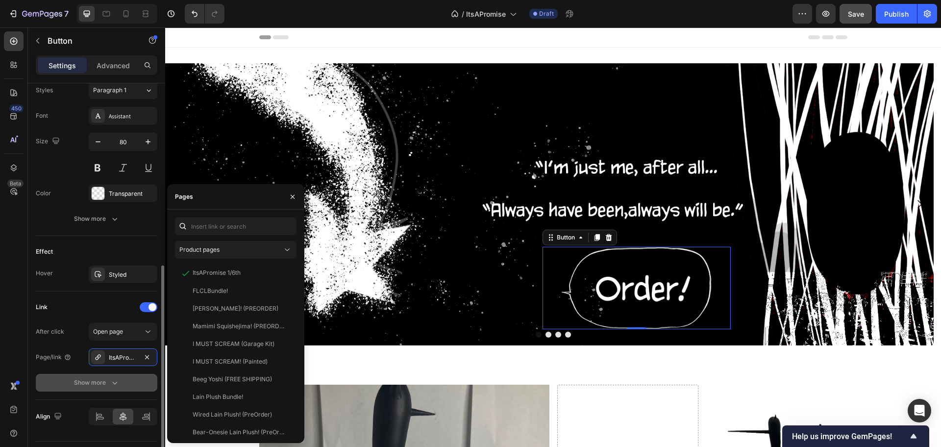
click at [76, 382] on div "Show more" at bounding box center [97, 382] width 46 height 10
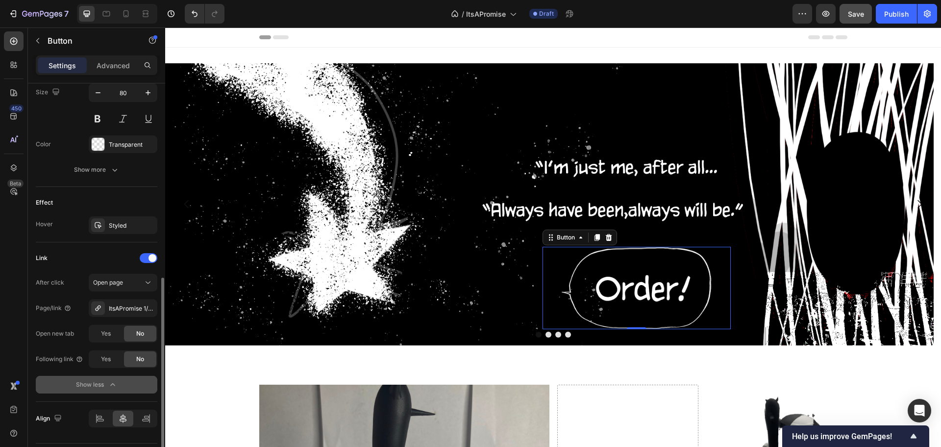
scroll to position [439, 0]
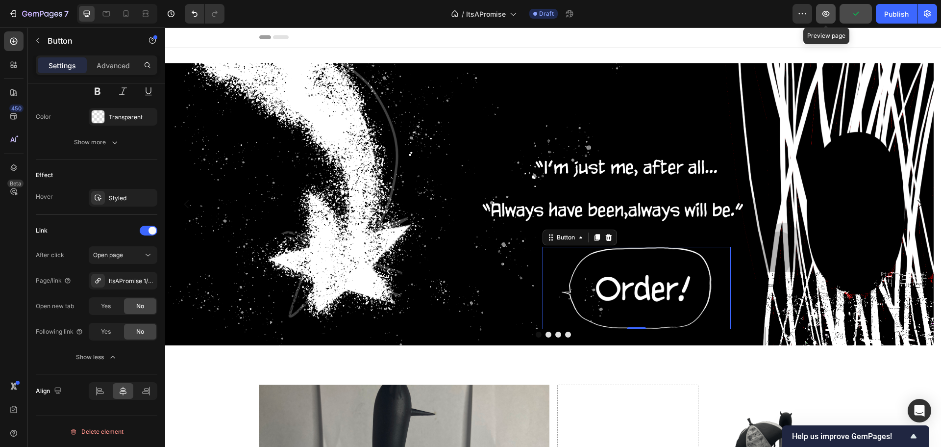
click at [826, 16] on icon "button" at bounding box center [826, 14] width 7 height 6
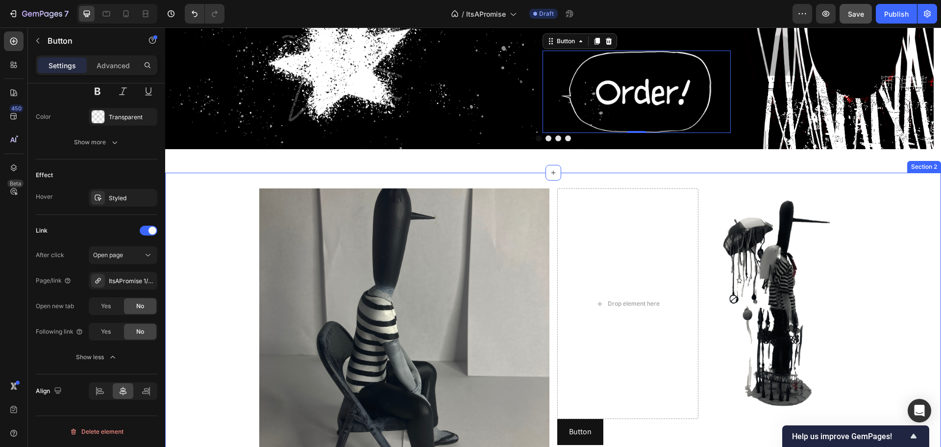
scroll to position [207, 0]
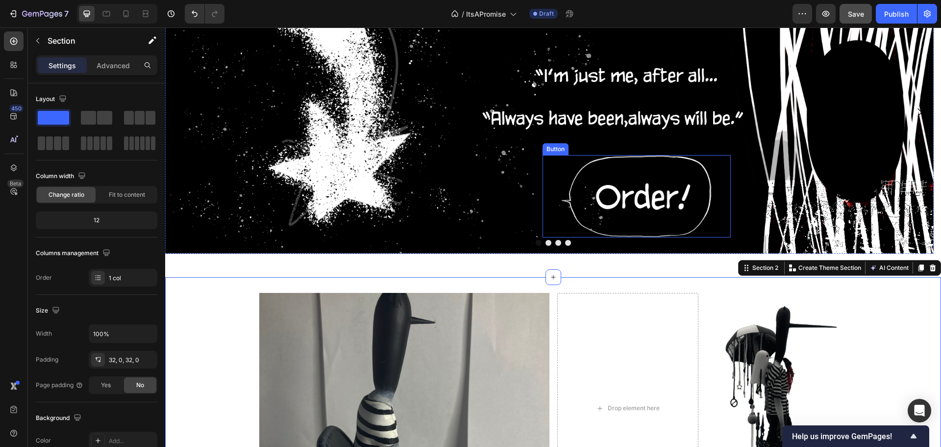
scroll to position [0, 0]
